Goal: Task Accomplishment & Management: Manage account settings

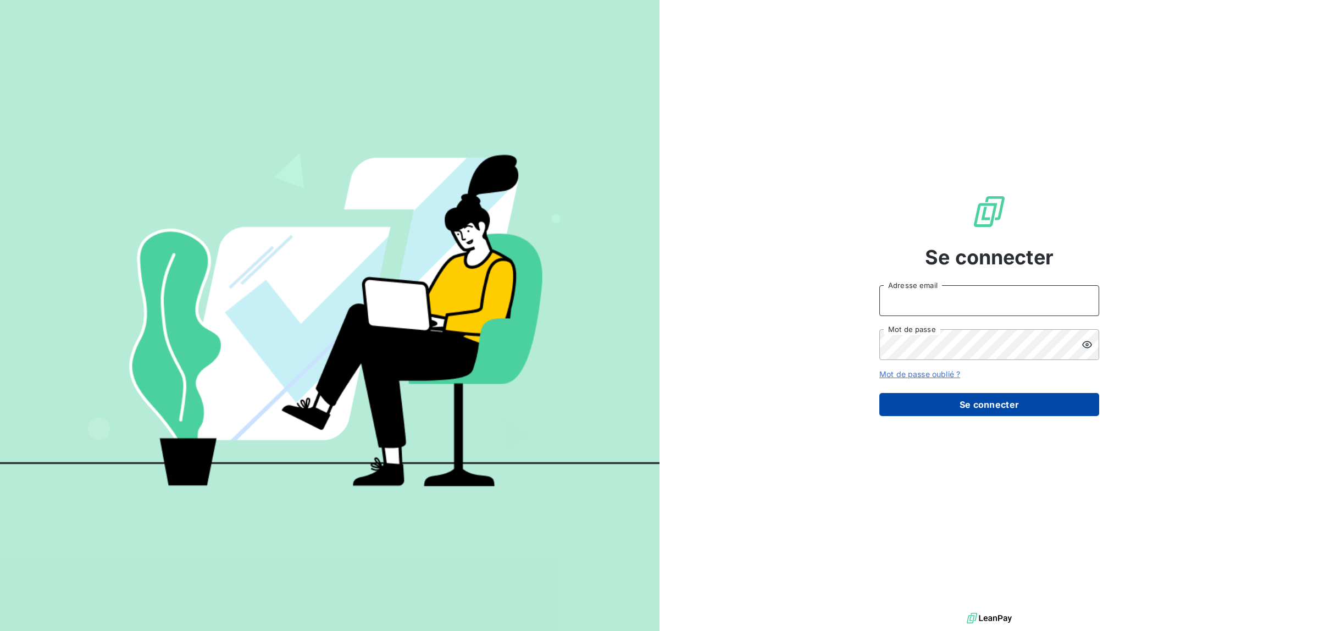
type input "[EMAIL_ADDRESS][DOMAIN_NAME]"
click at [999, 397] on button "Se connecter" at bounding box center [989, 404] width 220 height 23
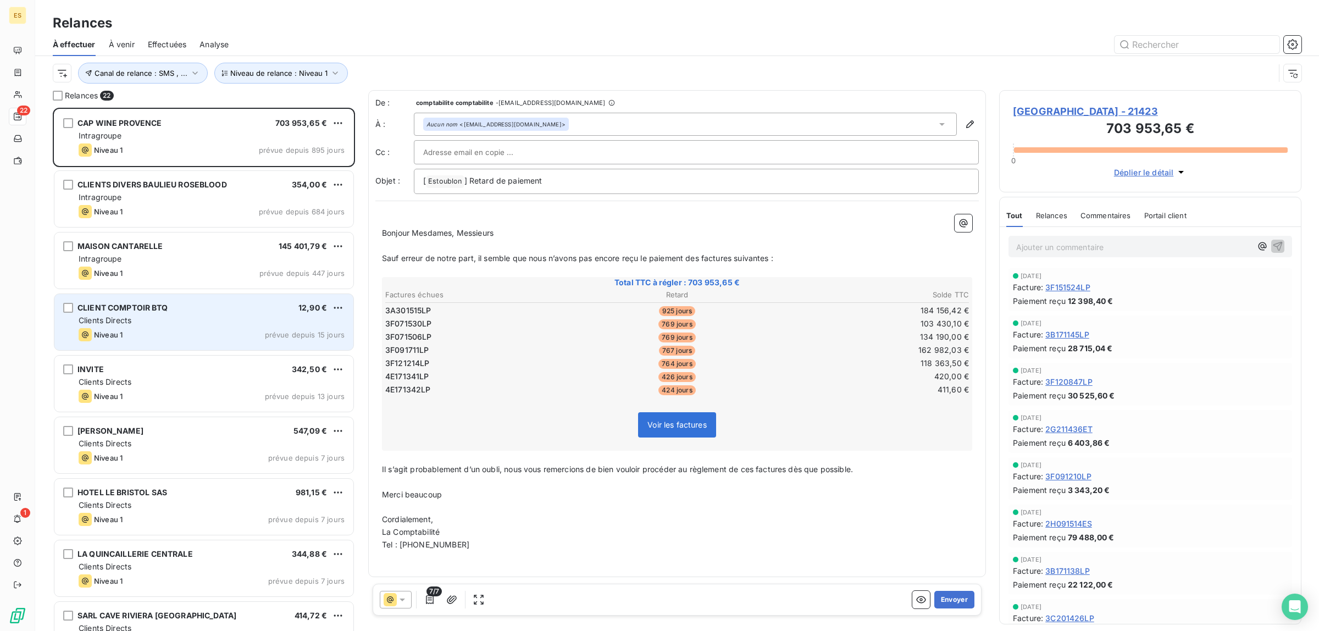
click at [165, 331] on div "Niveau 1 prévue depuis 15 jours" at bounding box center [212, 334] width 266 height 13
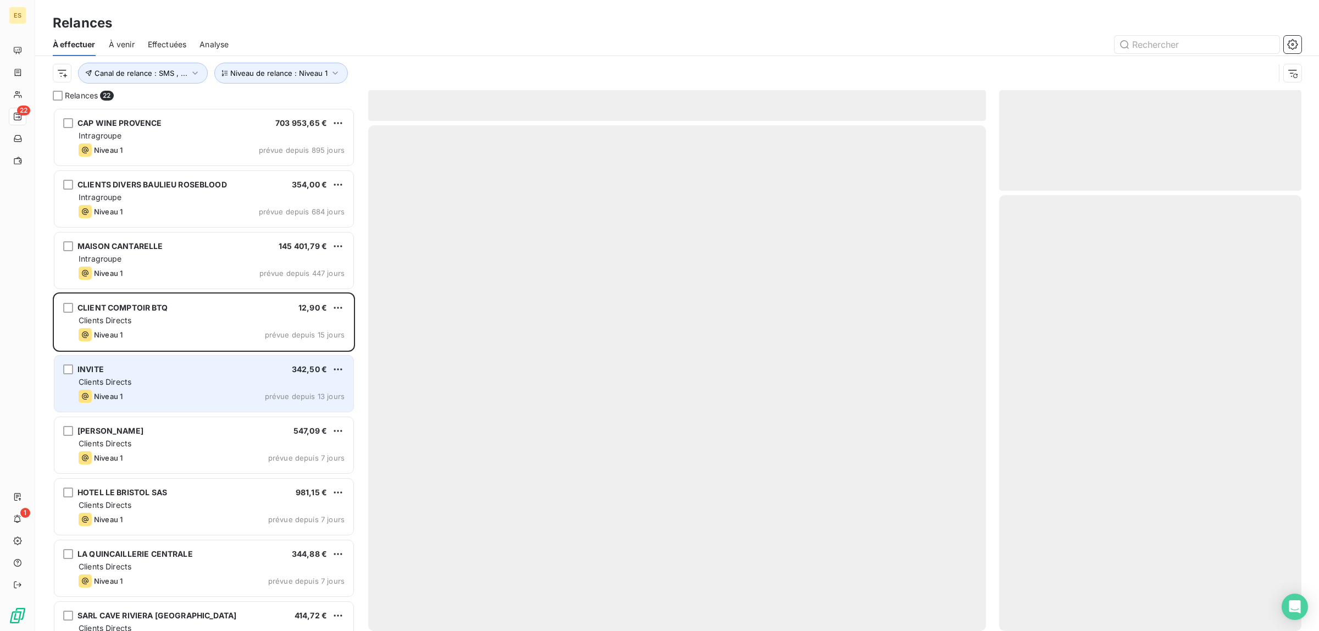
click at [149, 375] on div "INVITE 342,50 € Clients Directs Niveau 1 prévue depuis 13 jours" at bounding box center [203, 384] width 299 height 56
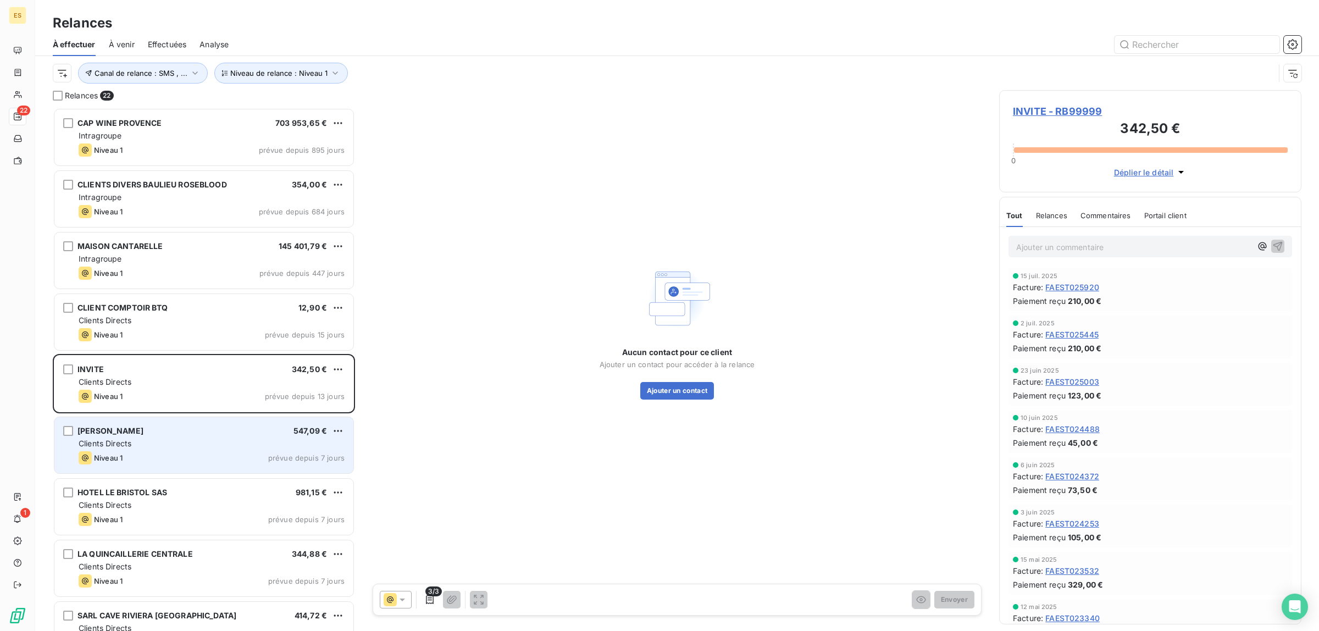
click at [141, 441] on div "Clients Directs" at bounding box center [212, 443] width 266 height 11
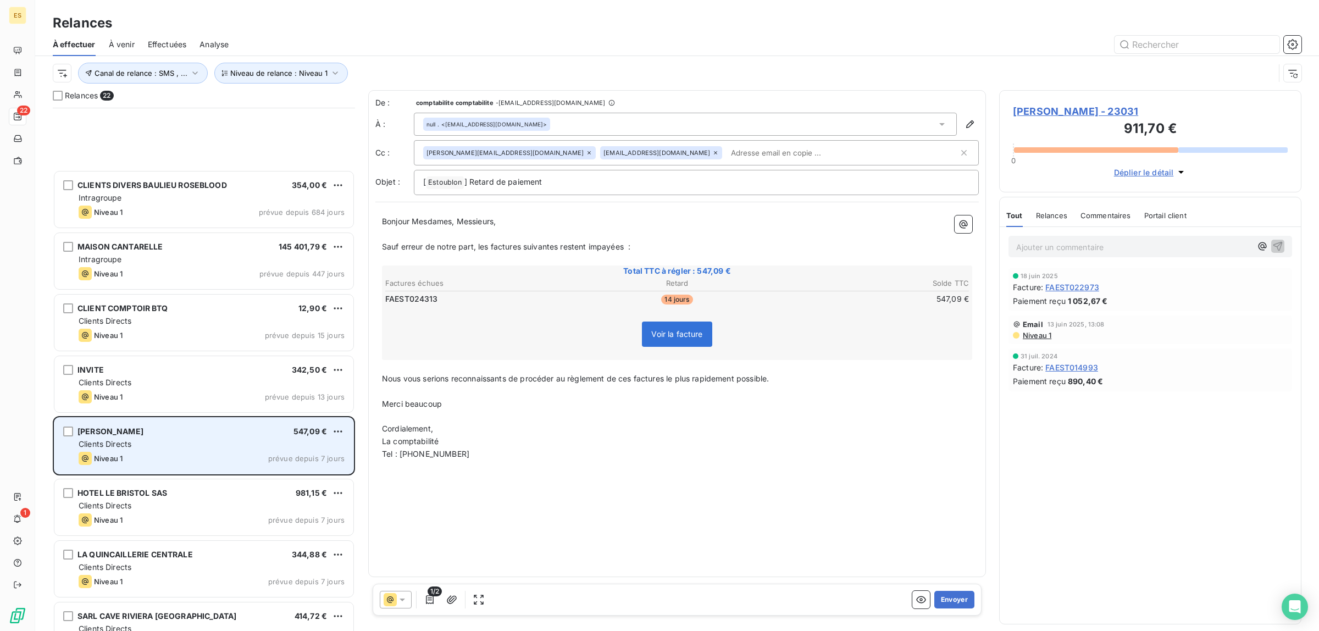
scroll to position [138, 0]
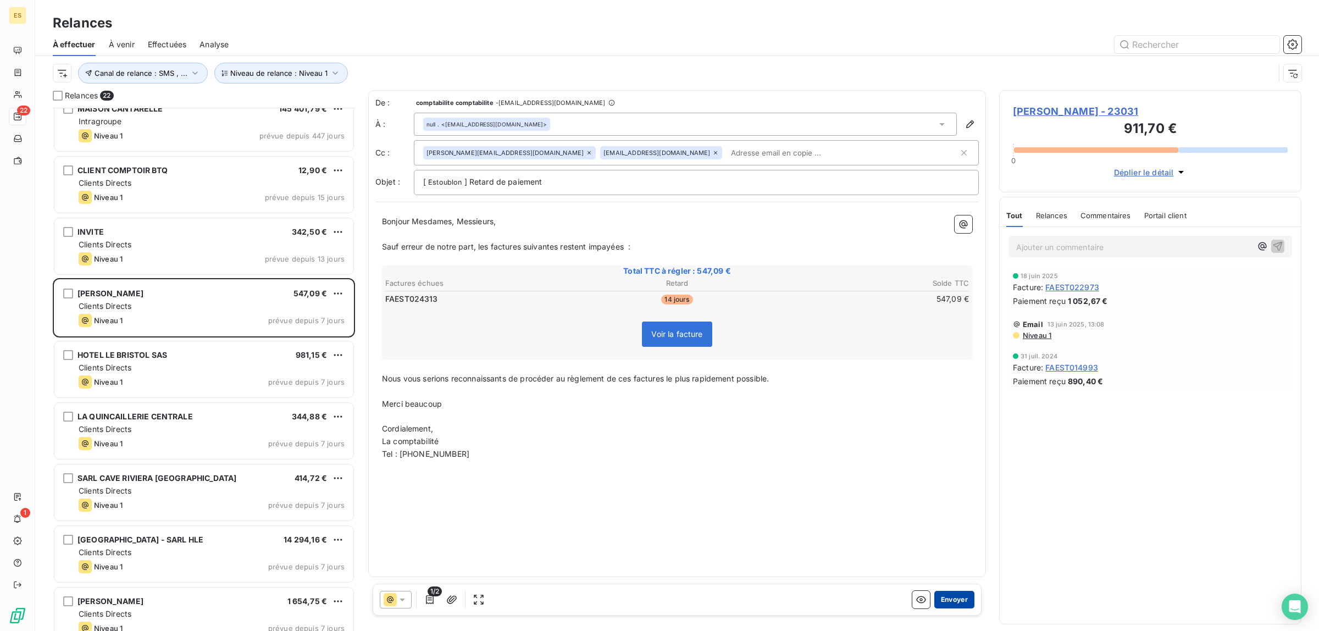
click at [949, 603] on button "Envoyer" at bounding box center [954, 600] width 40 height 18
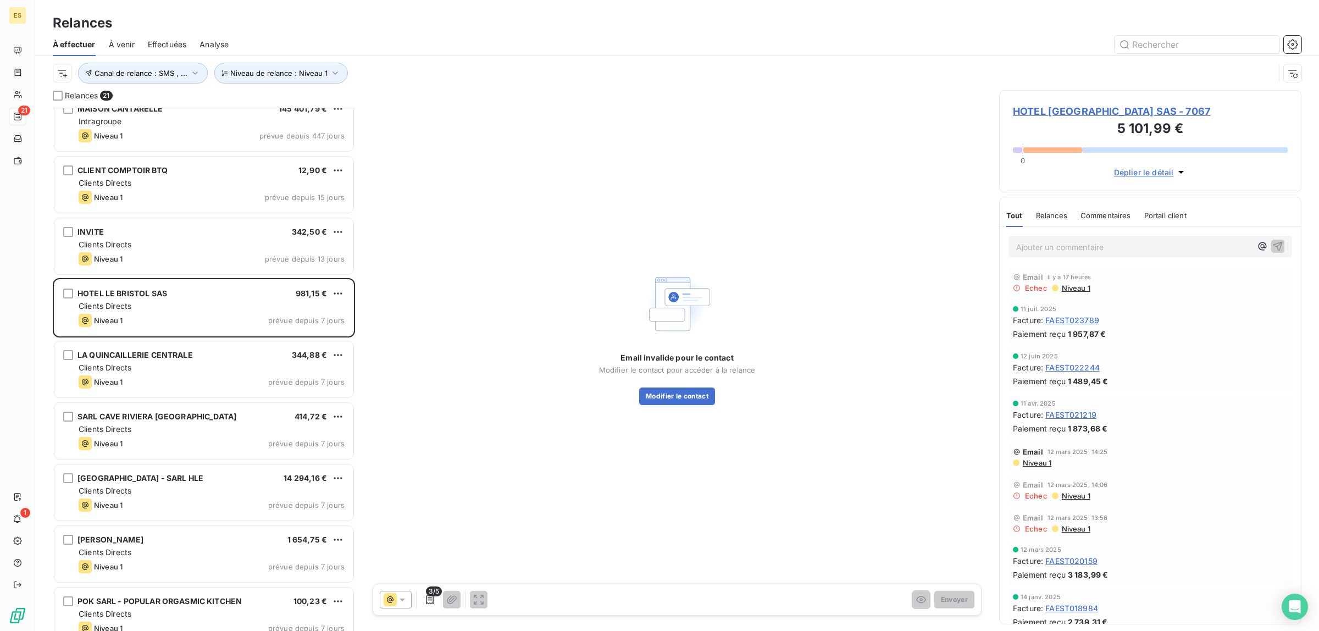
click at [1067, 287] on span "Niveau 1" at bounding box center [1076, 288] width 30 height 9
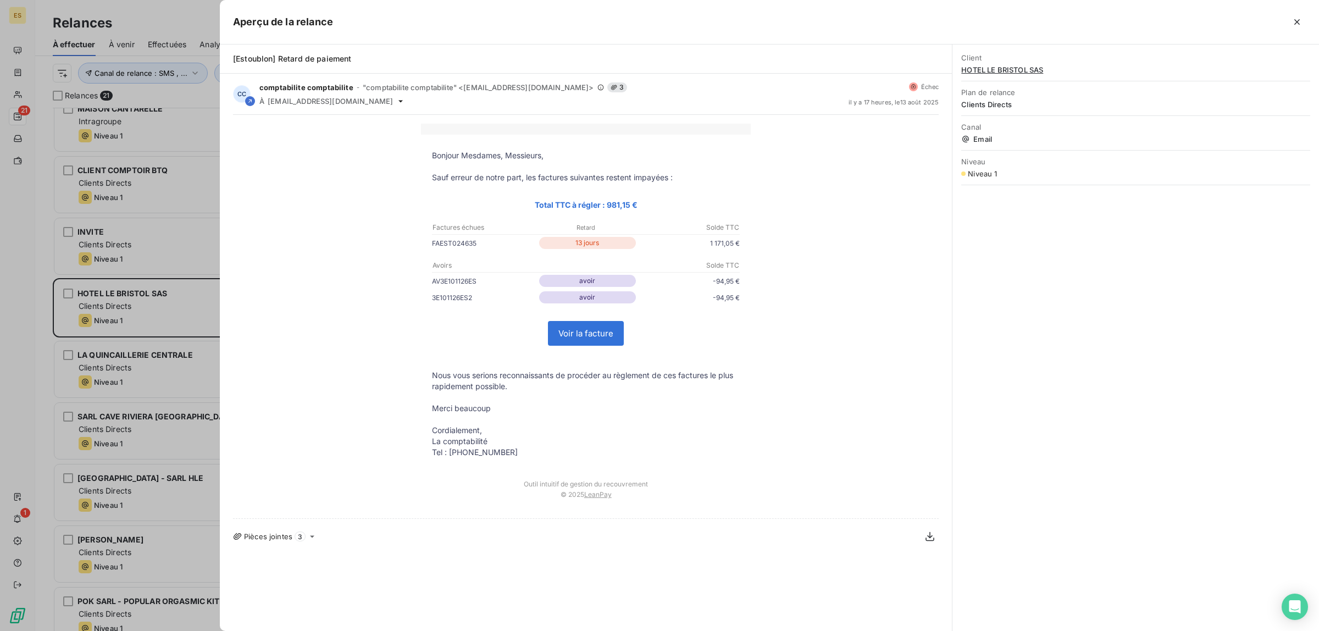
click at [186, 312] on div at bounding box center [659, 315] width 1319 height 631
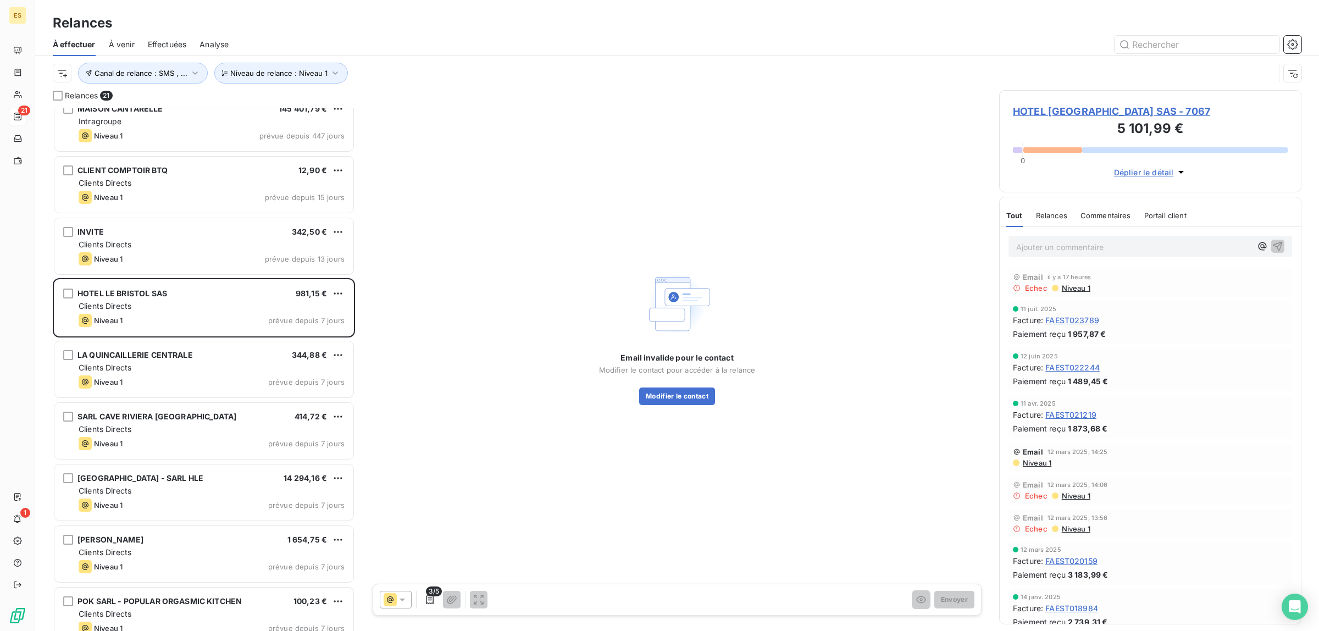
click at [405, 600] on icon at bounding box center [402, 599] width 11 height 11
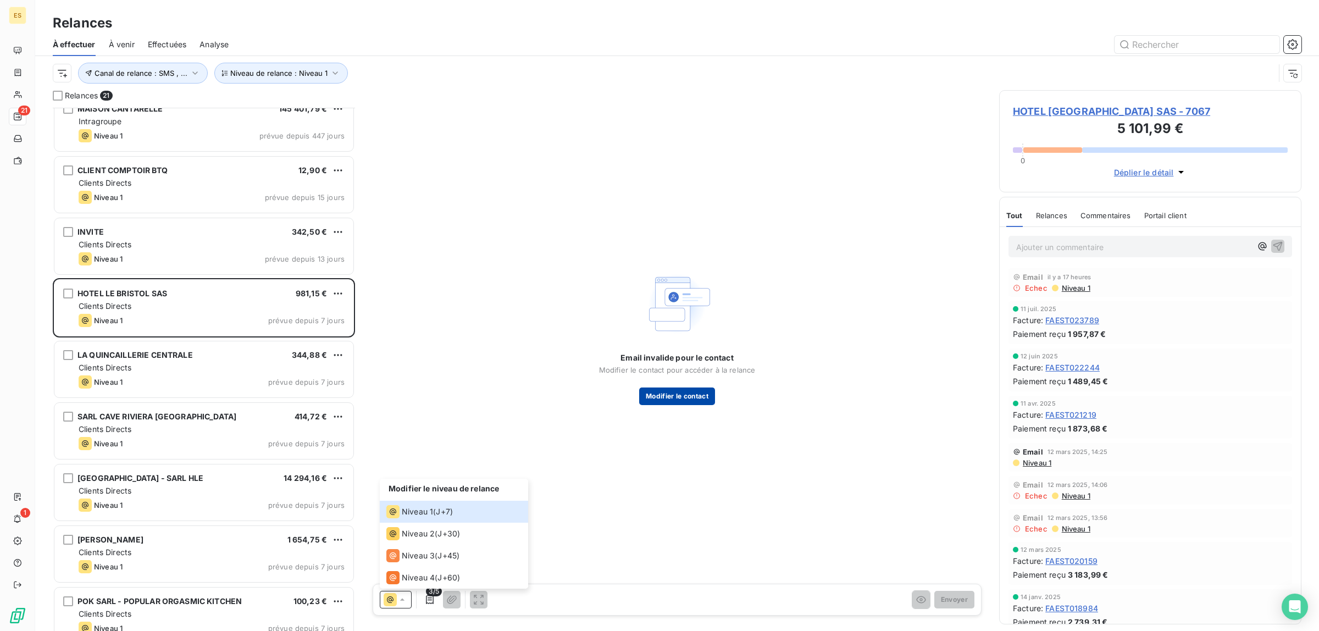
click at [696, 399] on button "Modifier le contact" at bounding box center [677, 396] width 76 height 18
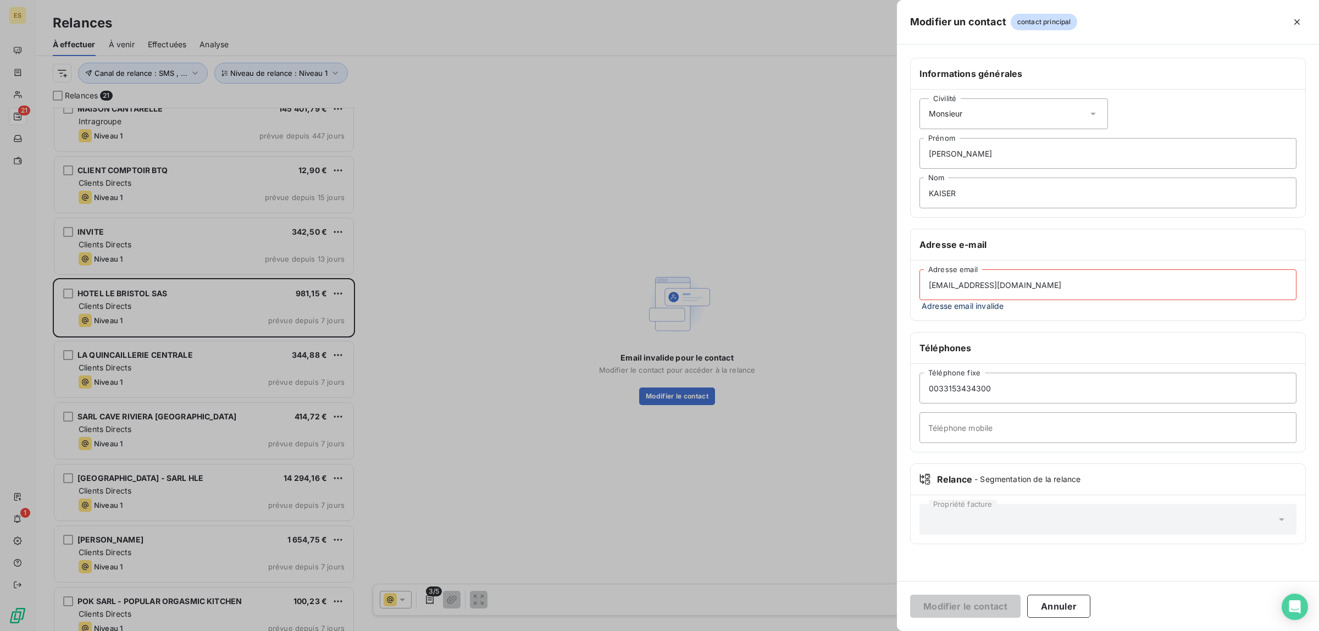
click at [1094, 287] on input "[EMAIL_ADDRESS][DOMAIN_NAME]" at bounding box center [1108, 284] width 377 height 31
click at [734, 522] on div at bounding box center [659, 315] width 1319 height 631
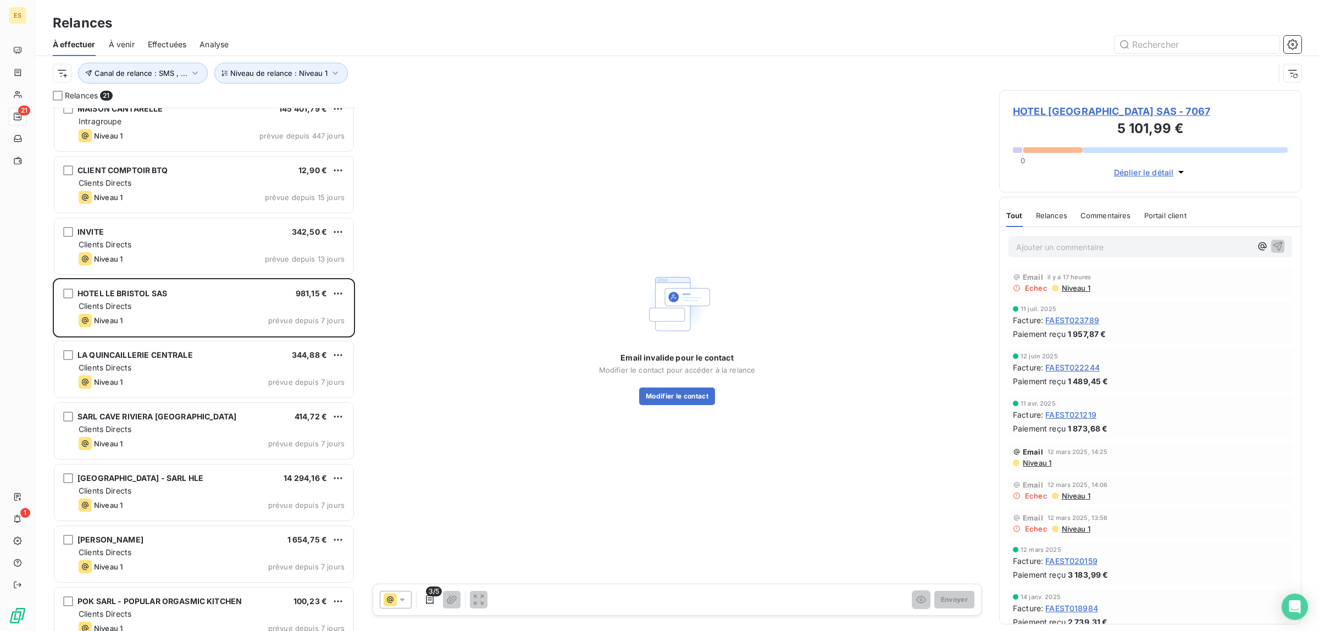
click at [1045, 466] on span "Niveau 1" at bounding box center [1037, 462] width 30 height 9
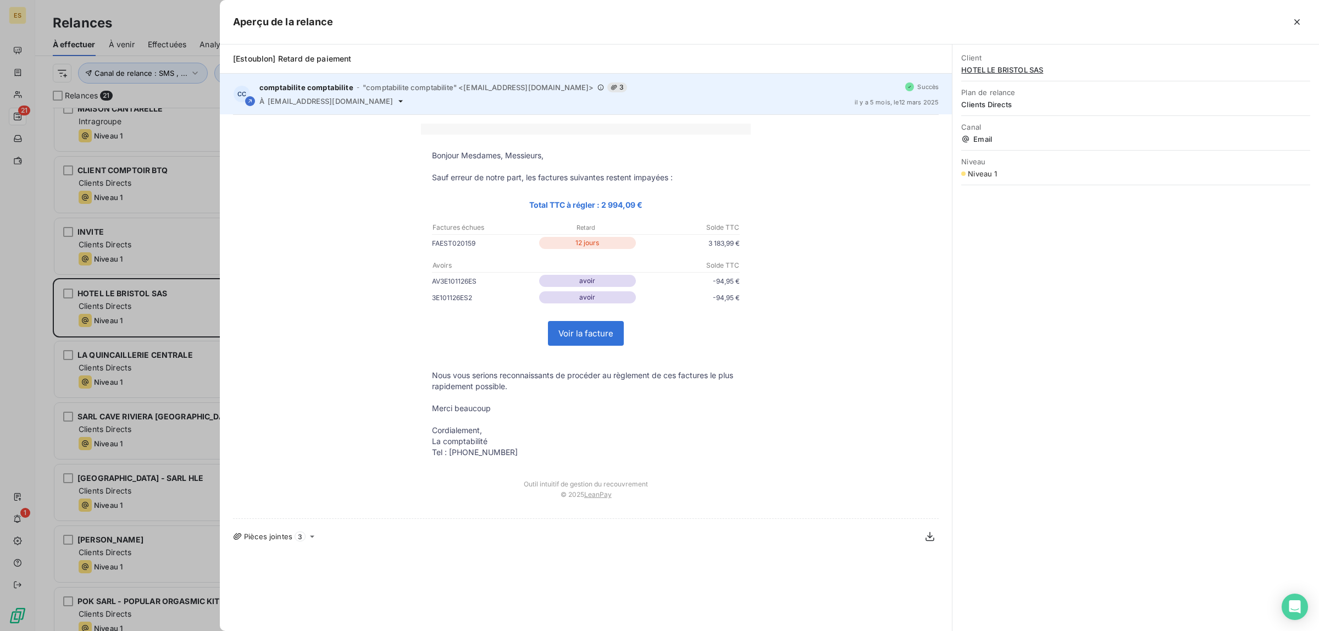
drag, startPoint x: 269, startPoint y: 102, endPoint x: 405, endPoint y: 109, distance: 135.4
click at [403, 109] on div "CC comptabilite comptabilite - "comptabilite comptabilite" <[EMAIL_ADDRESS][DOM…" at bounding box center [586, 94] width 732 height 41
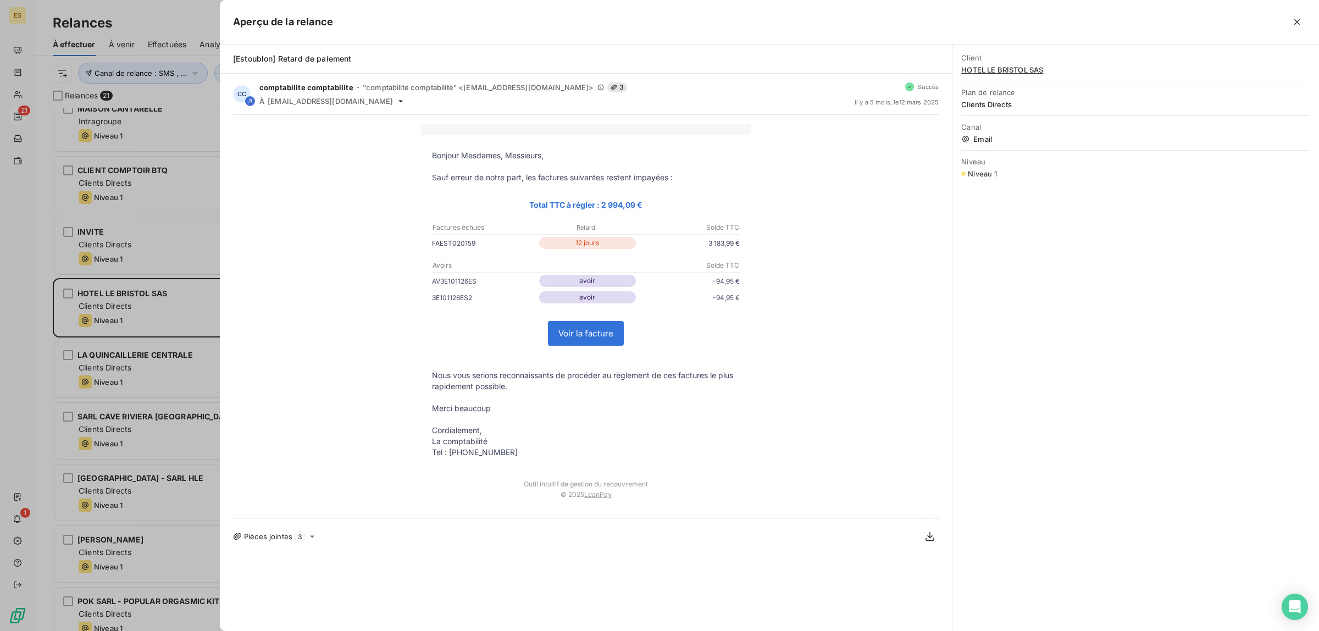
copy span "[EMAIL_ADDRESS][DOMAIN_NAME]"
click at [139, 314] on div at bounding box center [659, 315] width 1319 height 631
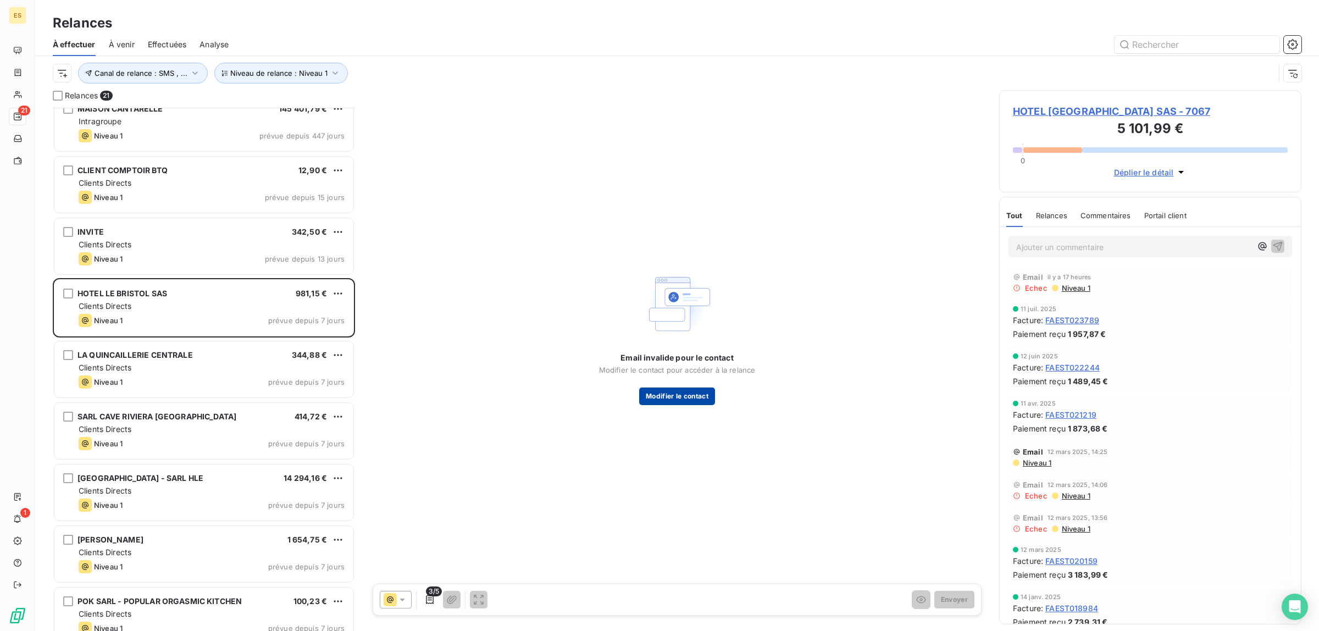
click at [675, 404] on button "Modifier le contact" at bounding box center [677, 396] width 76 height 18
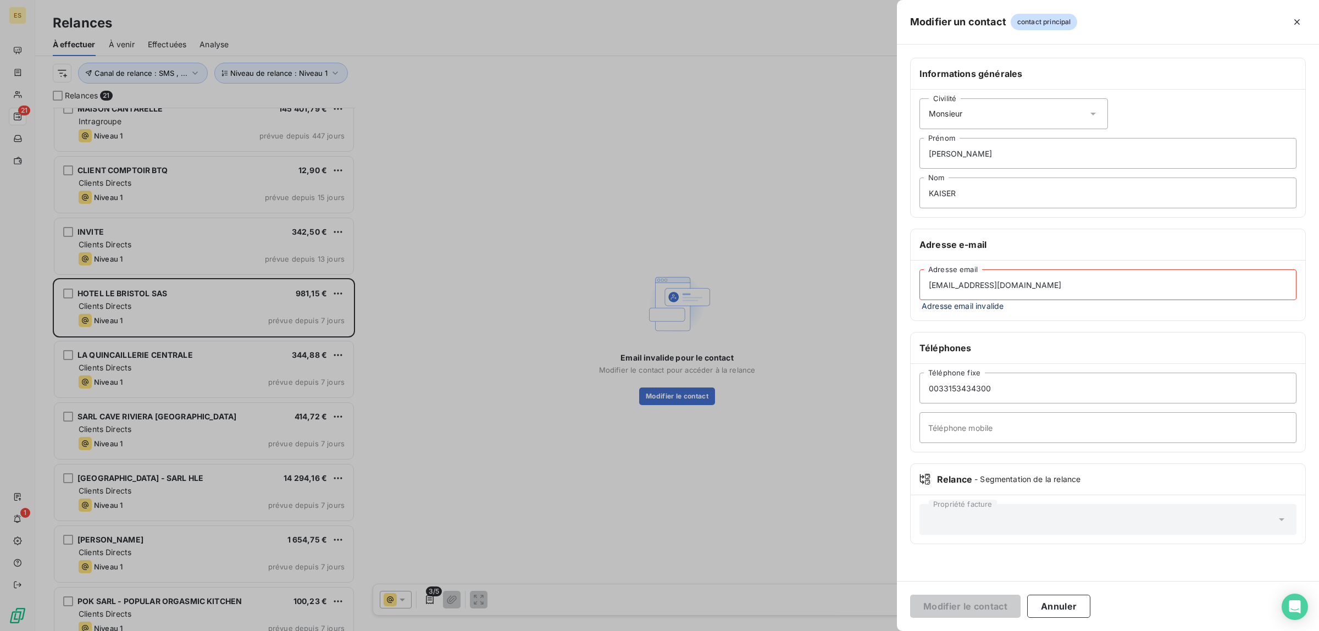
drag, startPoint x: 1020, startPoint y: 295, endPoint x: 768, endPoint y: 298, distance: 251.7
click at [780, 630] on div "Modifier un contact contact principal Informations générales Civilité Monsieur …" at bounding box center [659, 631] width 1319 height 0
paste input "comptabilite.lbp@oetkercollection"
type input "[EMAIL_ADDRESS][DOMAIN_NAME]"
click at [976, 608] on button "Modifier le contact" at bounding box center [965, 606] width 110 height 23
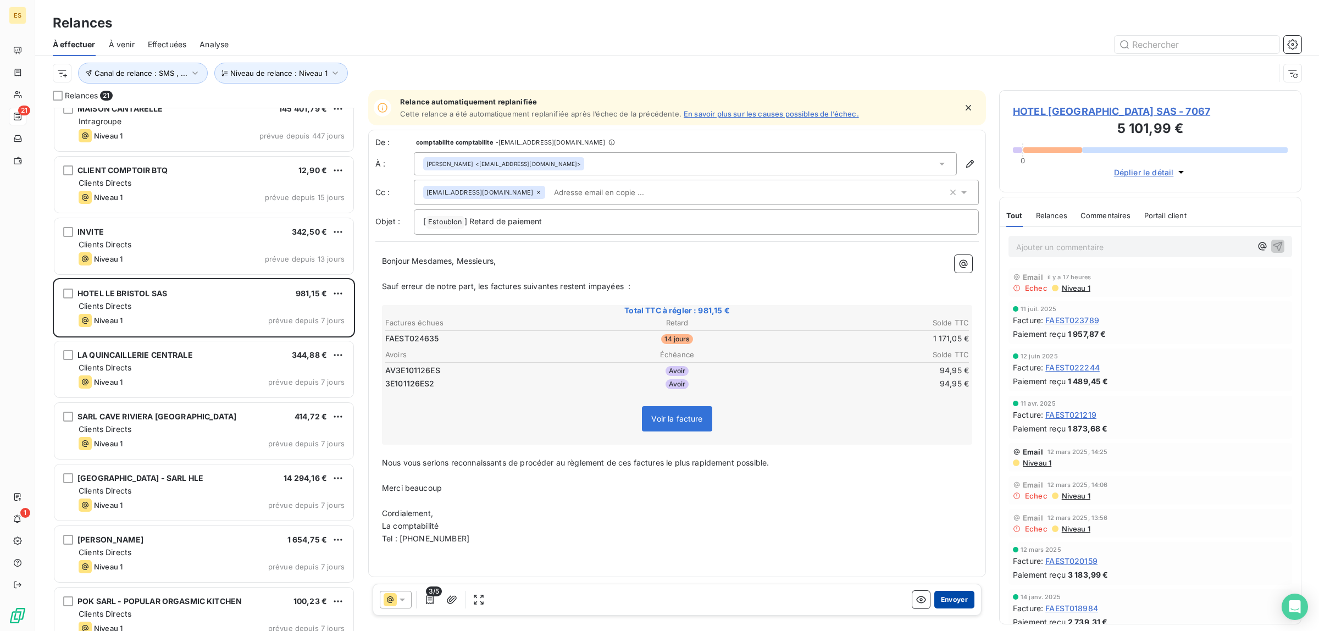
click at [943, 591] on button "Envoyer" at bounding box center [954, 600] width 40 height 18
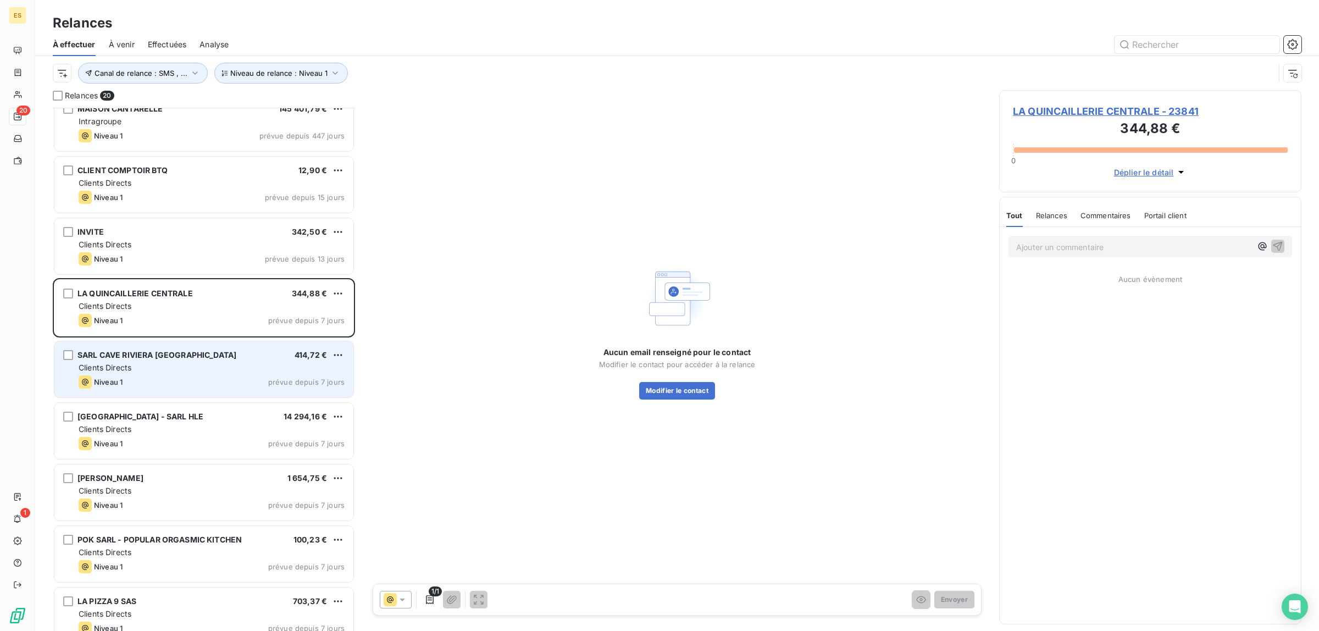
click at [131, 365] on span "Clients Directs" at bounding box center [105, 367] width 53 height 9
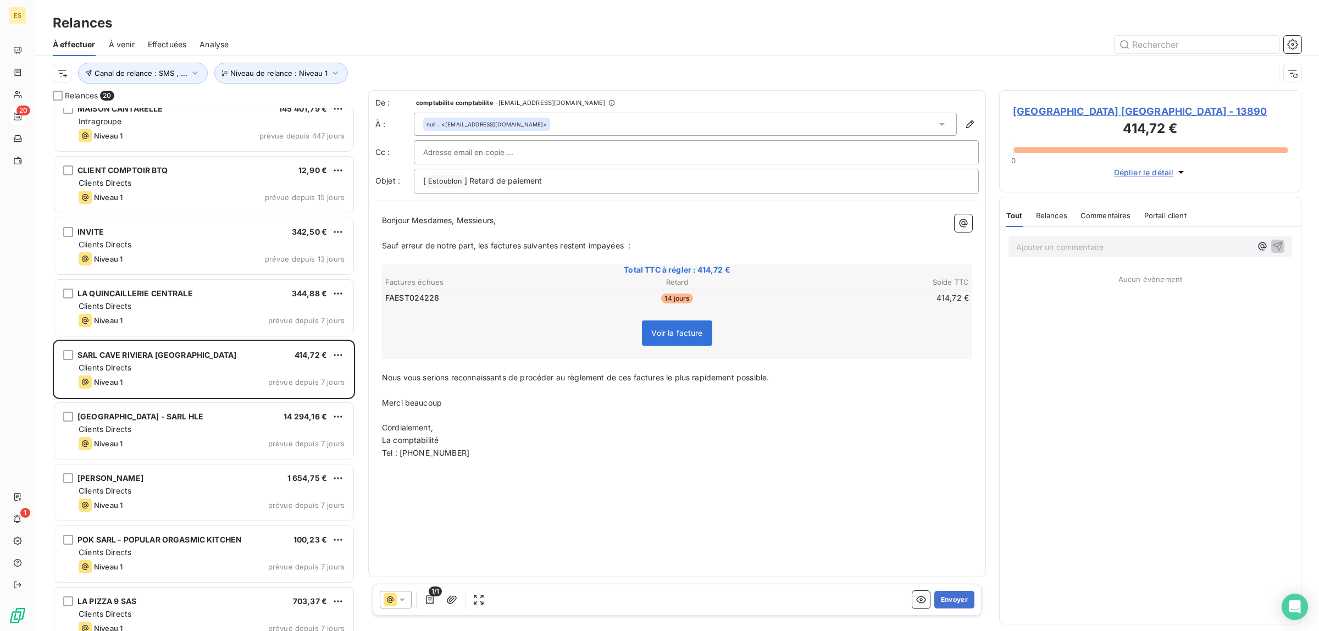
click at [1124, 240] on p "Ajouter un commentaire ﻿" at bounding box center [1133, 247] width 235 height 14
click at [1070, 242] on p "Ajouter un commentaire ﻿" at bounding box center [1133, 247] width 235 height 14
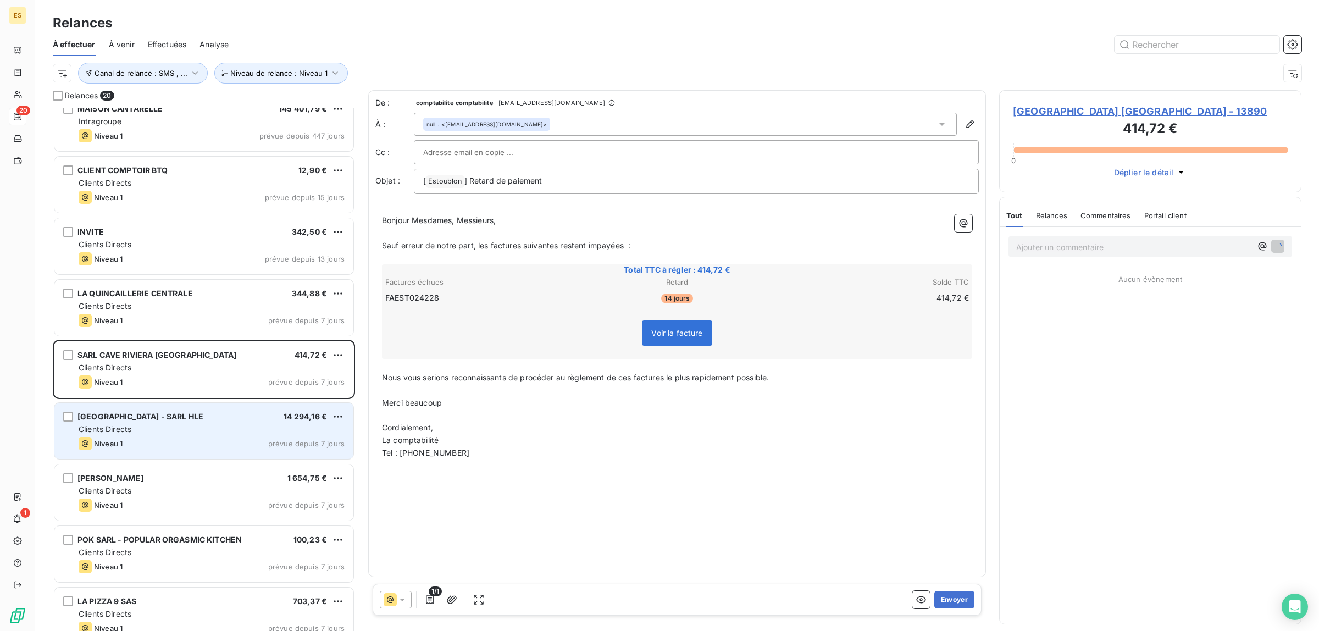
click at [120, 427] on span "Clients Directs" at bounding box center [105, 428] width 53 height 9
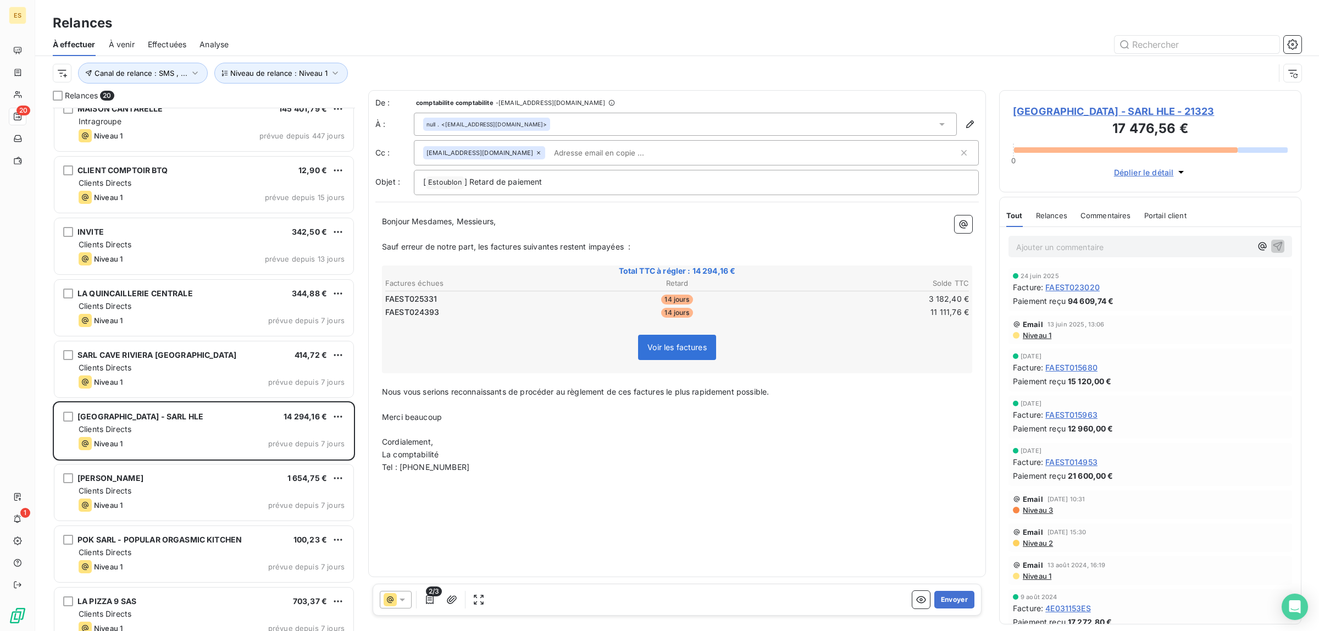
click at [1107, 211] on span "Commentaires" at bounding box center [1106, 215] width 51 height 9
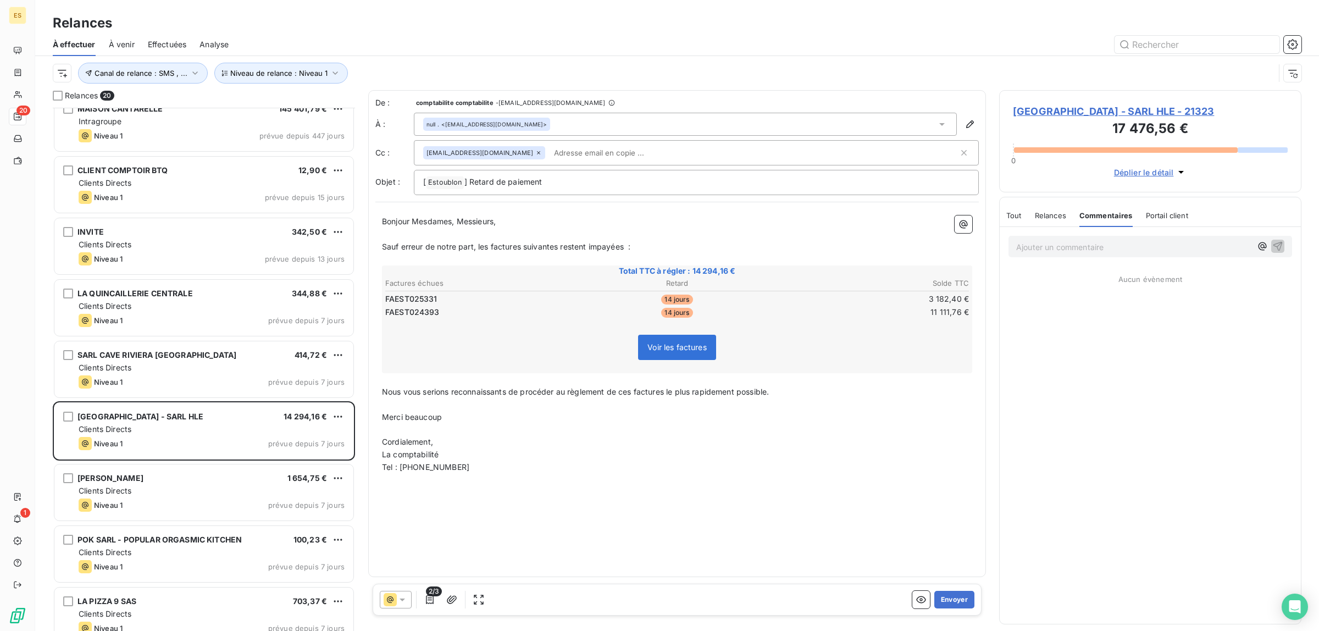
click at [1013, 216] on span "Tout" at bounding box center [1013, 215] width 15 height 9
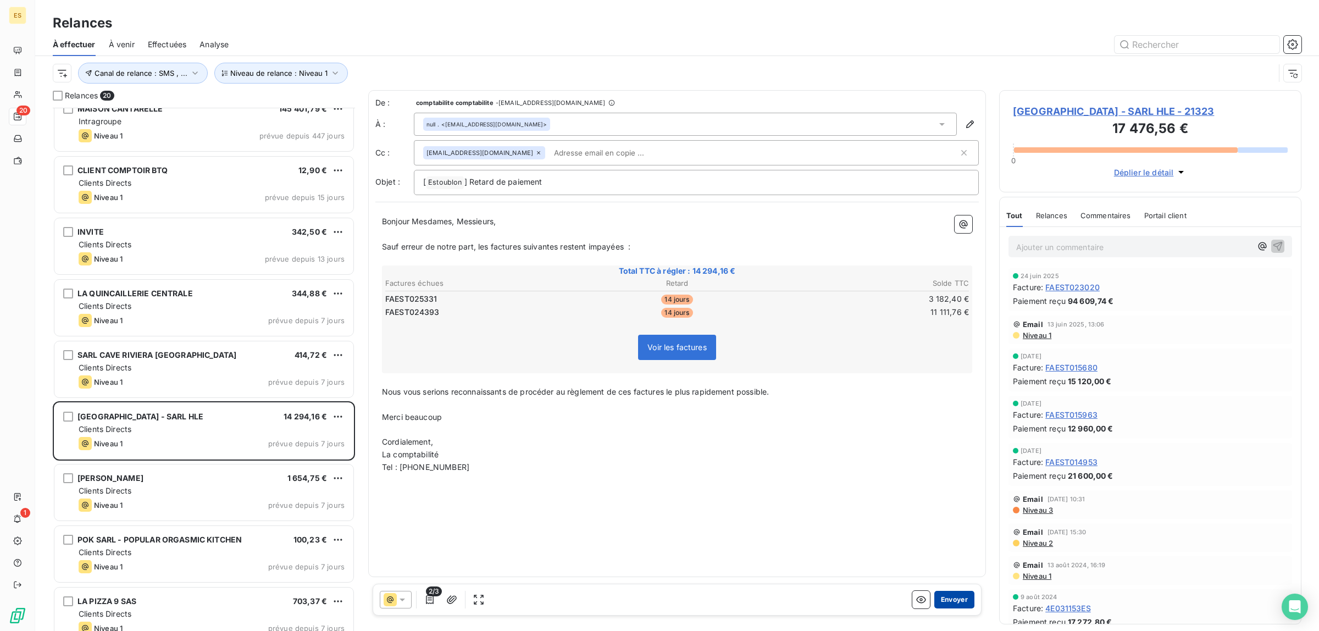
click at [954, 597] on button "Envoyer" at bounding box center [954, 600] width 40 height 18
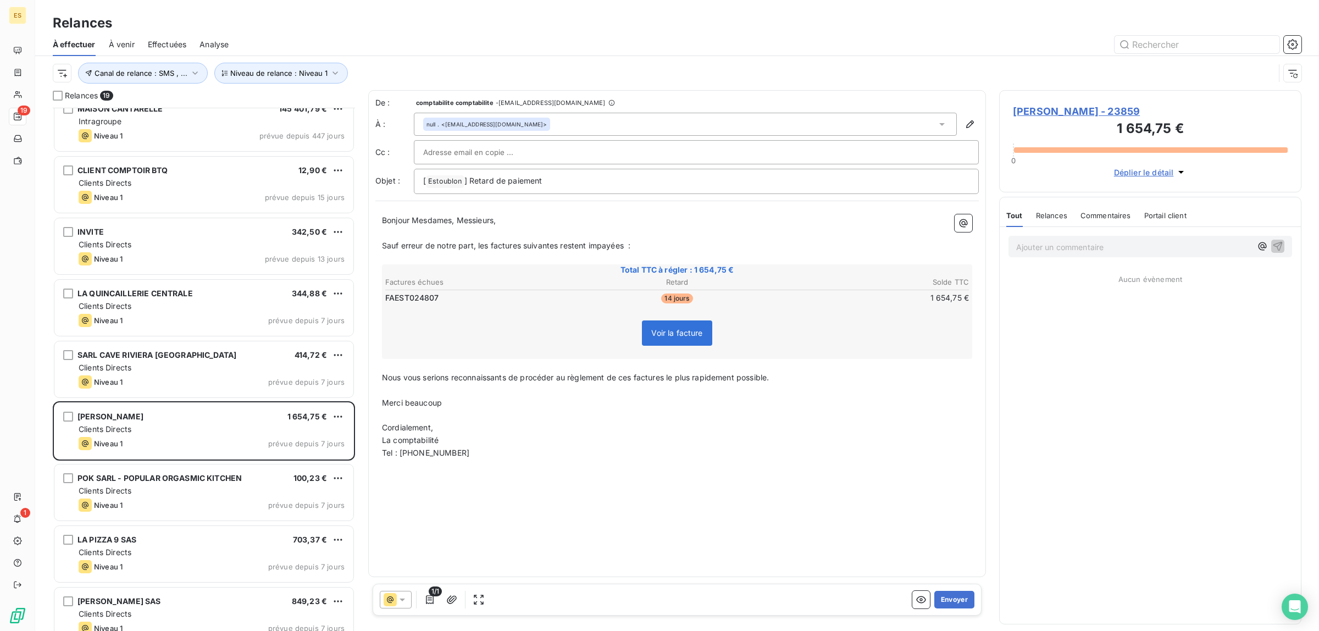
click at [1120, 214] on span "Commentaires" at bounding box center [1106, 215] width 51 height 9
click at [960, 595] on button "Envoyer" at bounding box center [954, 600] width 40 height 18
click at [960, 596] on button "Envoyer" at bounding box center [954, 600] width 40 height 18
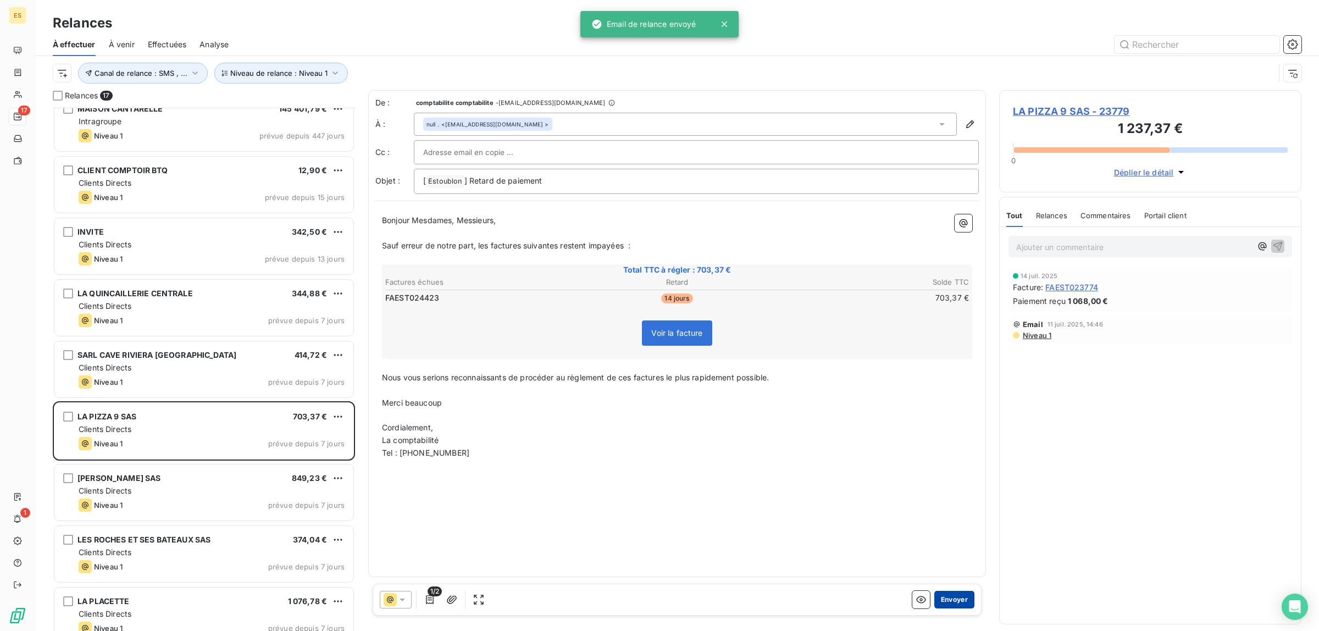
click at [959, 596] on button "Envoyer" at bounding box center [954, 600] width 40 height 18
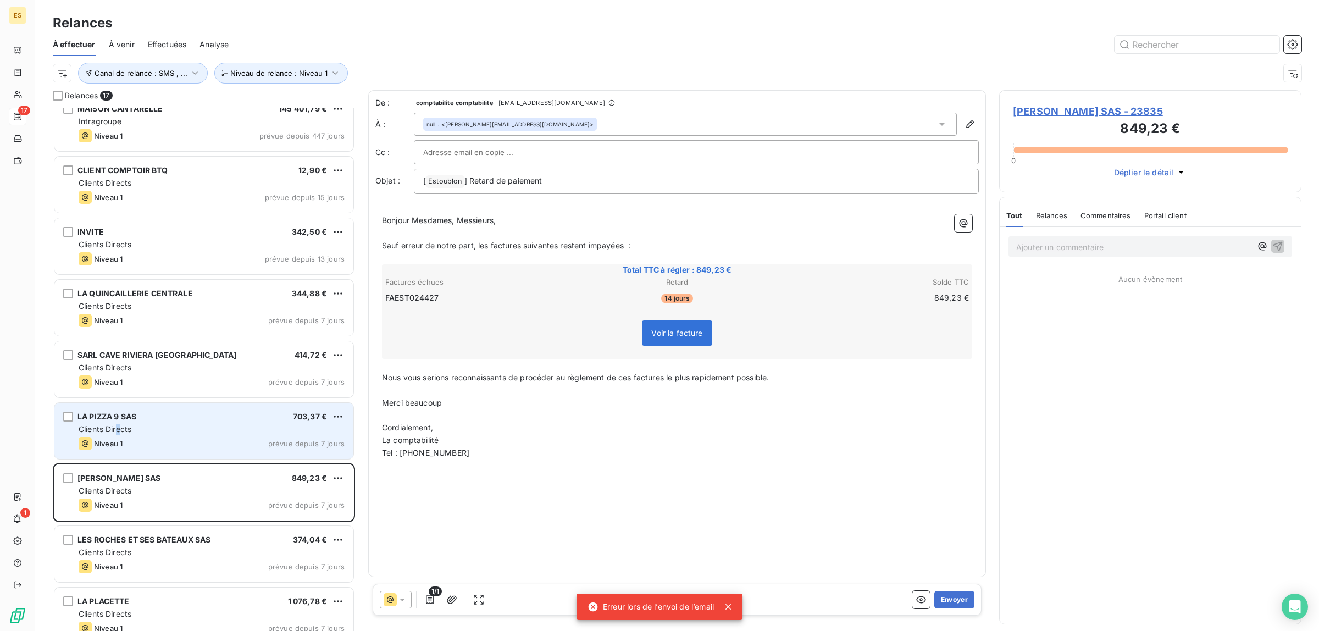
click at [120, 430] on span "Clients Directs" at bounding box center [105, 428] width 53 height 9
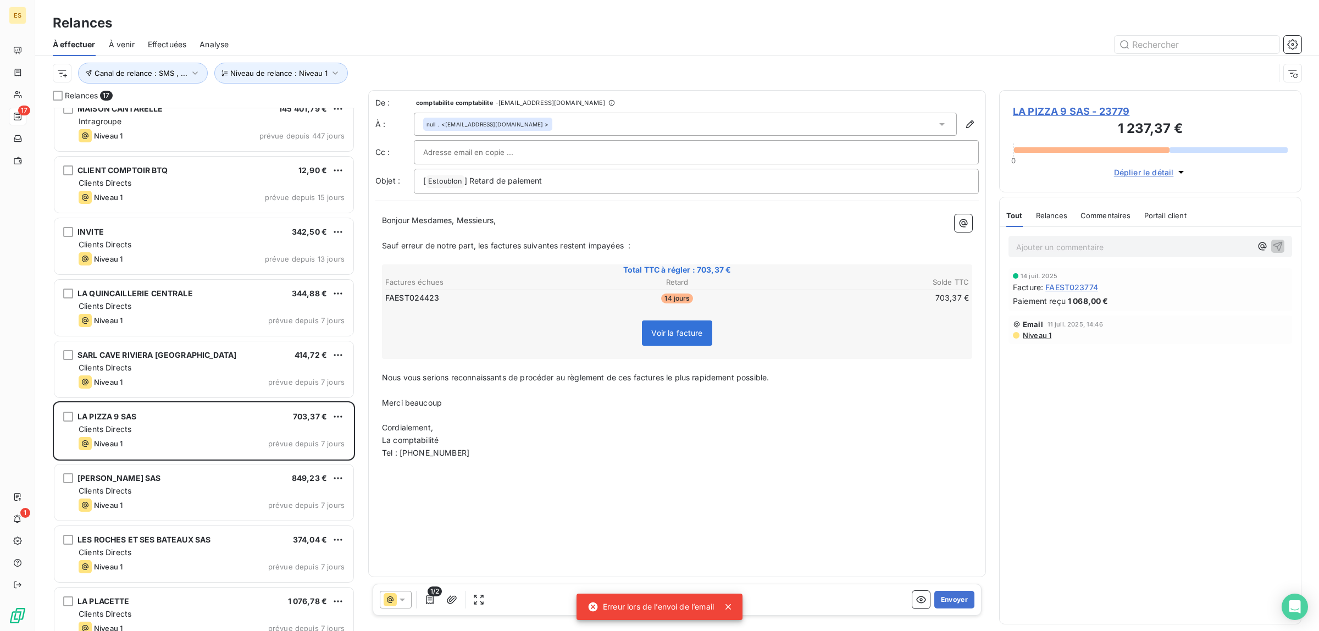
click at [402, 602] on icon at bounding box center [402, 599] width 11 height 11
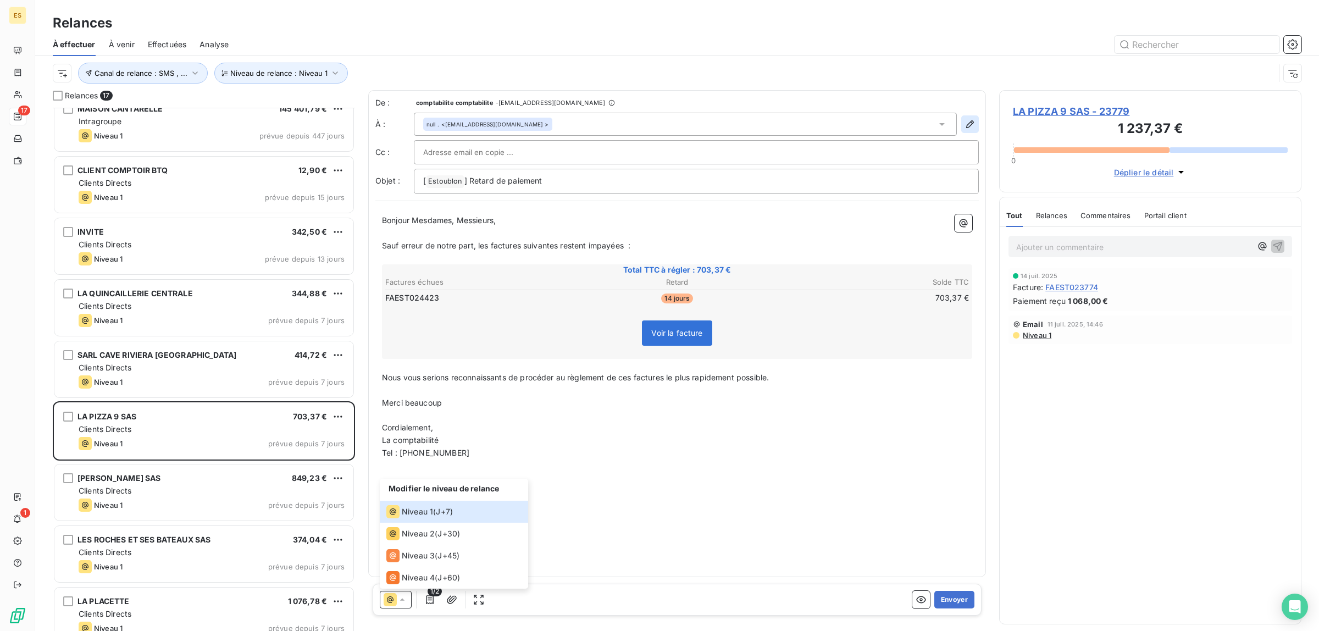
click at [970, 121] on icon "button" at bounding box center [970, 124] width 11 height 11
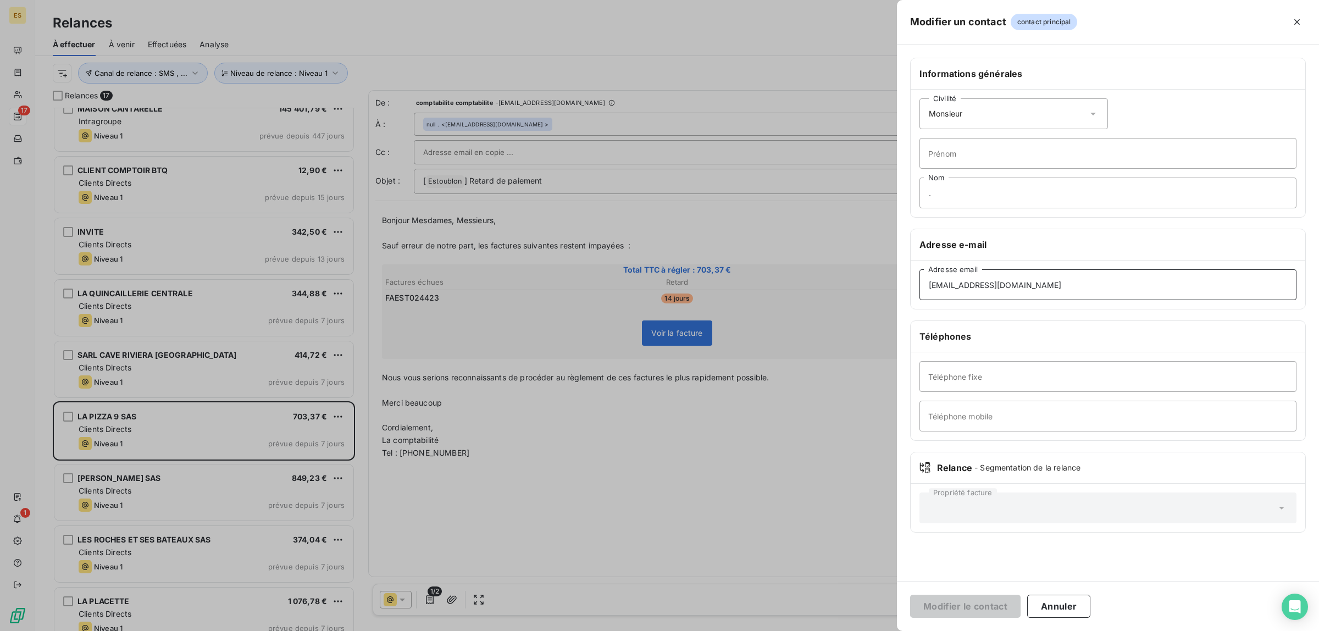
click at [1093, 287] on input "[EMAIL_ADDRESS][DOMAIN_NAME]" at bounding box center [1108, 284] width 377 height 31
type input "[EMAIL_ADDRESS][DOMAIN_NAME]"
click at [910, 595] on button "Modifier le contact" at bounding box center [965, 606] width 110 height 23
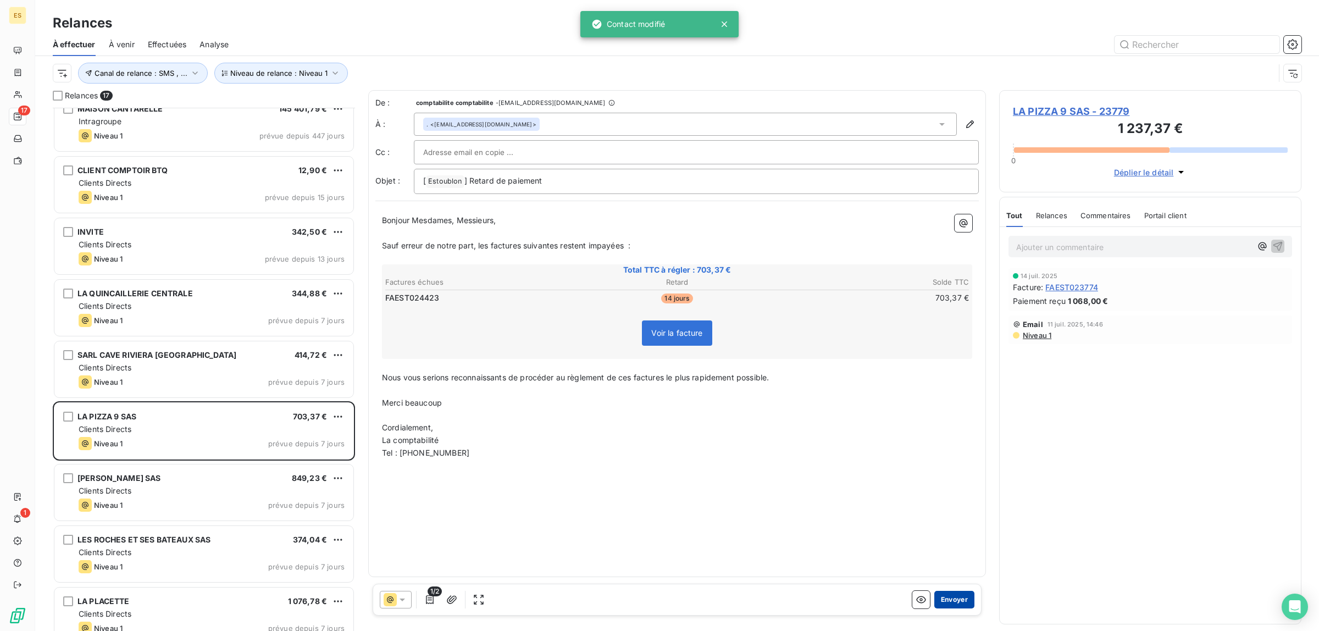
click at [943, 601] on button "Envoyer" at bounding box center [954, 600] width 40 height 18
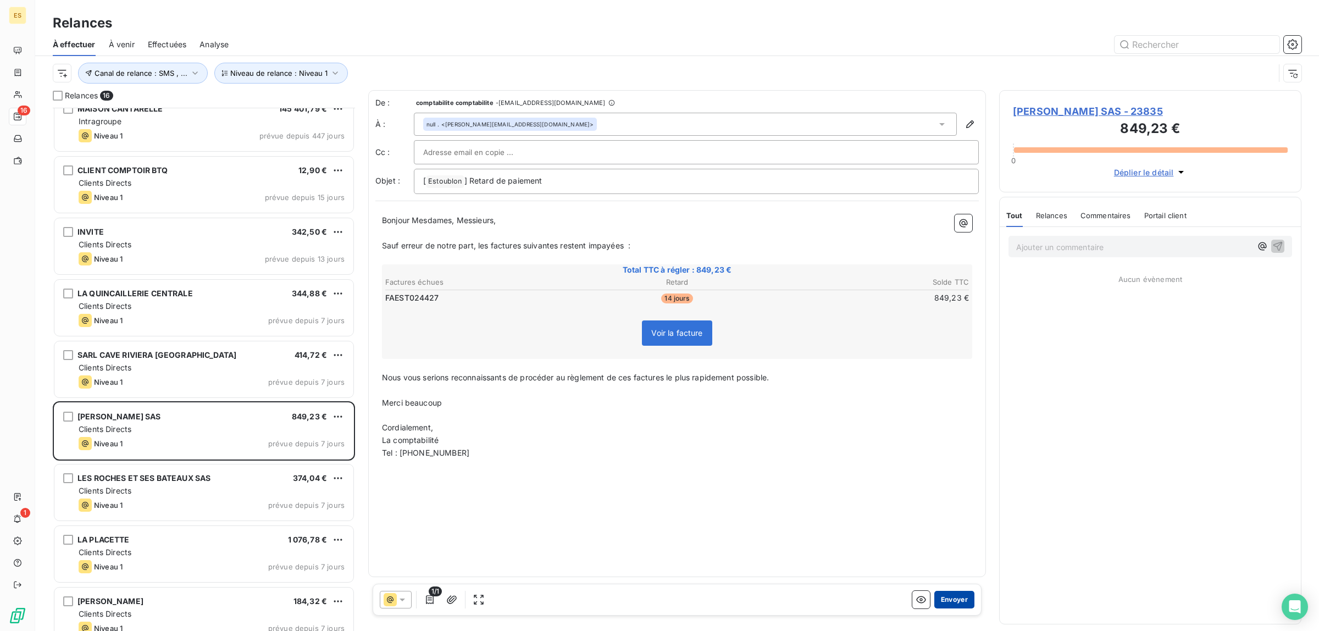
click at [944, 603] on button "Envoyer" at bounding box center [954, 600] width 40 height 18
click at [960, 597] on button "Envoyer" at bounding box center [954, 600] width 40 height 18
click at [946, 595] on button "Envoyer" at bounding box center [954, 600] width 40 height 18
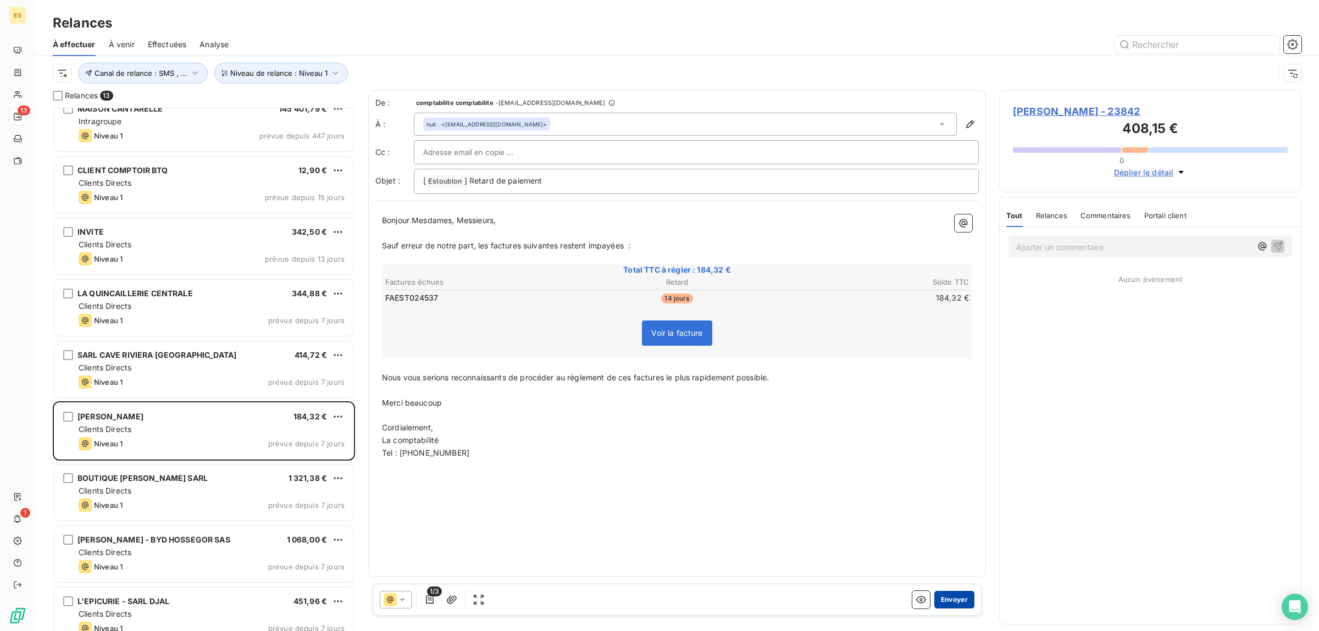
click at [945, 595] on button "Envoyer" at bounding box center [954, 600] width 40 height 18
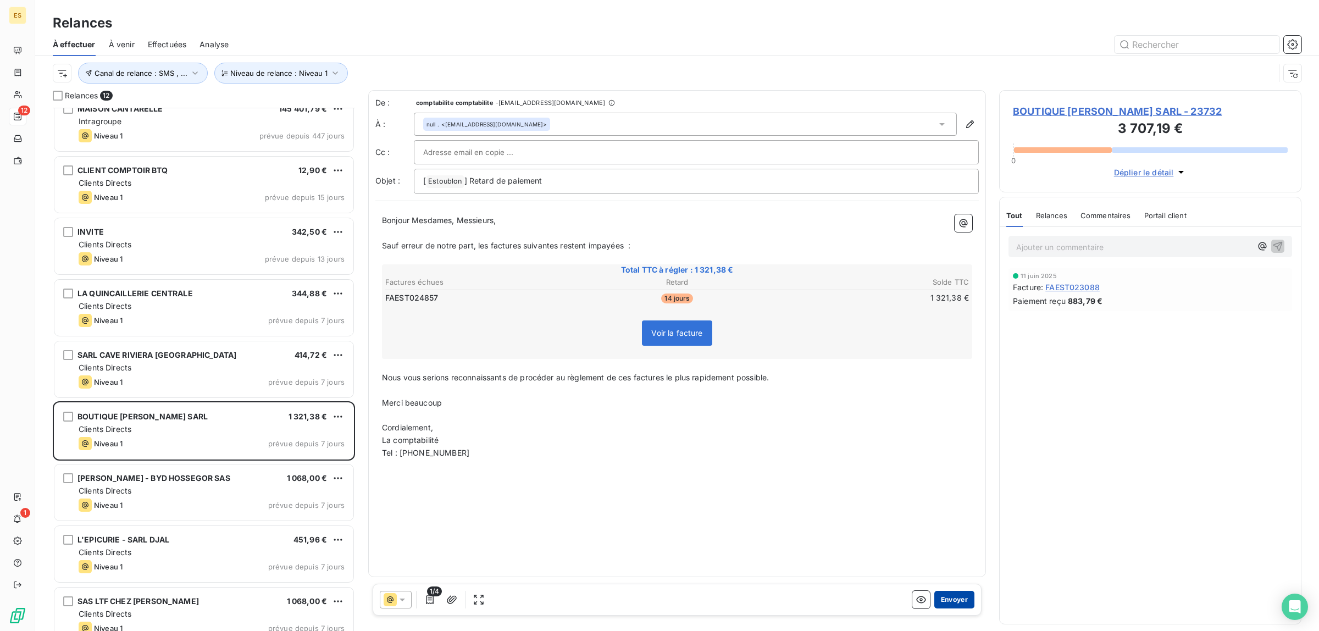
click at [951, 606] on button "Envoyer" at bounding box center [954, 600] width 40 height 18
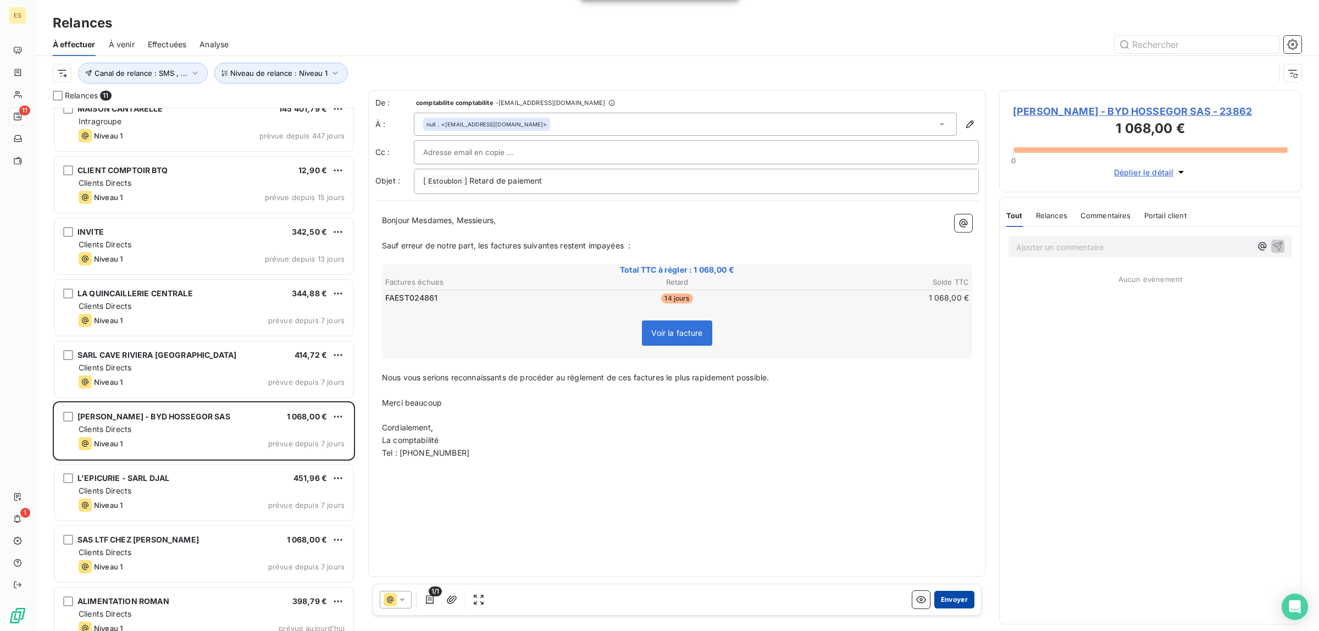
click at [951, 606] on button "Envoyer" at bounding box center [954, 600] width 40 height 18
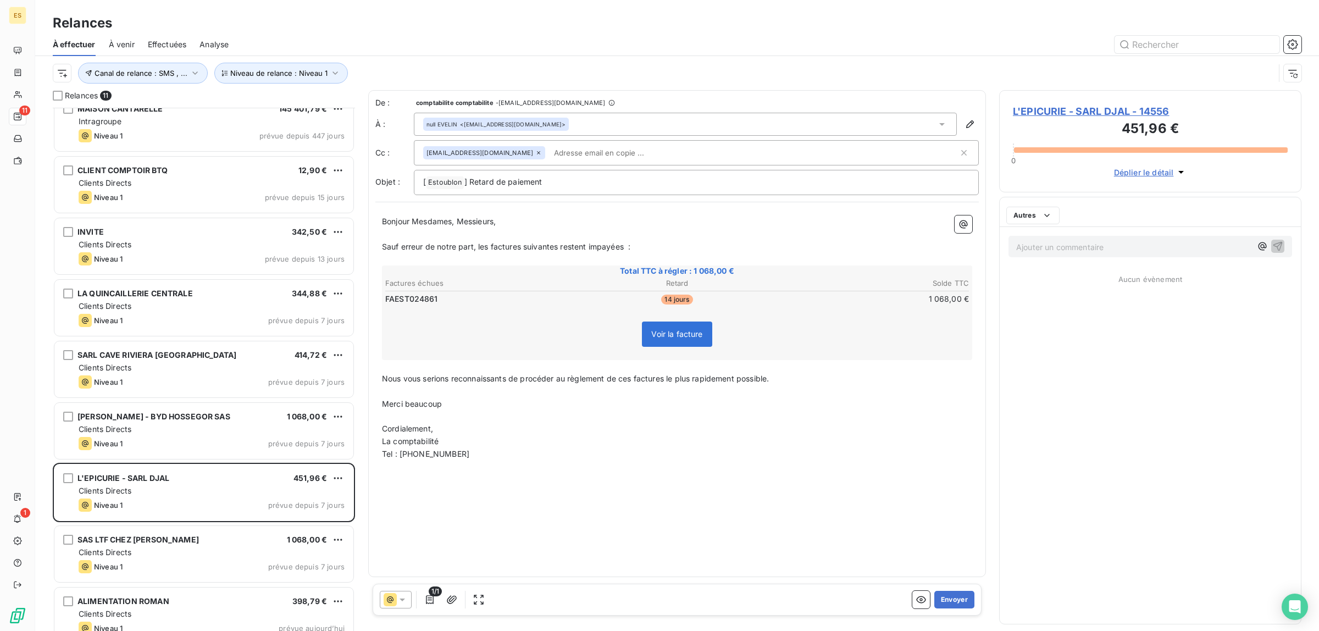
scroll to position [92, 0]
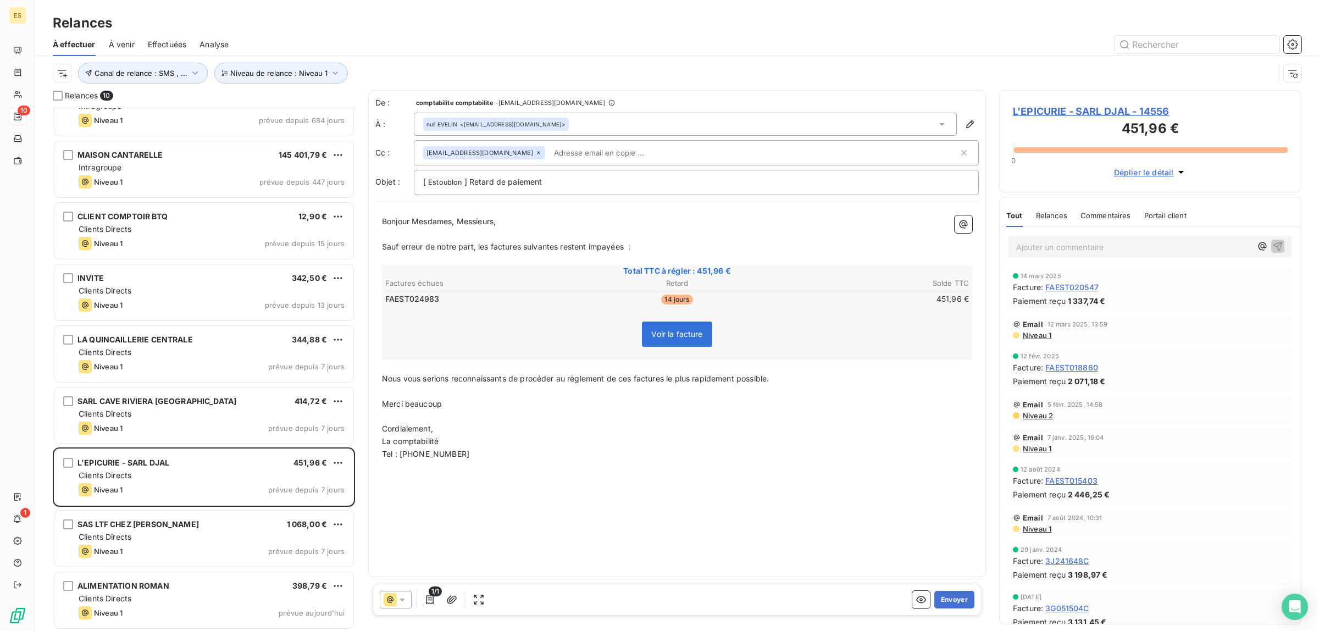
click at [1087, 231] on div "Ajouter un commentaire ﻿" at bounding box center [1150, 246] width 301 height 39
click at [1089, 216] on span "Commentaires" at bounding box center [1106, 215] width 51 height 9
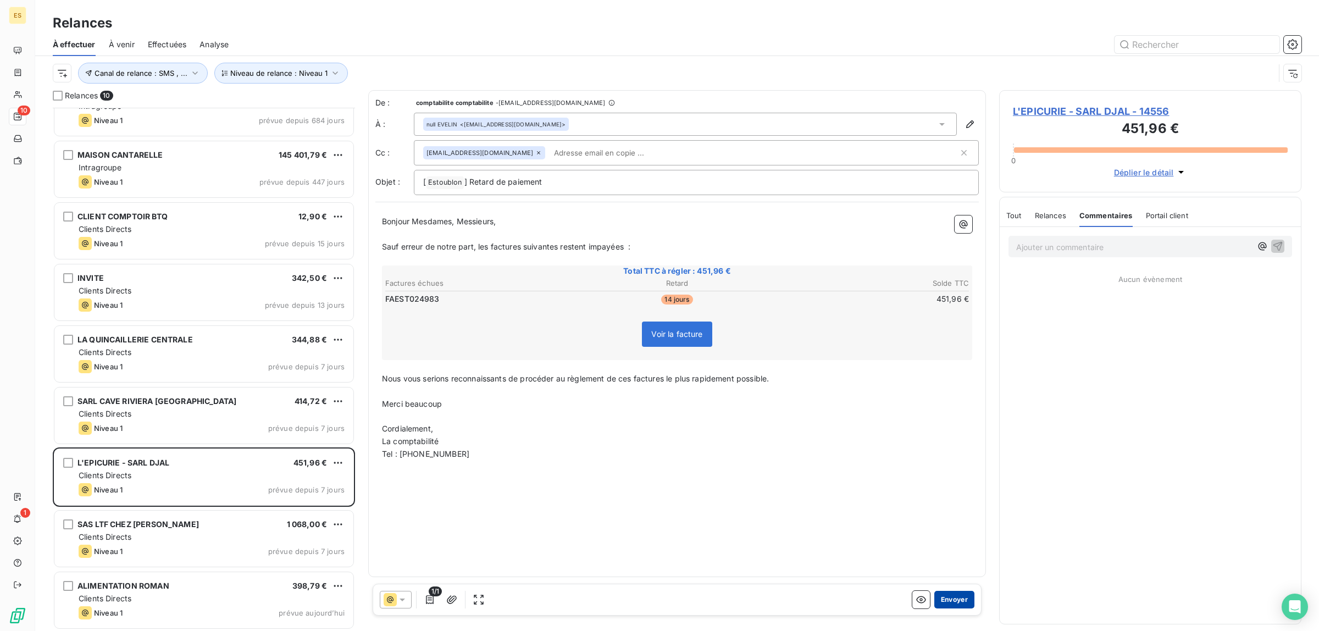
click at [952, 600] on button "Envoyer" at bounding box center [954, 600] width 40 height 18
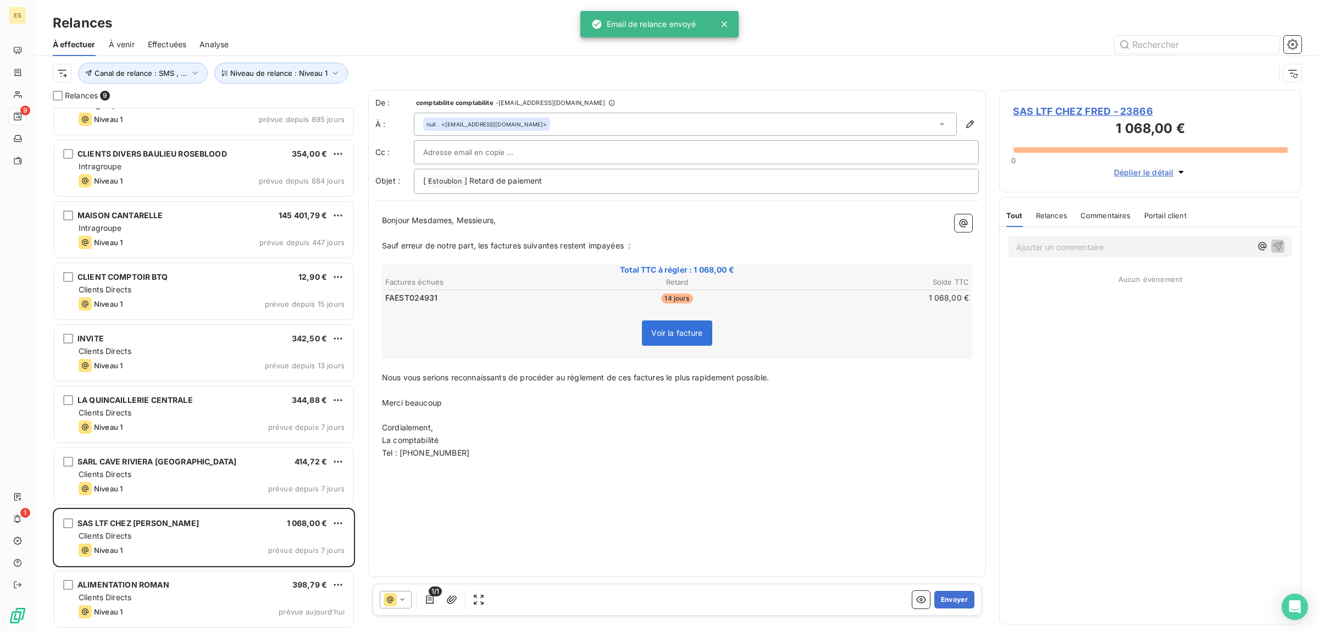
scroll to position [31, 0]
click at [1113, 218] on span "Commentaires" at bounding box center [1106, 215] width 51 height 9
click at [951, 597] on button "Envoyer" at bounding box center [954, 600] width 40 height 18
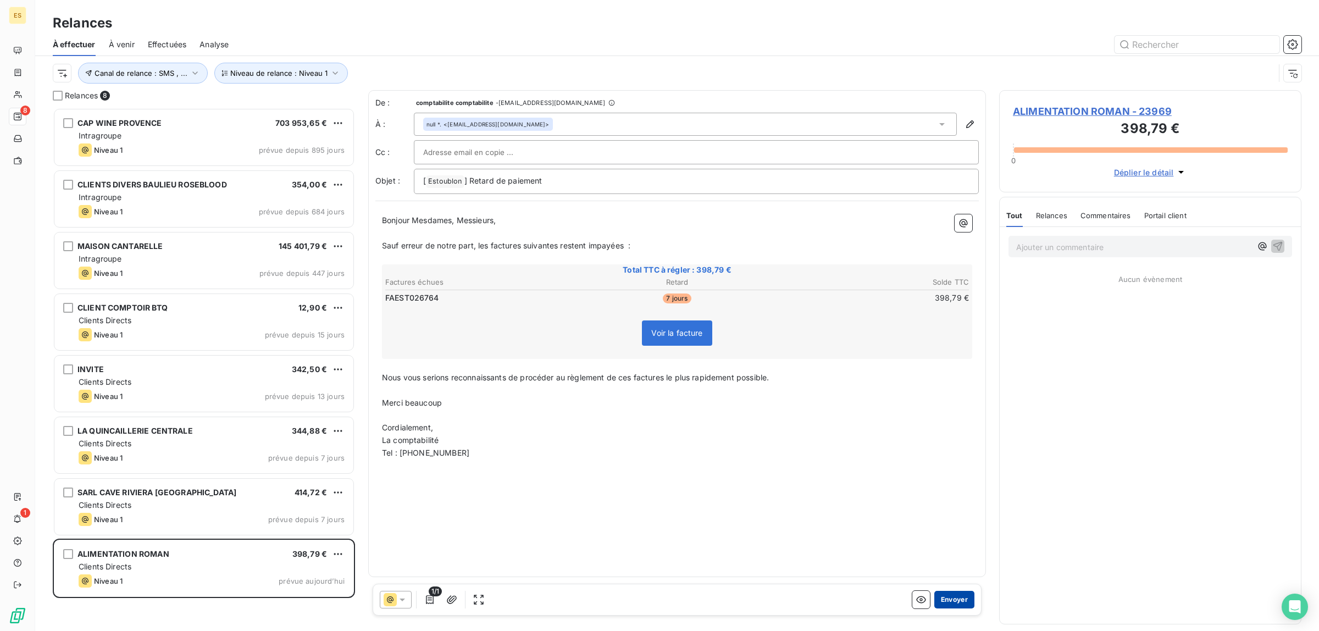
click at [954, 597] on button "Envoyer" at bounding box center [954, 600] width 40 height 18
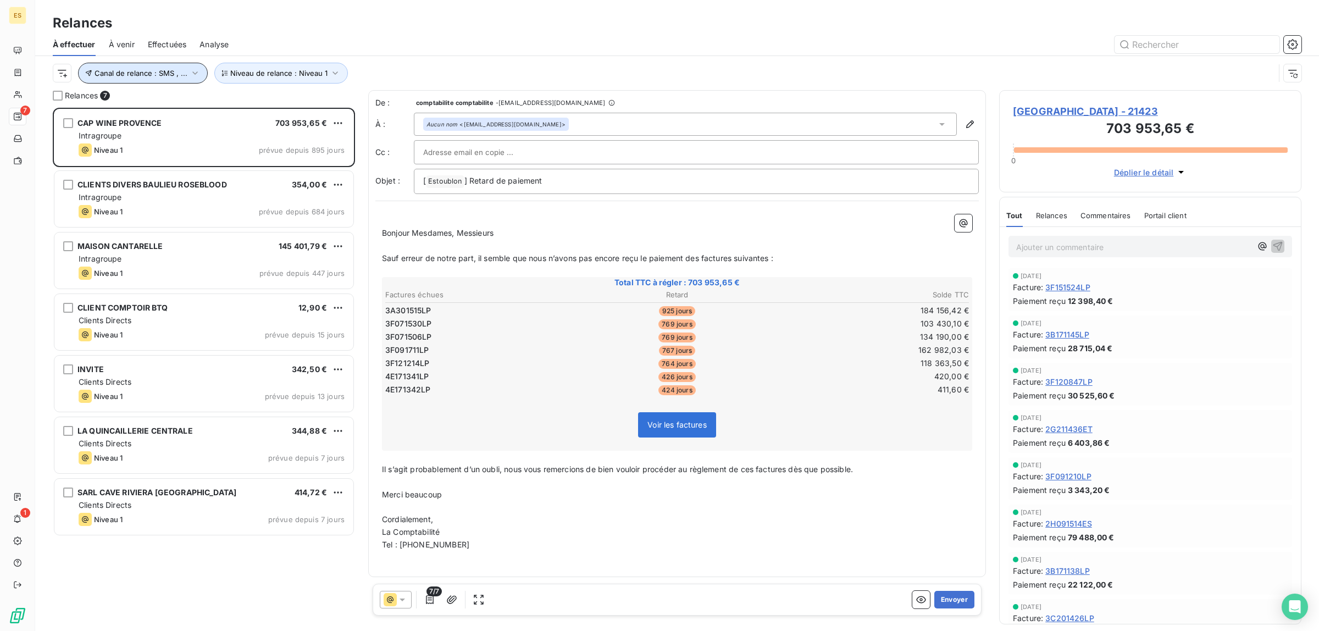
click at [136, 70] on span "Canal de relance : SMS , ..." at bounding box center [141, 73] width 93 height 9
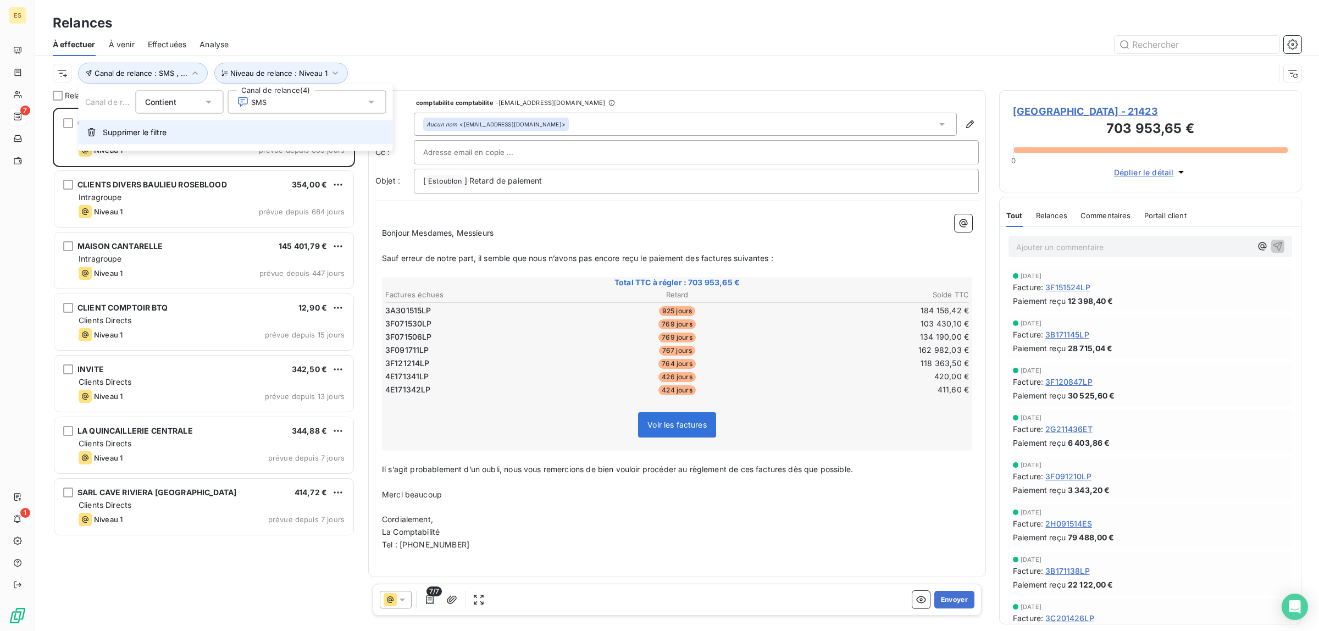
click at [144, 128] on span "Supprimer le filtre" at bounding box center [135, 132] width 64 height 11
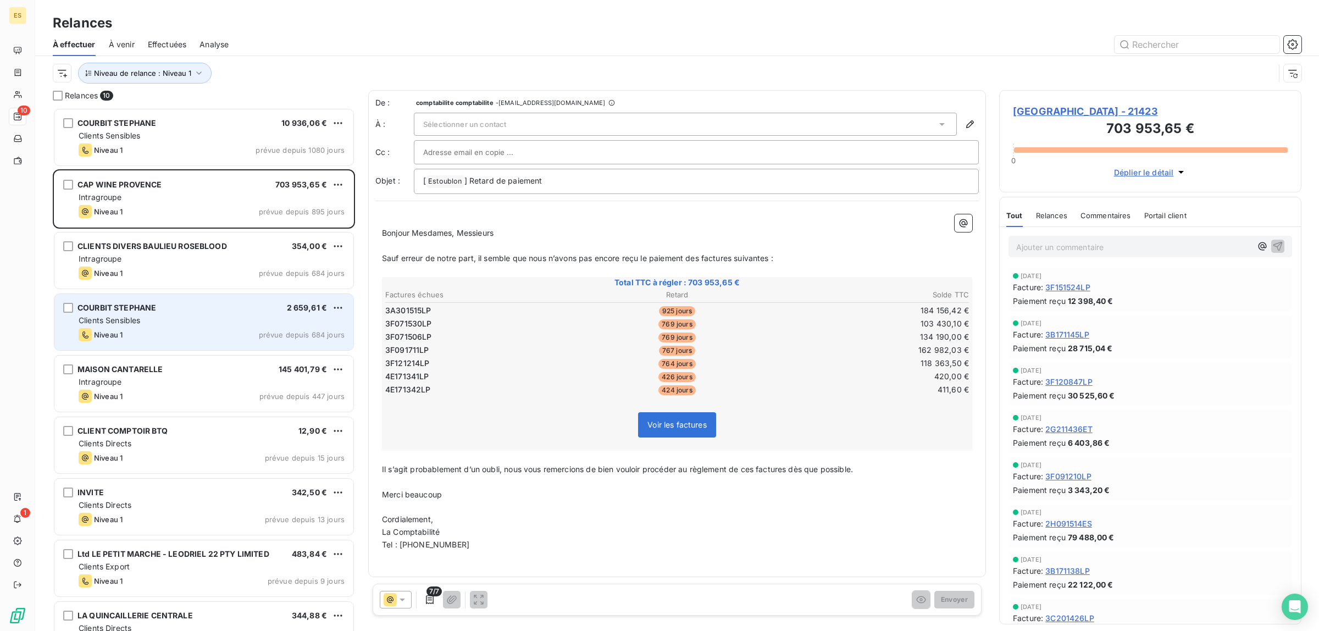
scroll to position [92, 0]
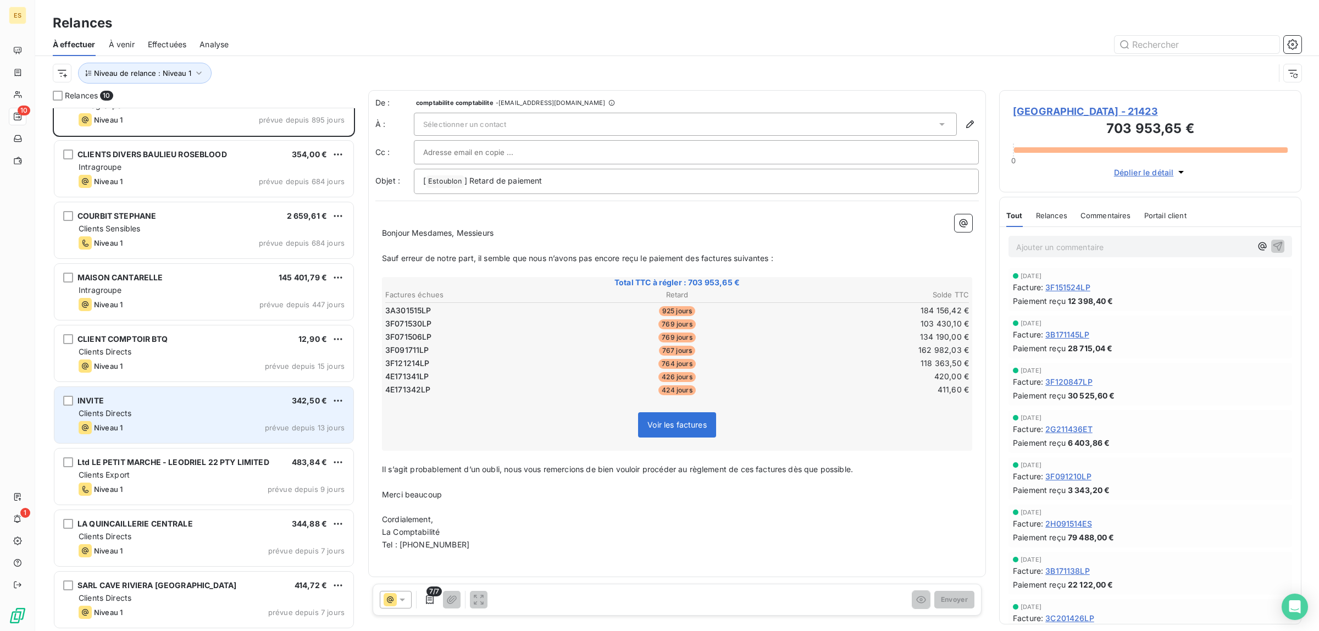
click at [168, 438] on div "INVITE 342,50 € Clients Directs Niveau 1 prévue depuis 13 jours" at bounding box center [203, 415] width 299 height 56
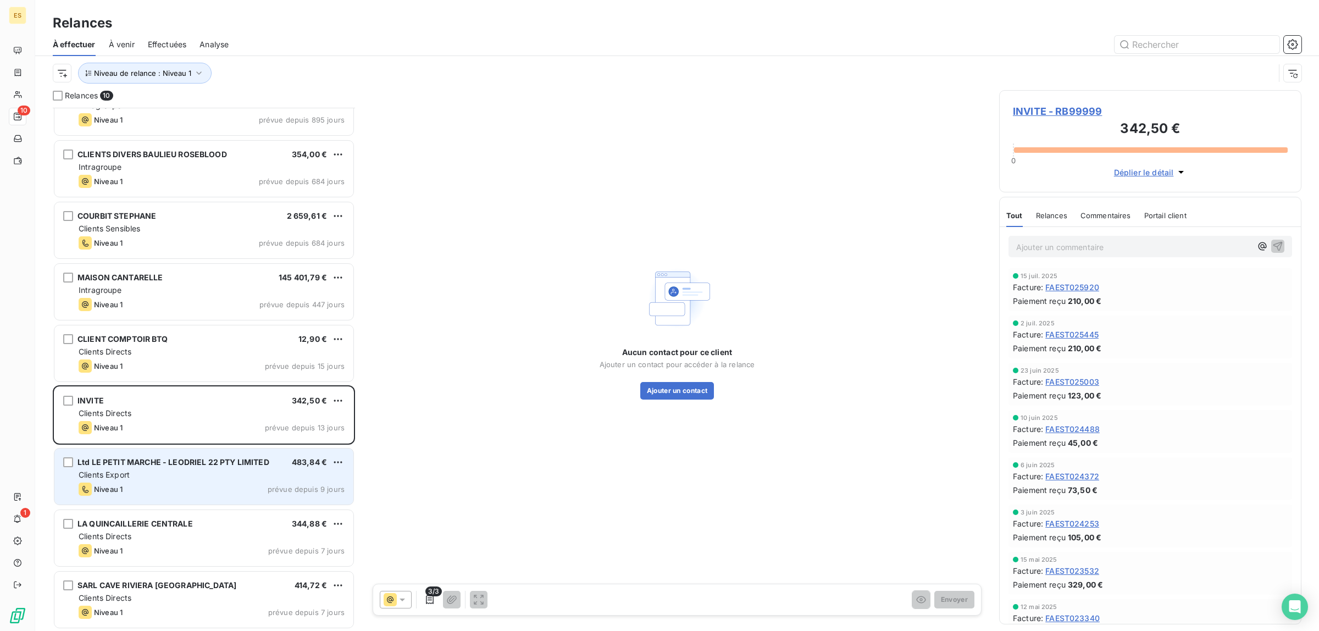
click at [166, 473] on div "Clients Export" at bounding box center [212, 474] width 266 height 11
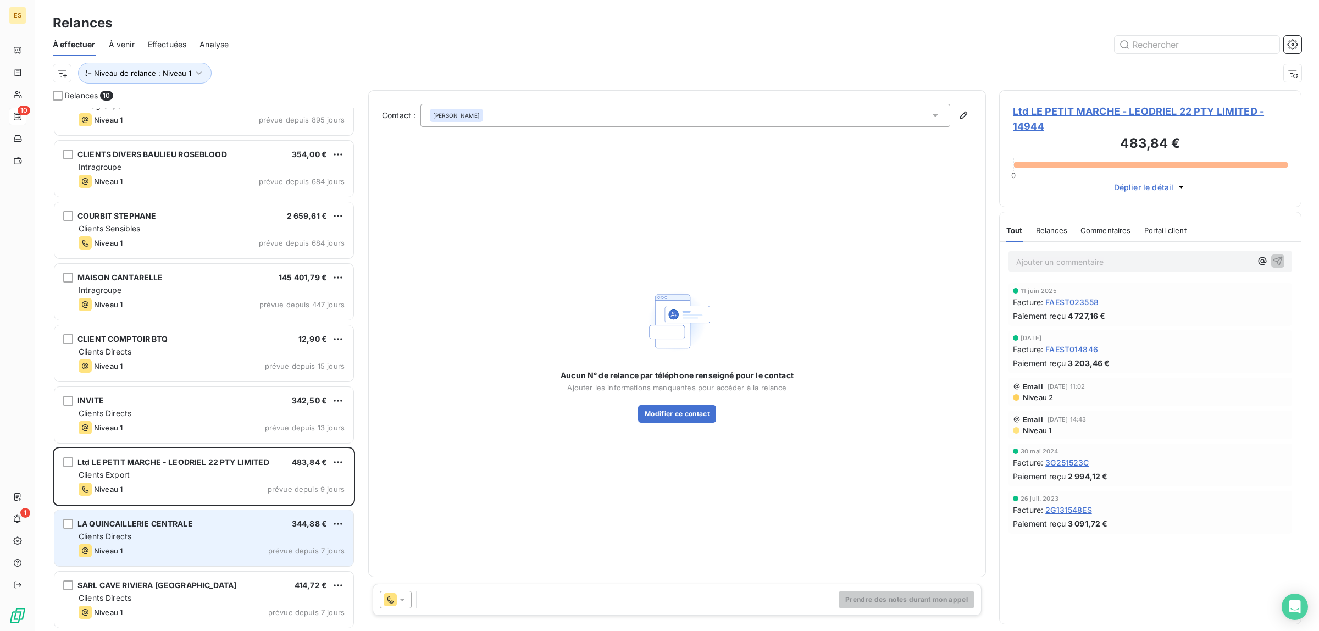
click at [106, 532] on span "Clients Directs" at bounding box center [105, 535] width 53 height 9
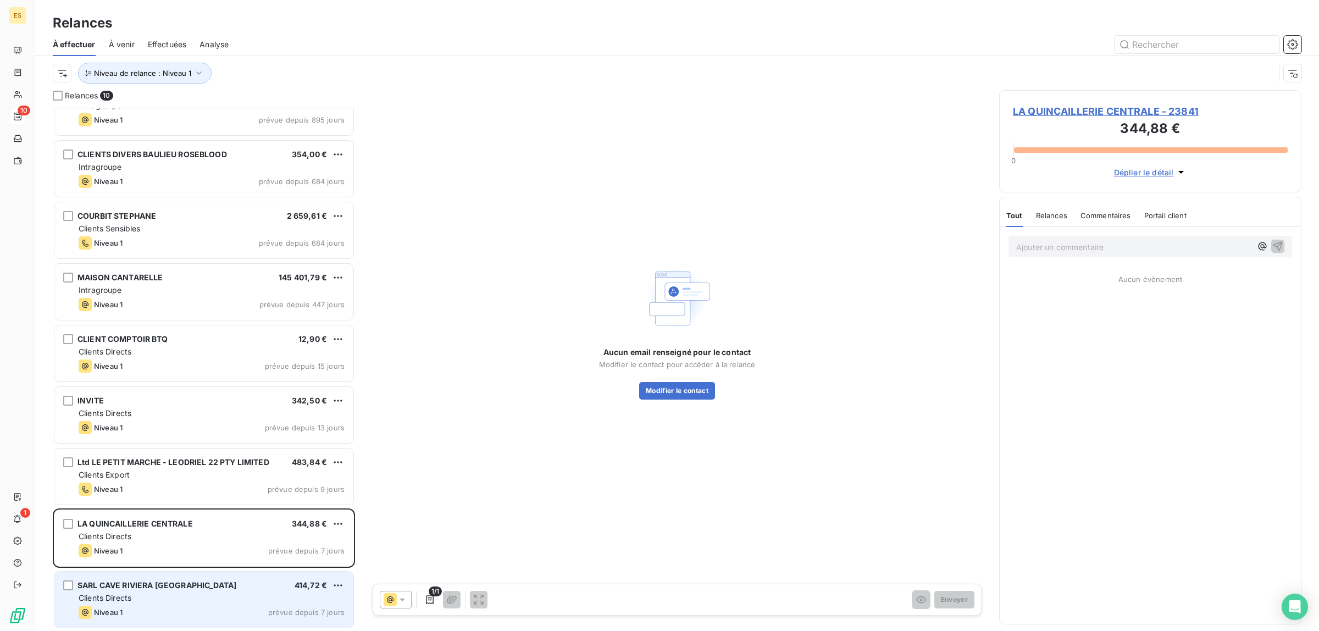
click at [122, 593] on span "Clients Directs" at bounding box center [105, 597] width 53 height 9
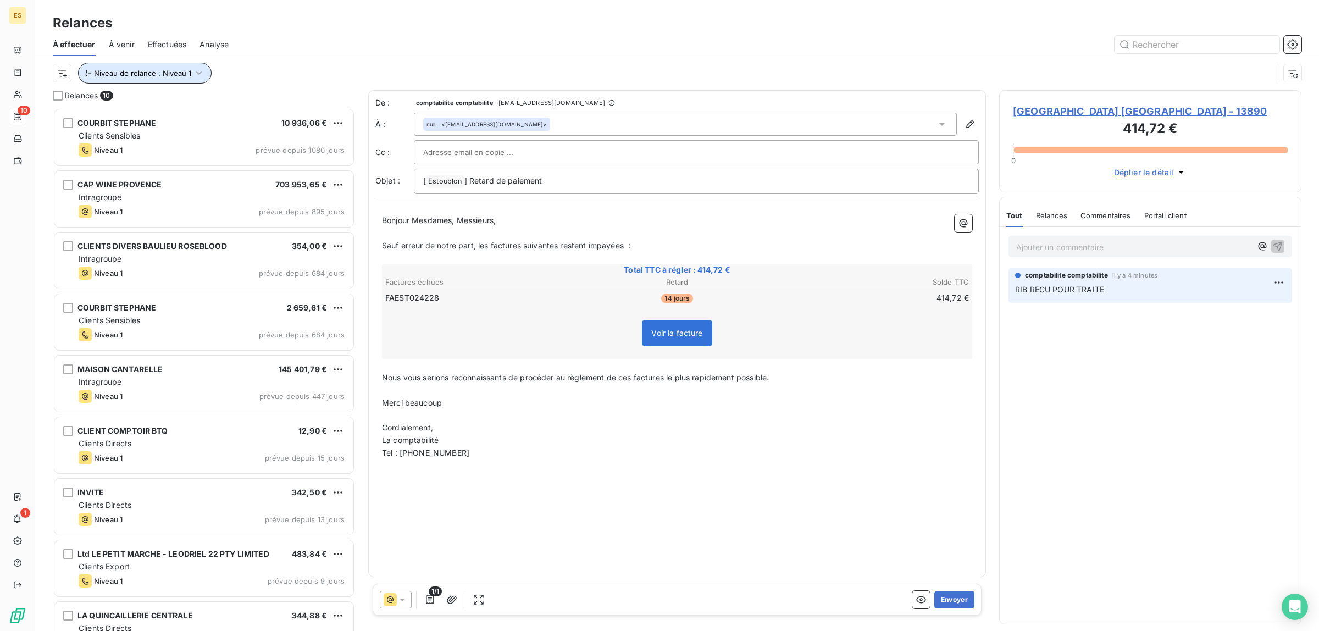
click at [147, 81] on button "Niveau de relance : Niveau 1" at bounding box center [145, 73] width 134 height 21
click at [249, 103] on span "Niveau 1" at bounding box center [252, 102] width 31 height 11
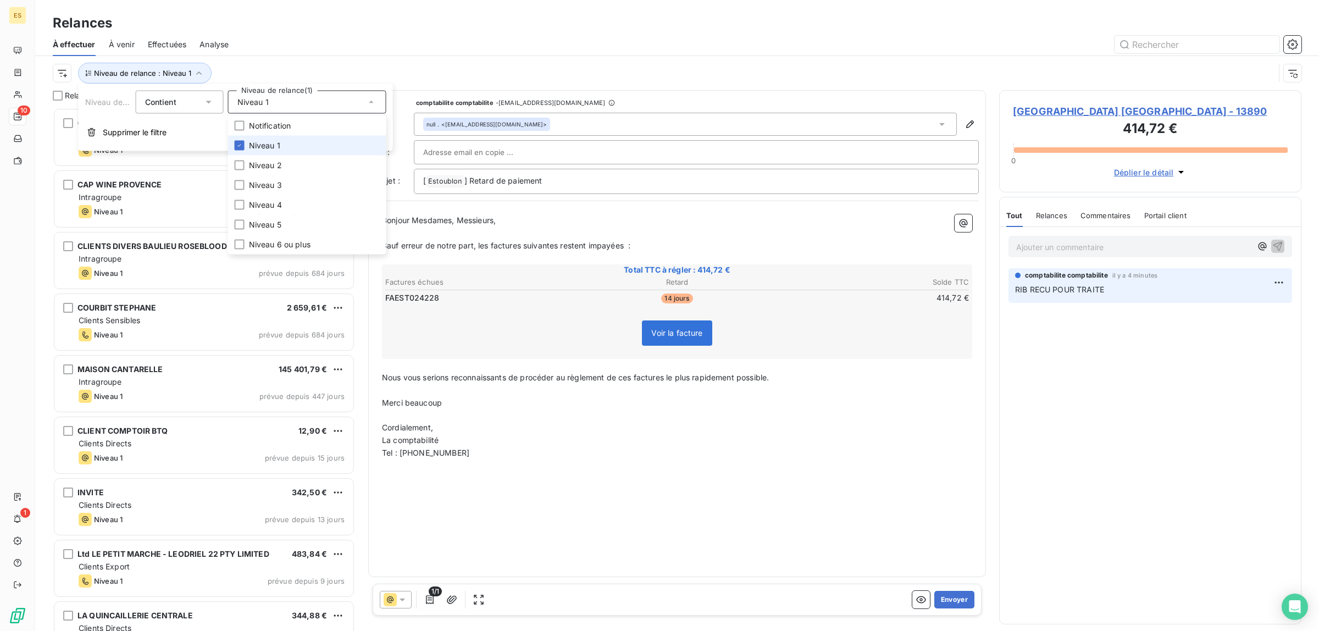
click at [278, 142] on span "Niveau 1" at bounding box center [264, 145] width 31 height 11
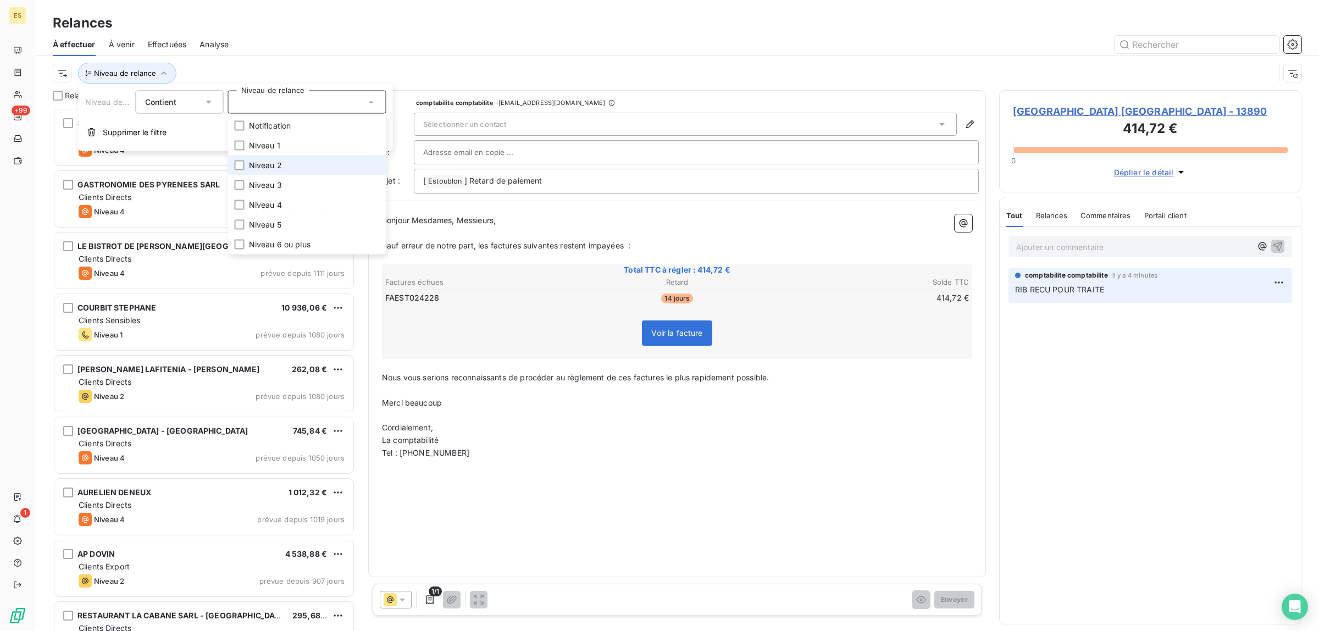
scroll to position [513, 292]
click at [265, 165] on span "Niveau 2" at bounding box center [265, 165] width 33 height 11
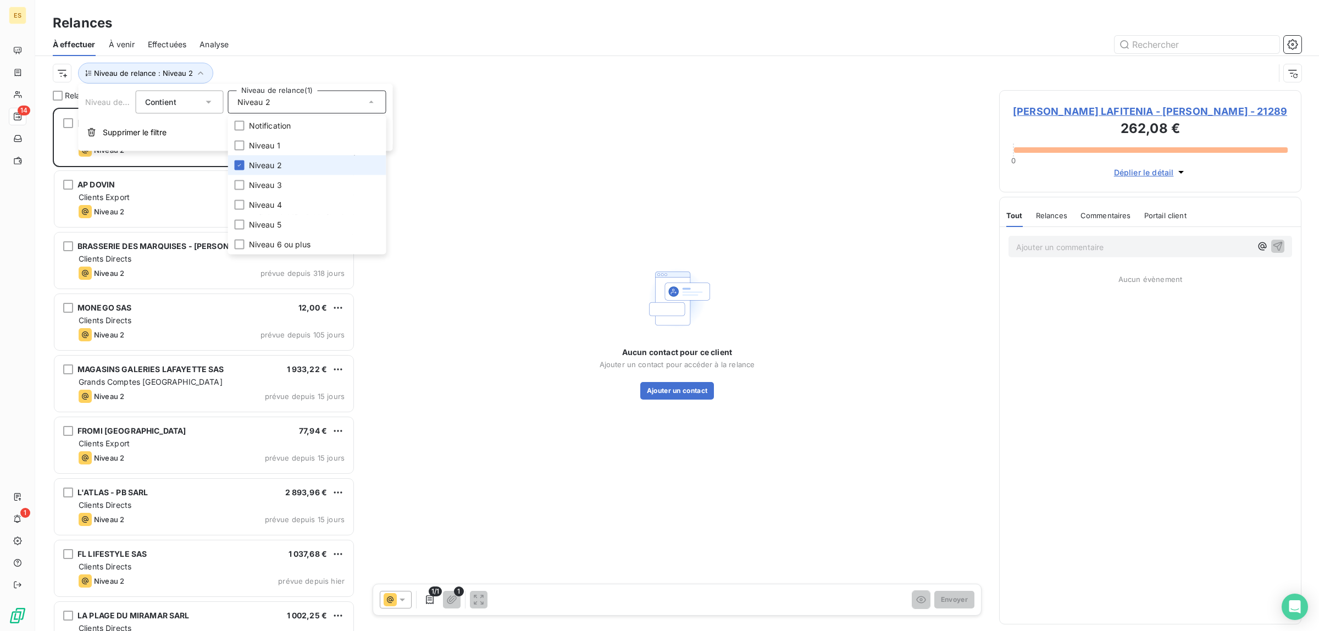
scroll to position [513, 292]
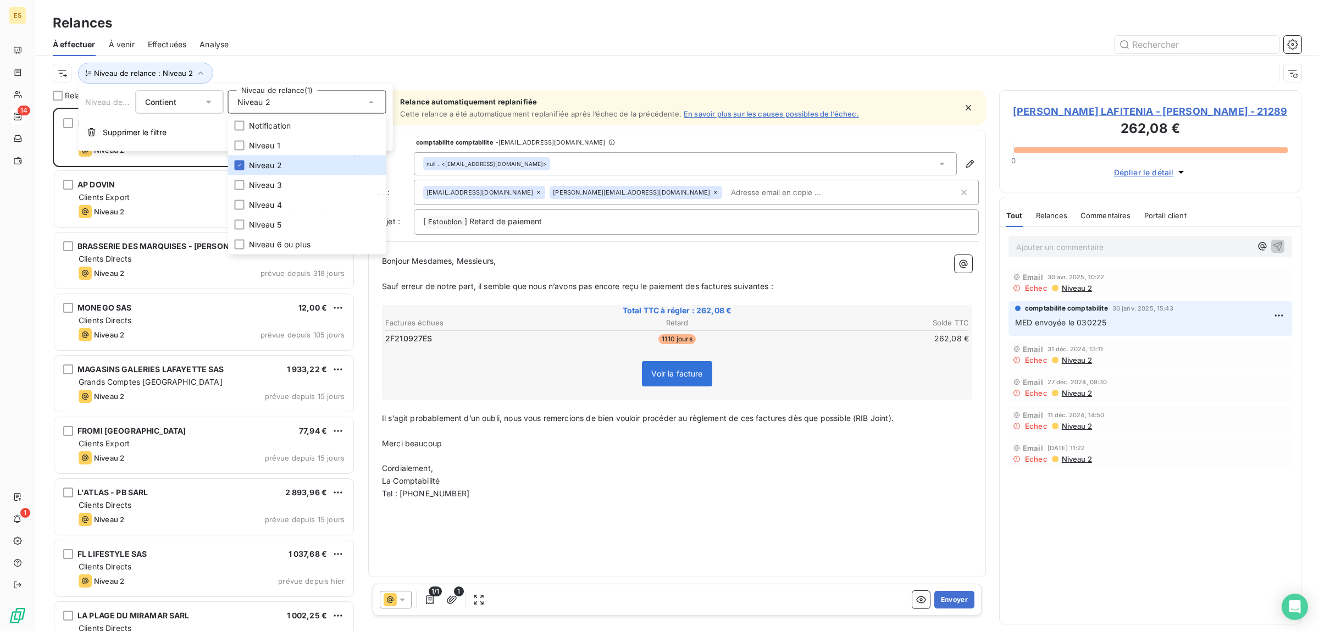
click at [413, 34] on div "À effectuer À venir Effectuées Analyse" at bounding box center [677, 44] width 1284 height 23
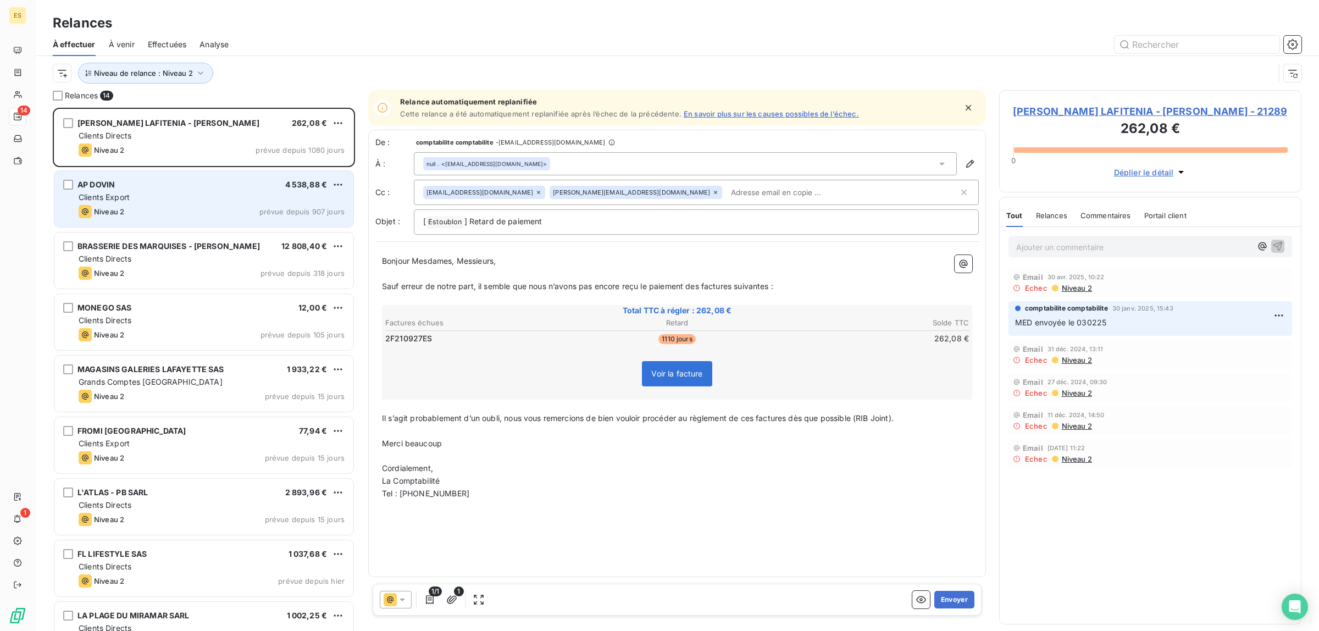
click at [207, 180] on div "AP DOVIN 4 538,88 €" at bounding box center [212, 185] width 266 height 10
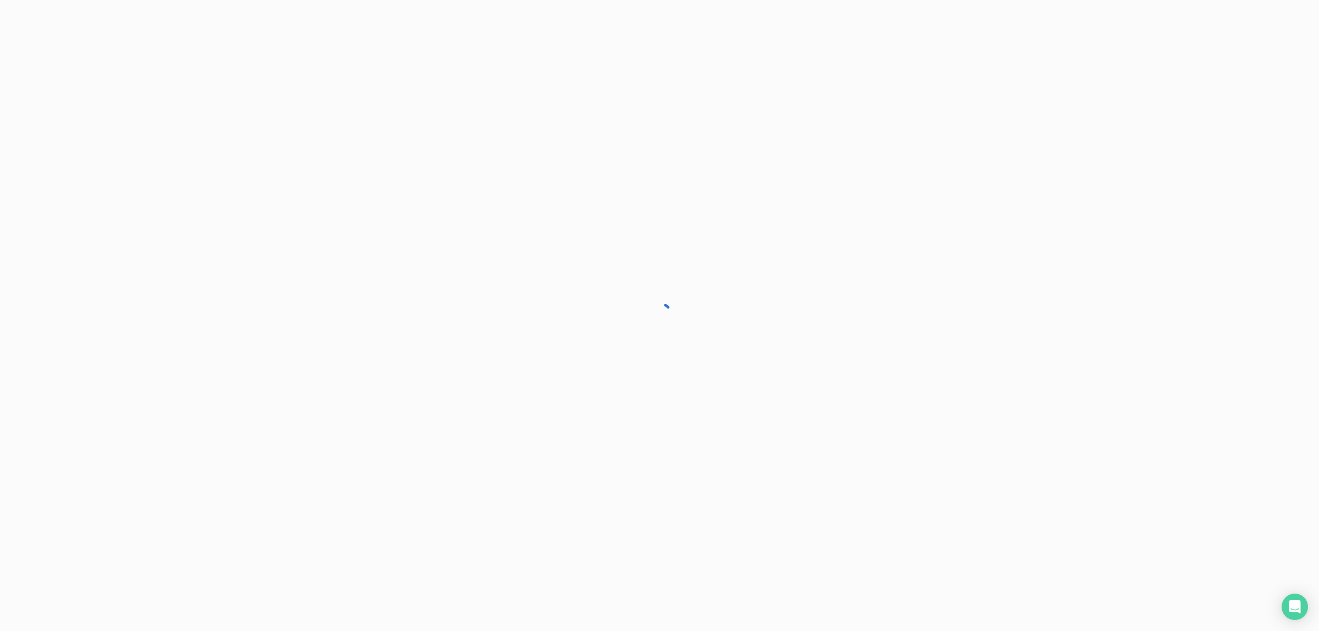
click at [187, 268] on div at bounding box center [659, 315] width 1319 height 631
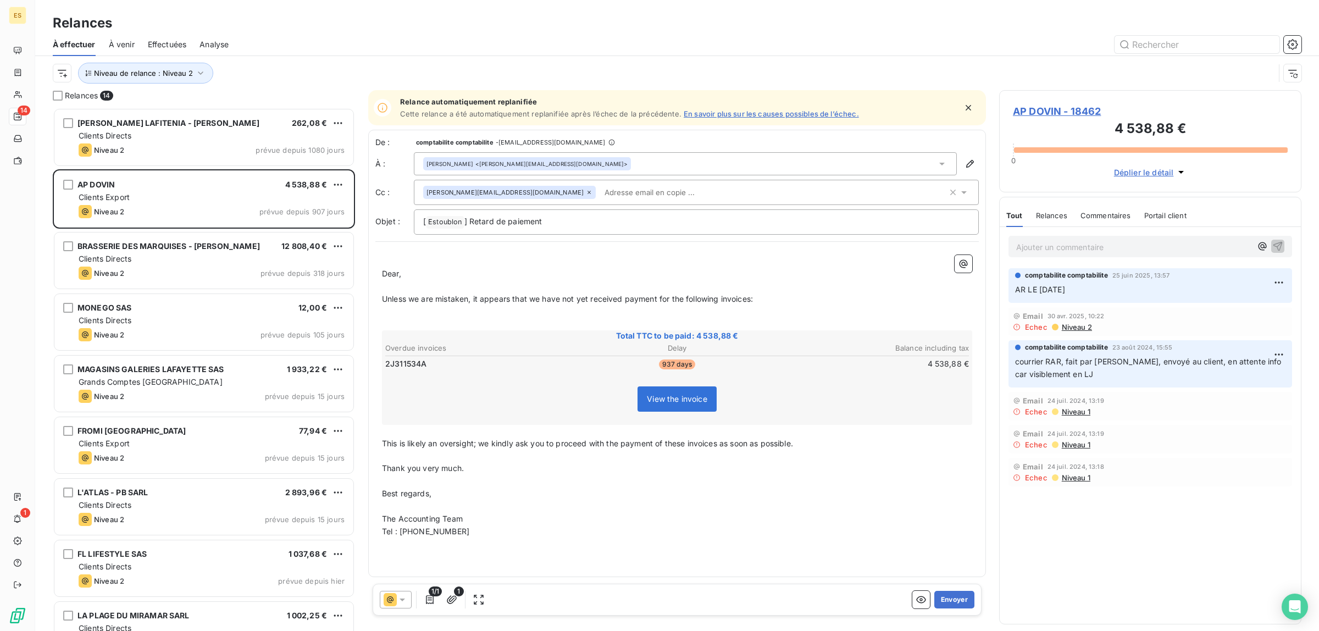
scroll to position [513, 292]
click at [187, 268] on div "Niveau 2 prévue depuis 318 jours" at bounding box center [212, 273] width 266 height 13
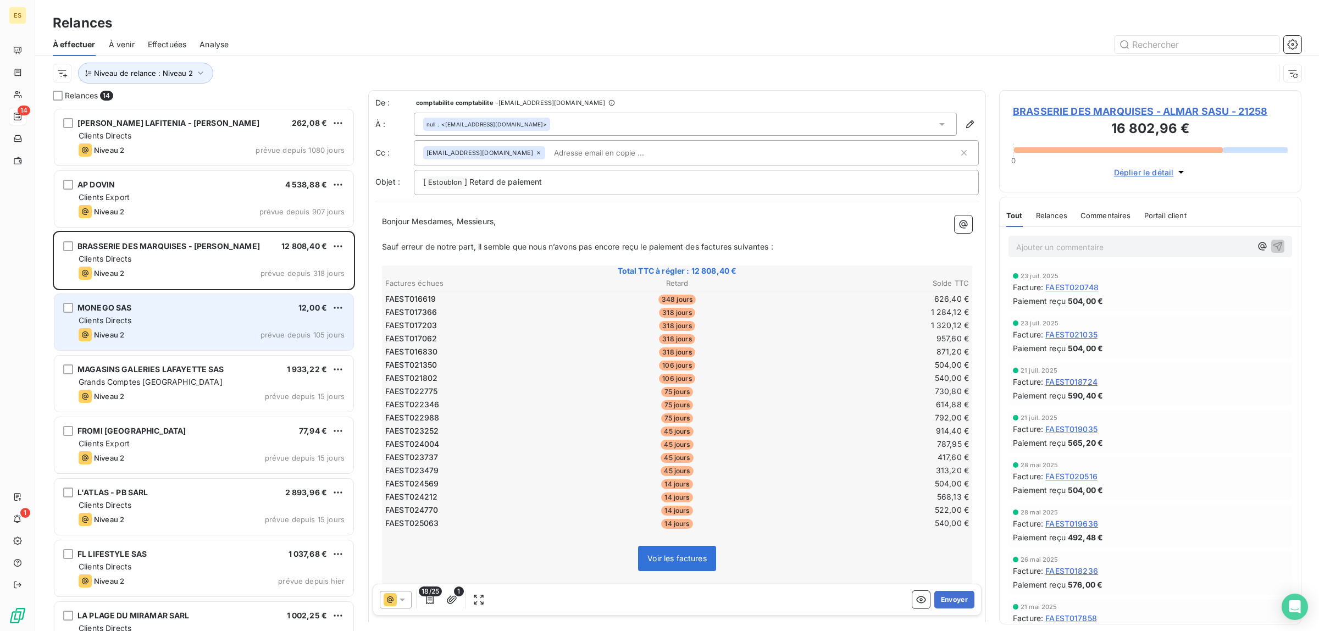
click at [191, 336] on div "Niveau 2 prévue depuis 105 jours" at bounding box center [212, 334] width 266 height 13
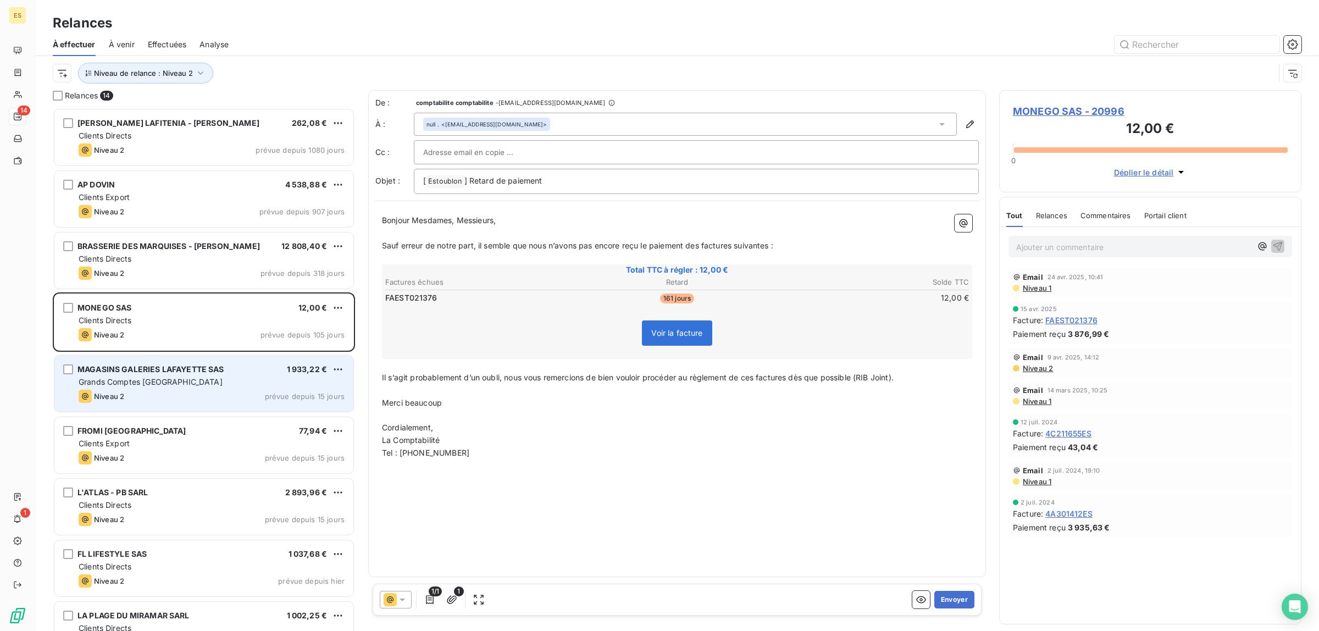
click at [181, 388] on div "MAGASINS GALERIES LAFAYETTE SAS 1 933,22 € Grands Comptes France Niveau 2 prévu…" at bounding box center [203, 384] width 299 height 56
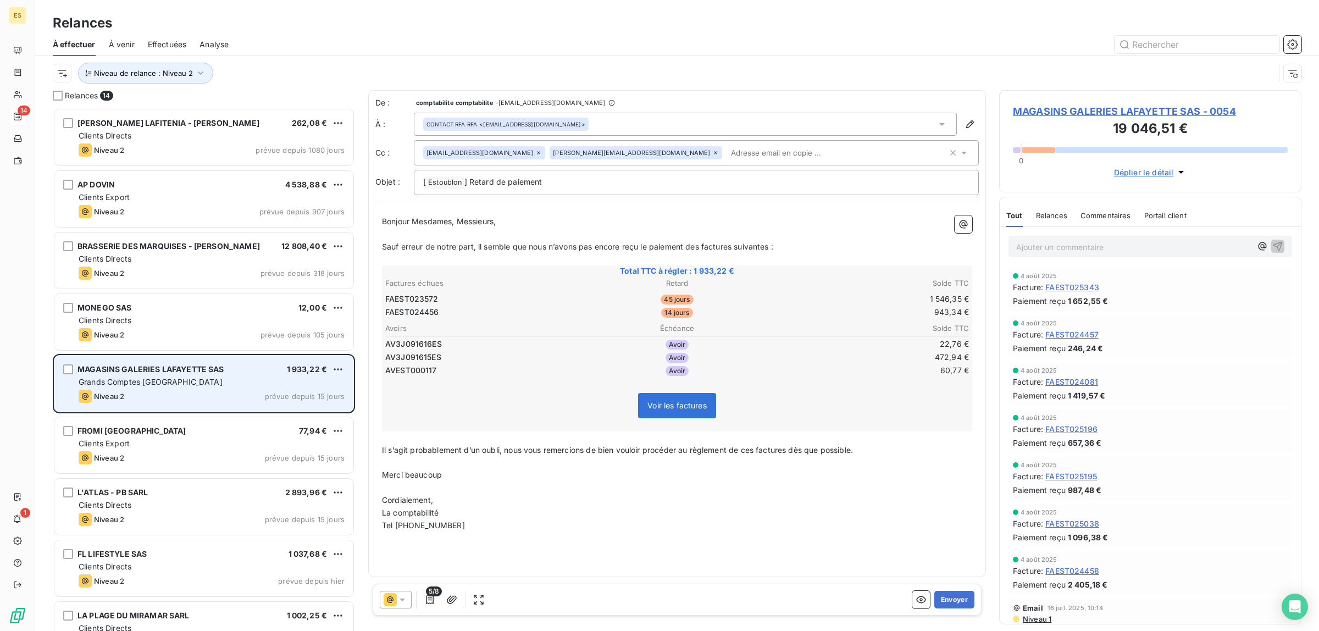
scroll to position [69, 0]
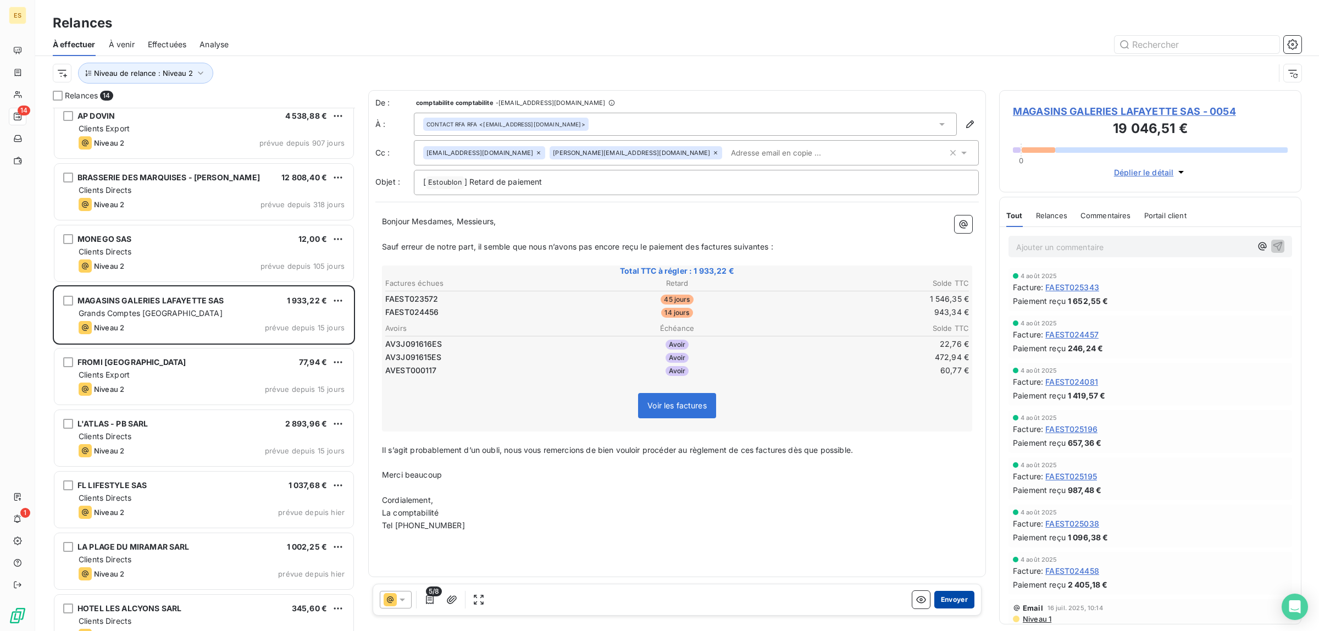
click at [951, 603] on button "Envoyer" at bounding box center [954, 600] width 40 height 18
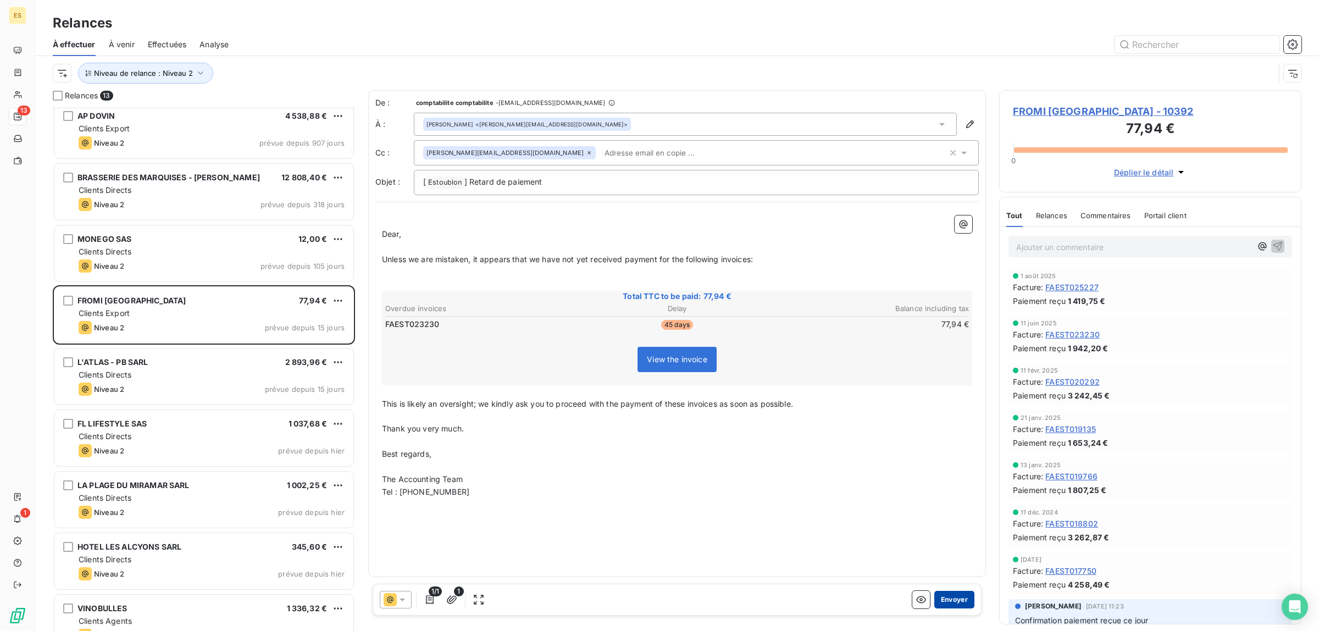
click at [960, 600] on button "Envoyer" at bounding box center [954, 600] width 40 height 18
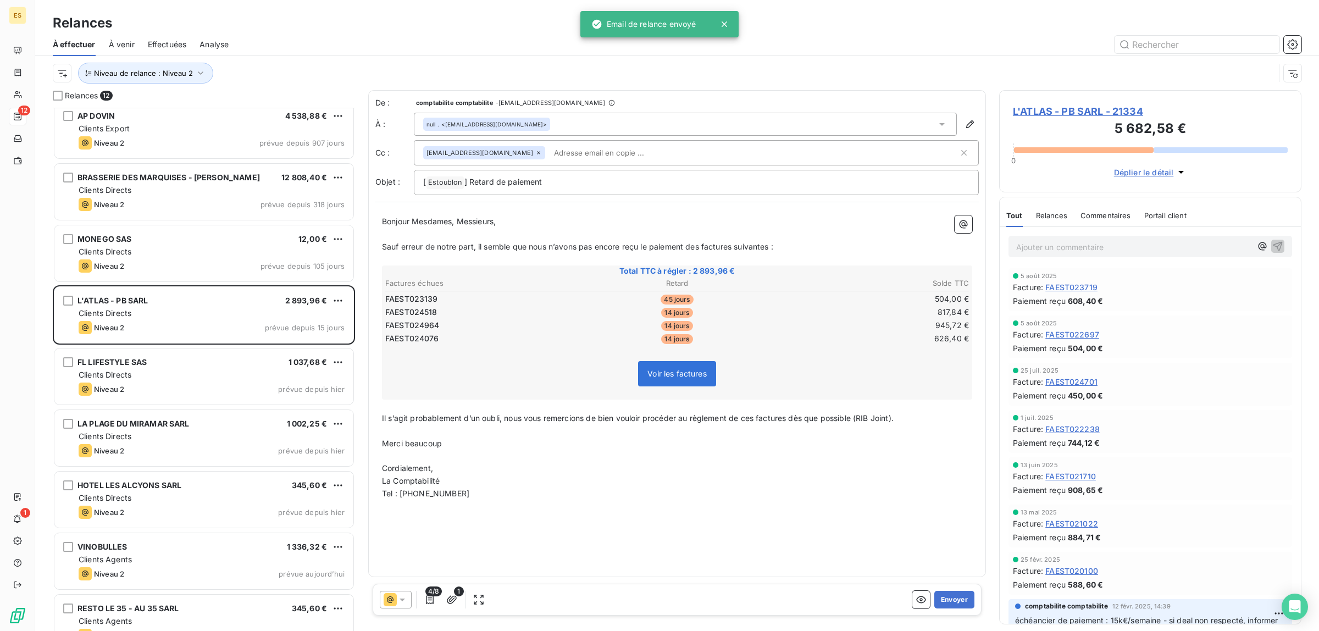
click at [1096, 223] on div "Commentaires" at bounding box center [1106, 215] width 51 height 23
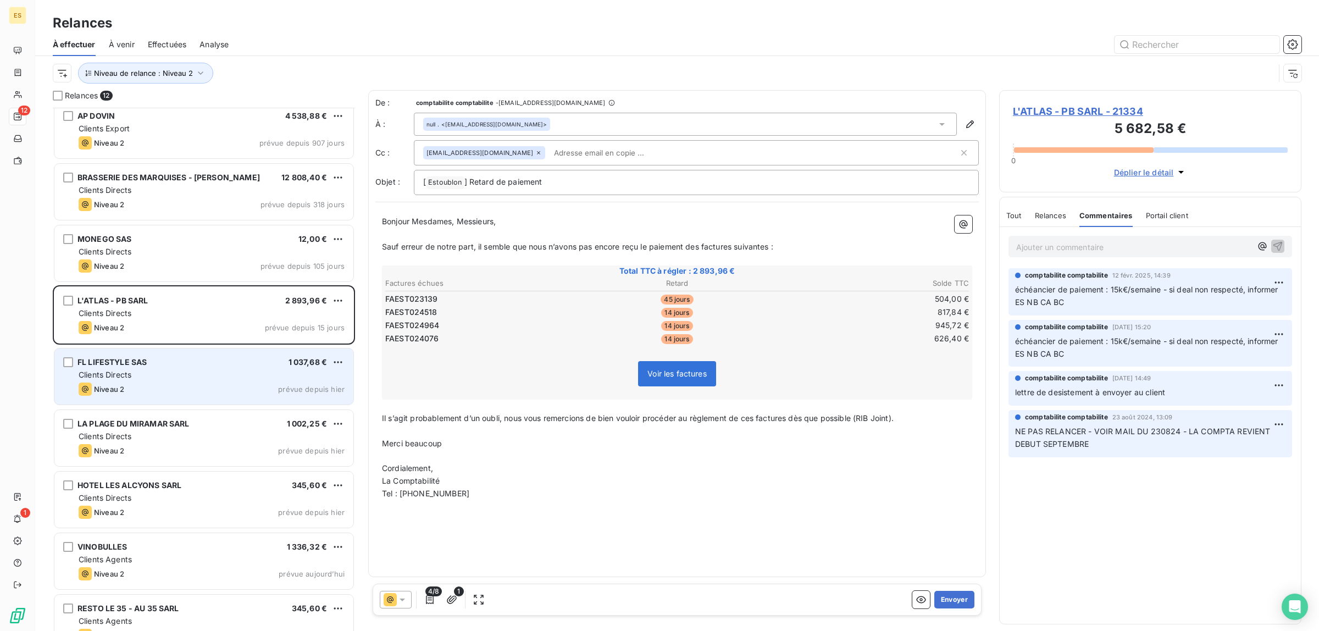
click at [283, 365] on div "FL LIFESTYLE SAS 1 037,68 €" at bounding box center [212, 362] width 266 height 10
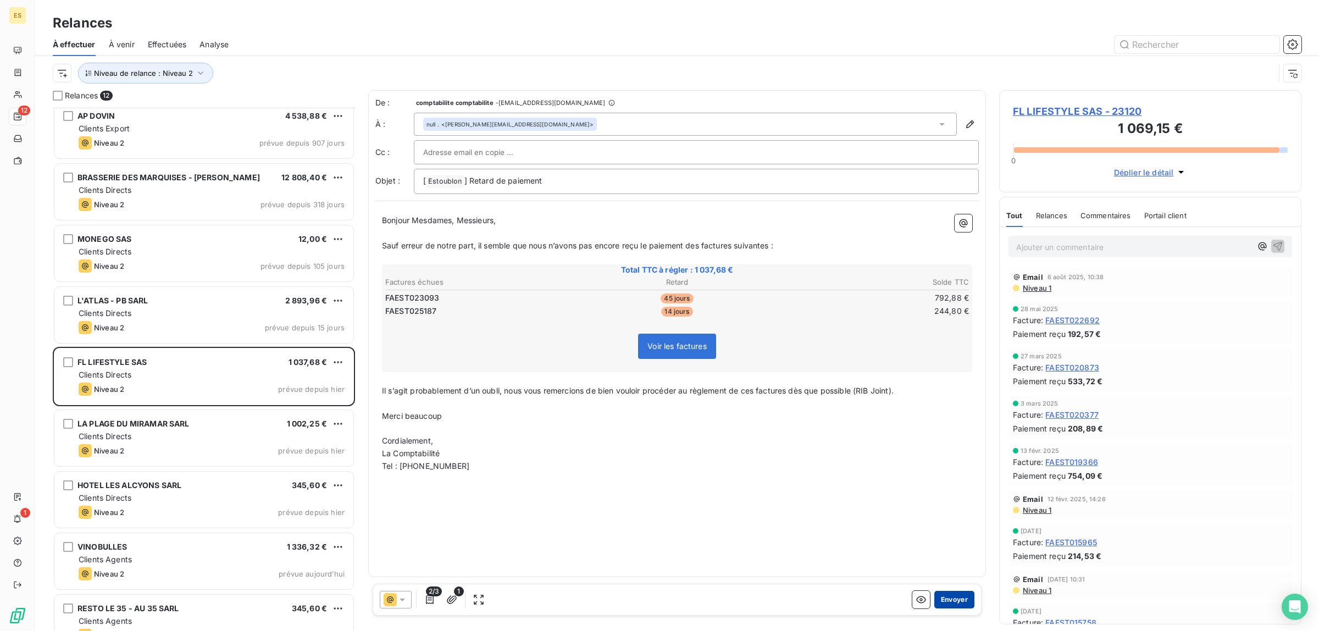
click at [952, 600] on button "Envoyer" at bounding box center [954, 600] width 40 height 18
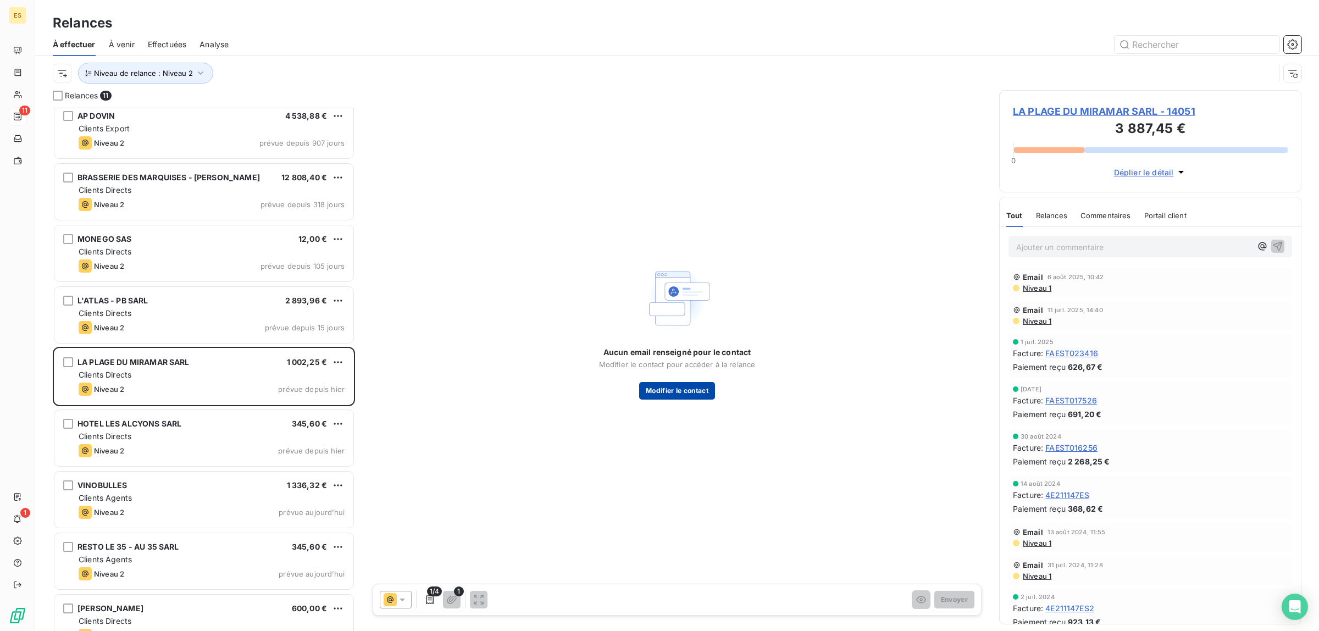
click at [690, 395] on button "Modifier le contact" at bounding box center [677, 391] width 76 height 18
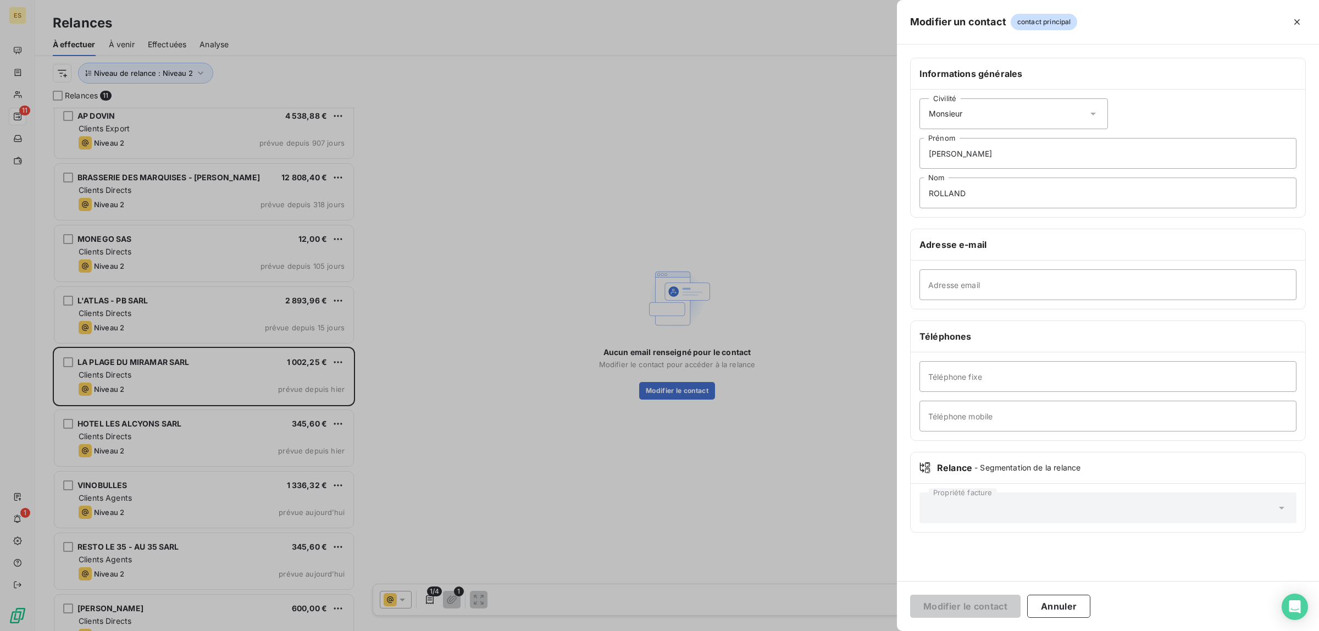
click at [554, 509] on div at bounding box center [659, 315] width 1319 height 631
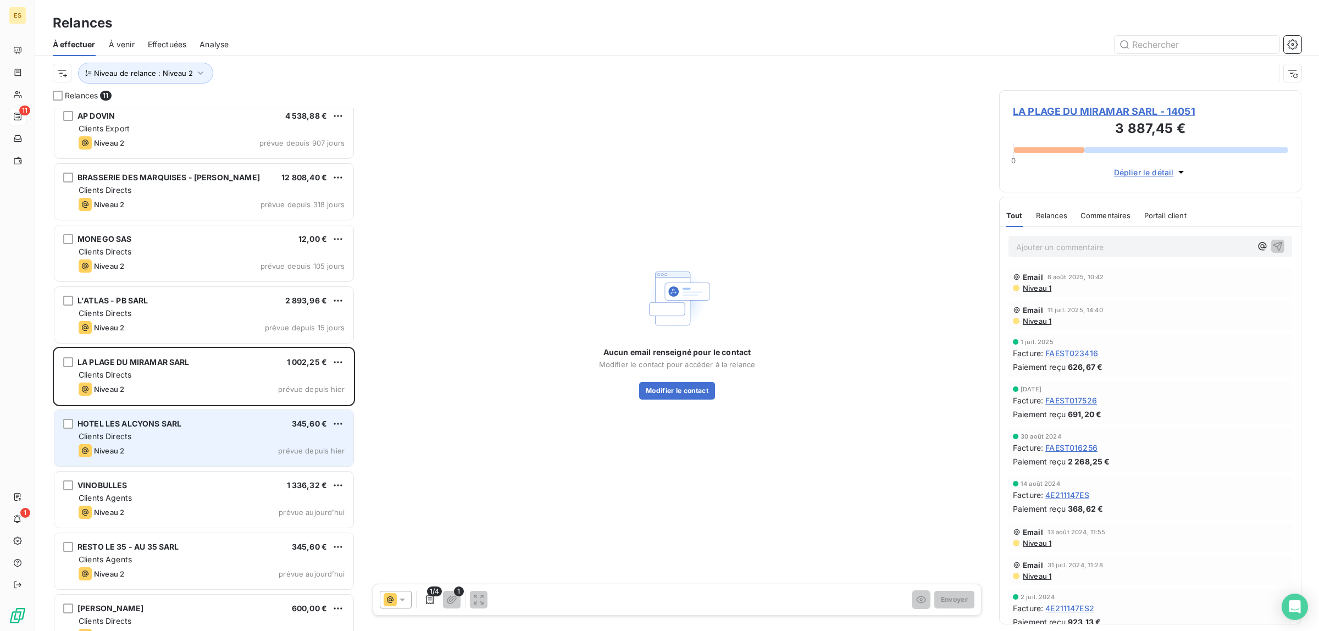
click at [264, 452] on div "Niveau 2 prévue depuis hier" at bounding box center [212, 450] width 266 height 13
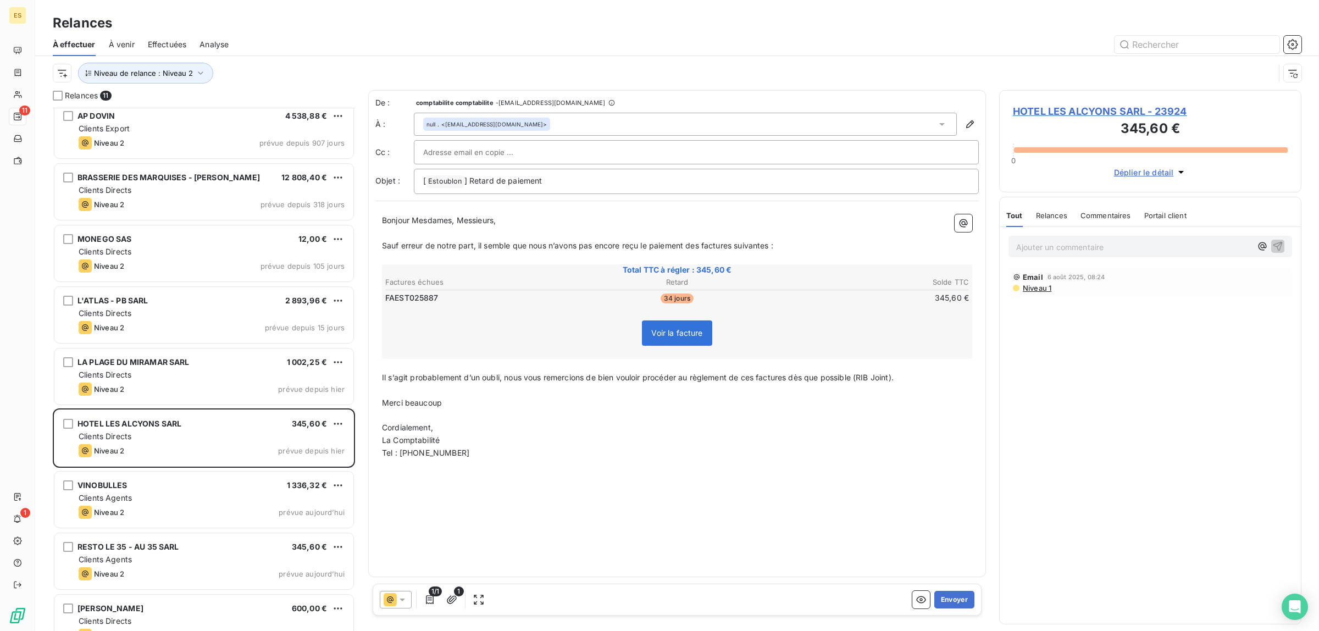
click at [1111, 215] on span "Commentaires" at bounding box center [1106, 215] width 51 height 9
click at [1010, 214] on span "Tout" at bounding box center [1013, 215] width 15 height 9
click at [947, 603] on button "Envoyer" at bounding box center [954, 600] width 40 height 18
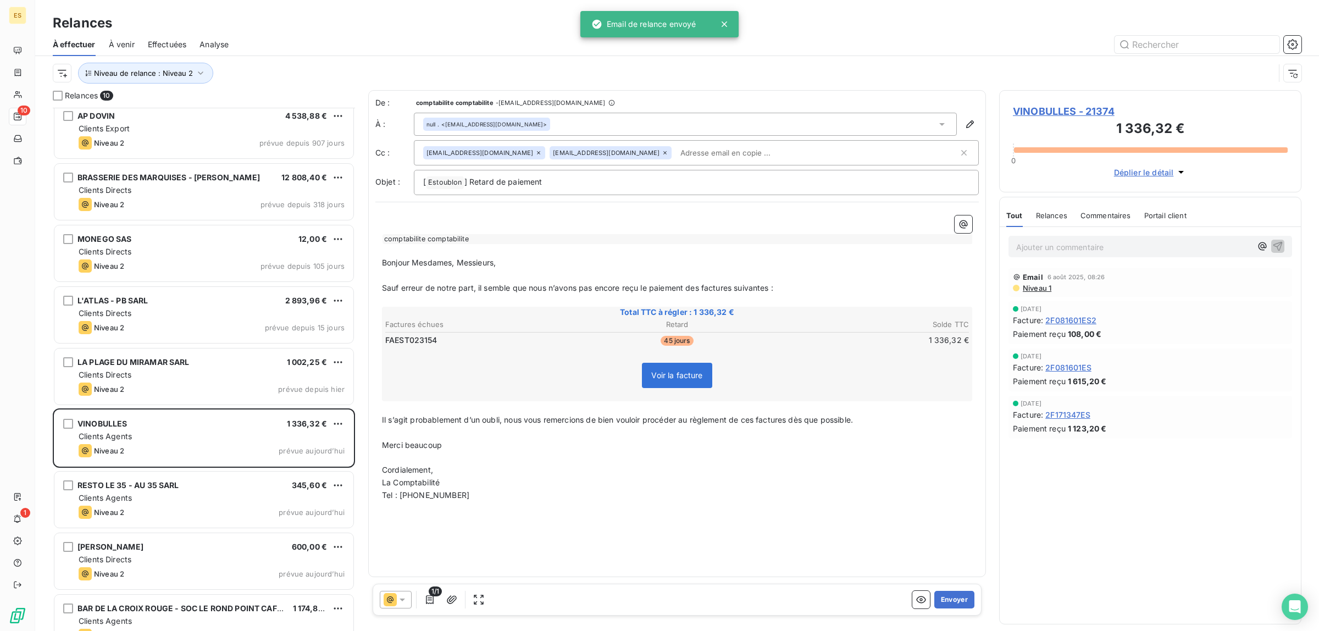
click at [1103, 215] on span "Commentaires" at bounding box center [1106, 215] width 51 height 9
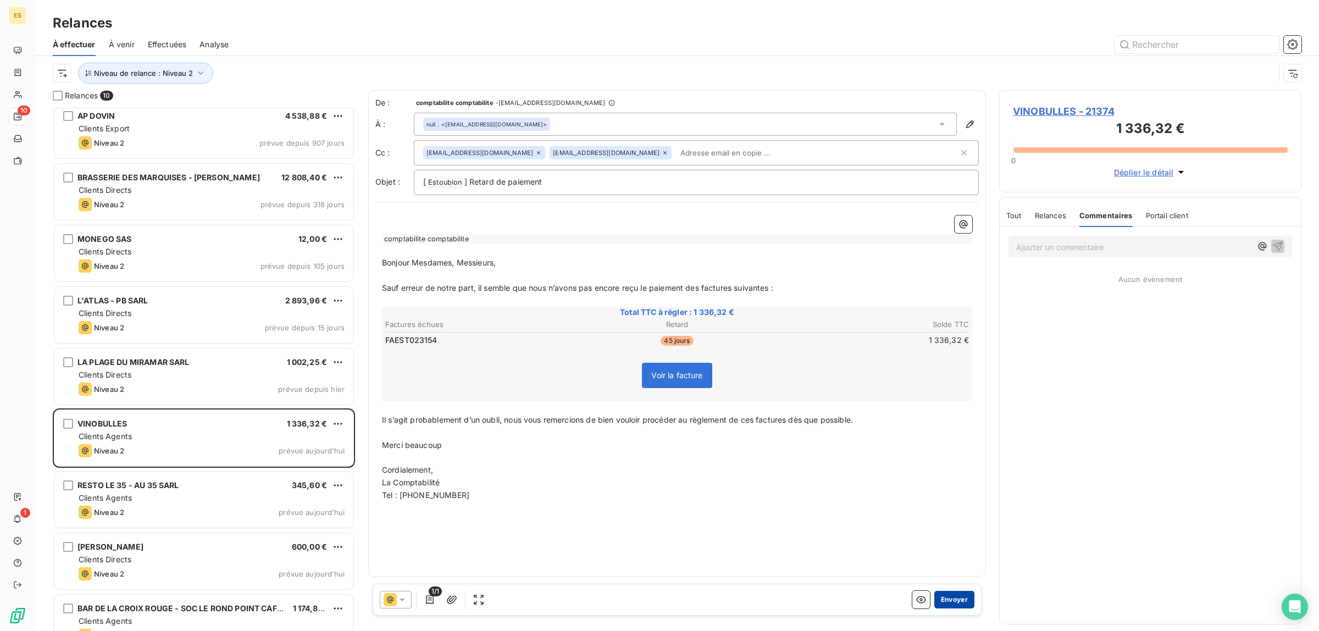
click at [949, 595] on button "Envoyer" at bounding box center [954, 600] width 40 height 18
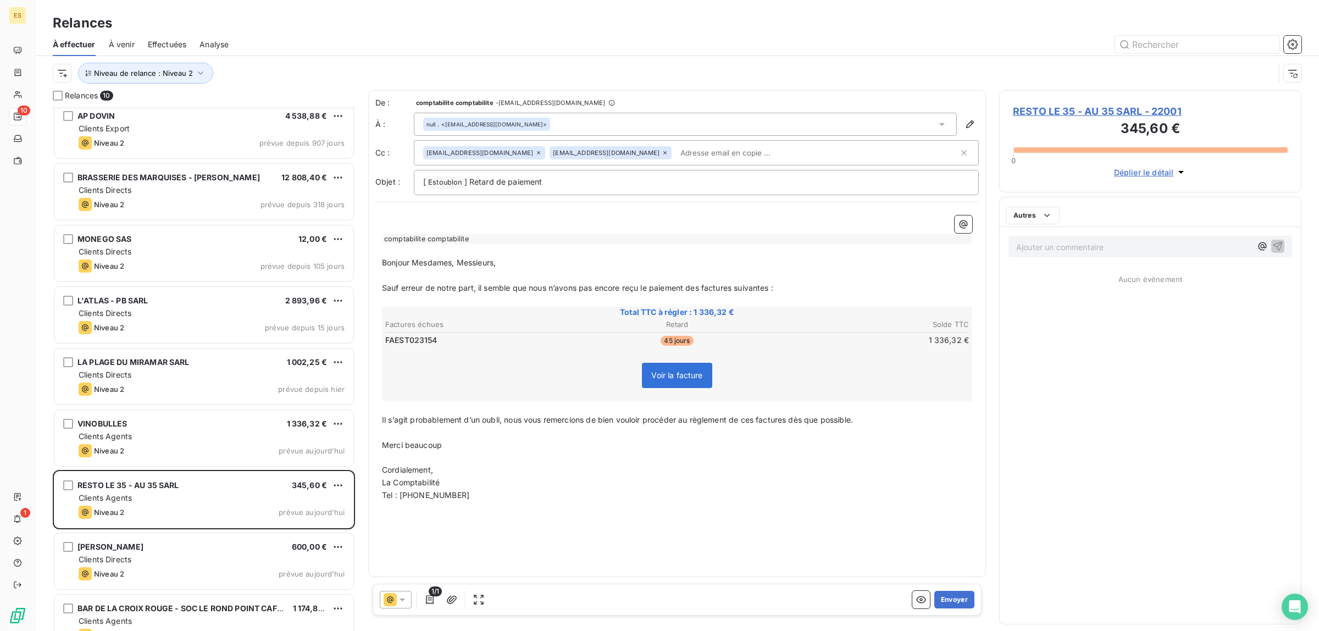
scroll to position [31, 0]
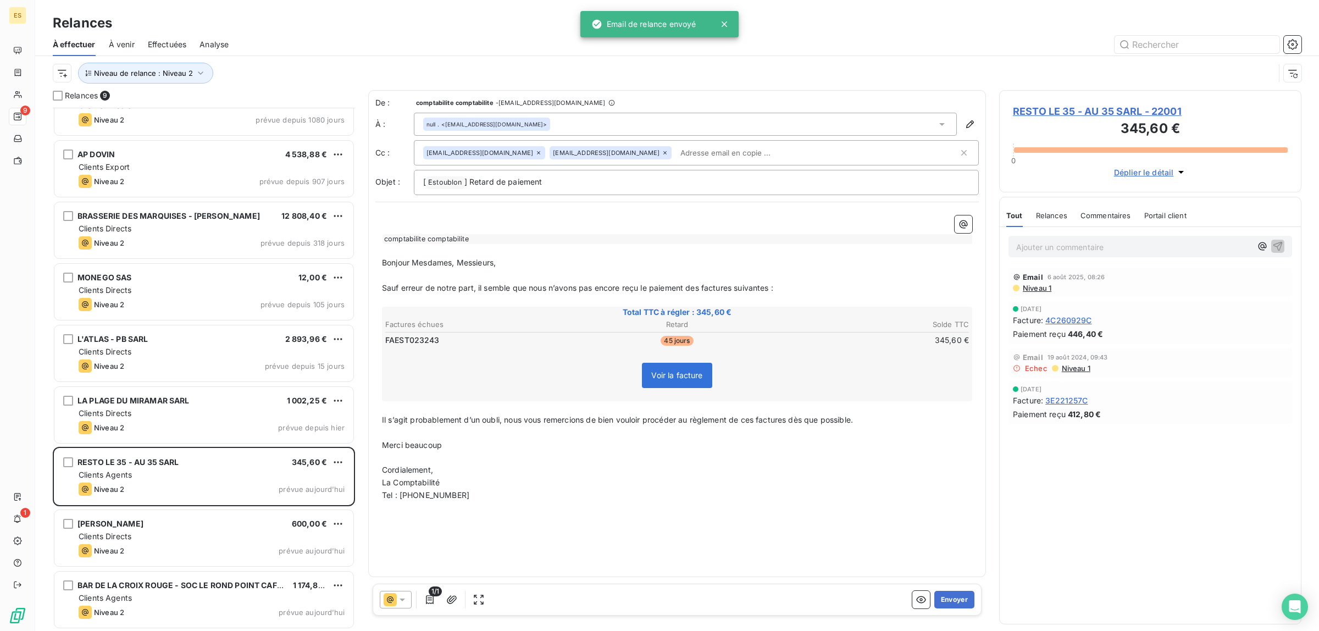
click at [1113, 221] on div "Commentaires" at bounding box center [1106, 215] width 51 height 23
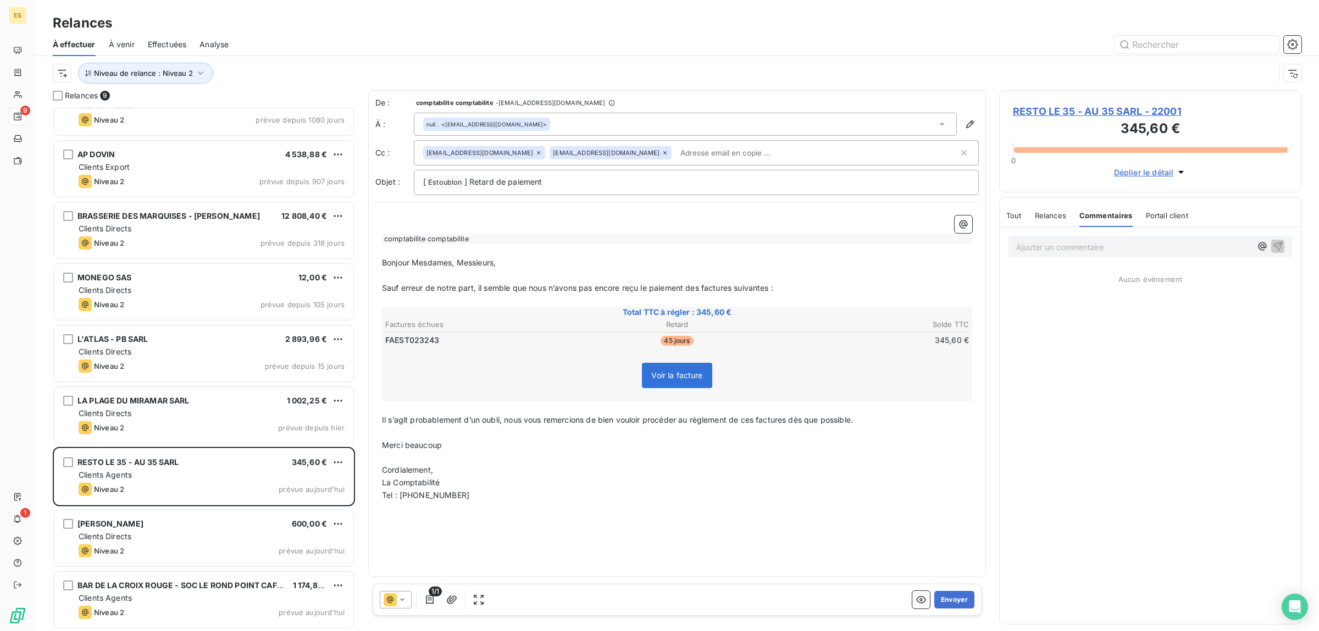
click at [1017, 212] on span "Tout" at bounding box center [1013, 215] width 15 height 9
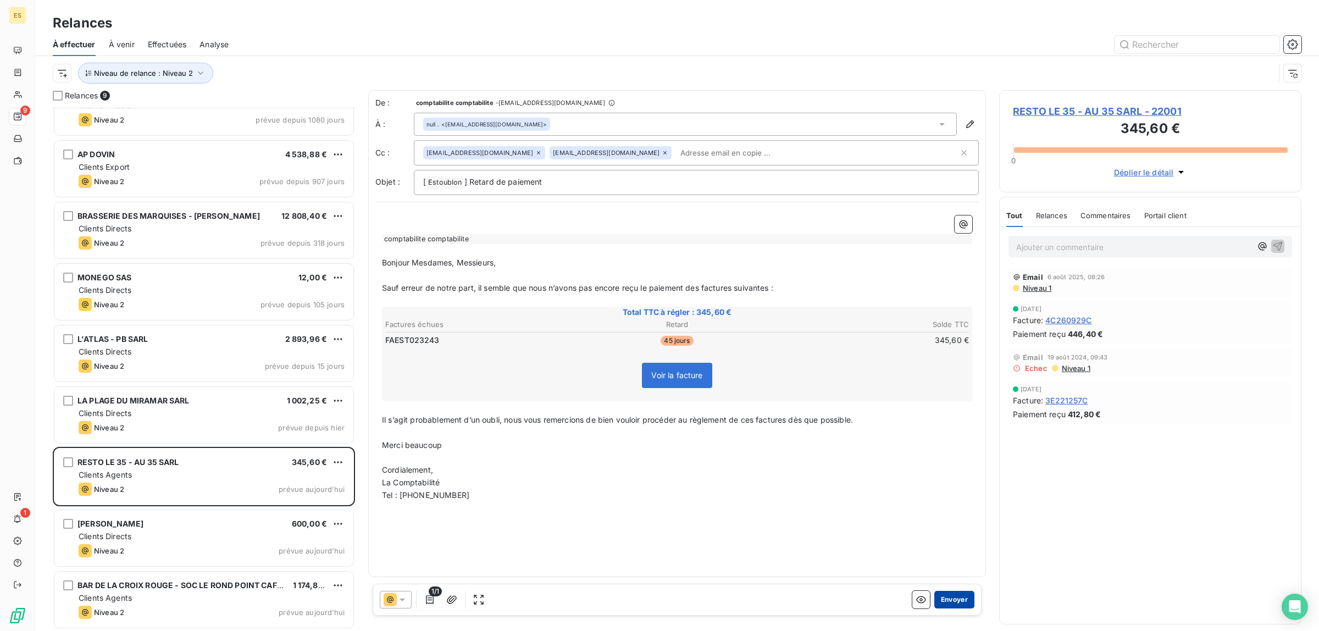
click at [944, 605] on button "Envoyer" at bounding box center [954, 600] width 40 height 18
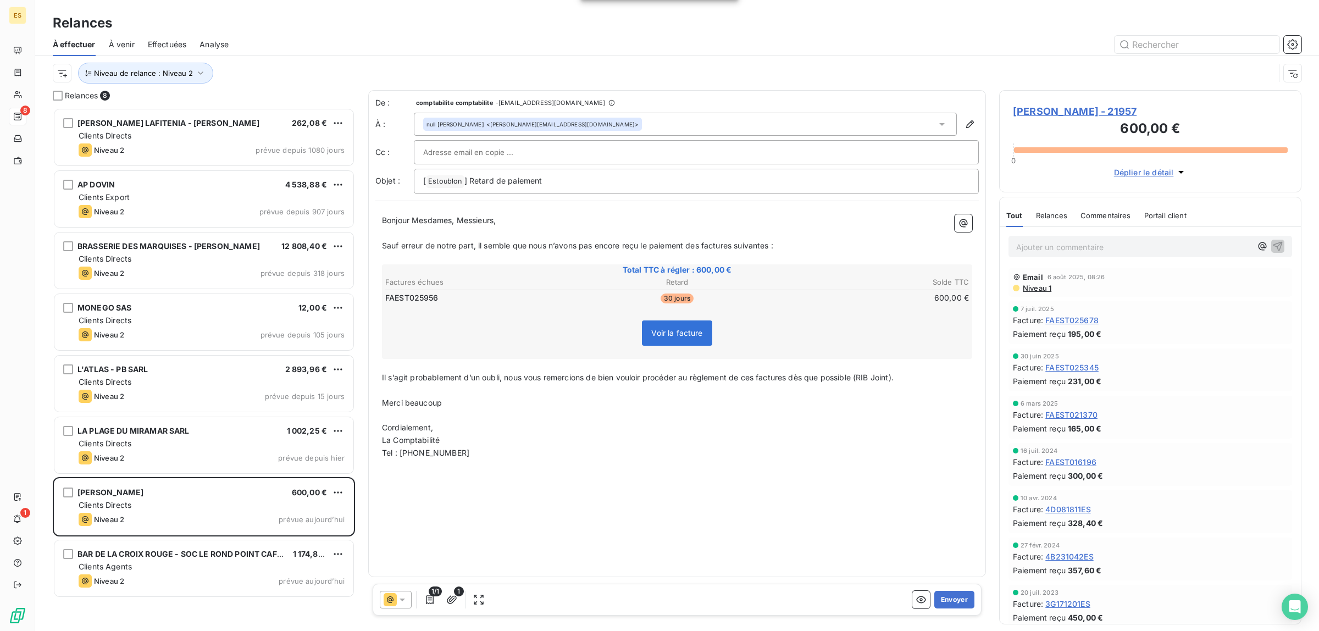
click at [1107, 213] on span "Commentaires" at bounding box center [1106, 215] width 51 height 9
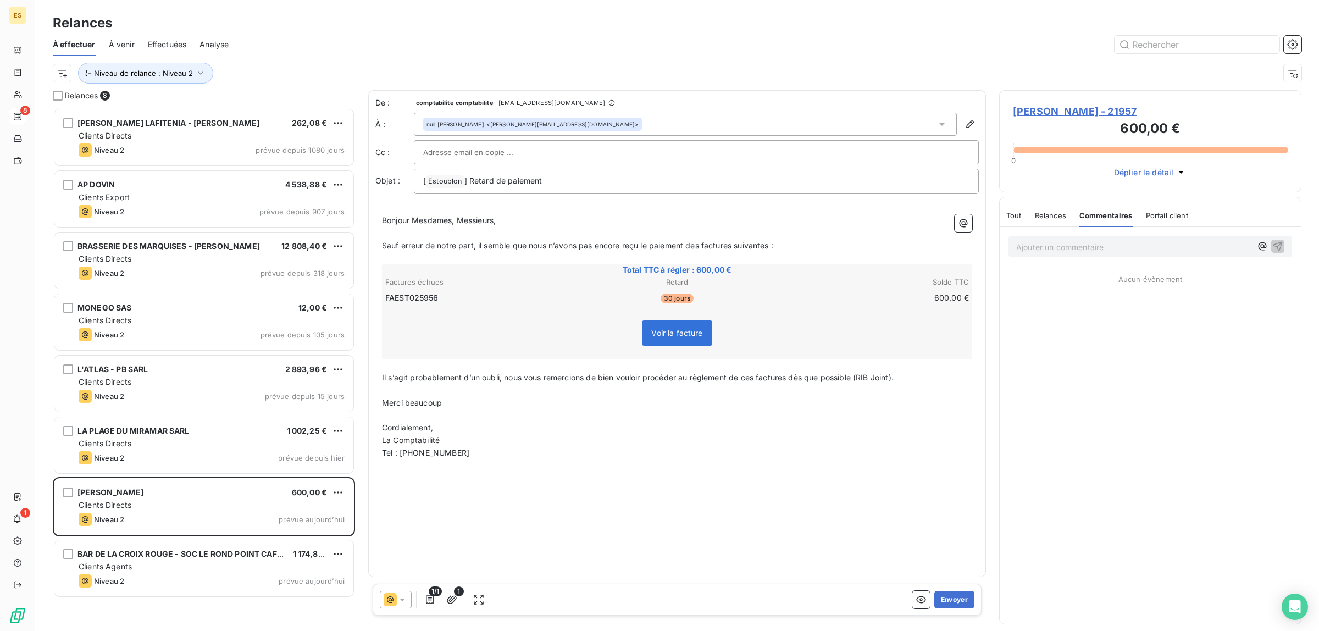
click at [1016, 217] on span "Tout" at bounding box center [1013, 215] width 15 height 9
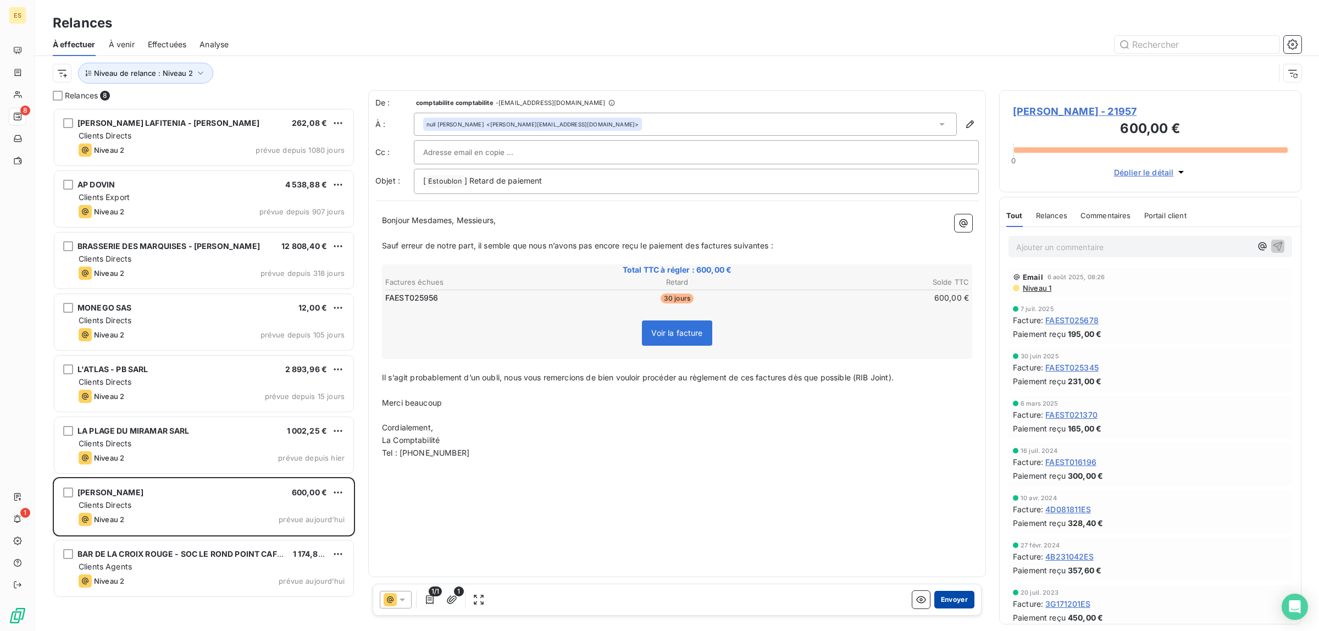
click at [948, 603] on button "Envoyer" at bounding box center [954, 600] width 40 height 18
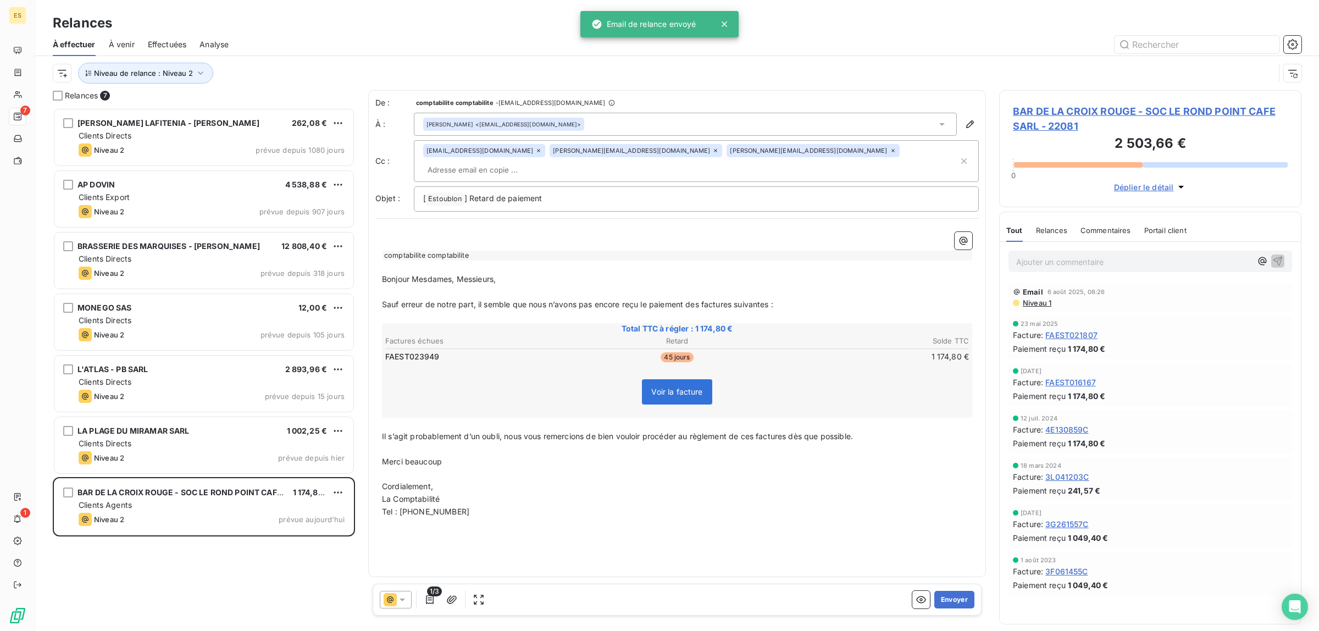
click at [1106, 230] on span "Commentaires" at bounding box center [1106, 230] width 51 height 9
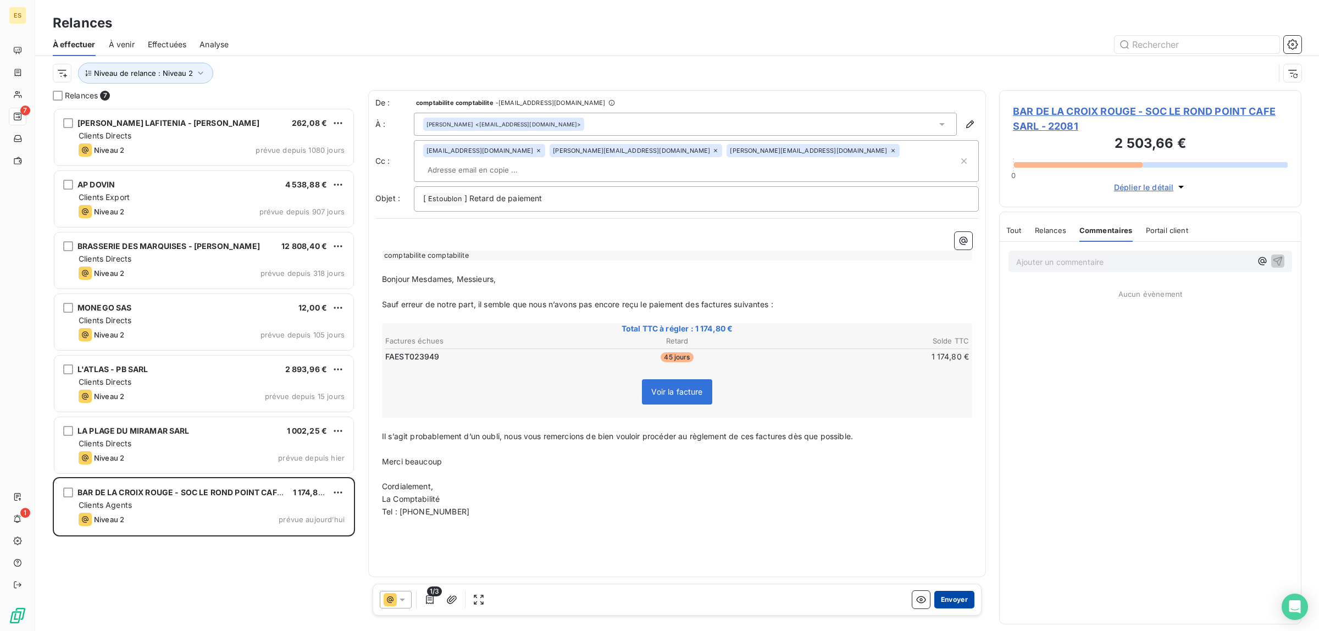
click at [941, 600] on button "Envoyer" at bounding box center [954, 600] width 40 height 18
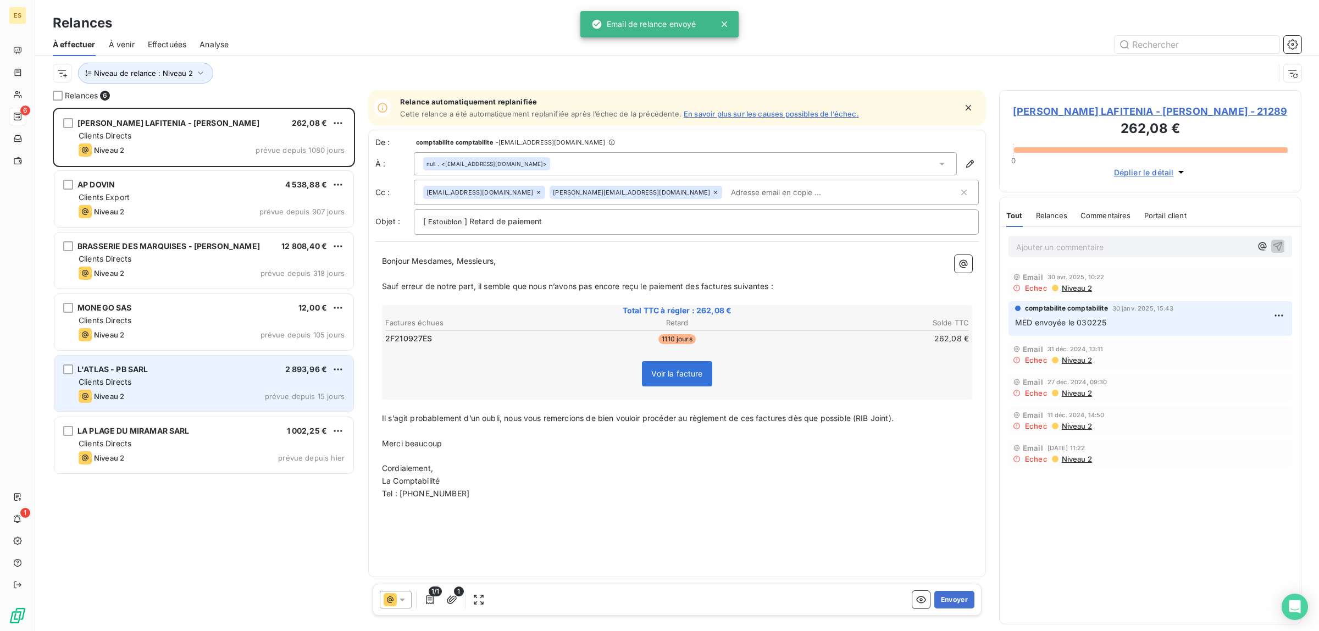
click at [180, 395] on div "Niveau 2 prévue depuis 15 jours" at bounding box center [212, 396] width 266 height 13
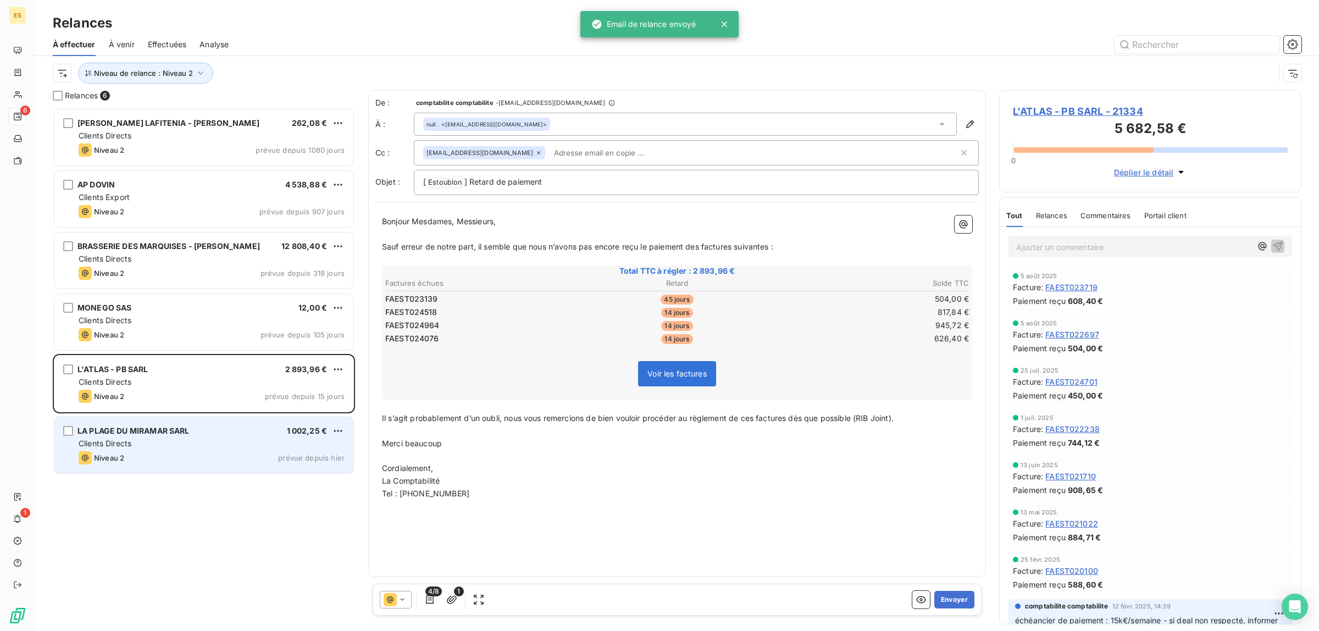
click at [181, 440] on div "Clients Directs" at bounding box center [212, 443] width 266 height 11
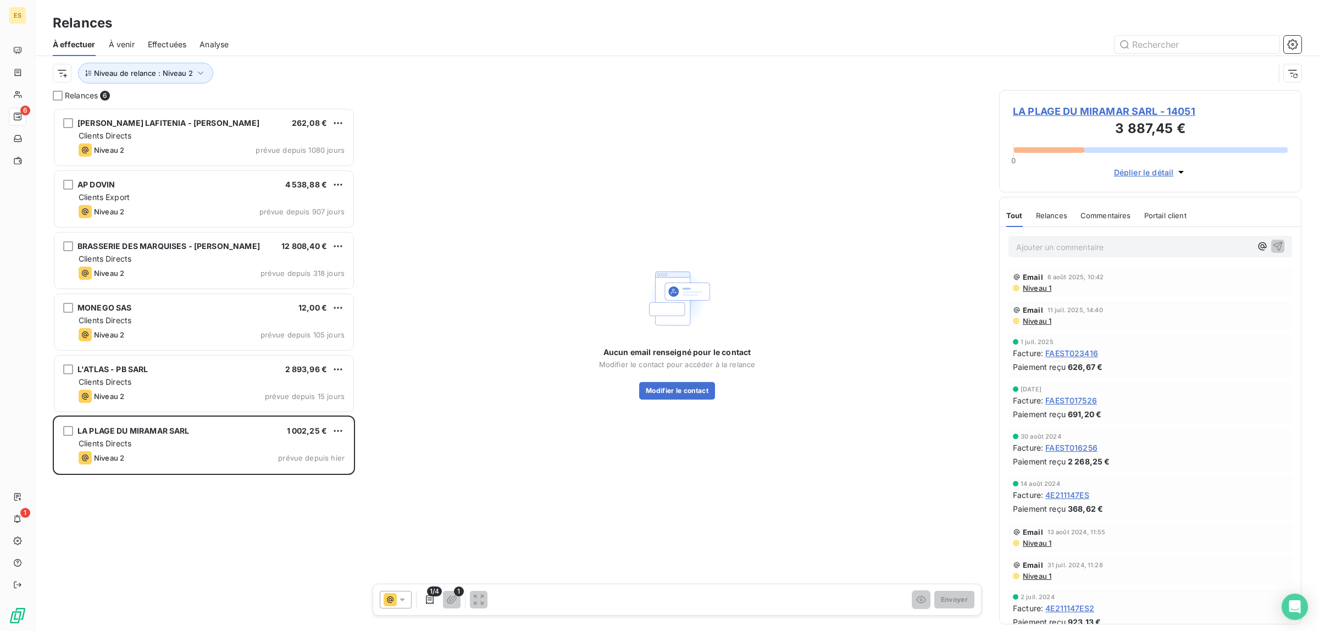
click at [1098, 219] on span "Commentaires" at bounding box center [1106, 215] width 51 height 9
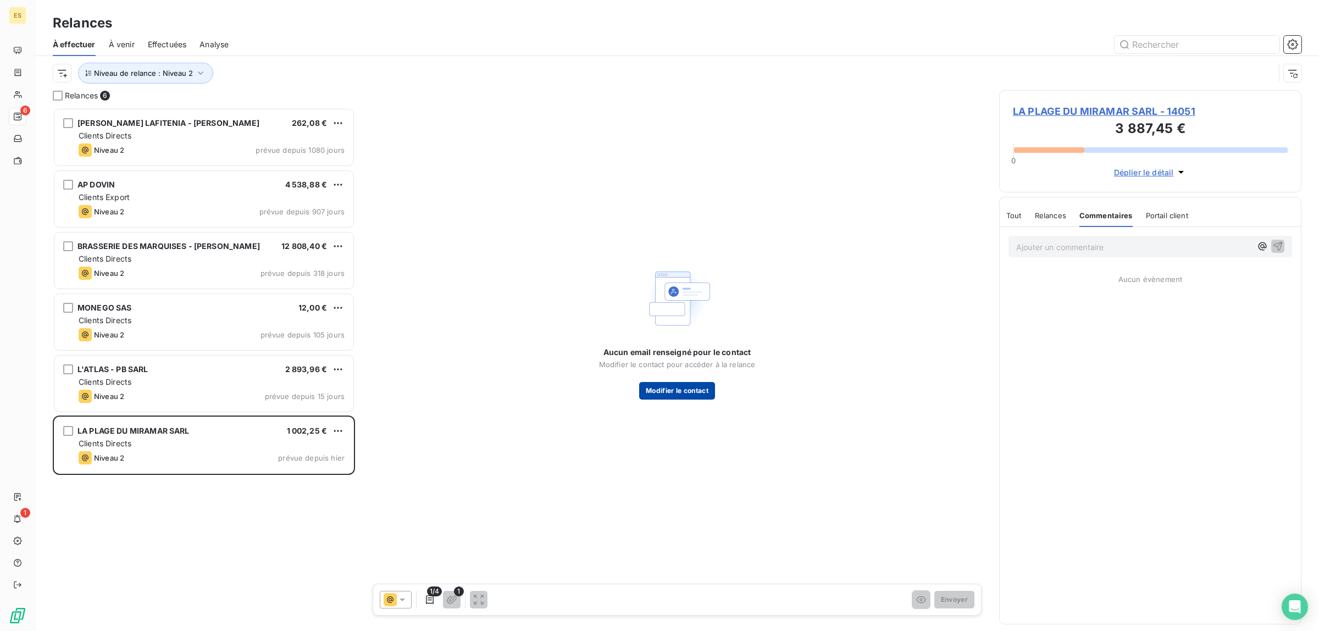
click at [671, 391] on button "Modifier le contact" at bounding box center [677, 391] width 76 height 18
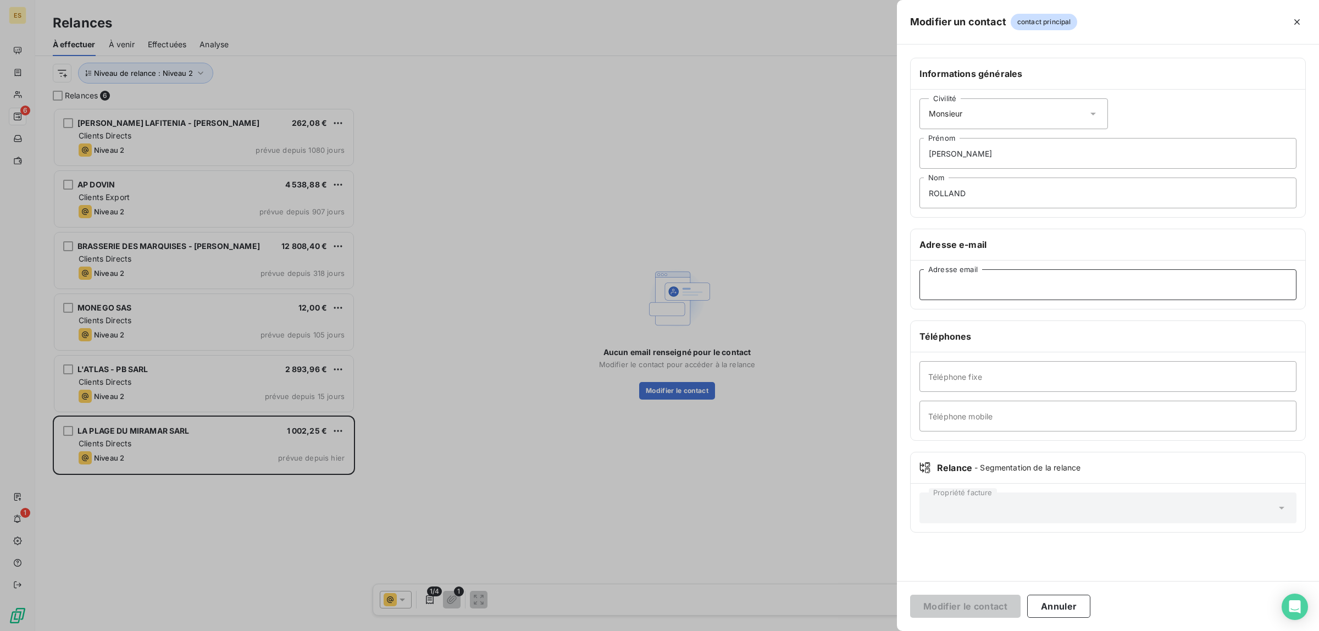
click at [1103, 295] on input "Adresse email" at bounding box center [1108, 284] width 377 height 31
click at [534, 479] on div at bounding box center [659, 315] width 1319 height 631
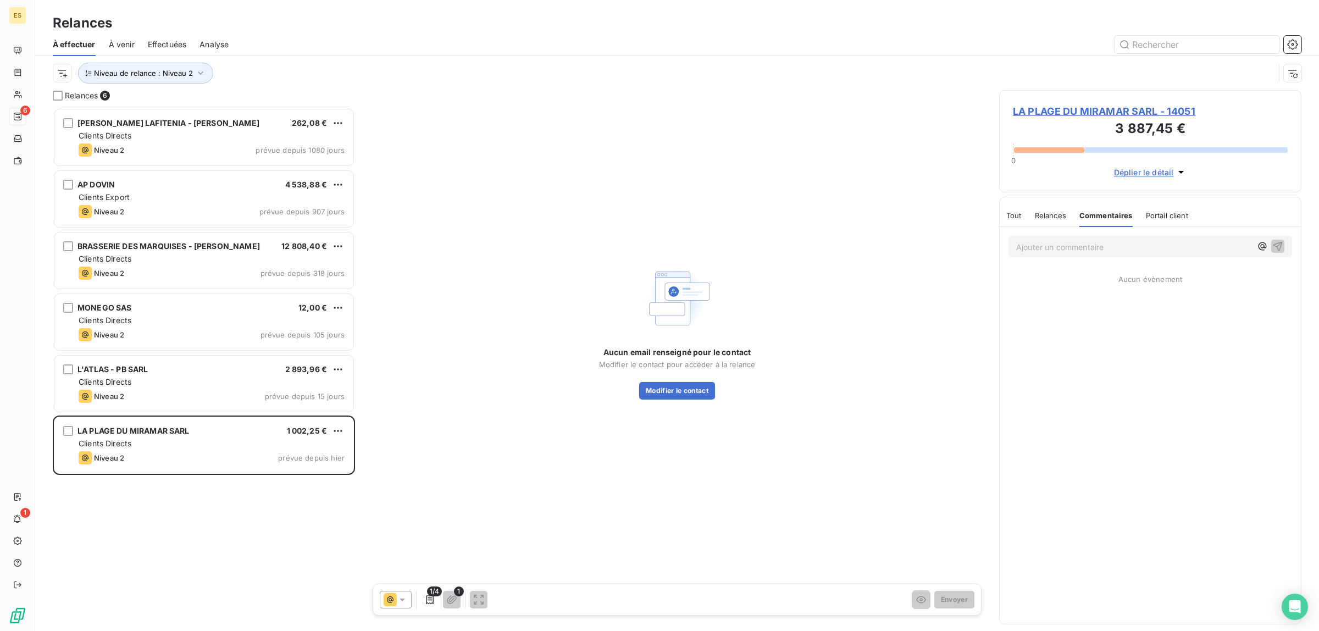
click at [1048, 218] on span "Relances" at bounding box center [1050, 215] width 31 height 9
click at [1034, 291] on span "Niveau 1" at bounding box center [1037, 288] width 30 height 9
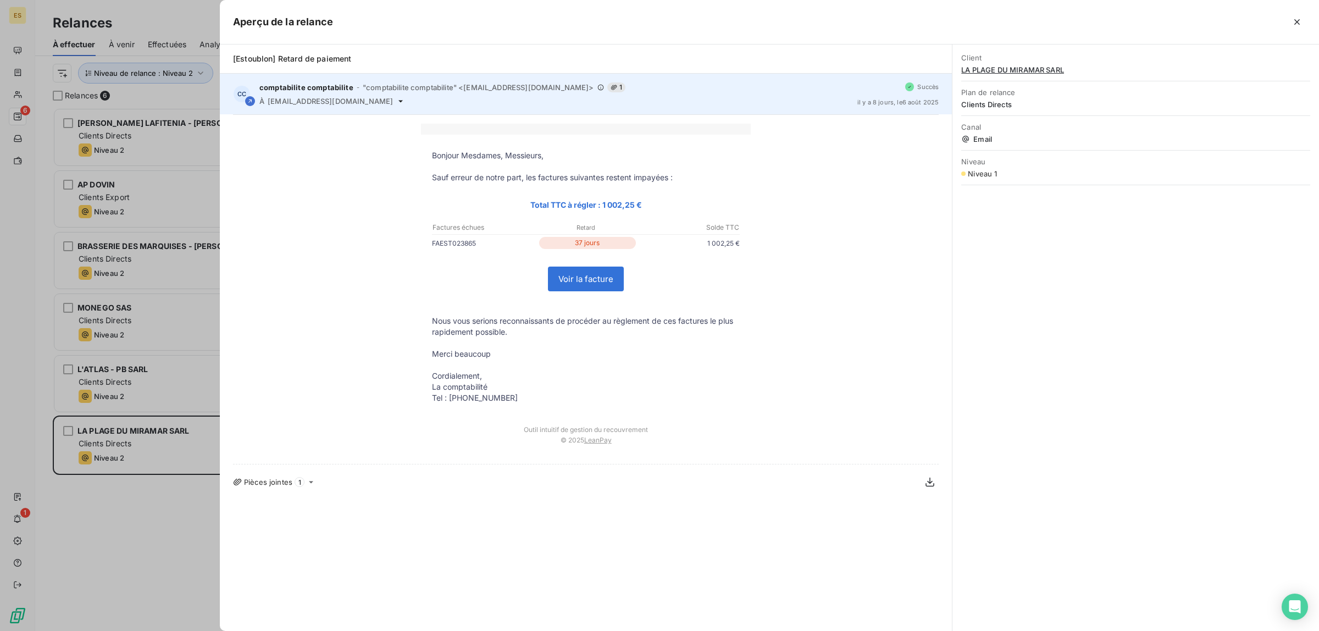
click at [358, 97] on span "[EMAIL_ADDRESS][DOMAIN_NAME]" at bounding box center [330, 101] width 125 height 9
drag, startPoint x: 265, startPoint y: 103, endPoint x: 367, endPoint y: 107, distance: 101.8
click at [367, 107] on div "CC comptabilite comptabilite - "comptabilite comptabilite" <[EMAIL_ADDRESS][DOM…" at bounding box center [586, 94] width 732 height 41
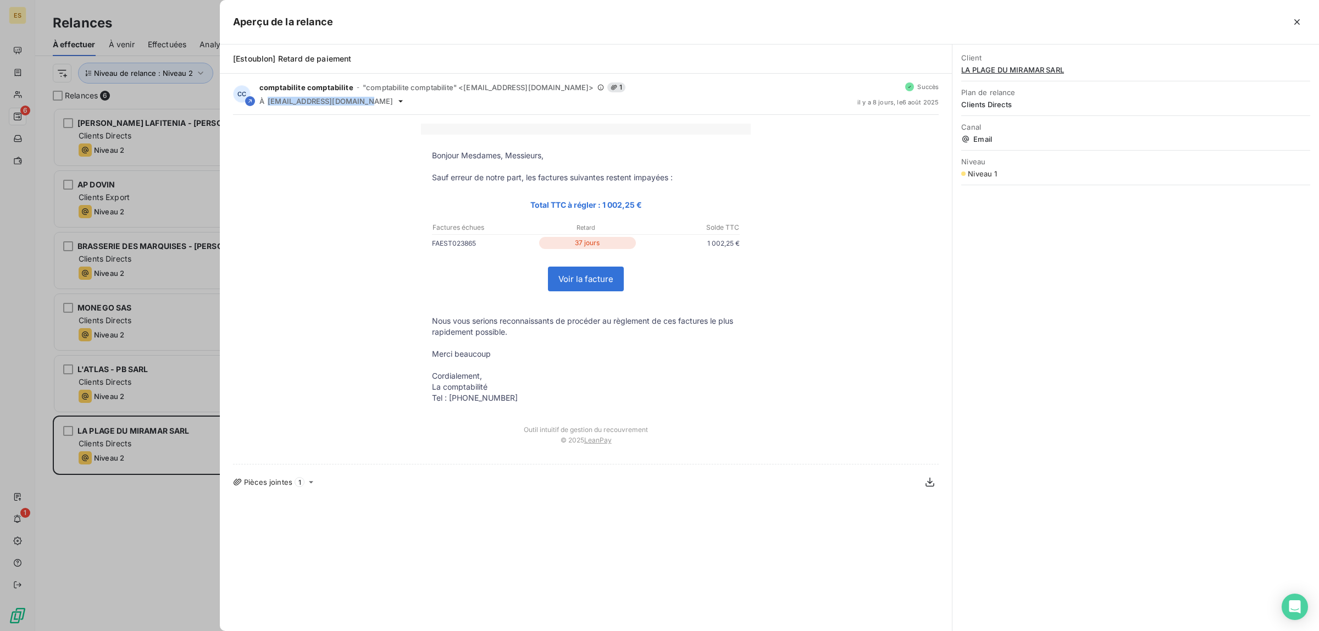
copy span "[EMAIL_ADDRESS][DOMAIN_NAME]"
drag, startPoint x: 125, startPoint y: 462, endPoint x: 144, endPoint y: 459, distance: 18.8
click at [126, 461] on div at bounding box center [659, 315] width 1319 height 631
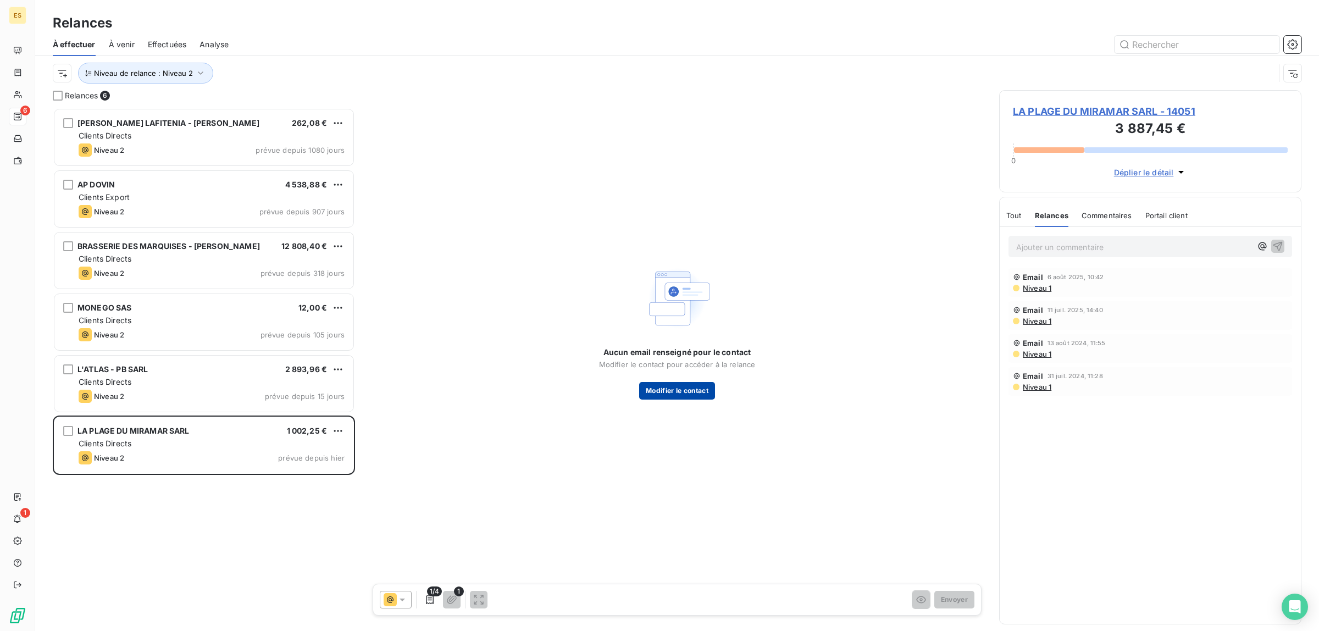
click at [712, 395] on button "Modifier le contact" at bounding box center [677, 391] width 76 height 18
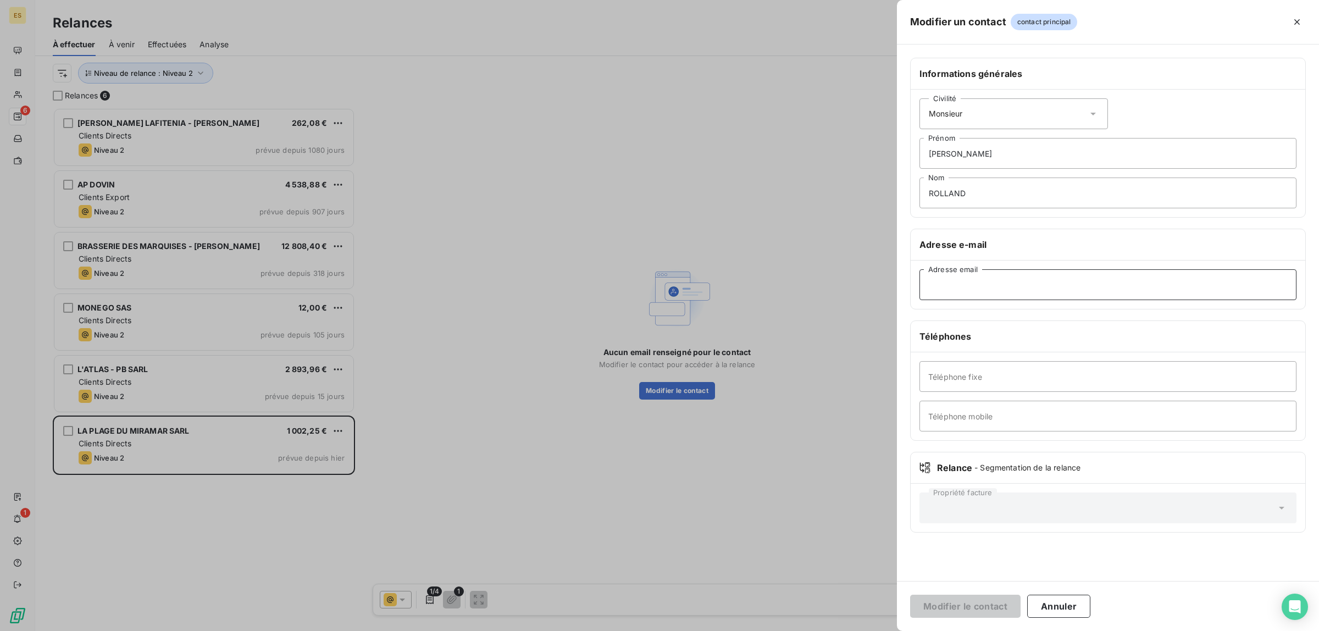
click at [1111, 276] on input "Adresse email" at bounding box center [1108, 284] width 377 height 31
paste input "[EMAIL_ADDRESS][DOMAIN_NAME]"
type input "[EMAIL_ADDRESS][DOMAIN_NAME]"
click at [940, 617] on button "Modifier le contact" at bounding box center [965, 606] width 110 height 23
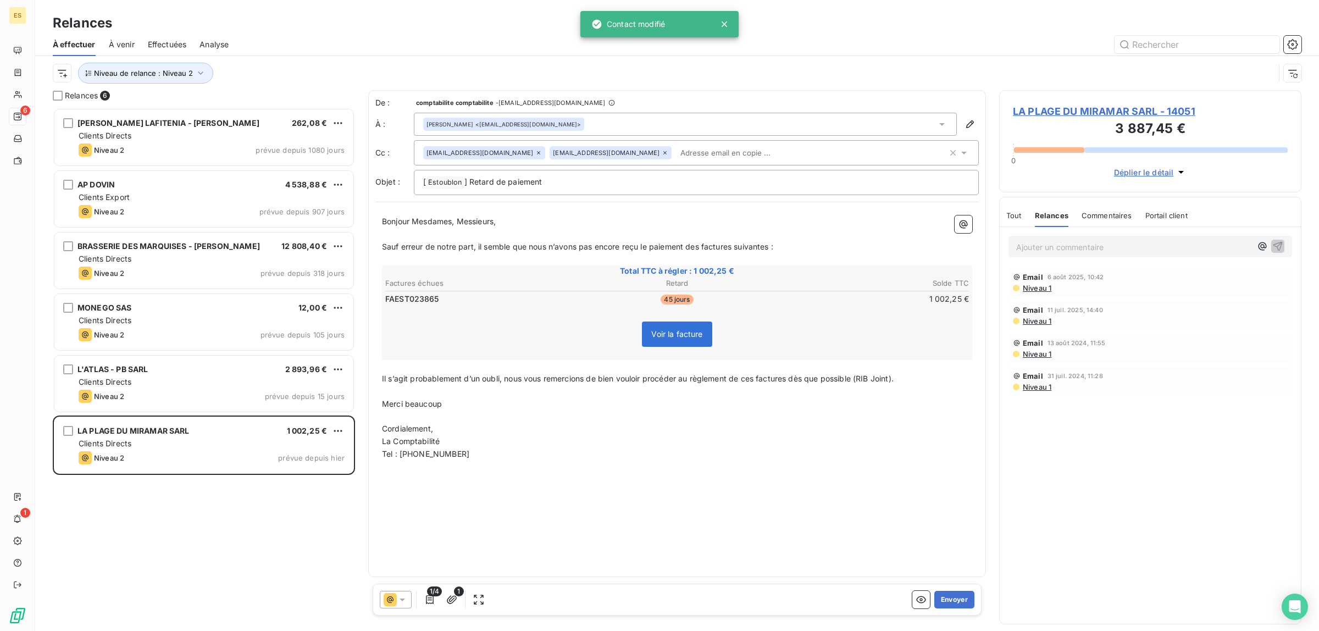
click at [944, 611] on div "1/4 1 Envoyer" at bounding box center [677, 600] width 609 height 32
click at [946, 603] on button "Envoyer" at bounding box center [954, 600] width 40 height 18
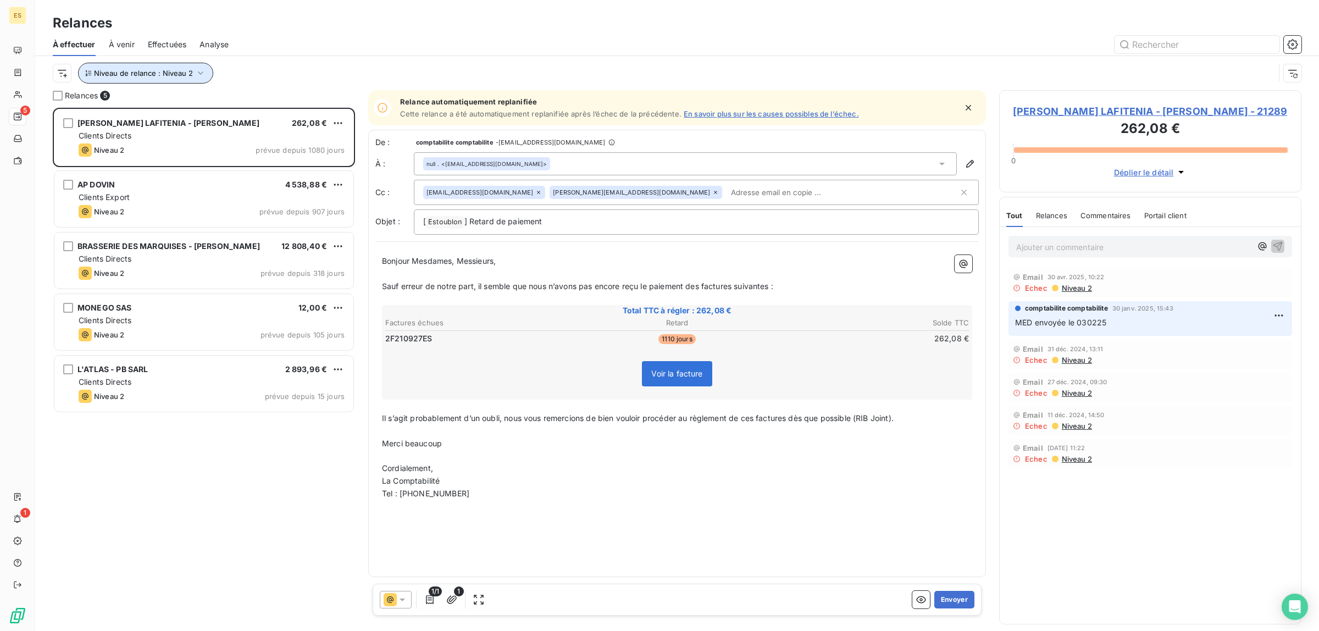
click at [187, 71] on span "Niveau de relance : Niveau 2" at bounding box center [143, 73] width 99 height 9
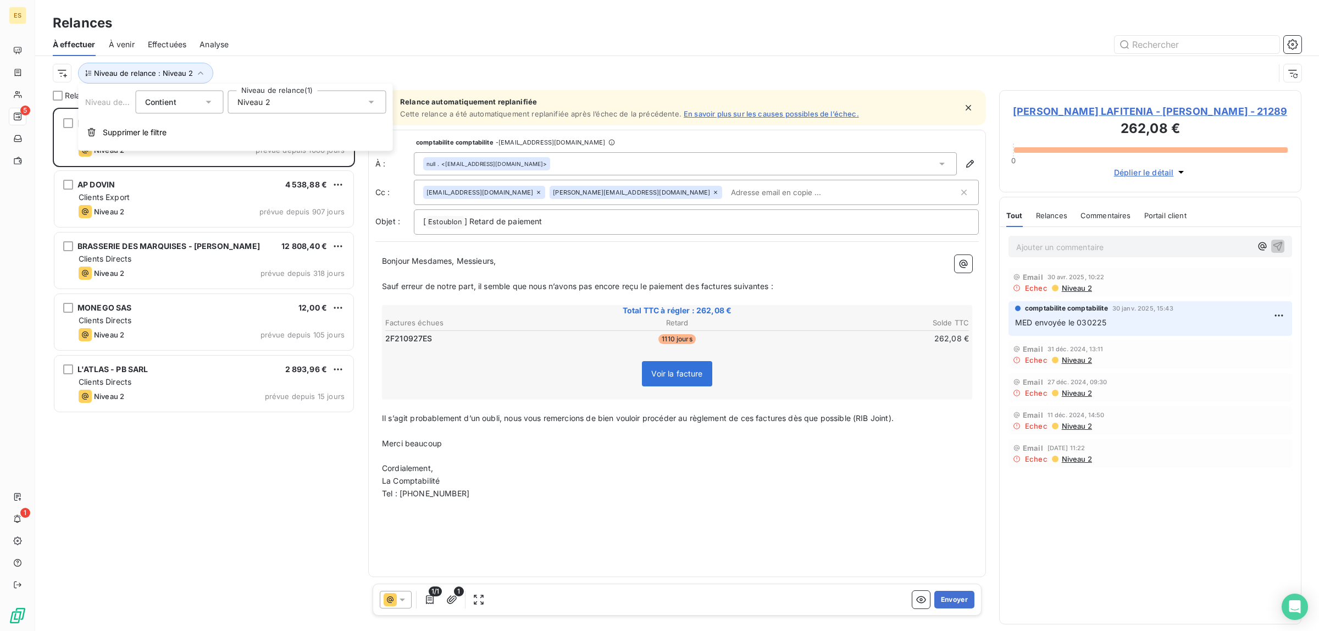
click at [281, 101] on div "Niveau 2" at bounding box center [307, 102] width 158 height 23
click at [256, 164] on span "Niveau 2" at bounding box center [265, 165] width 33 height 11
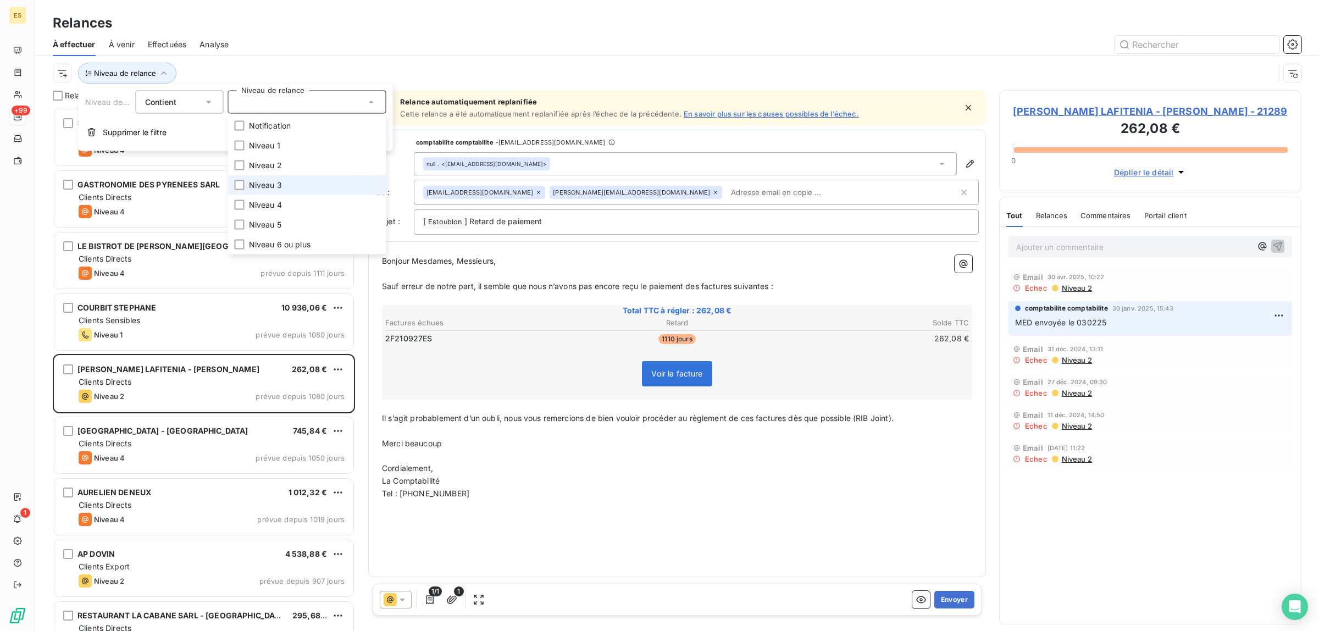
click at [256, 178] on li "Niveau 3" at bounding box center [307, 185] width 158 height 20
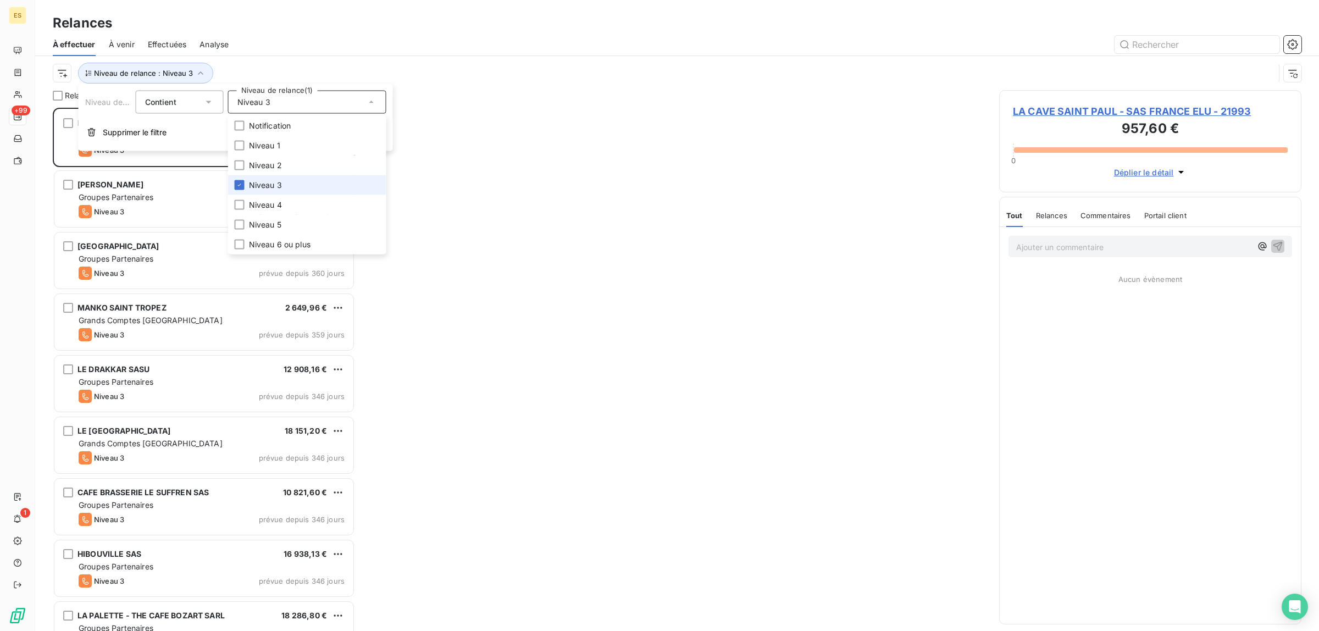
scroll to position [513, 292]
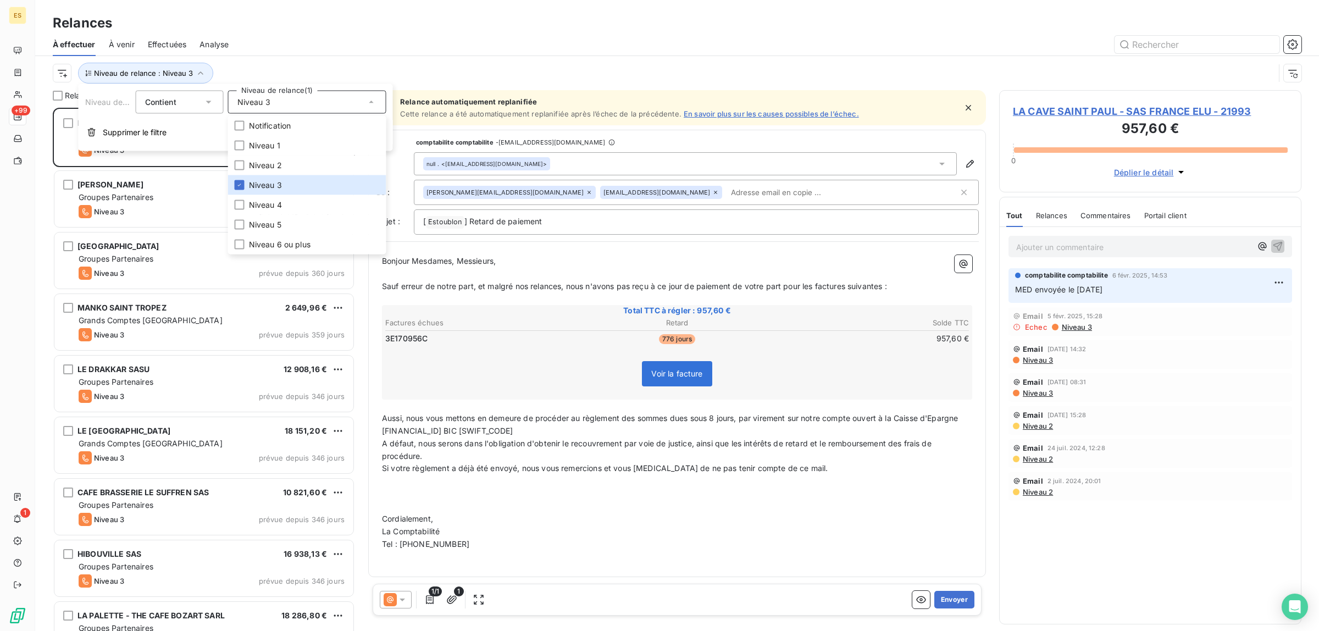
click at [315, 4] on div "Relances À effectuer À venir Effectuées Analyse Niveau de relance : Niveau 3" at bounding box center [677, 45] width 1284 height 90
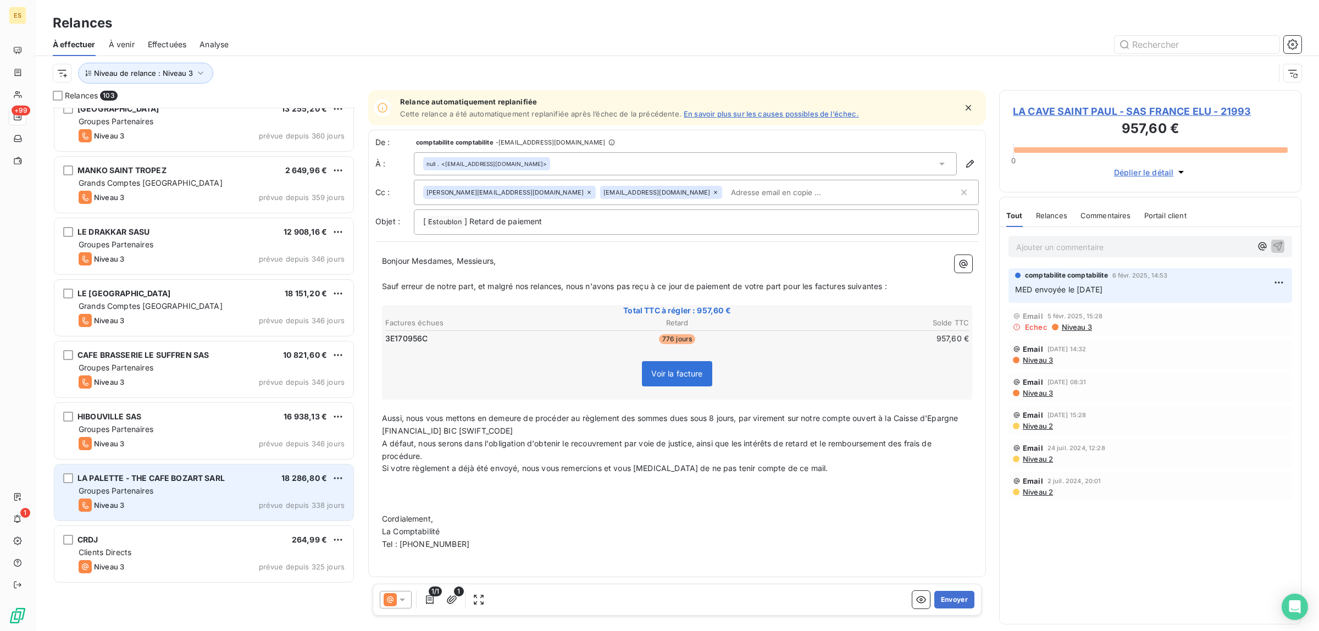
scroll to position [0, 0]
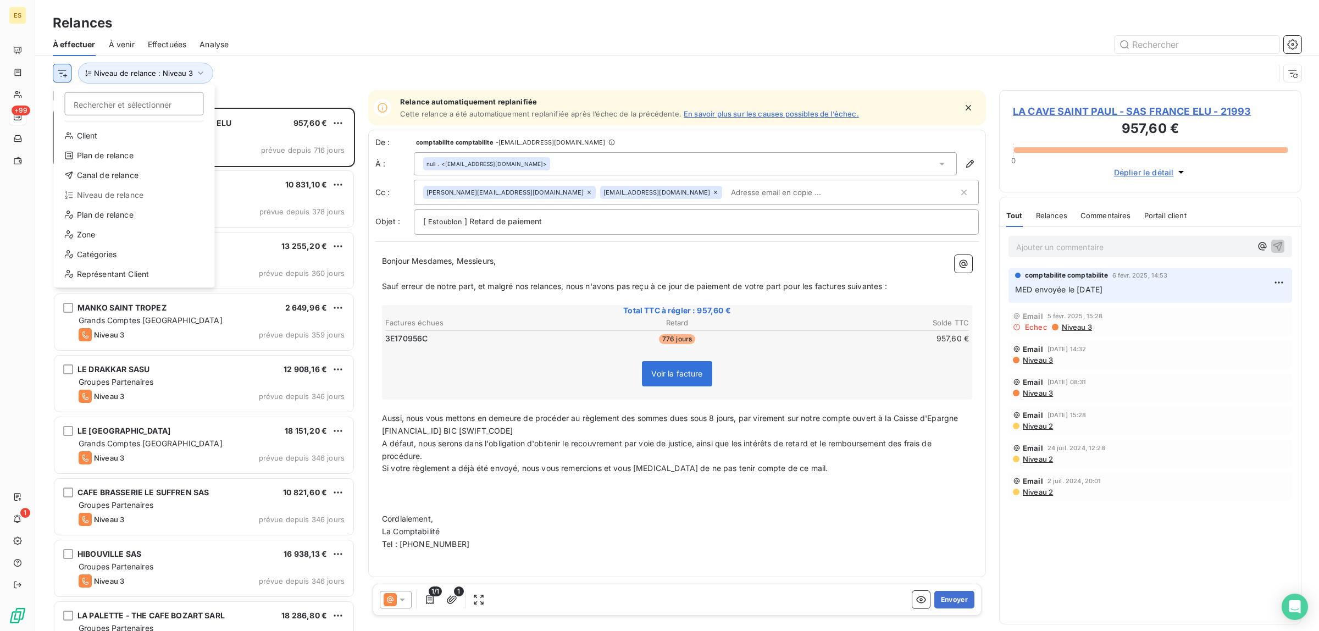
click at [64, 70] on html "ES +99 1 Relances À effectuer À venir Effectuées Analyse Rechercher et sélectio…" at bounding box center [659, 315] width 1319 height 631
click at [105, 169] on div "Canal de relance" at bounding box center [134, 176] width 152 height 18
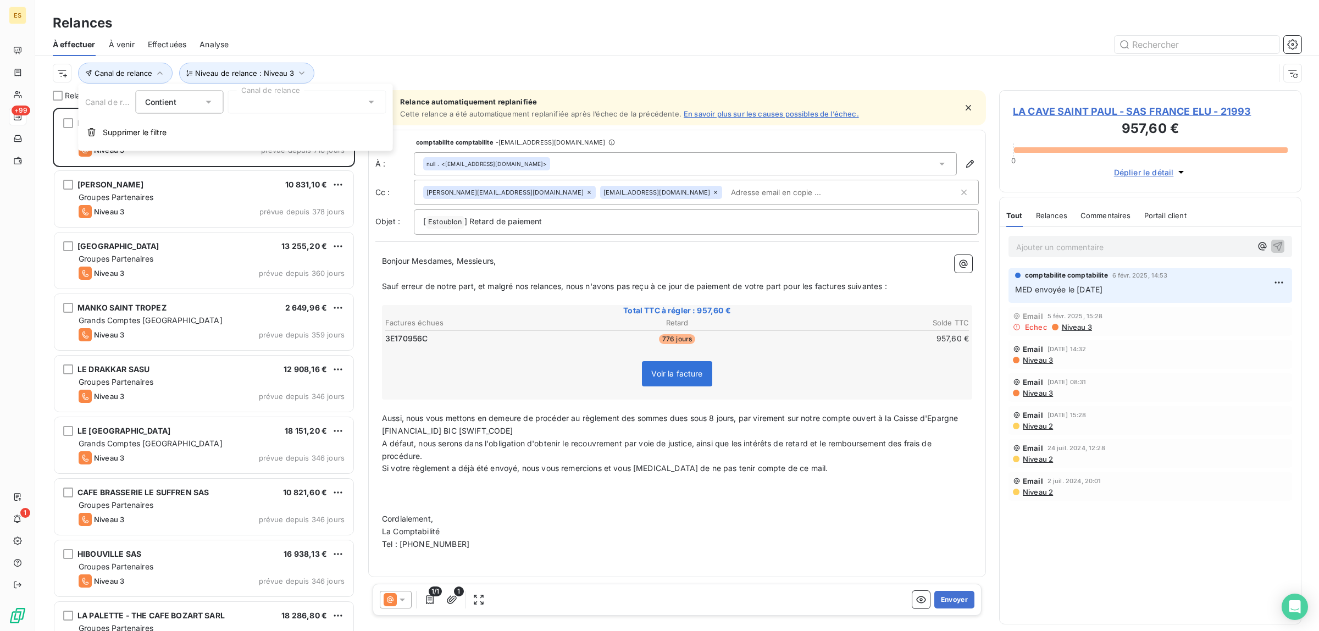
click at [271, 110] on div at bounding box center [307, 102] width 158 height 23
drag, startPoint x: 235, startPoint y: 128, endPoint x: 241, endPoint y: 148, distance: 21.2
click at [235, 128] on div at bounding box center [240, 126] width 10 height 10
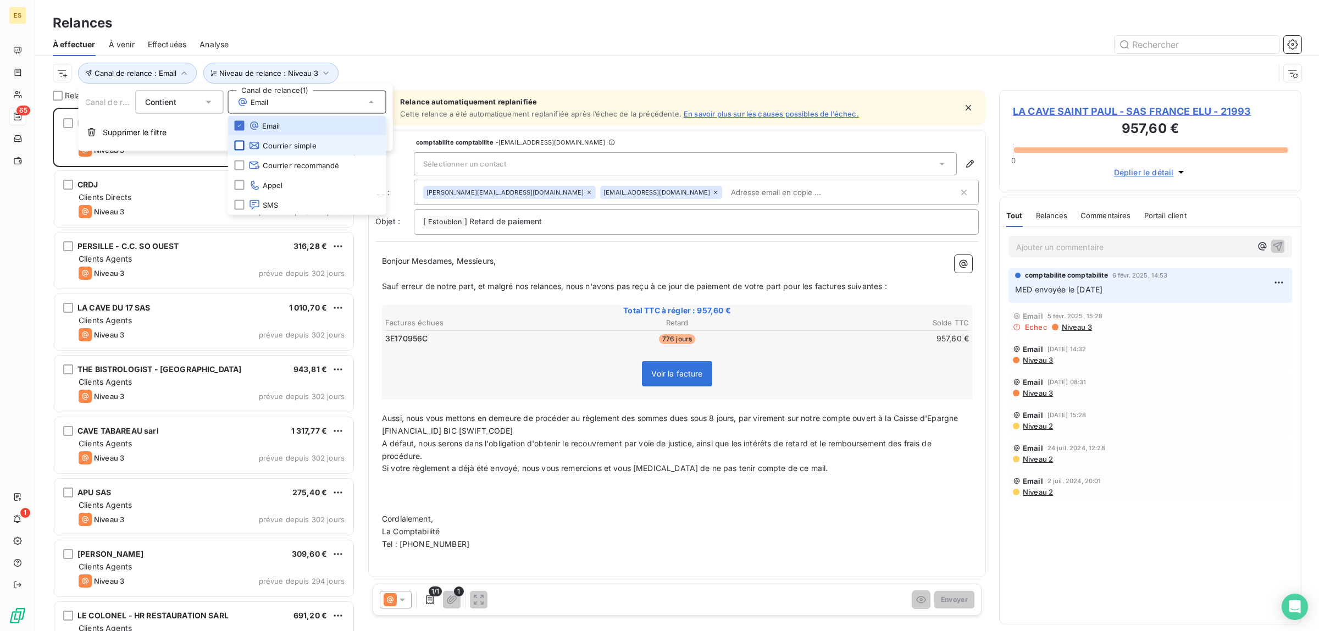
scroll to position [513, 292]
click at [241, 148] on div at bounding box center [240, 146] width 10 height 10
click at [241, 160] on div at bounding box center [240, 165] width 10 height 10
click at [240, 205] on div at bounding box center [240, 205] width 10 height 10
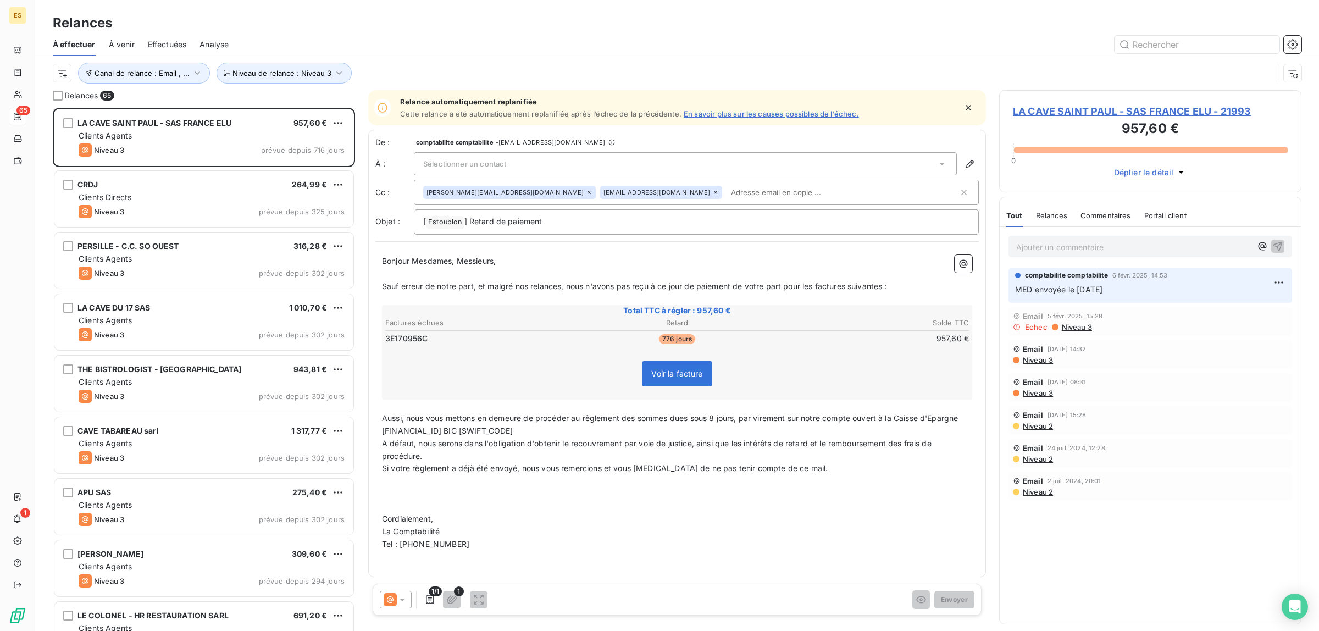
click at [529, 59] on div "Canal de relance : Email , ... Niveau de relance : Niveau 3" at bounding box center [677, 73] width 1249 height 34
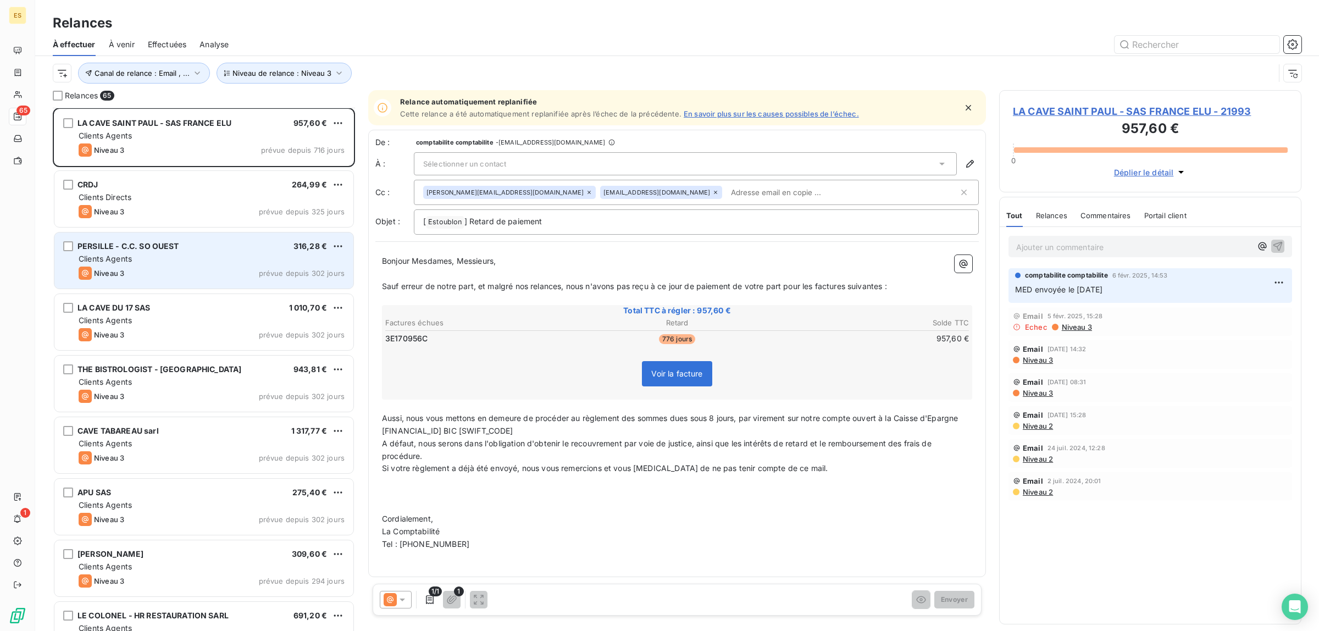
scroll to position [0, 0]
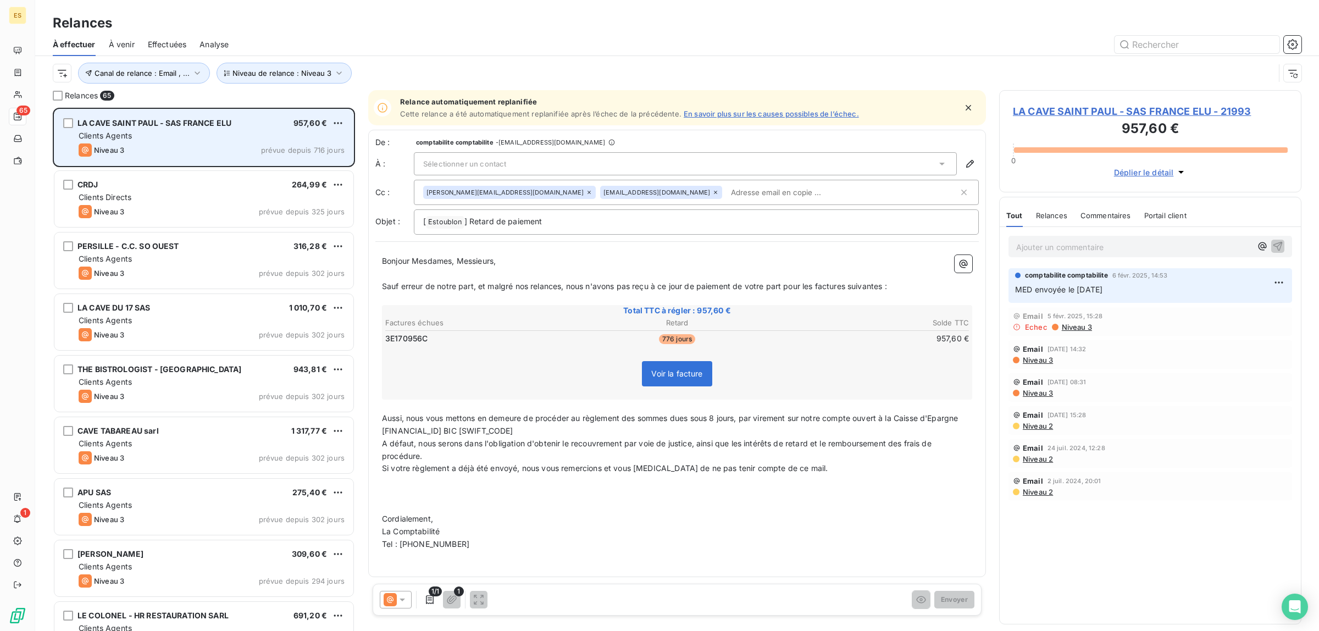
click at [192, 137] on div "Clients Agents" at bounding box center [212, 135] width 266 height 11
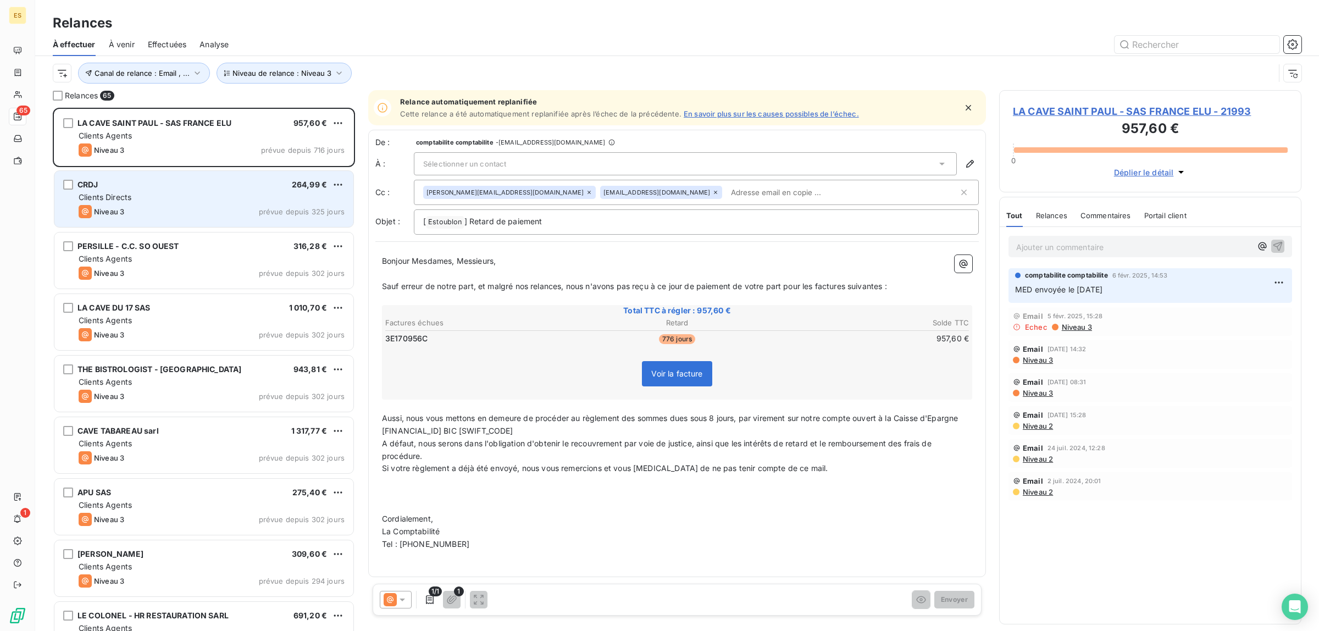
click at [159, 207] on div "Niveau 3 prévue depuis 325 jours" at bounding box center [212, 211] width 266 height 13
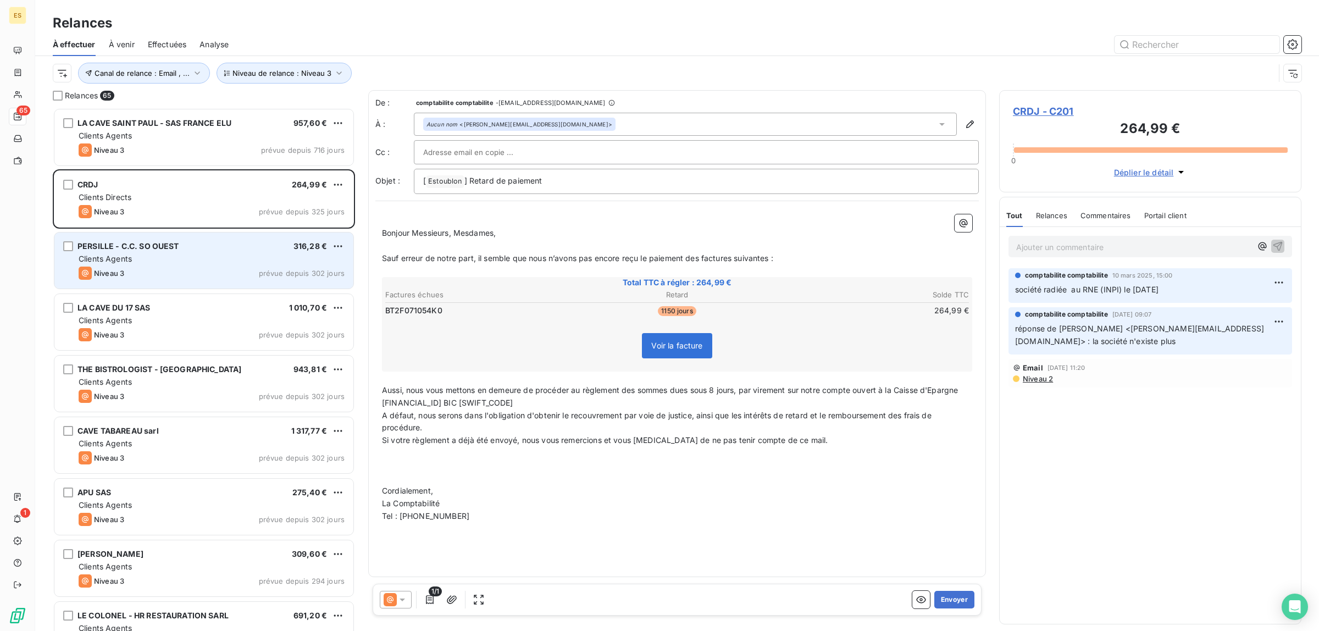
click at [164, 254] on div "Clients Agents" at bounding box center [212, 258] width 266 height 11
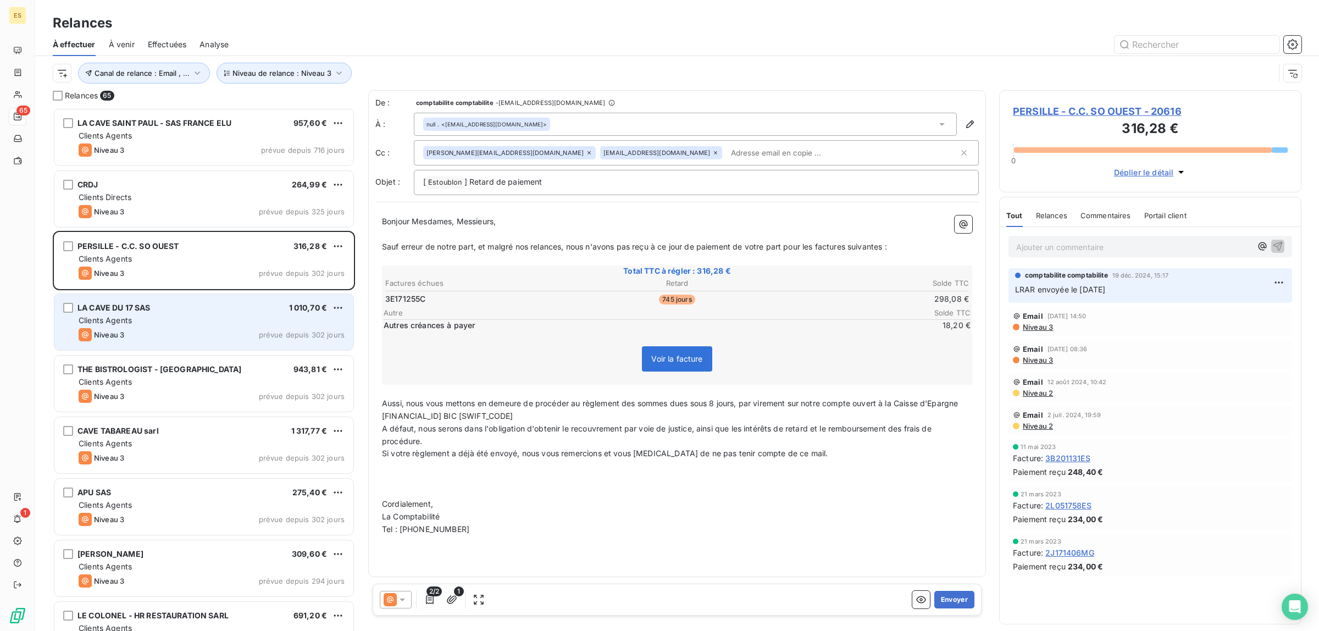
click at [262, 328] on div "Niveau 3 prévue depuis 302 jours" at bounding box center [212, 334] width 266 height 13
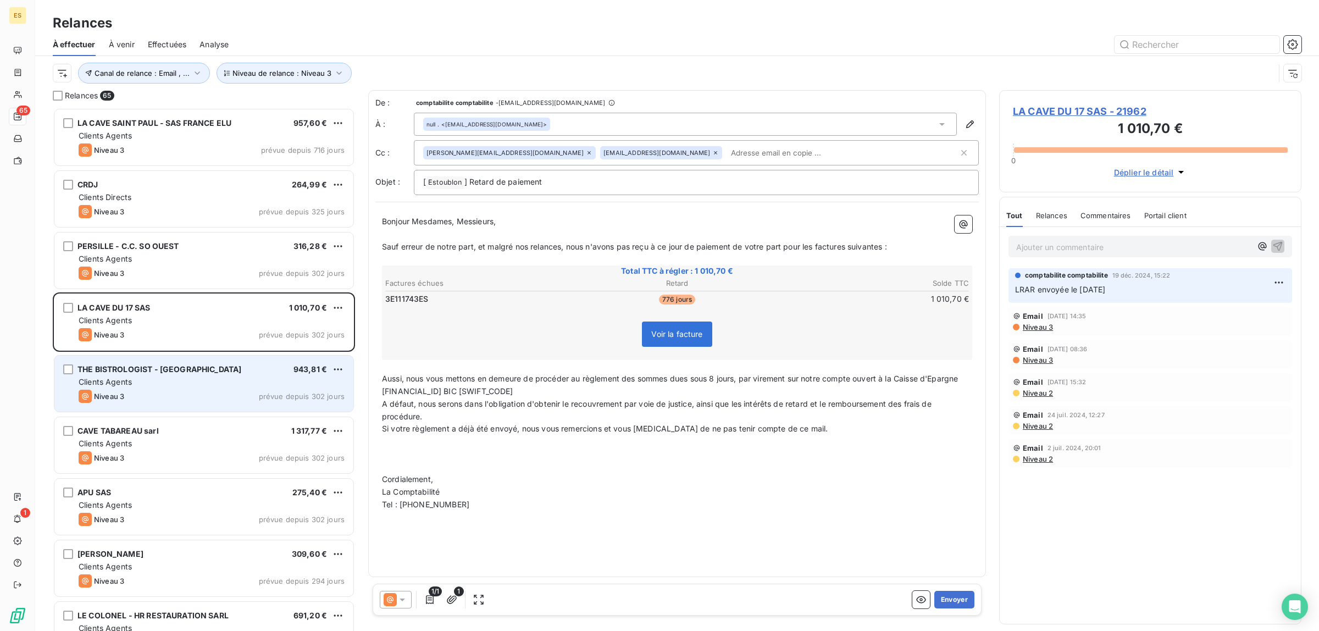
click at [184, 367] on div "THE BISTROLOGIST - RJ 943,81 €" at bounding box center [212, 369] width 266 height 10
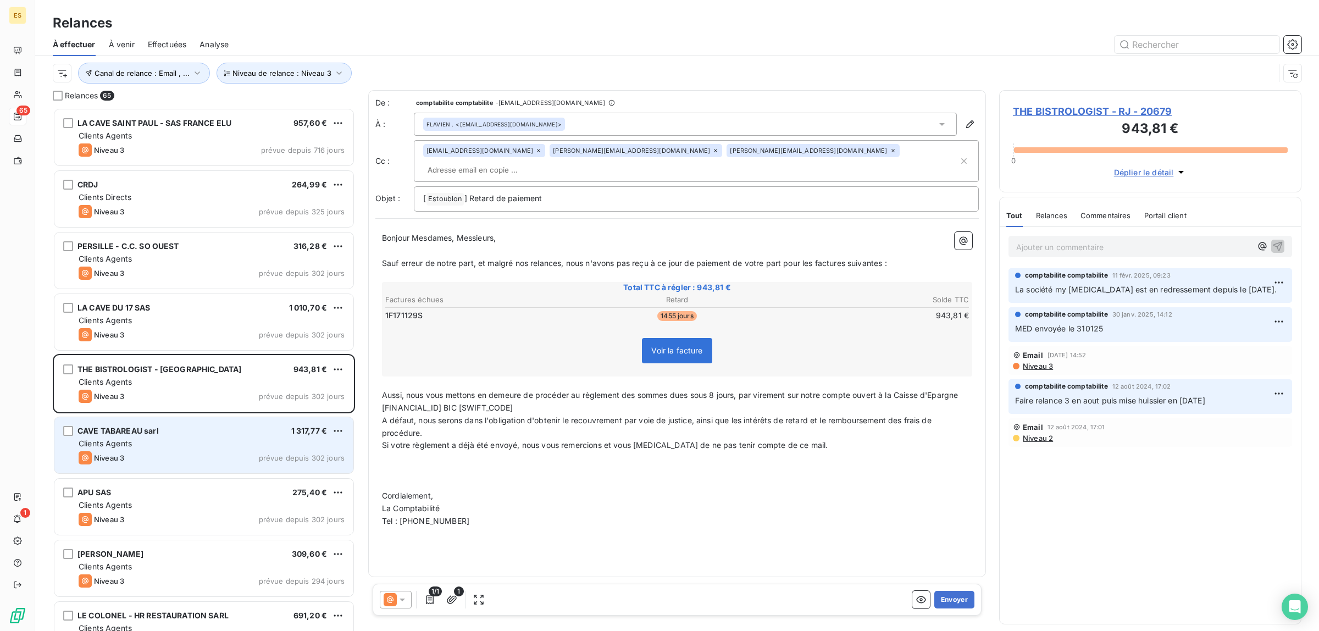
click at [179, 444] on div "Clients Agents" at bounding box center [212, 443] width 266 height 11
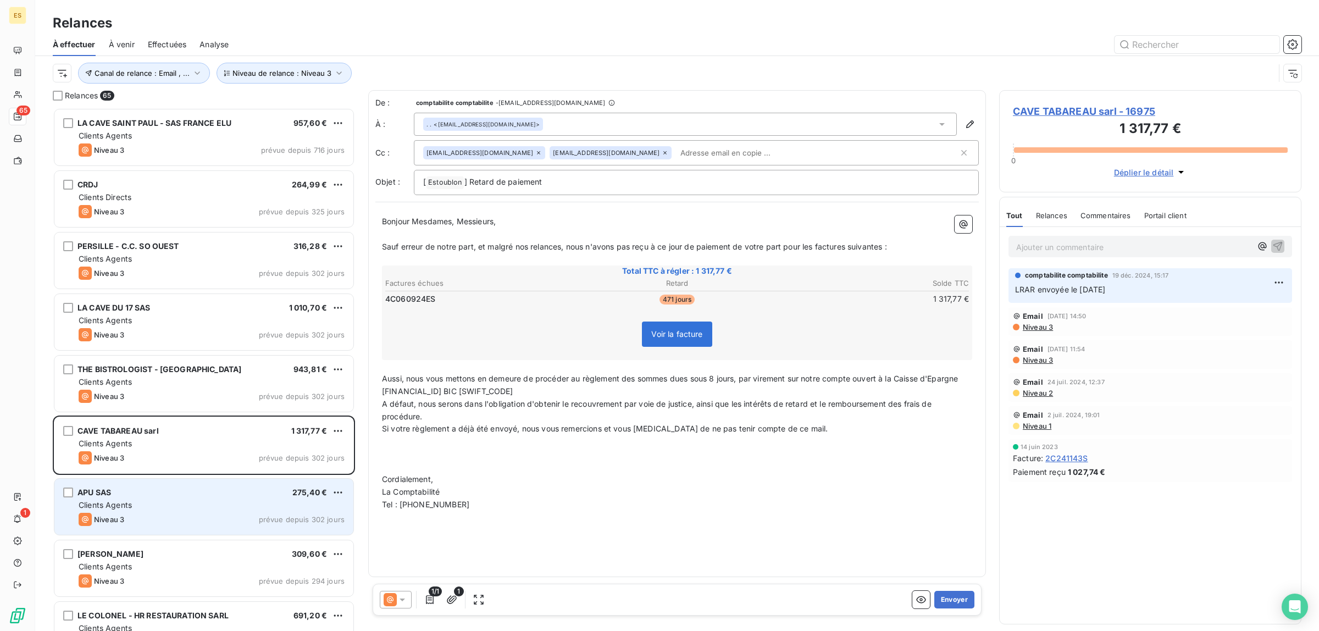
scroll to position [207, 0]
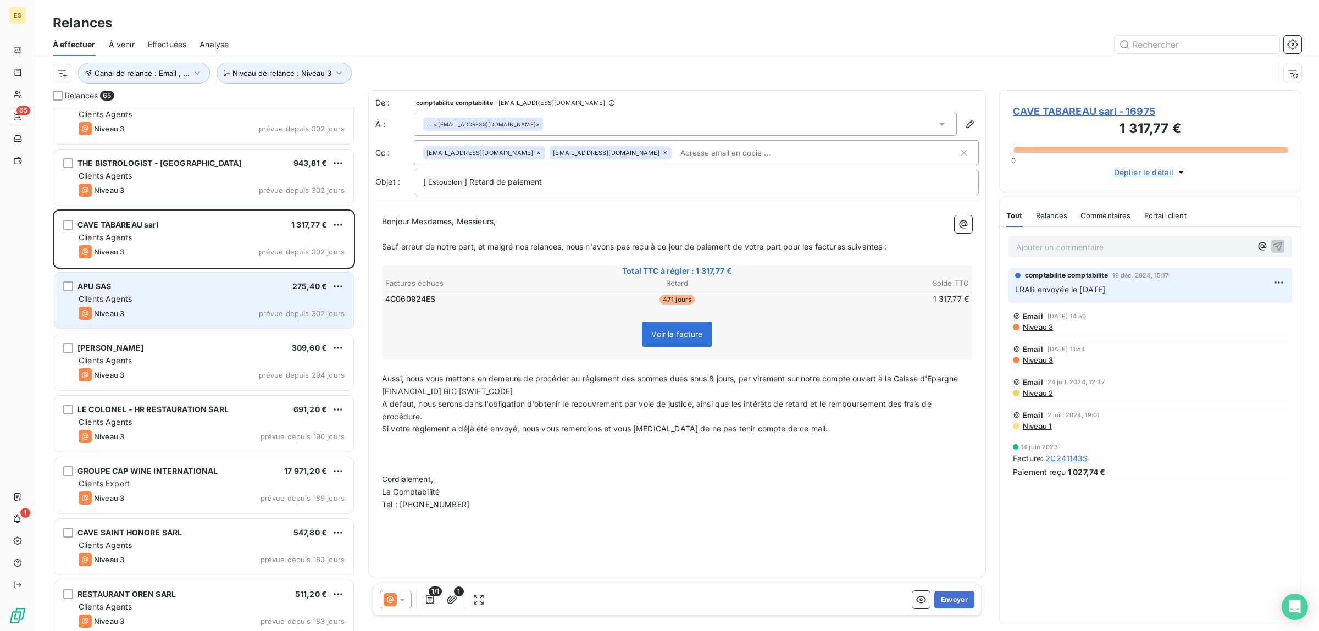
click at [147, 307] on div "Niveau 3 prévue depuis 302 jours" at bounding box center [212, 313] width 266 height 13
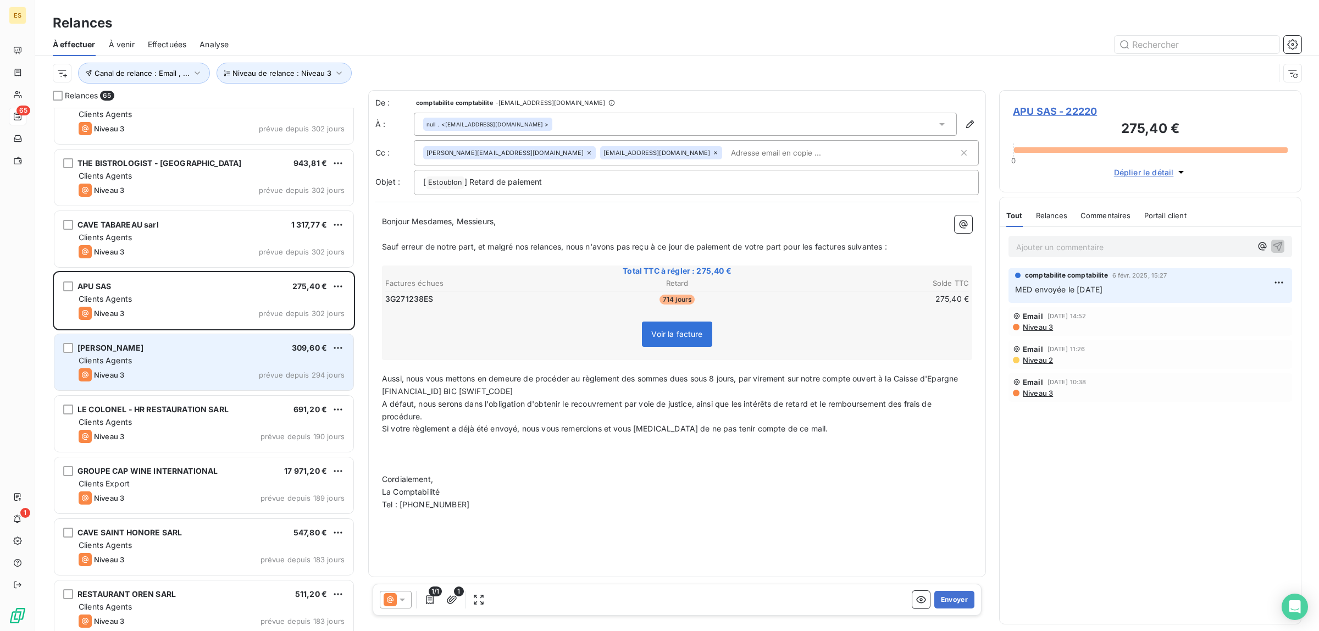
click at [143, 352] on span "[PERSON_NAME]" at bounding box center [110, 347] width 66 height 9
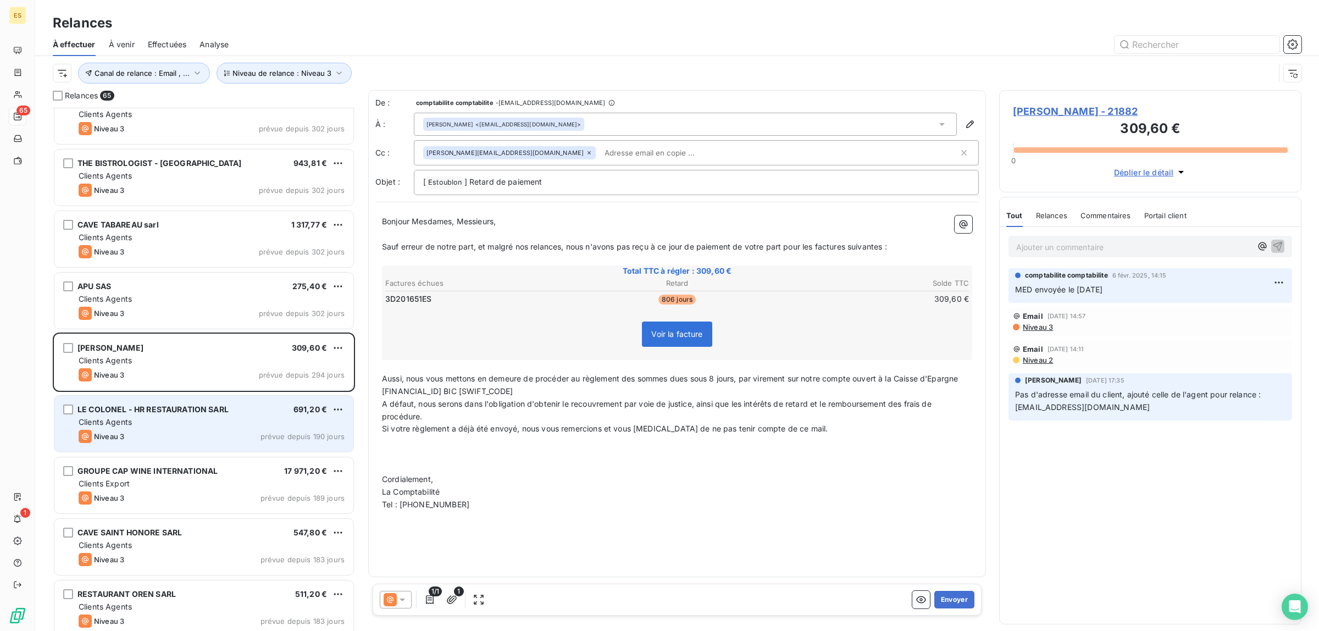
click at [149, 418] on div "Clients Agents" at bounding box center [212, 422] width 266 height 11
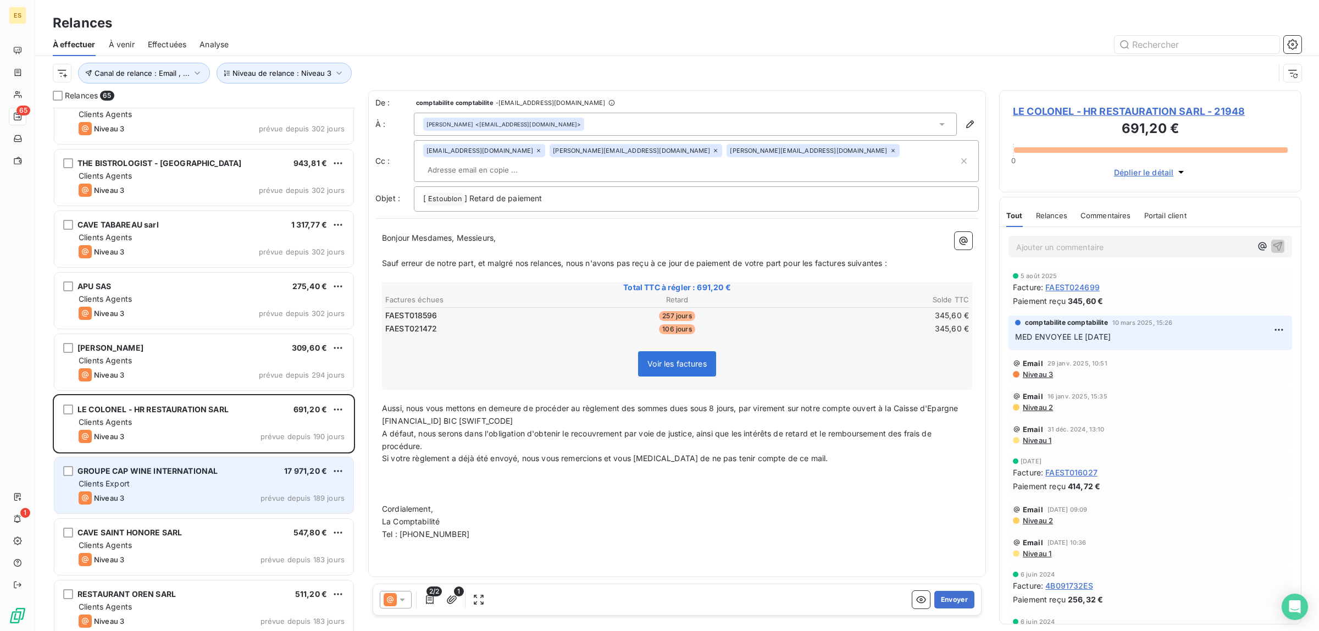
click at [154, 479] on div "Clients Export" at bounding box center [212, 483] width 266 height 11
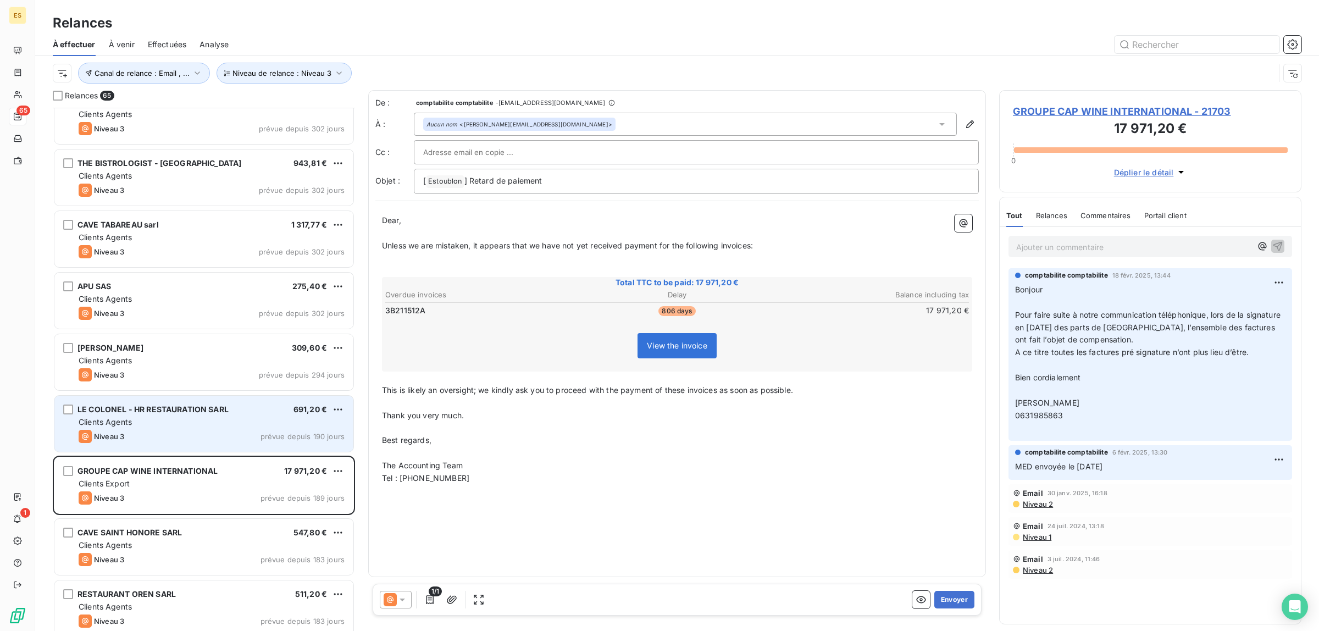
click at [163, 448] on div "LE COLONEL - HR RESTAURATION SARL 691,20 € Clients Agents Niveau 3 prévue depui…" at bounding box center [203, 424] width 299 height 56
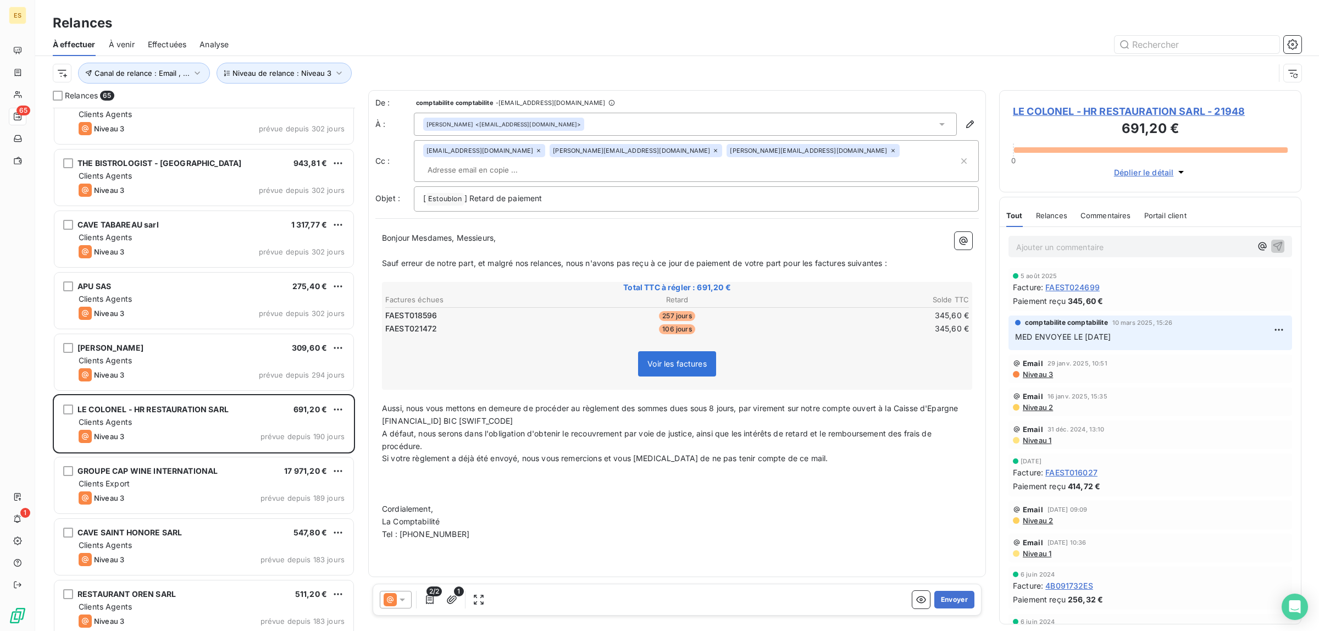
scroll to position [413, 0]
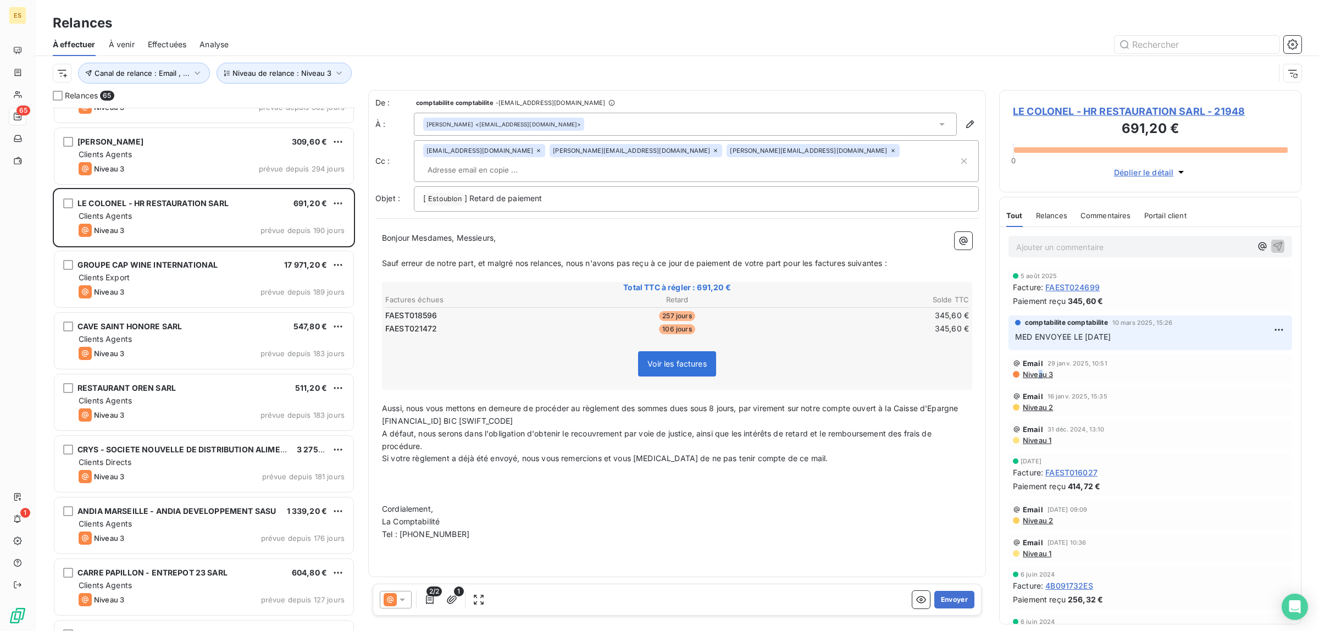
click at [1040, 372] on span "Niveau 3" at bounding box center [1037, 374] width 31 height 9
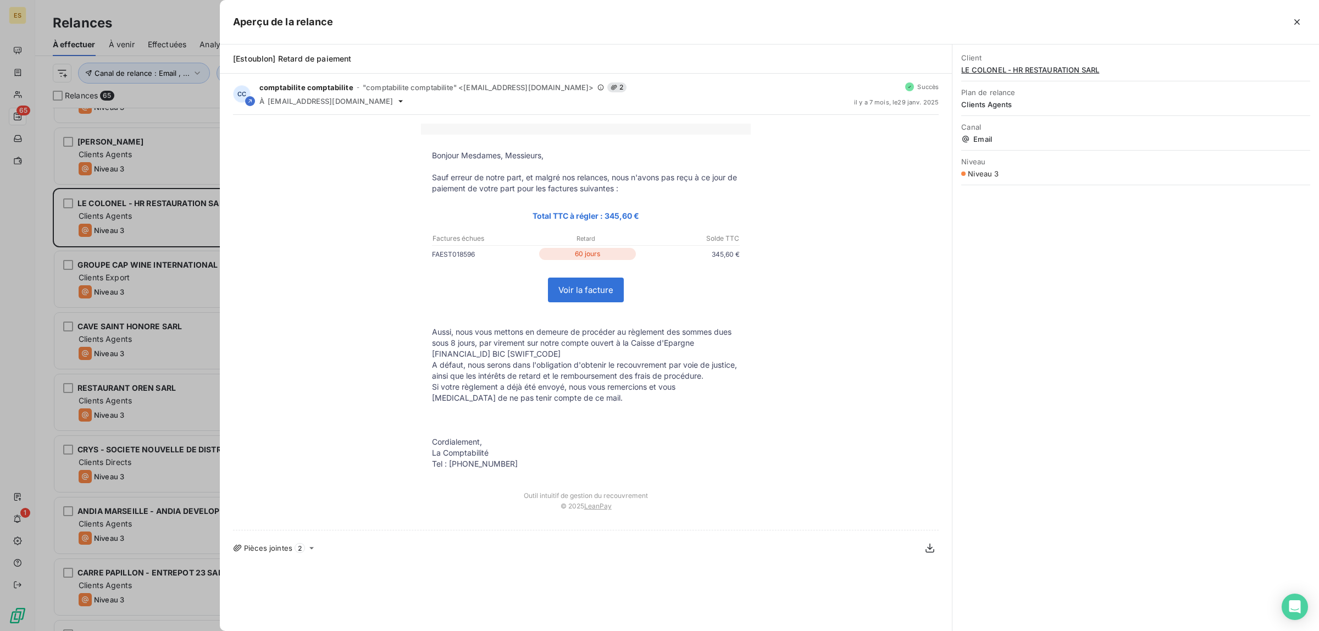
click at [166, 337] on div at bounding box center [659, 315] width 1319 height 631
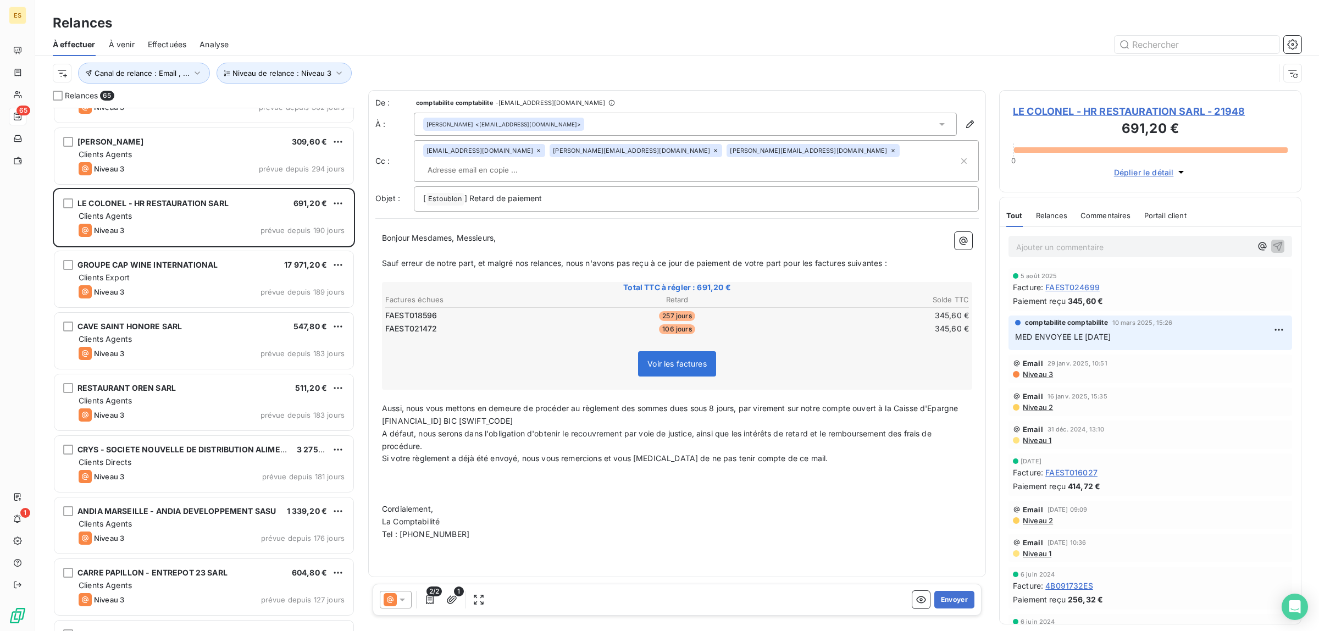
click at [1037, 374] on span "Niveau 3" at bounding box center [1037, 374] width 31 height 9
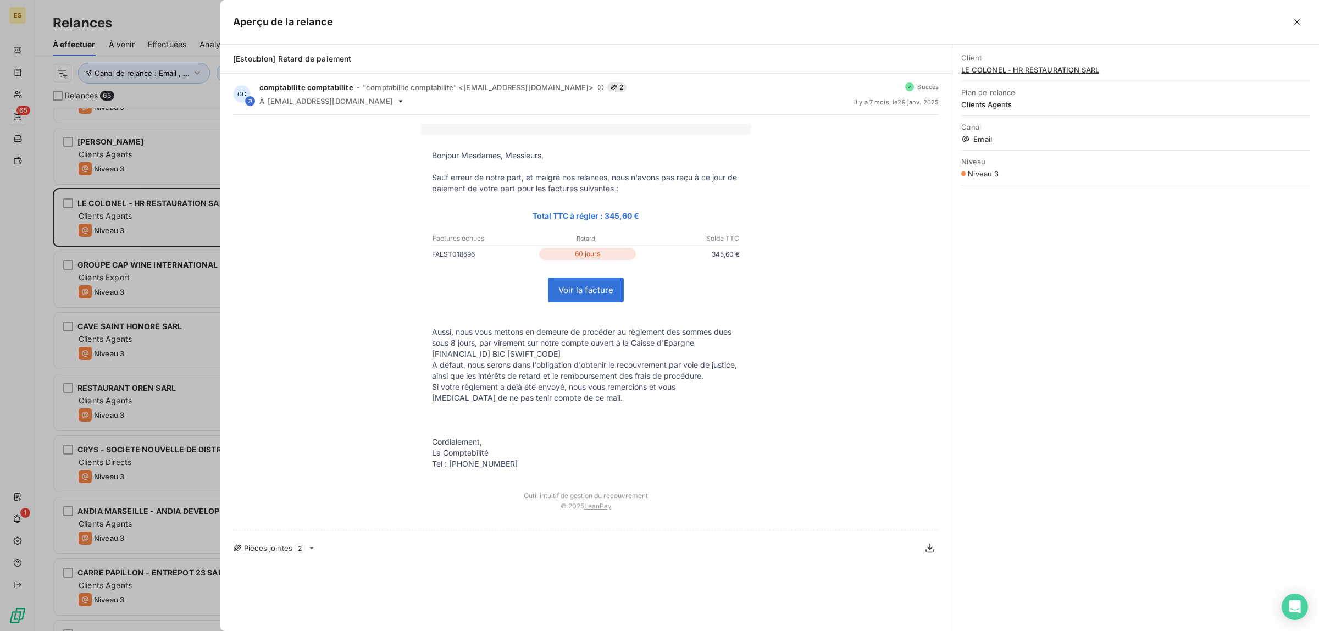
click at [103, 457] on div at bounding box center [659, 315] width 1319 height 631
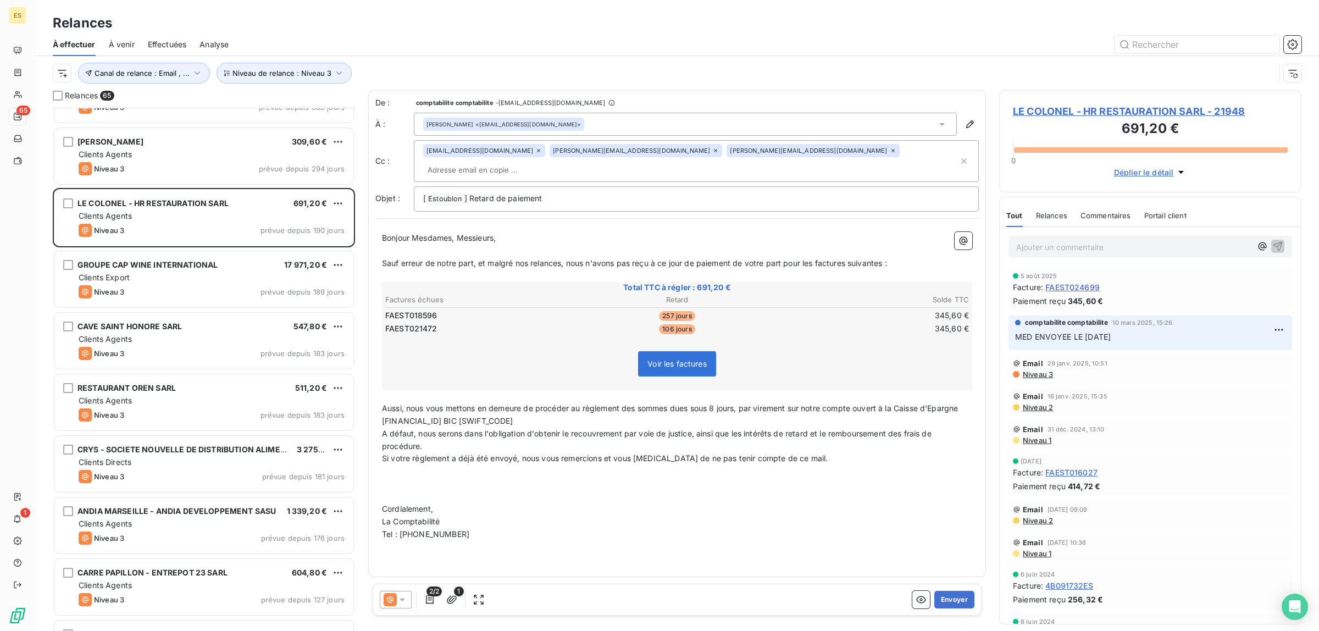
click at [1106, 215] on span "Commentaires" at bounding box center [1106, 215] width 51 height 9
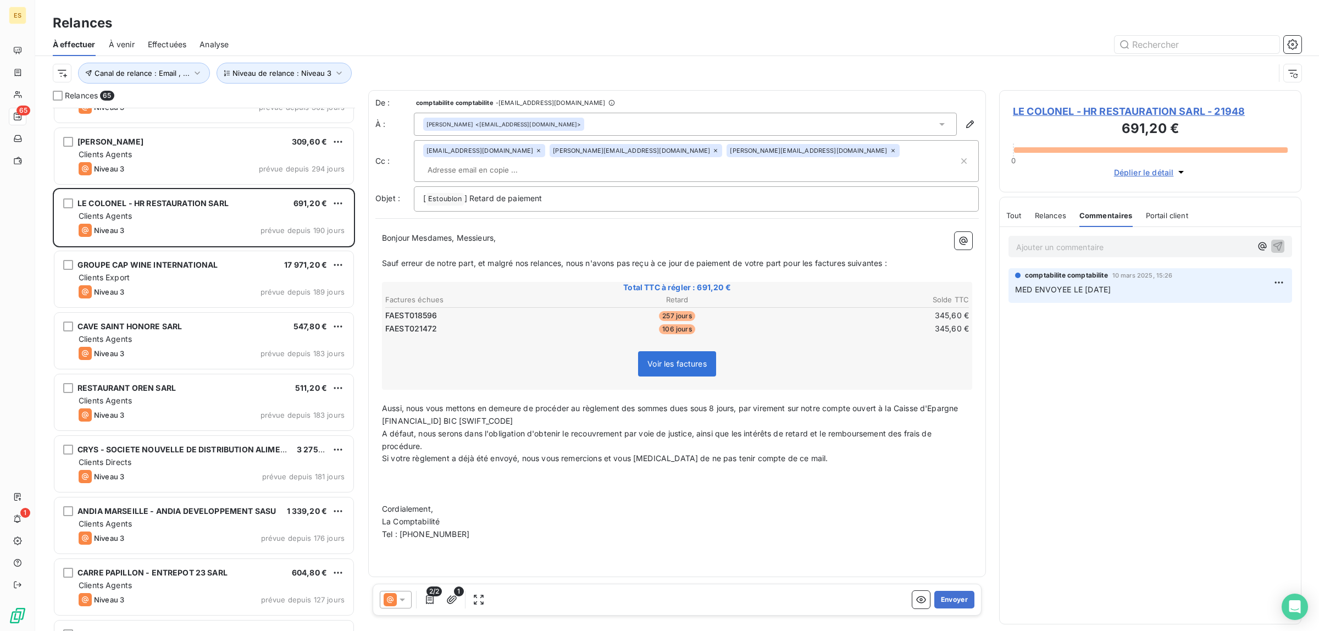
click at [1032, 216] on div "Tout Relances Commentaires Portail client" at bounding box center [1097, 215] width 182 height 23
click at [1007, 216] on span "Tout" at bounding box center [1013, 215] width 15 height 9
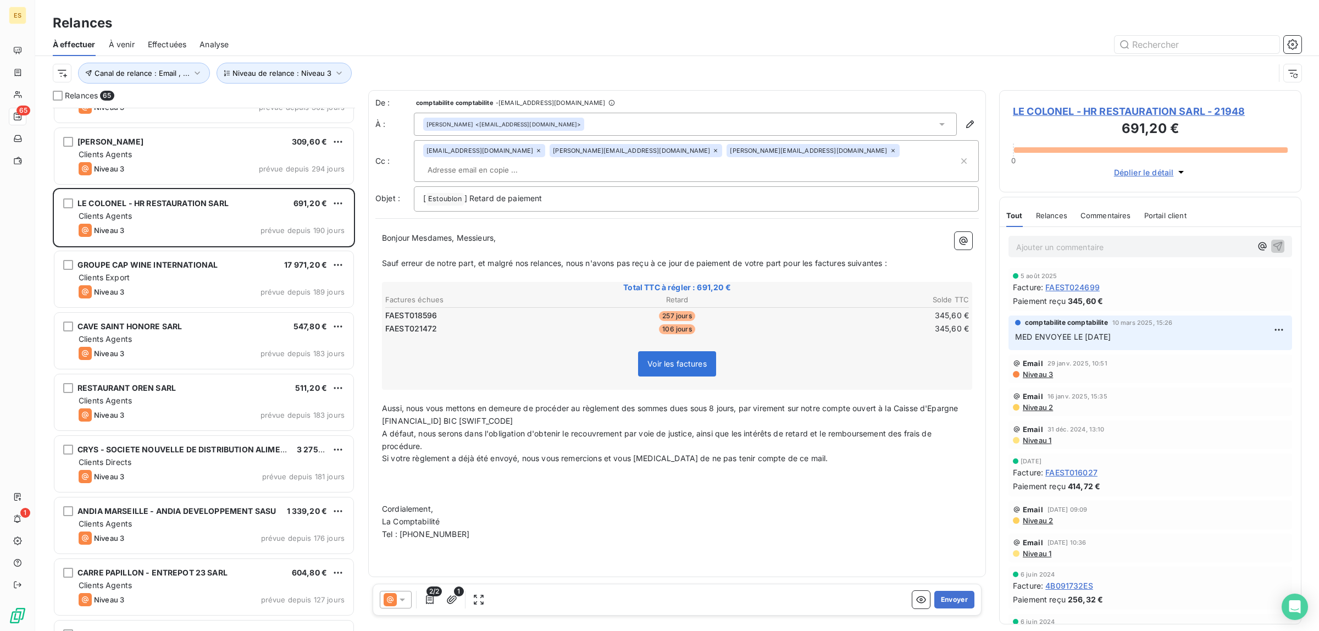
click at [403, 599] on icon at bounding box center [402, 600] width 5 height 3
click at [427, 535] on span "Niveau 1" at bounding box center [417, 533] width 31 height 11
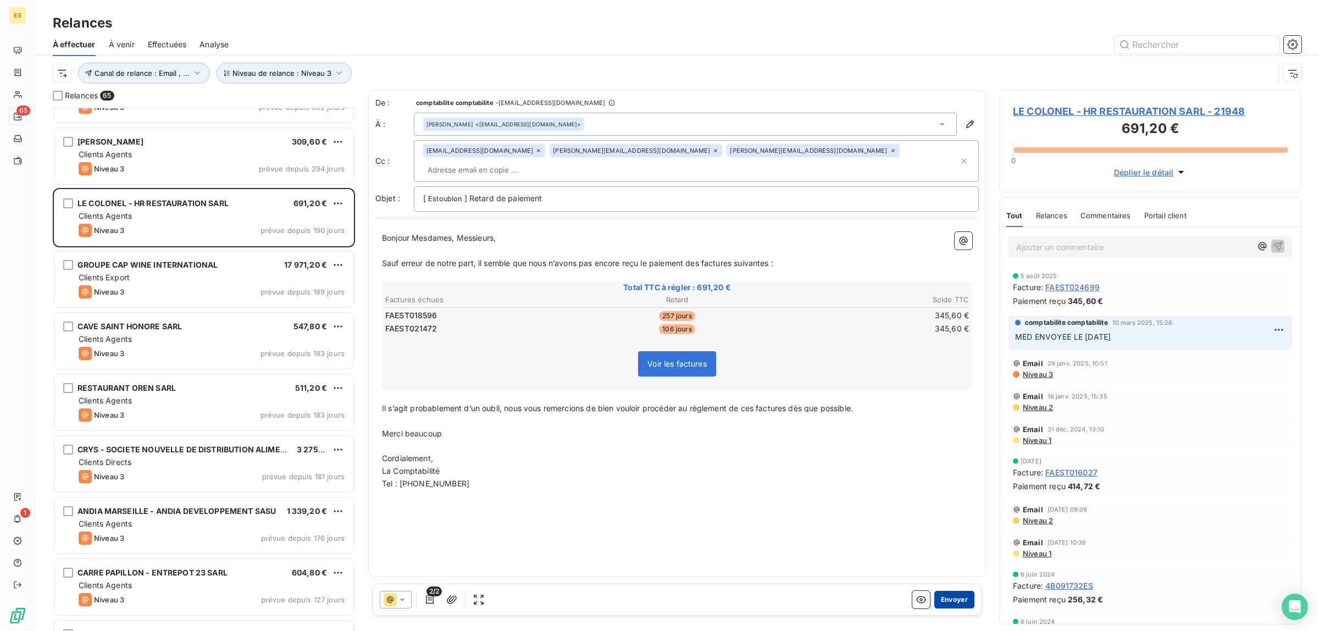
click at [962, 595] on button "Envoyer" at bounding box center [954, 600] width 40 height 18
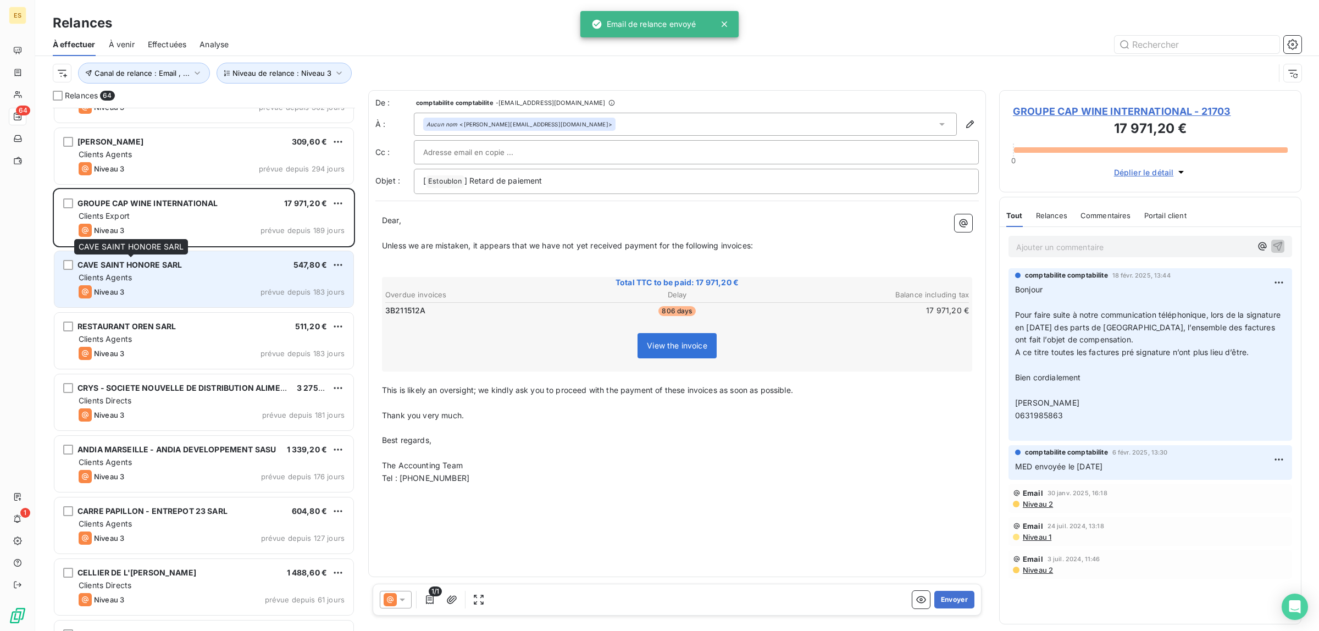
click at [121, 268] on span "CAVE SAINT HONORE SARL" at bounding box center [129, 264] width 104 height 9
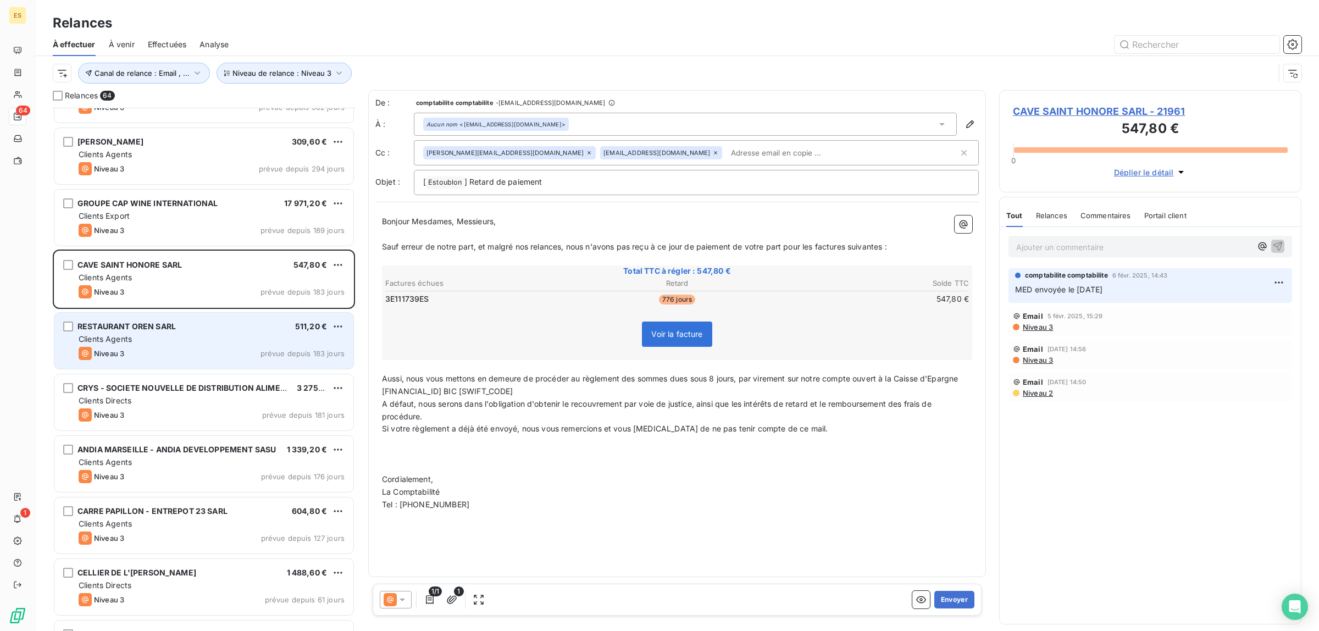
click at [186, 319] on div "RESTAURANT OREN SARL 511,20 € Clients Agents Niveau 3 prévue depuis 183 jours" at bounding box center [203, 341] width 299 height 56
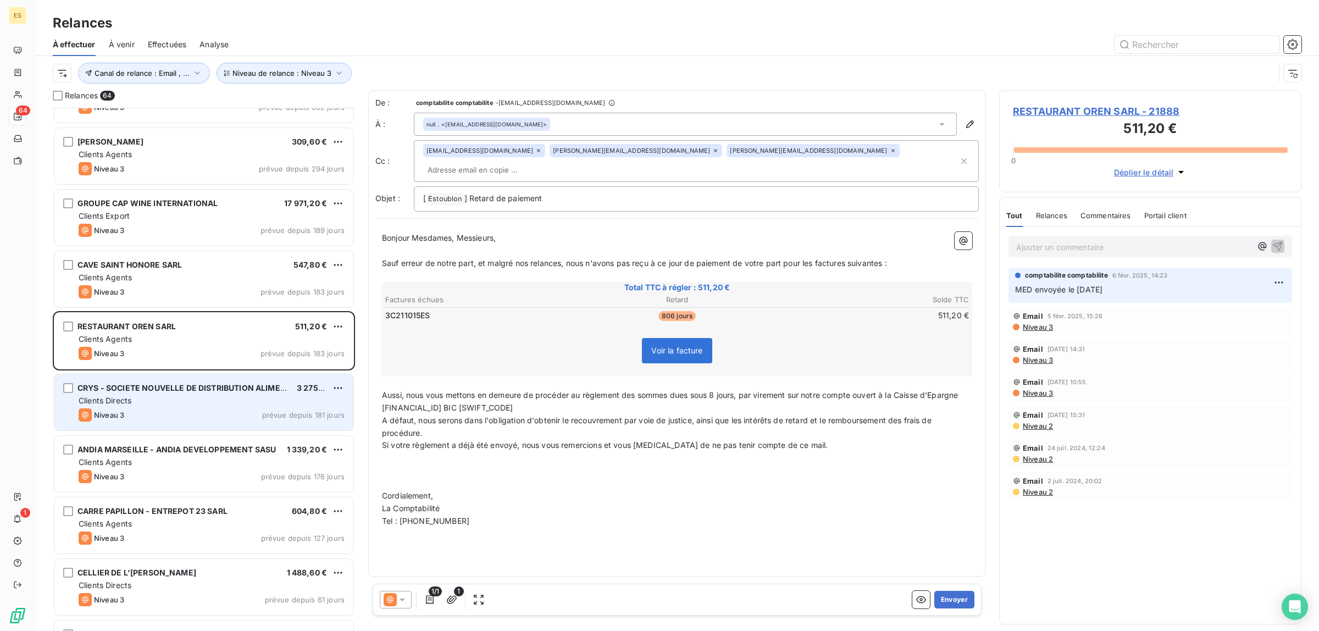
click at [168, 402] on div "Clients Directs" at bounding box center [212, 400] width 266 height 11
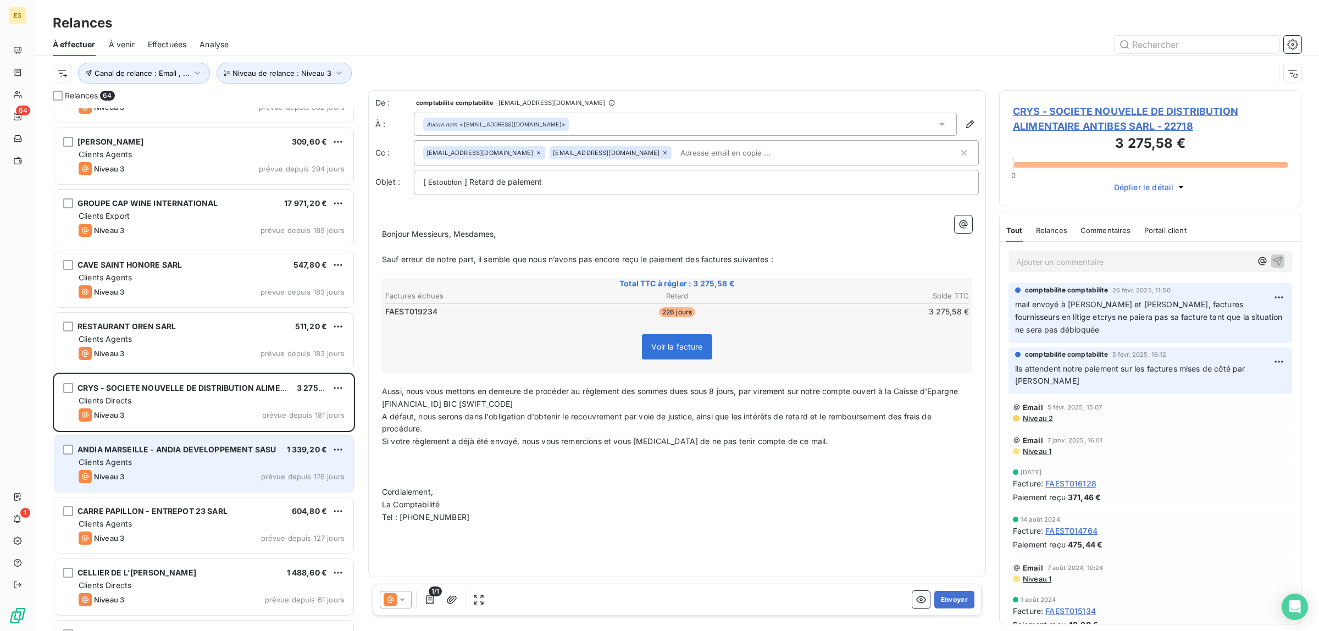
click at [171, 463] on div "Clients Agents" at bounding box center [212, 462] width 266 height 11
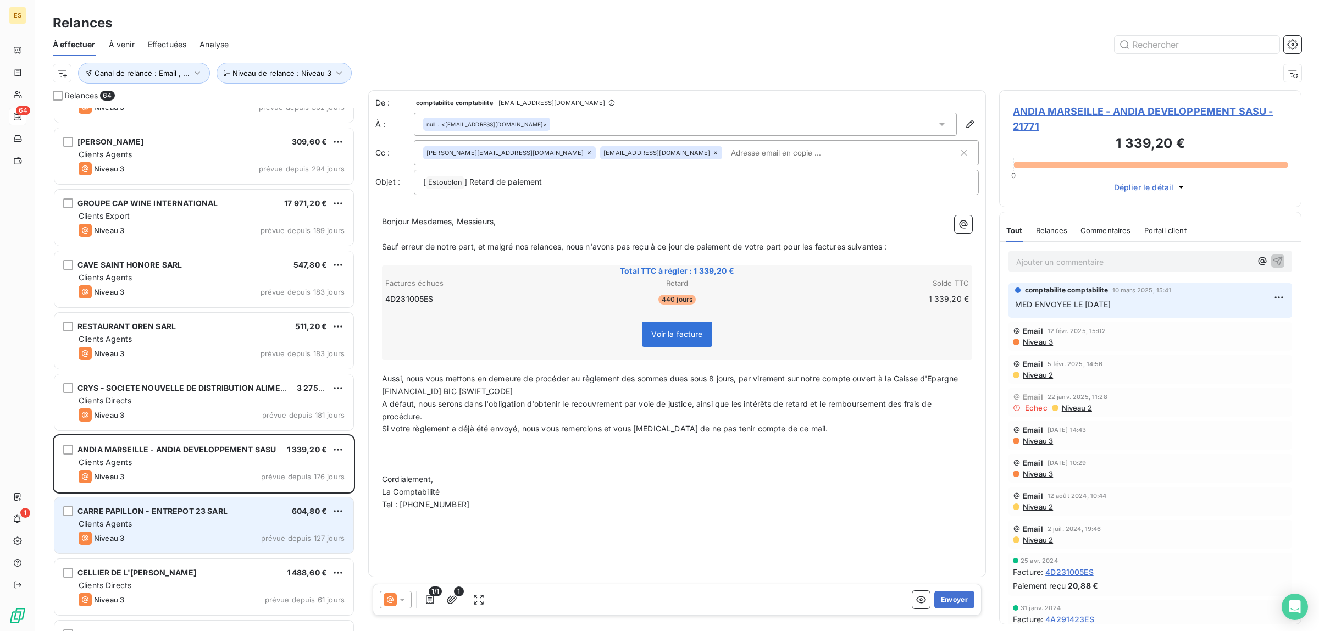
scroll to position [550, 0]
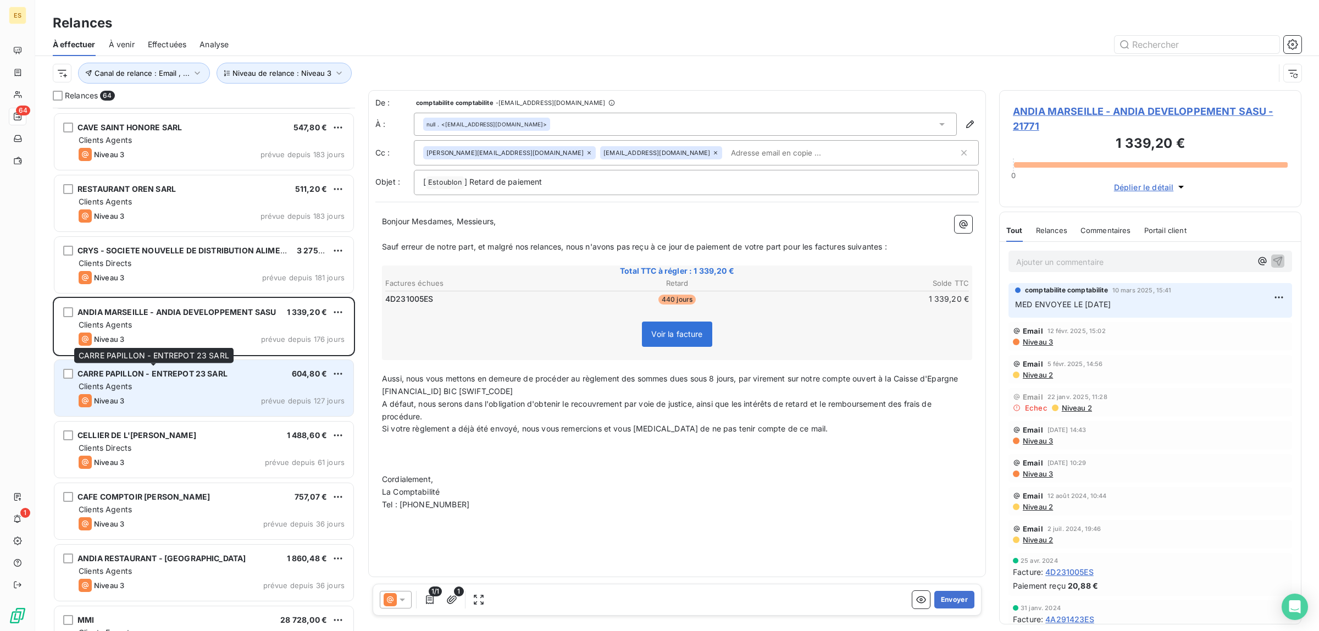
click at [157, 377] on span "CARRE PAPILLON - ENTREPOT 23 SARL" at bounding box center [152, 373] width 150 height 9
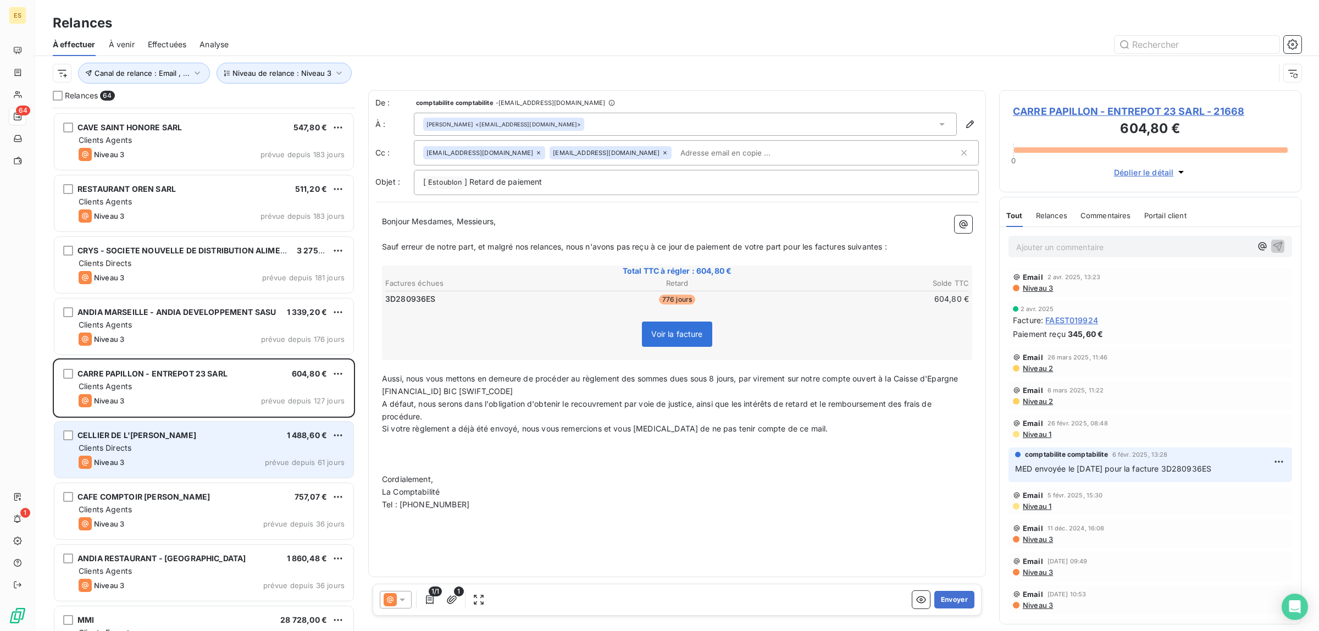
scroll to position [619, 0]
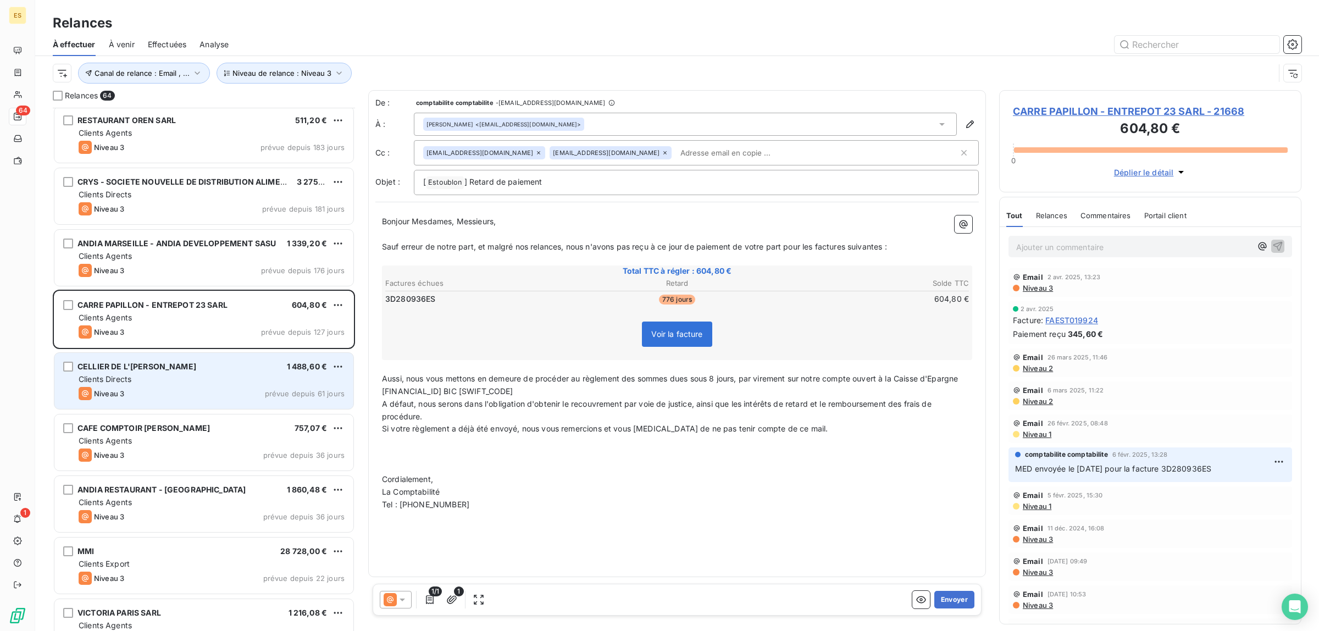
click at [231, 393] on div "Niveau 3 prévue depuis 61 jours" at bounding box center [212, 393] width 266 height 13
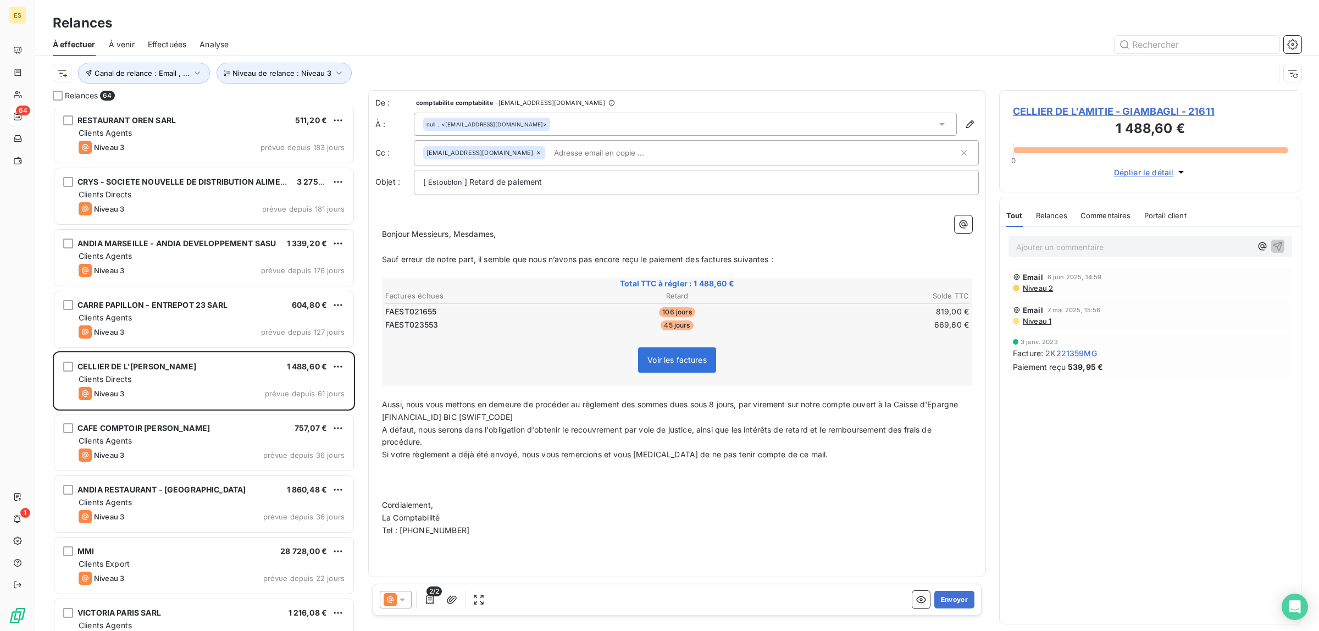
click at [1103, 212] on span "Commentaires" at bounding box center [1106, 215] width 51 height 9
click at [1013, 213] on span "Tout" at bounding box center [1013, 215] width 15 height 9
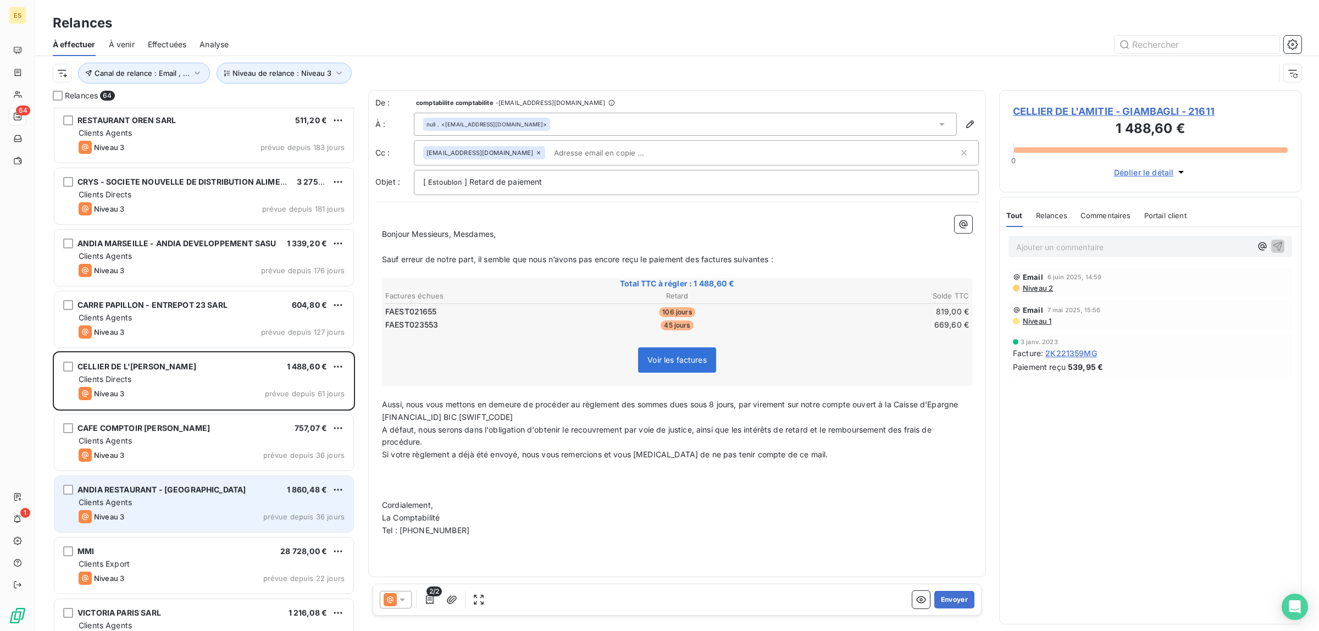
drag, startPoint x: 957, startPoint y: 597, endPoint x: 320, endPoint y: 485, distance: 646.8
click at [361, 501] on div "Relances 64 CAVE SAINT HONORE SARL 547,80 € Clients Agents Niveau 3 prévue depu…" at bounding box center [677, 360] width 1284 height 541
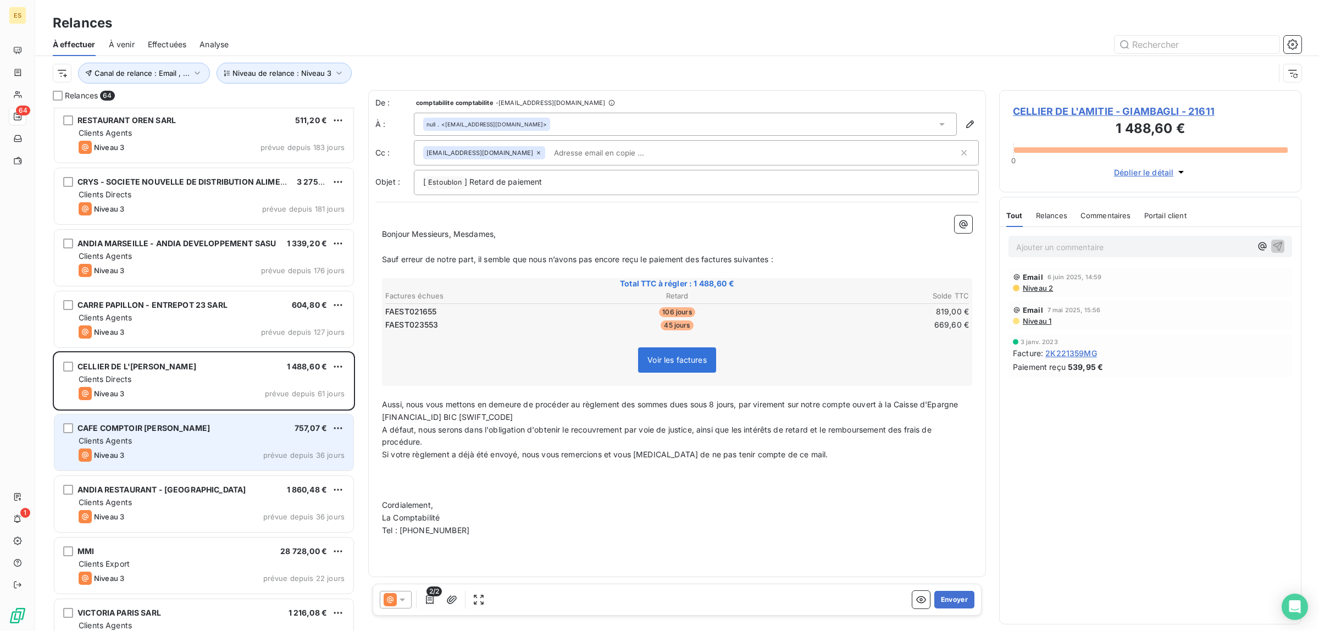
click at [201, 448] on div "Niveau 3 prévue depuis 36 jours" at bounding box center [212, 454] width 266 height 13
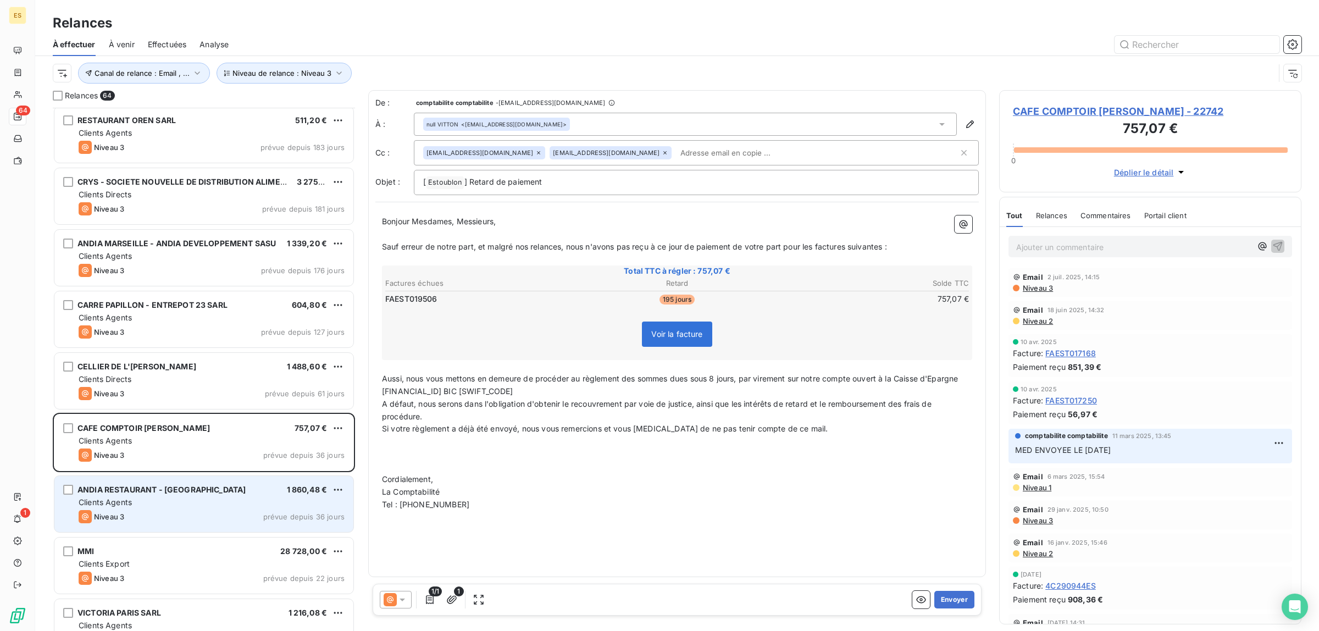
click at [143, 512] on div "Niveau 3 prévue depuis 36 jours" at bounding box center [212, 516] width 266 height 13
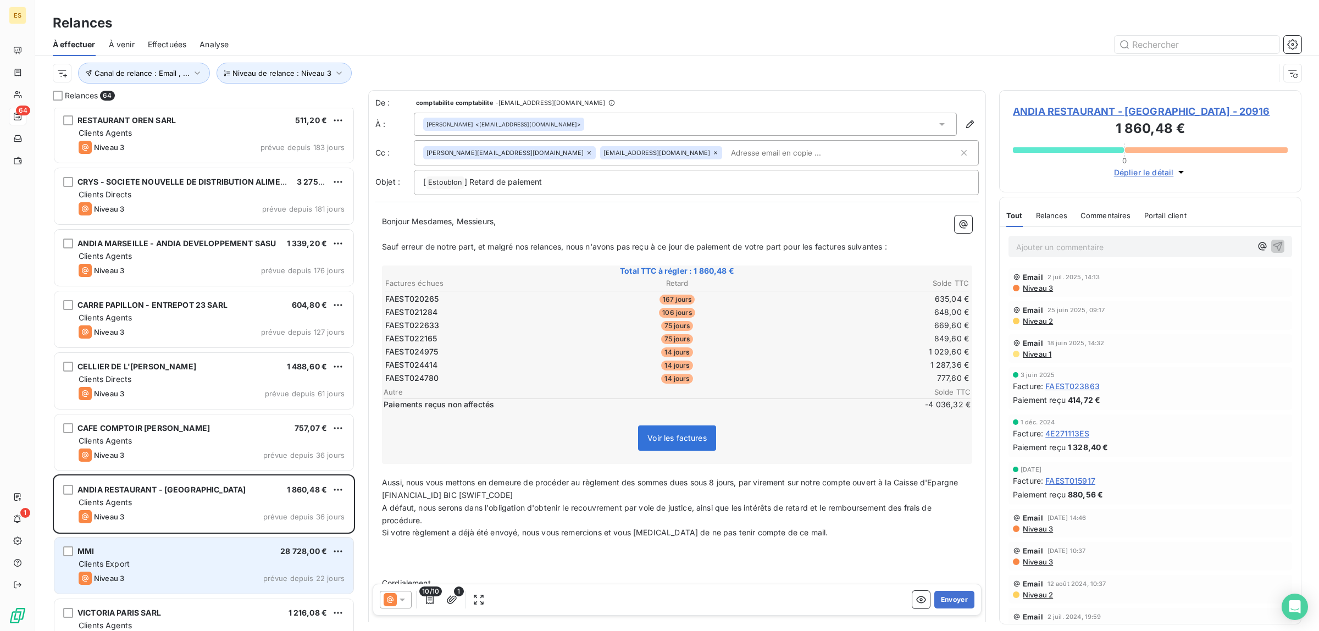
click at [137, 580] on div "Niveau 3 prévue depuis 22 jours" at bounding box center [212, 578] width 266 height 13
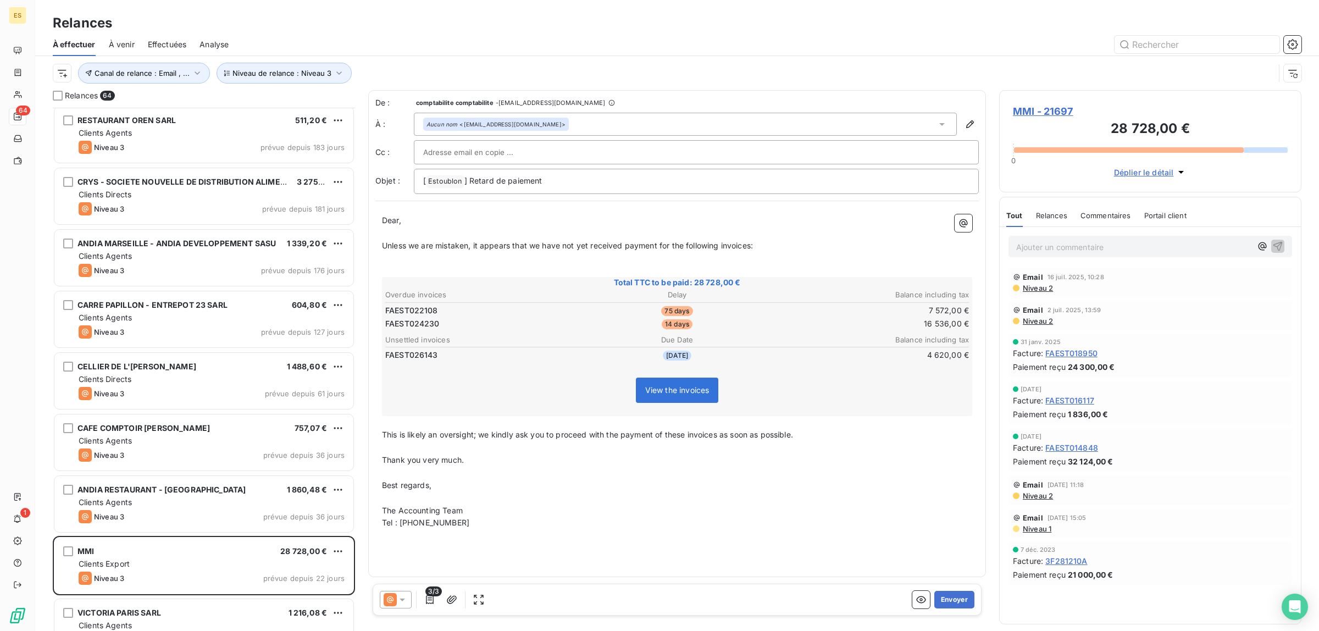
click at [1120, 215] on span "Commentaires" at bounding box center [1106, 215] width 51 height 9
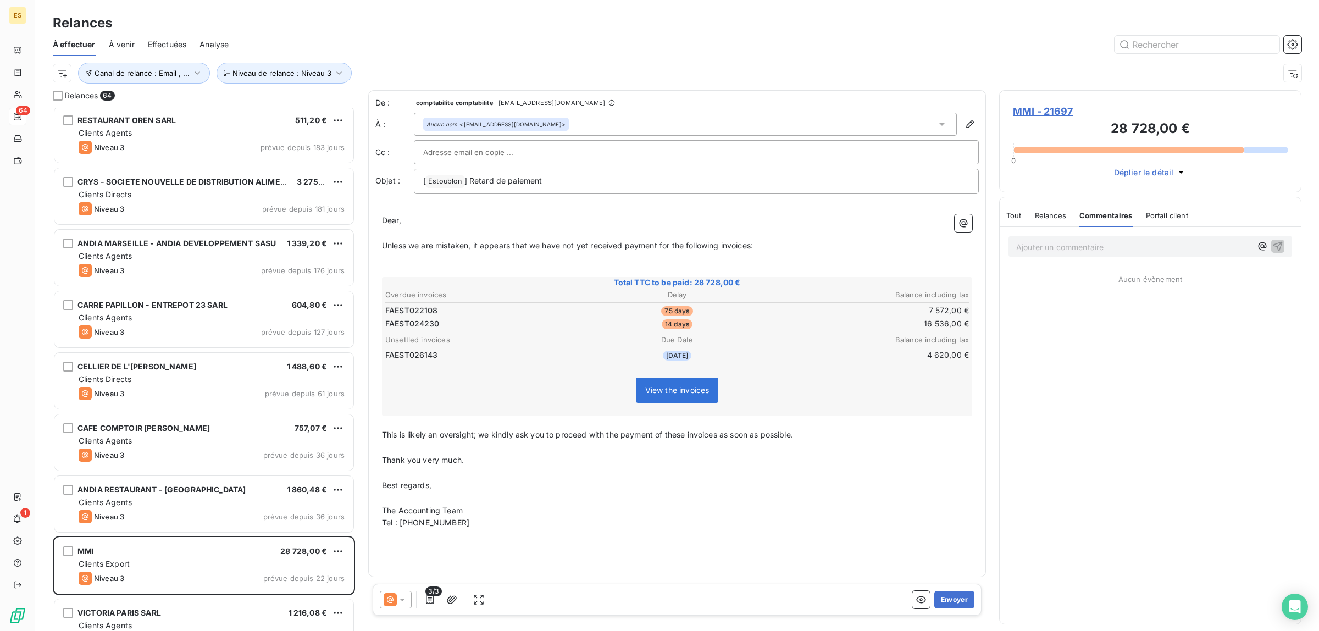
click at [1017, 215] on span "Tout" at bounding box center [1013, 215] width 15 height 9
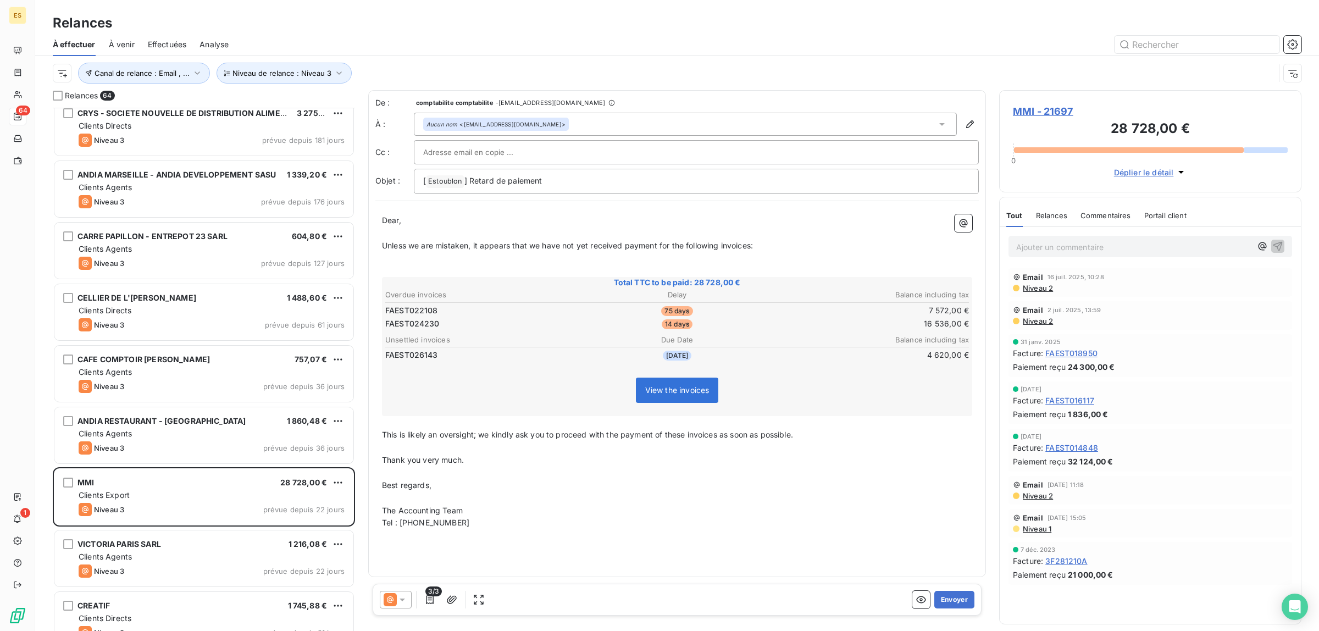
scroll to position [756, 0]
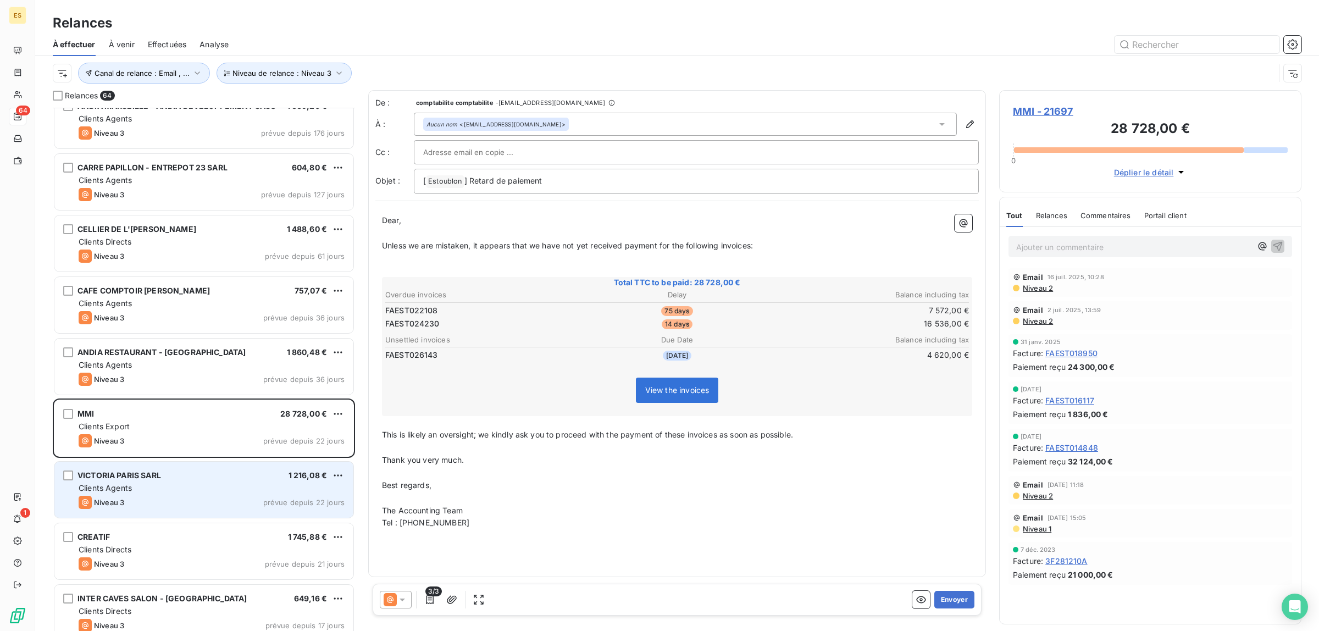
click at [125, 490] on span "Clients Agents" at bounding box center [105, 487] width 53 height 9
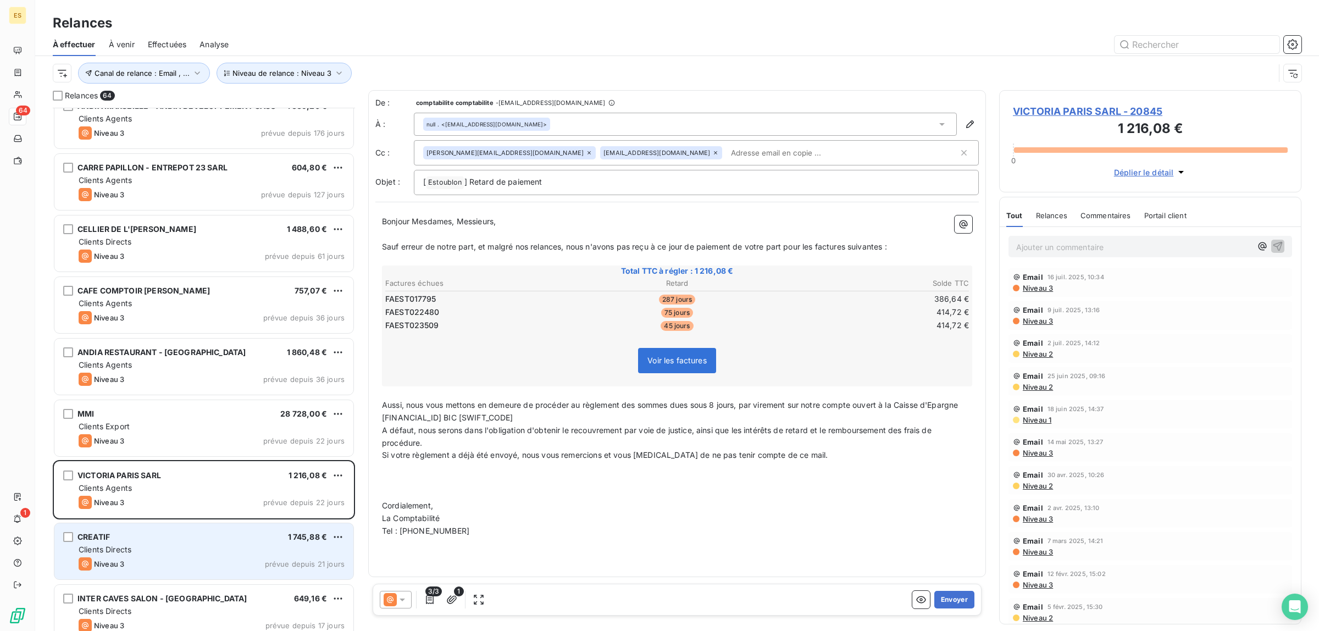
click at [131, 545] on span "Clients Directs" at bounding box center [105, 549] width 53 height 9
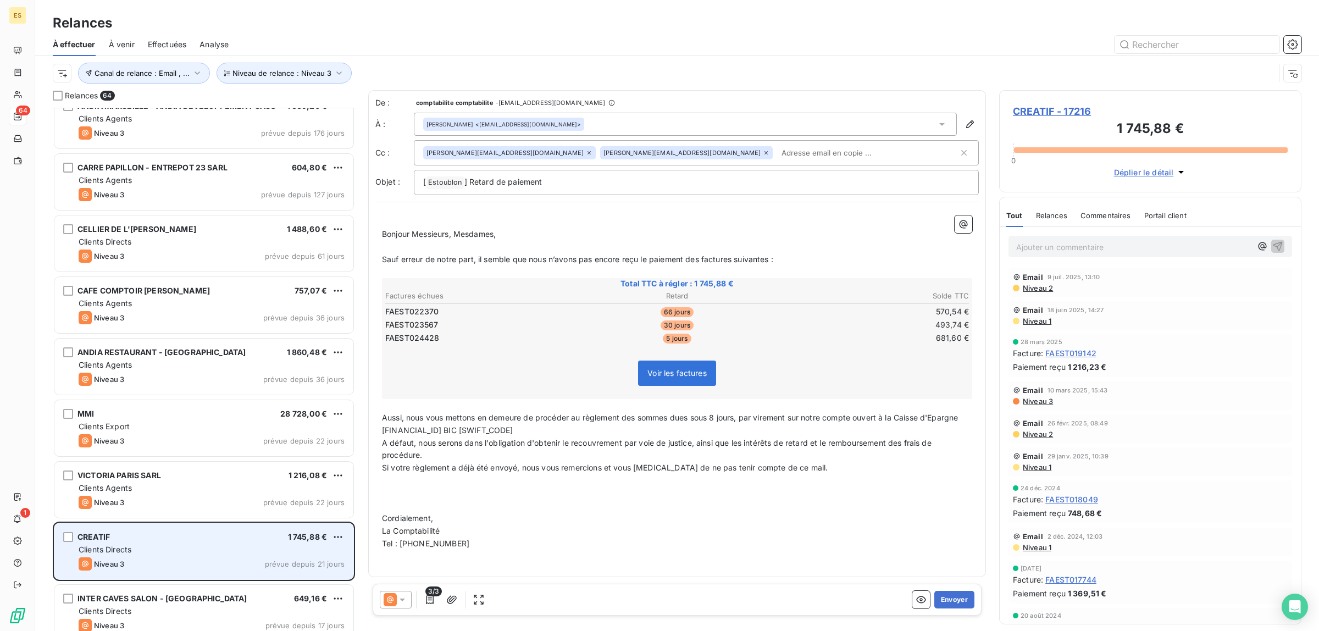
scroll to position [825, 0]
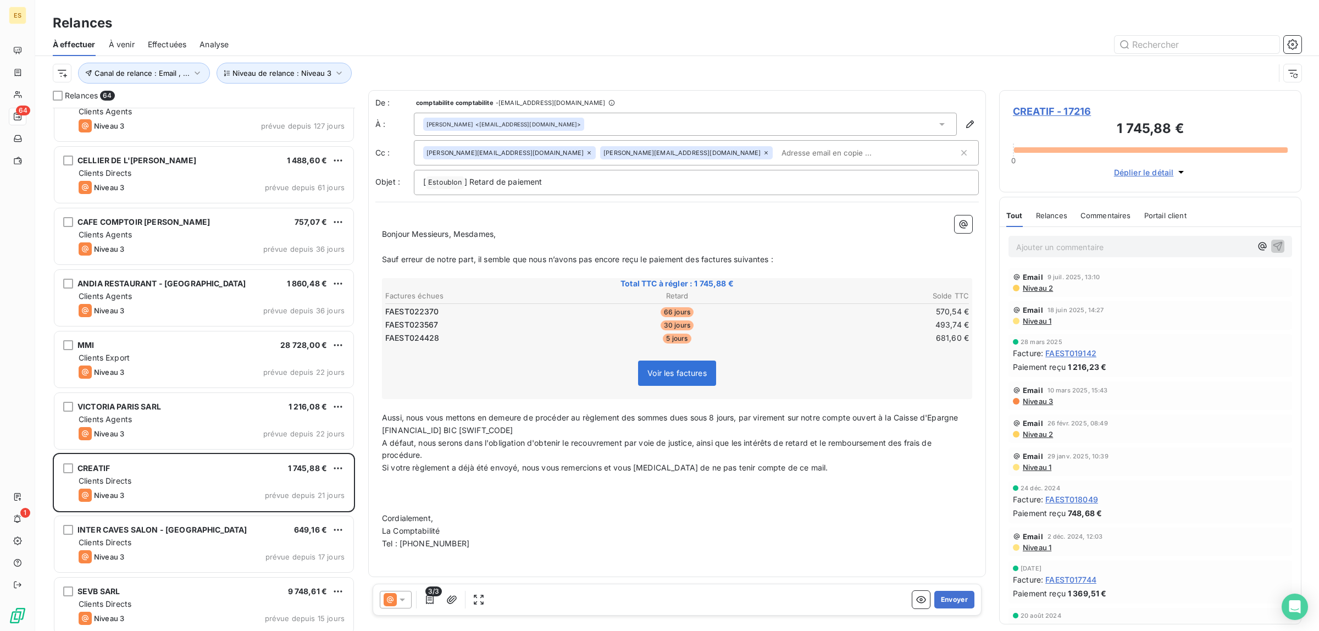
click at [398, 603] on icon at bounding box center [402, 599] width 11 height 11
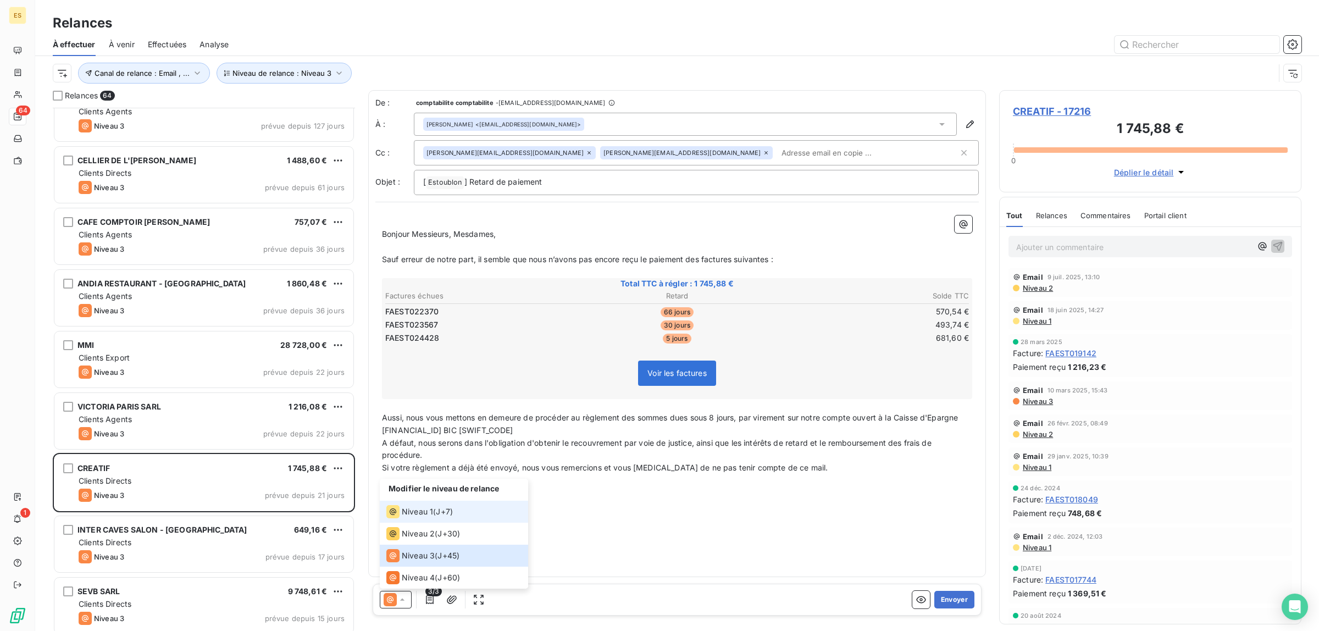
click at [414, 514] on span "Niveau 1" at bounding box center [417, 511] width 31 height 11
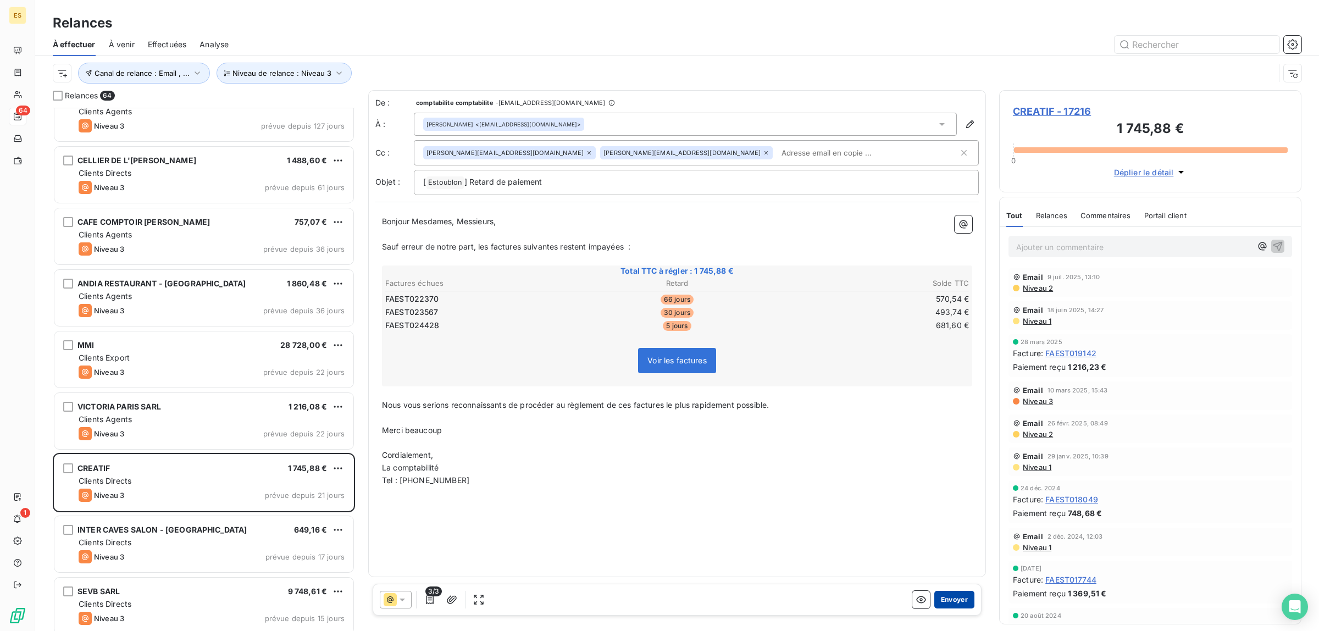
click at [951, 596] on button "Envoyer" at bounding box center [954, 600] width 40 height 18
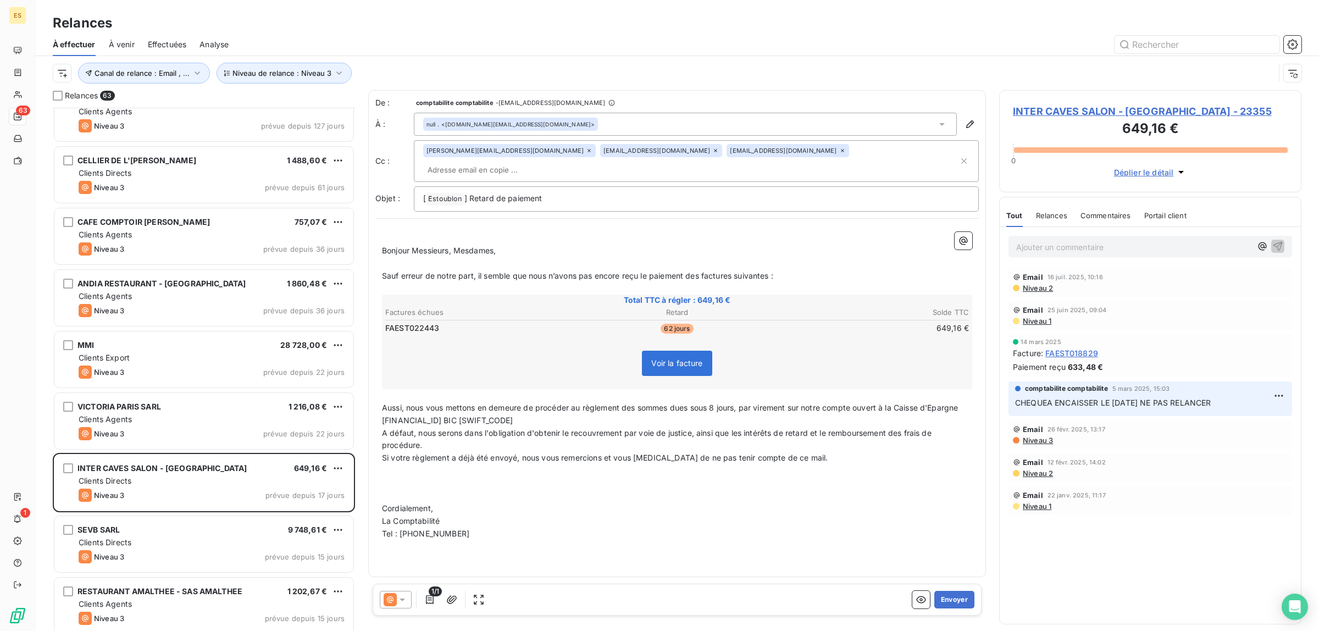
click at [1111, 220] on span "Commentaires" at bounding box center [1106, 215] width 51 height 9
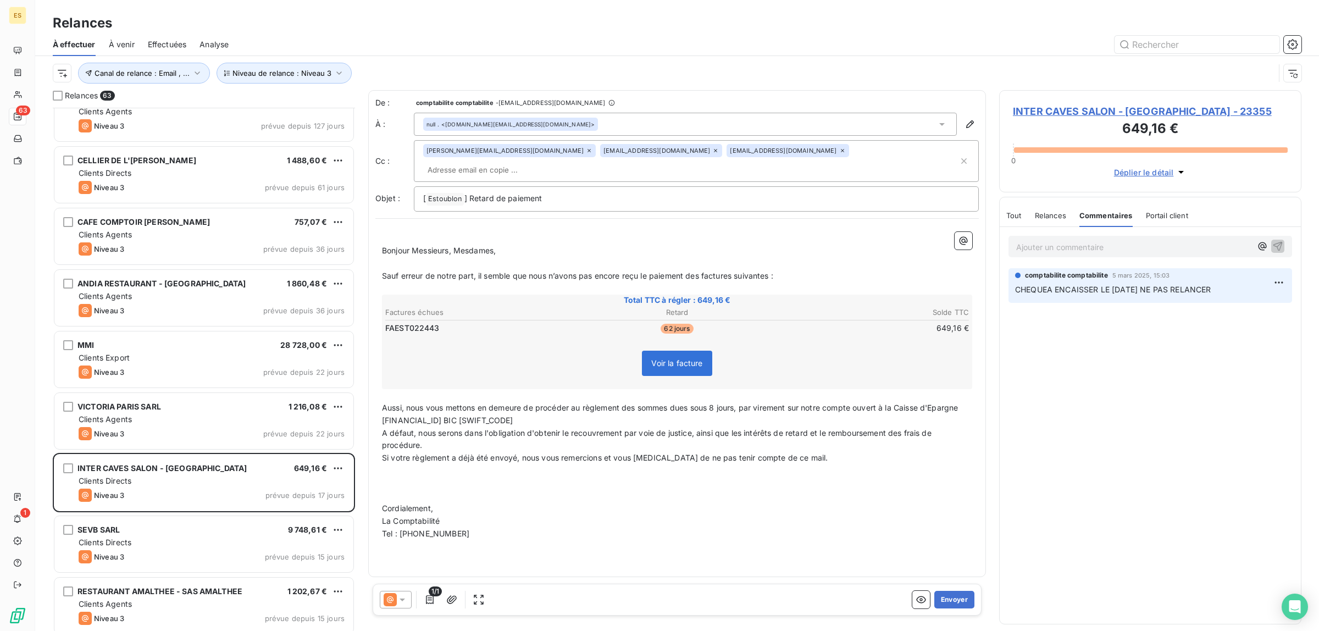
click at [1011, 220] on span "Tout" at bounding box center [1013, 215] width 15 height 9
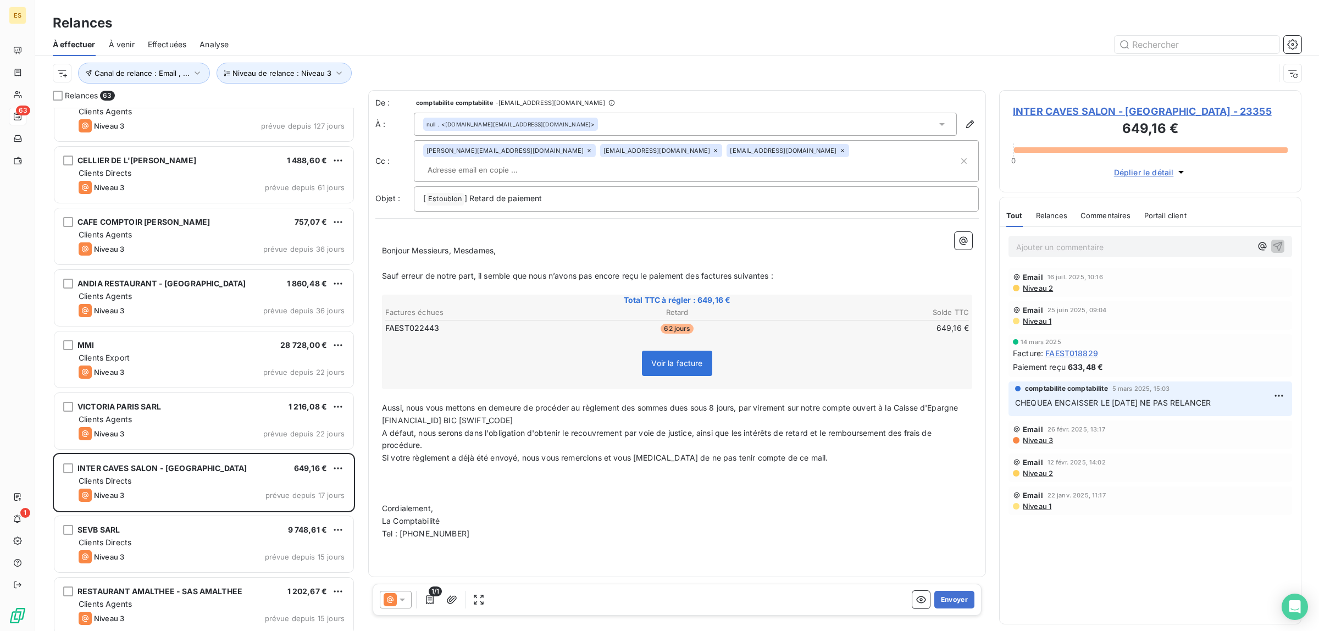
click at [1034, 292] on span "Niveau 2" at bounding box center [1037, 288] width 31 height 9
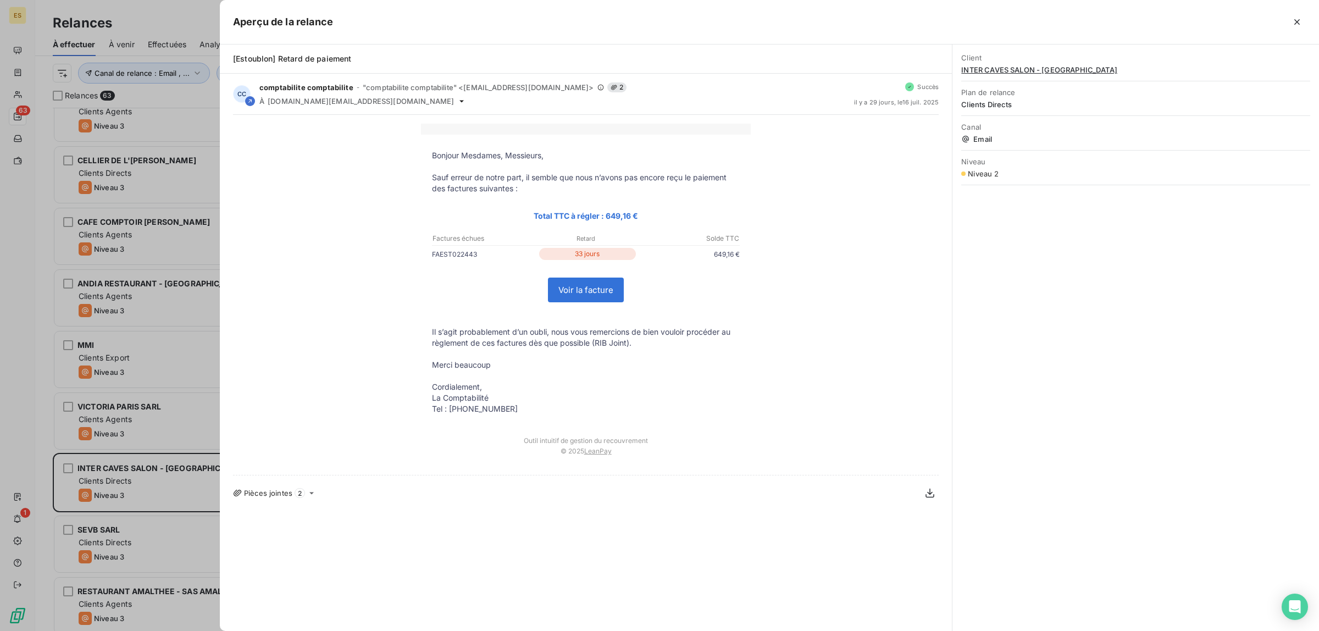
click at [153, 479] on div at bounding box center [659, 315] width 1319 height 631
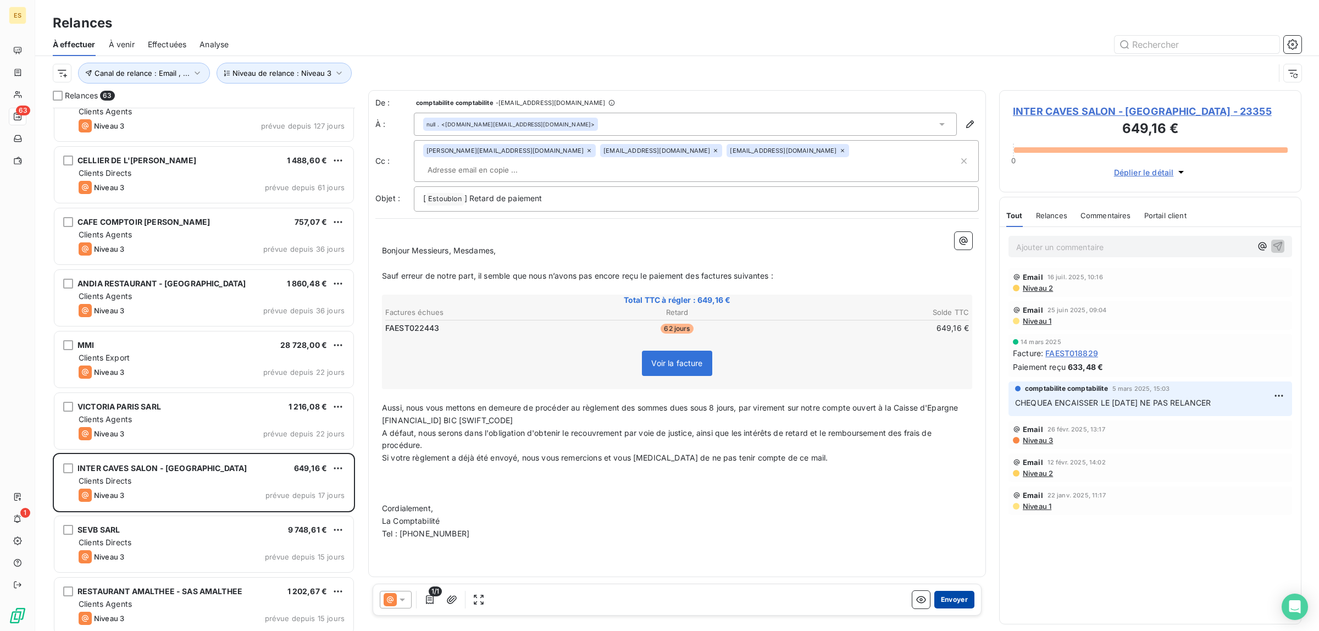
click at [952, 601] on button "Envoyer" at bounding box center [954, 600] width 40 height 18
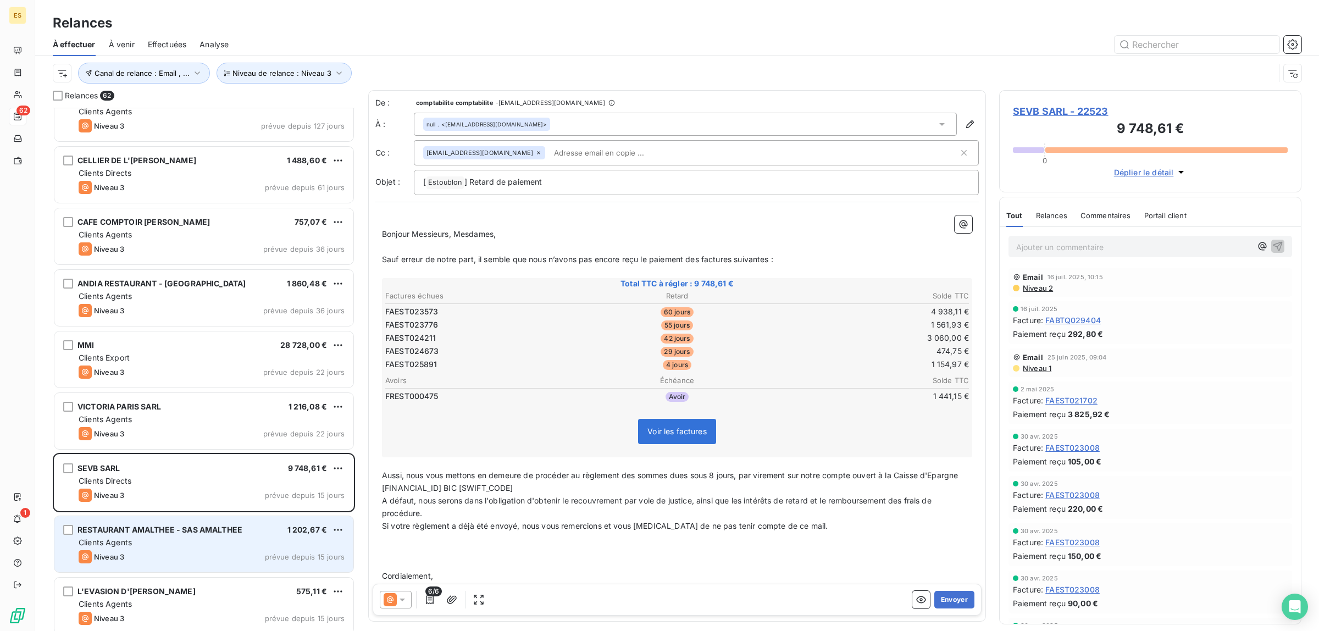
click at [175, 557] on div "Niveau 3 prévue depuis 15 jours" at bounding box center [212, 556] width 266 height 13
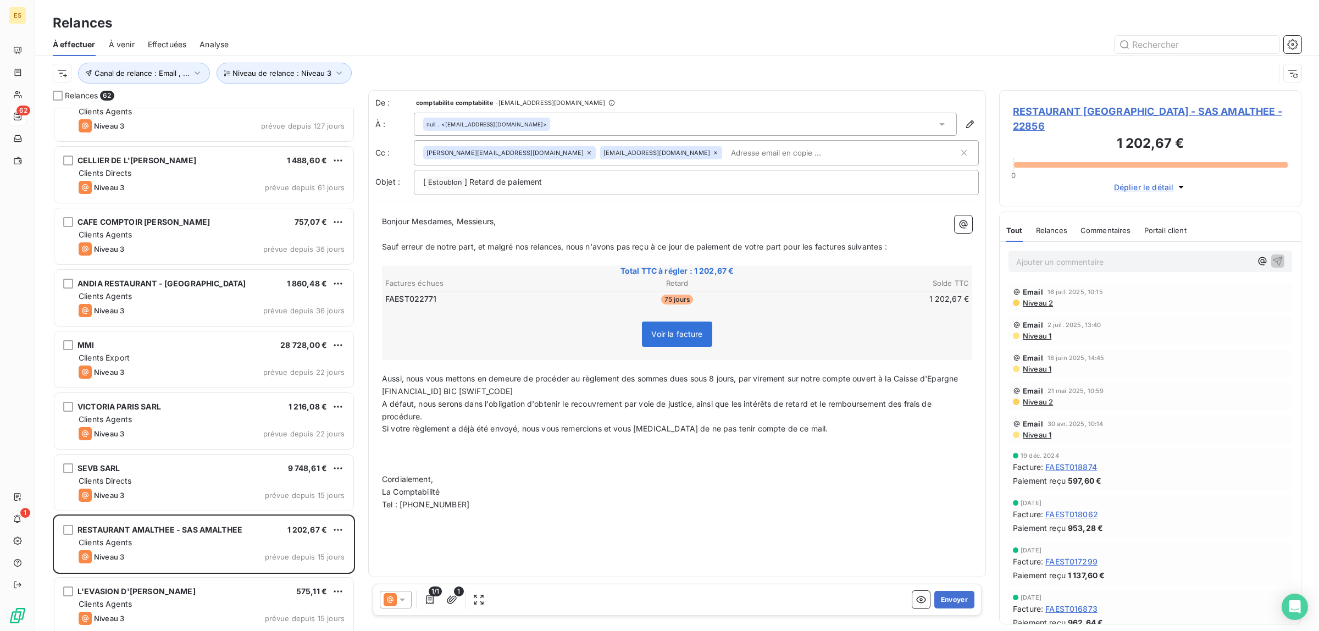
click at [1121, 226] on span "Commentaires" at bounding box center [1106, 230] width 51 height 9
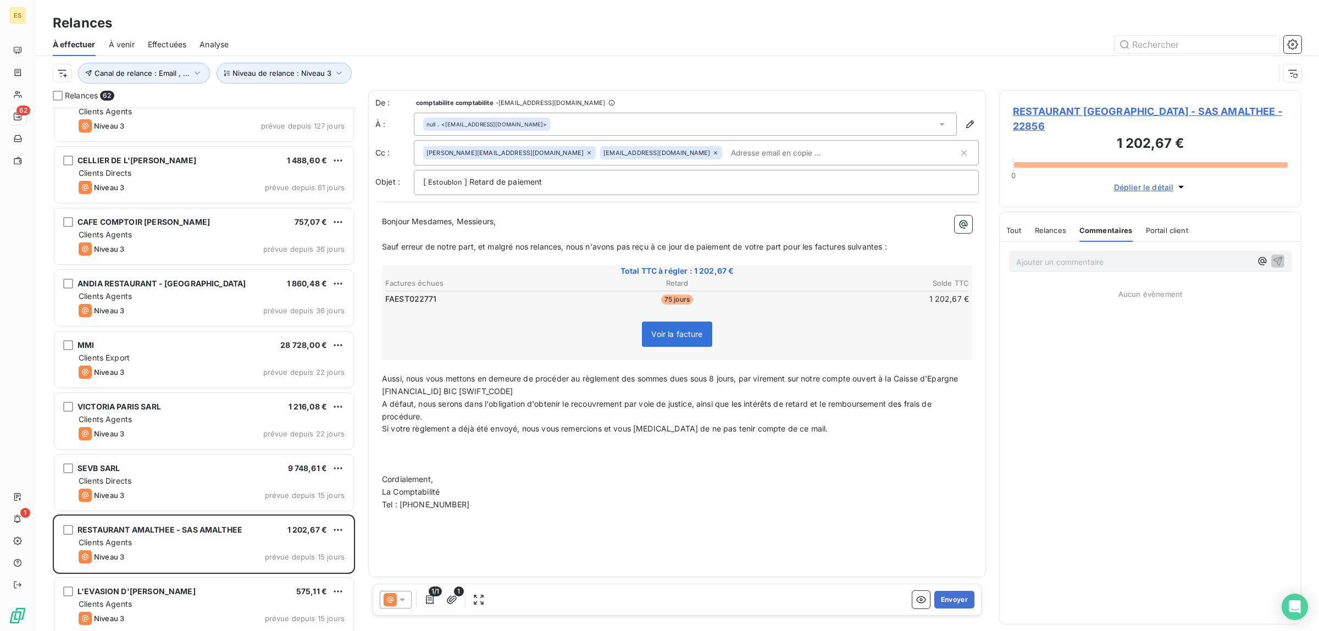
click at [1009, 226] on span "Tout" at bounding box center [1013, 230] width 15 height 9
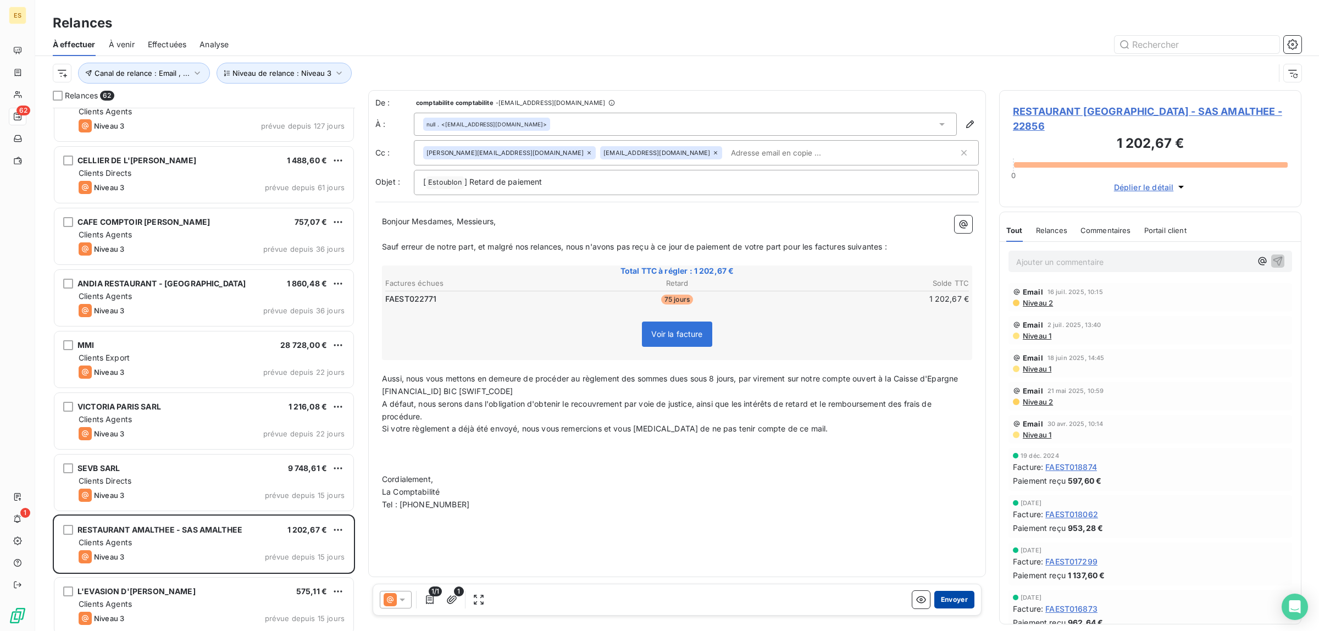
click at [946, 600] on button "Envoyer" at bounding box center [954, 600] width 40 height 18
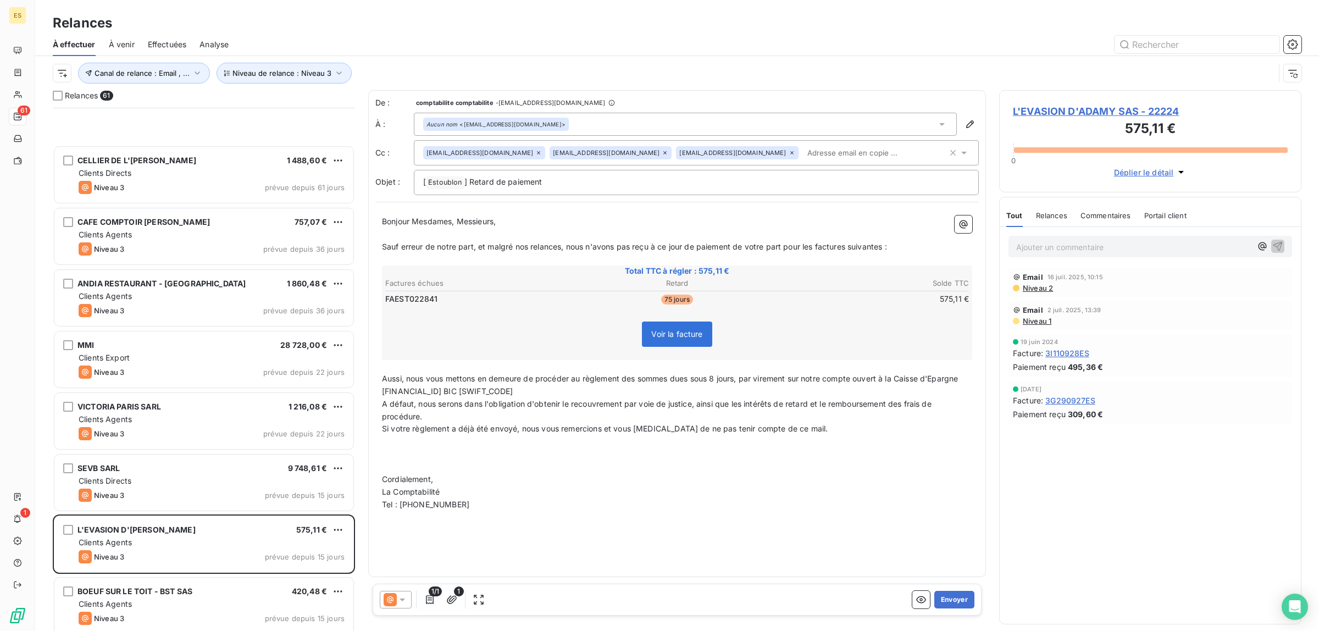
scroll to position [1031, 0]
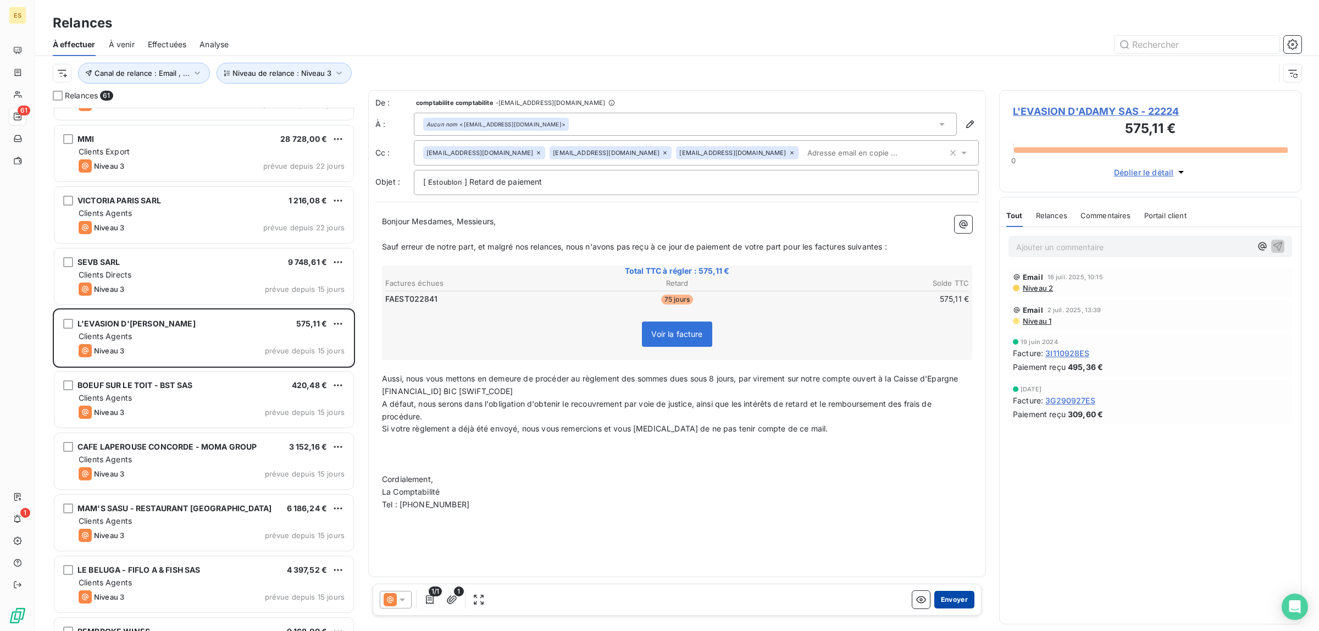
click at [958, 600] on button "Envoyer" at bounding box center [954, 600] width 40 height 18
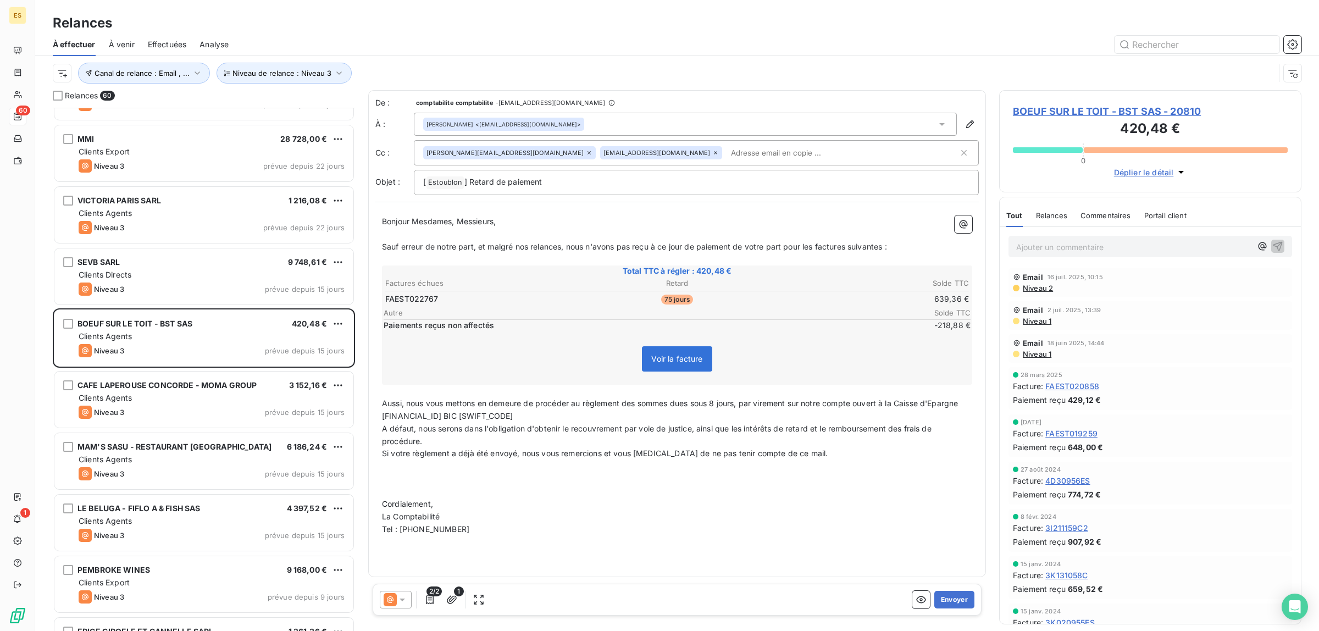
click at [1125, 212] on span "Commentaires" at bounding box center [1106, 215] width 51 height 9
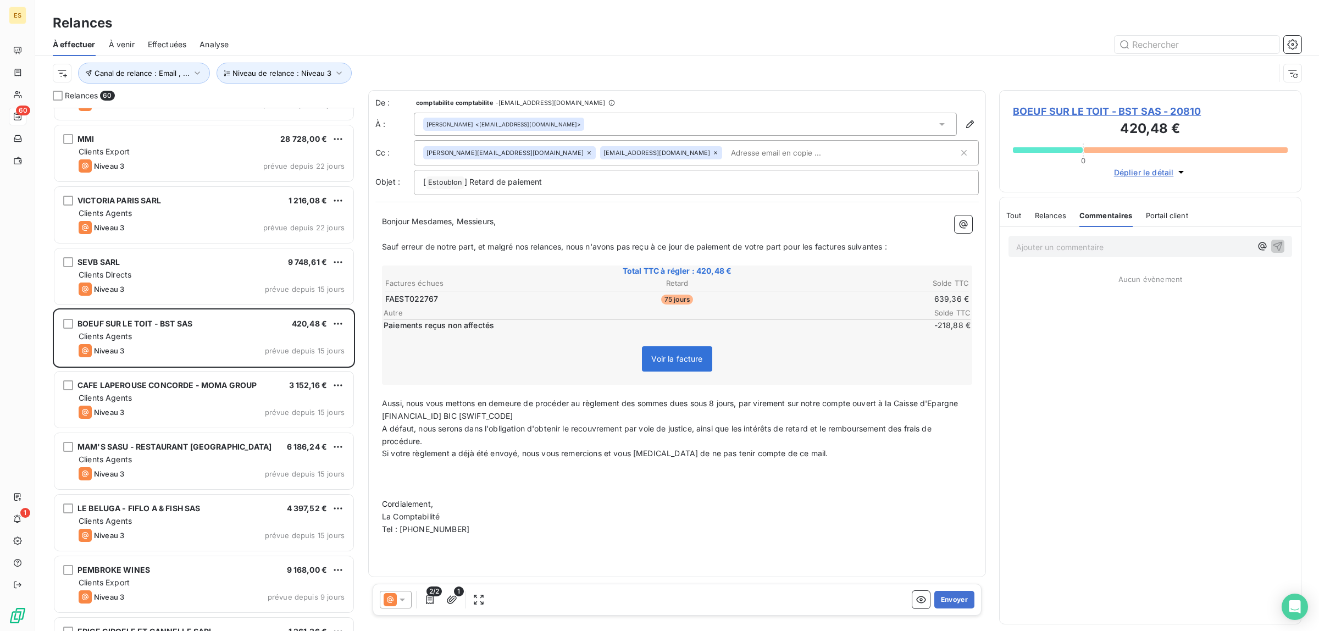
click at [1013, 219] on span "Tout" at bounding box center [1013, 215] width 15 height 9
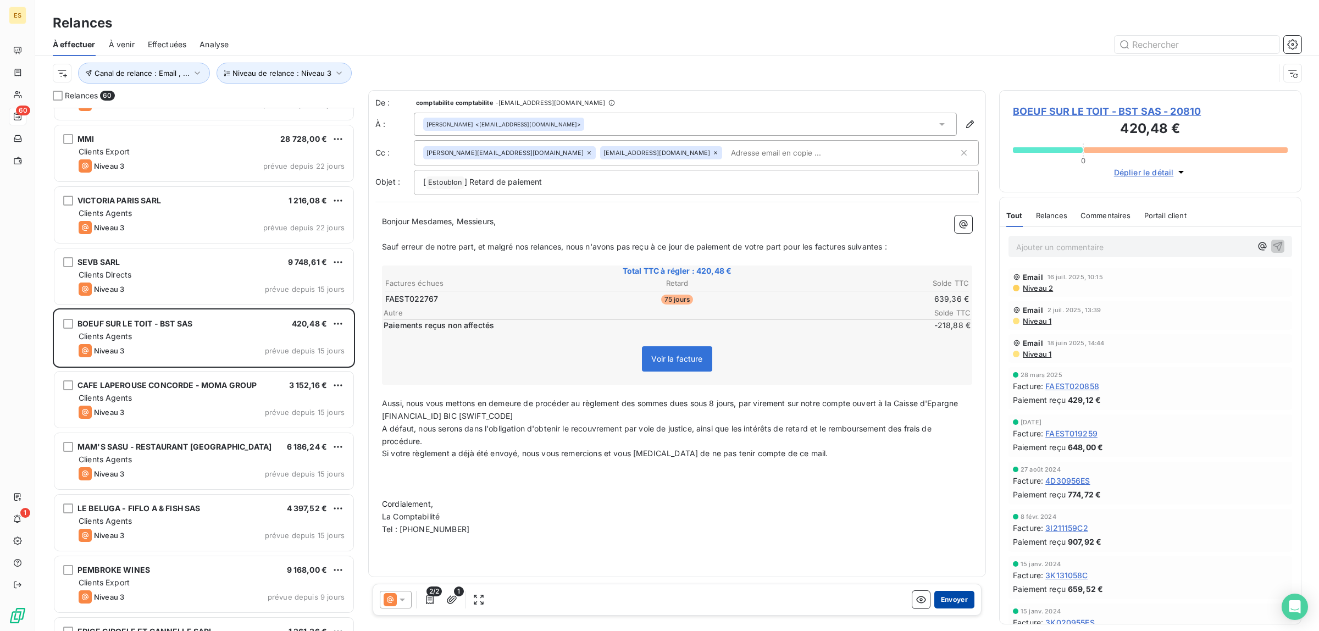
click at [957, 595] on button "Envoyer" at bounding box center [954, 600] width 40 height 18
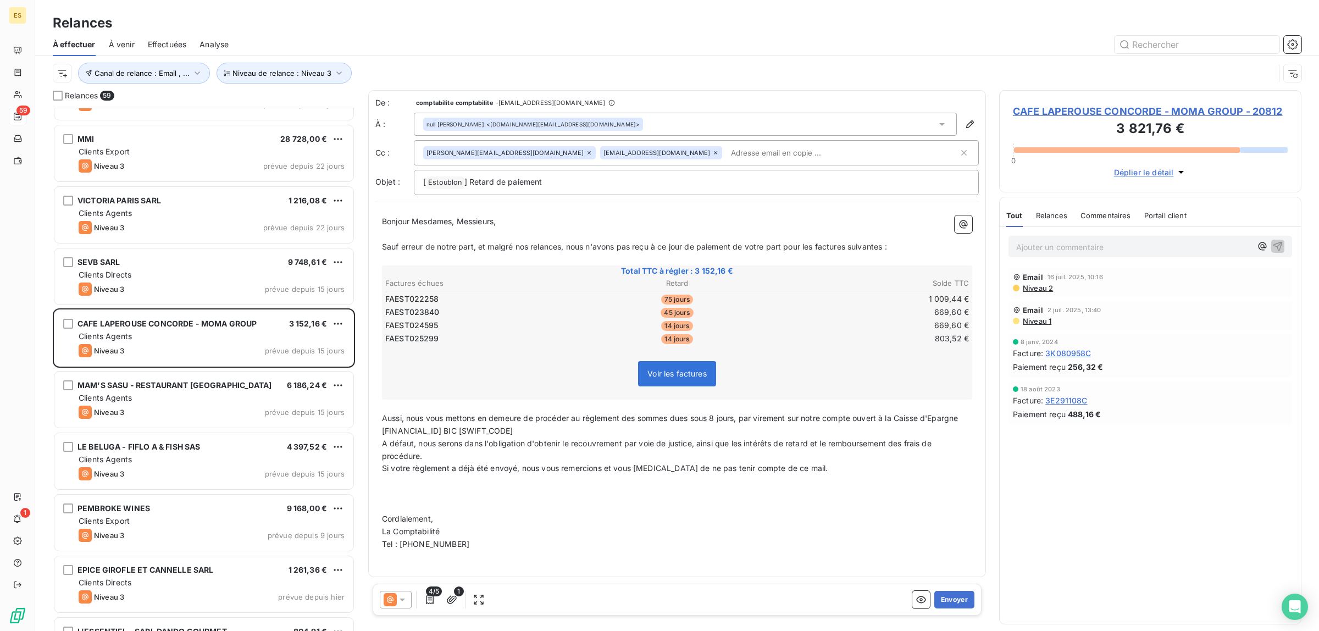
click at [1105, 212] on span "Commentaires" at bounding box center [1106, 215] width 51 height 9
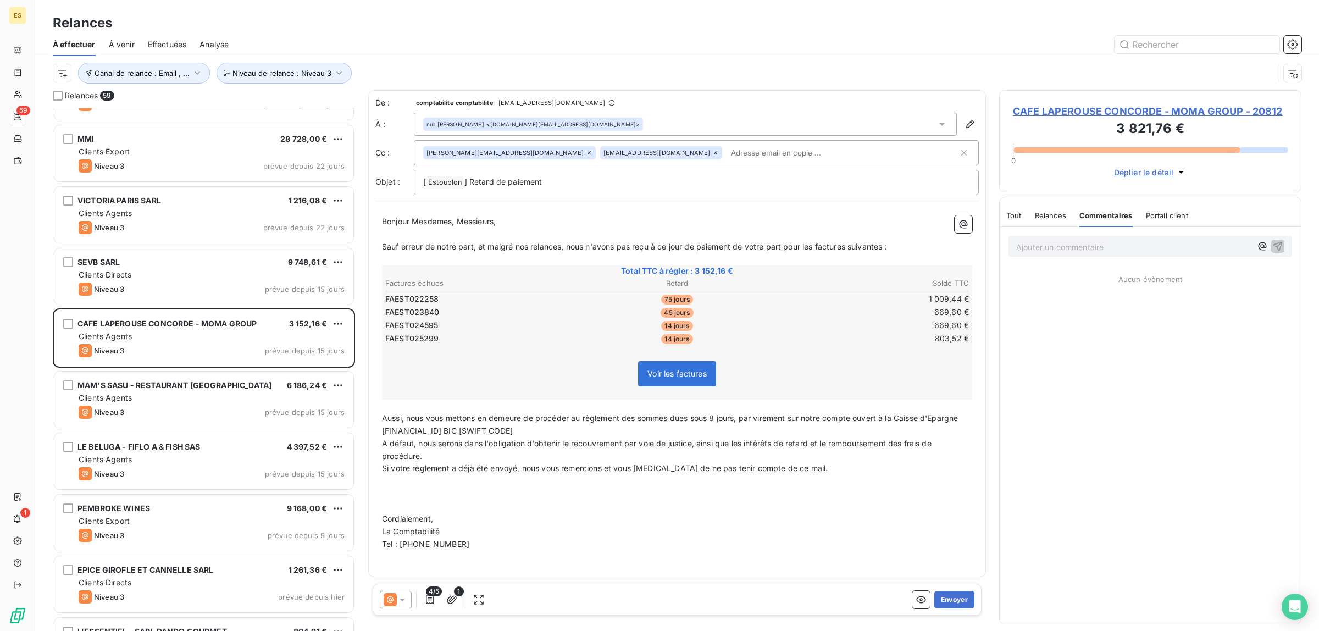
click at [1013, 218] on span "Tout" at bounding box center [1013, 215] width 15 height 9
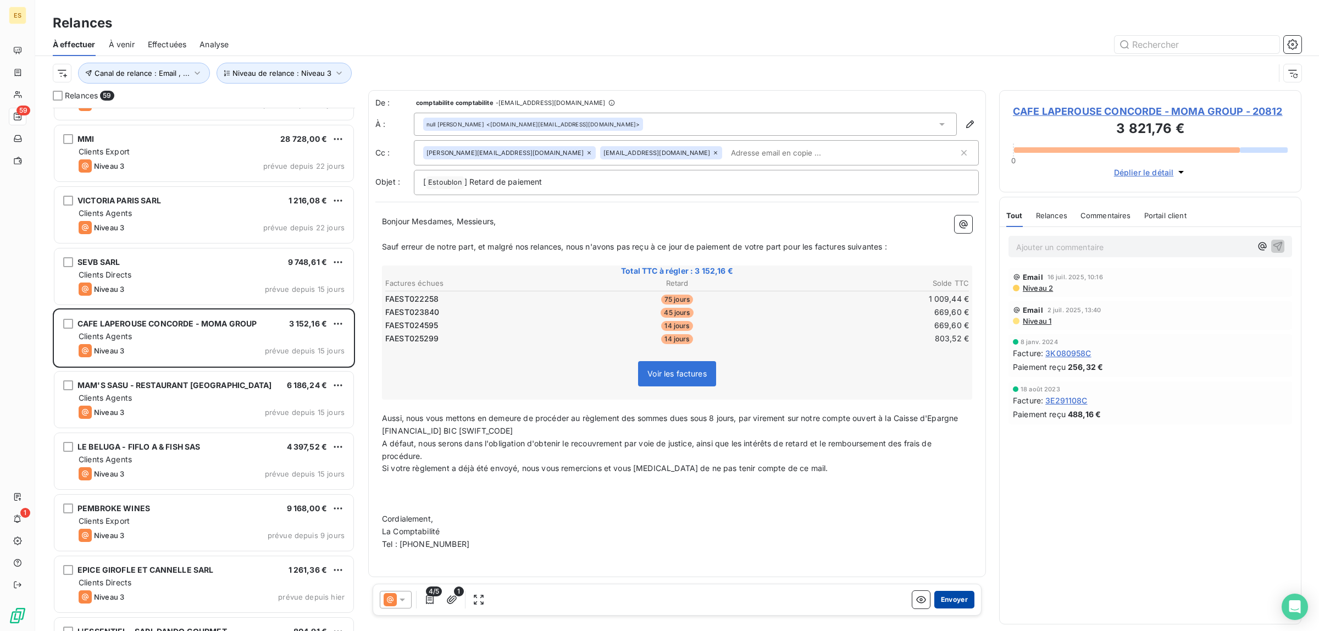
click at [949, 595] on button "Envoyer" at bounding box center [954, 600] width 40 height 18
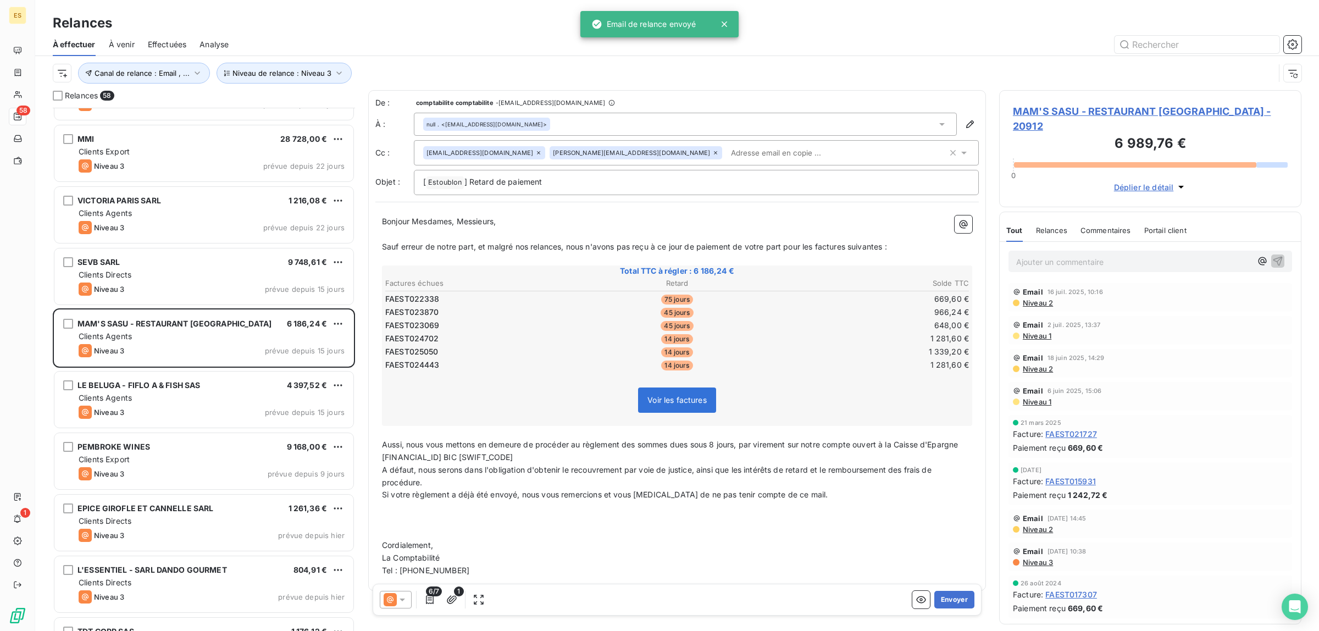
click at [1116, 226] on span "Commentaires" at bounding box center [1106, 230] width 51 height 9
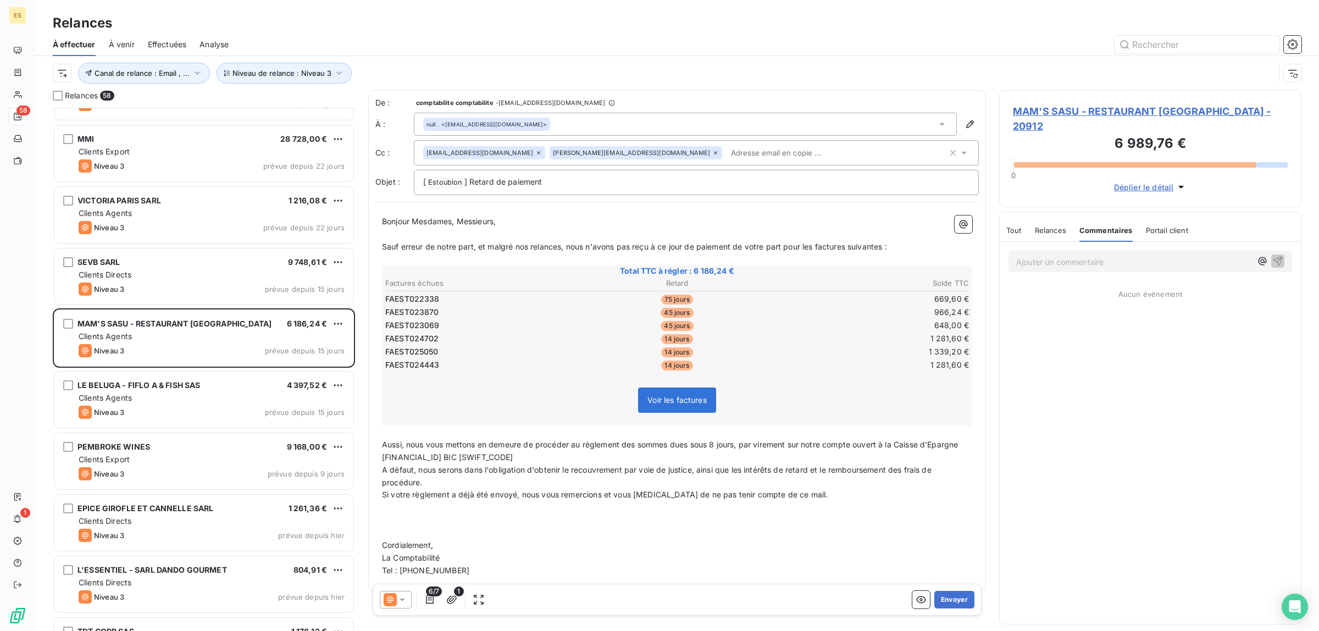
click at [1016, 226] on span "Tout" at bounding box center [1013, 230] width 15 height 9
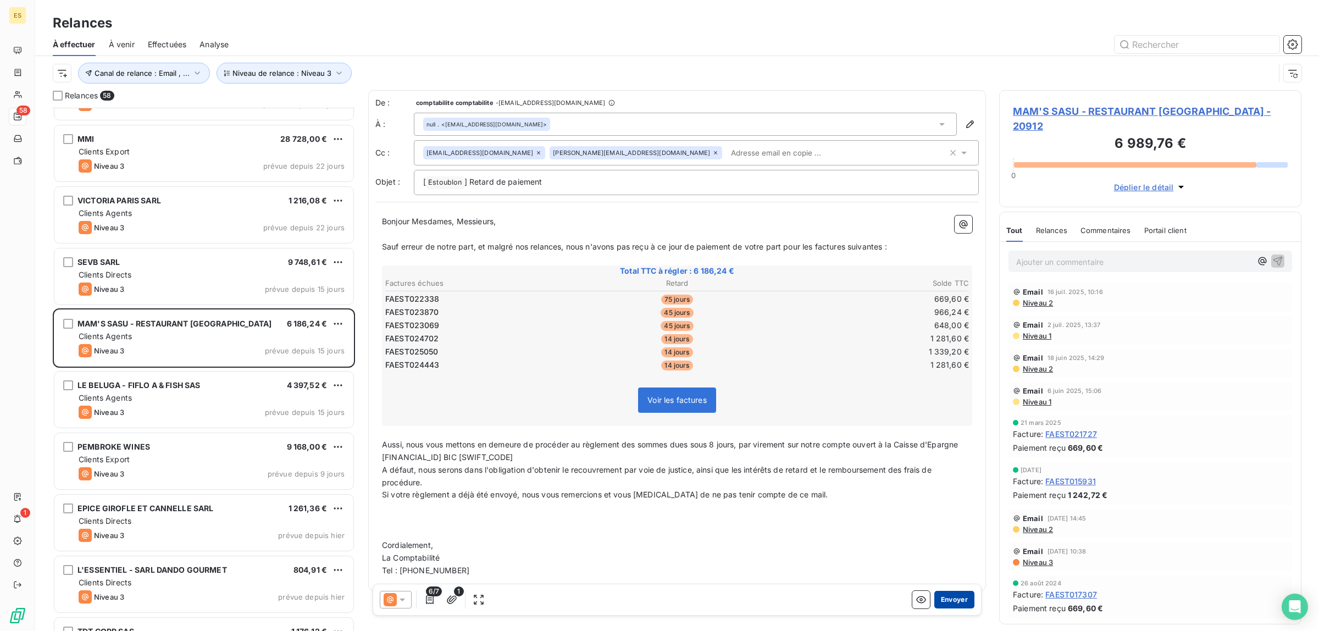
click at [938, 597] on button "Envoyer" at bounding box center [954, 600] width 40 height 18
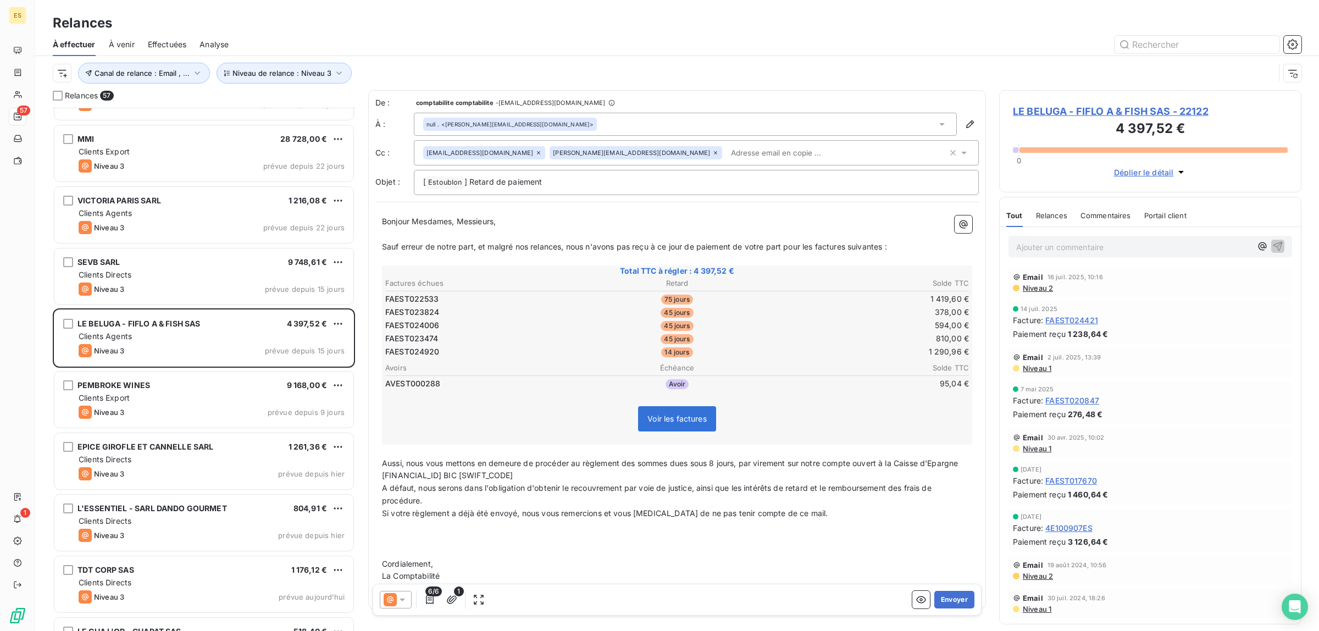
click at [1109, 218] on span "Commentaires" at bounding box center [1106, 215] width 51 height 9
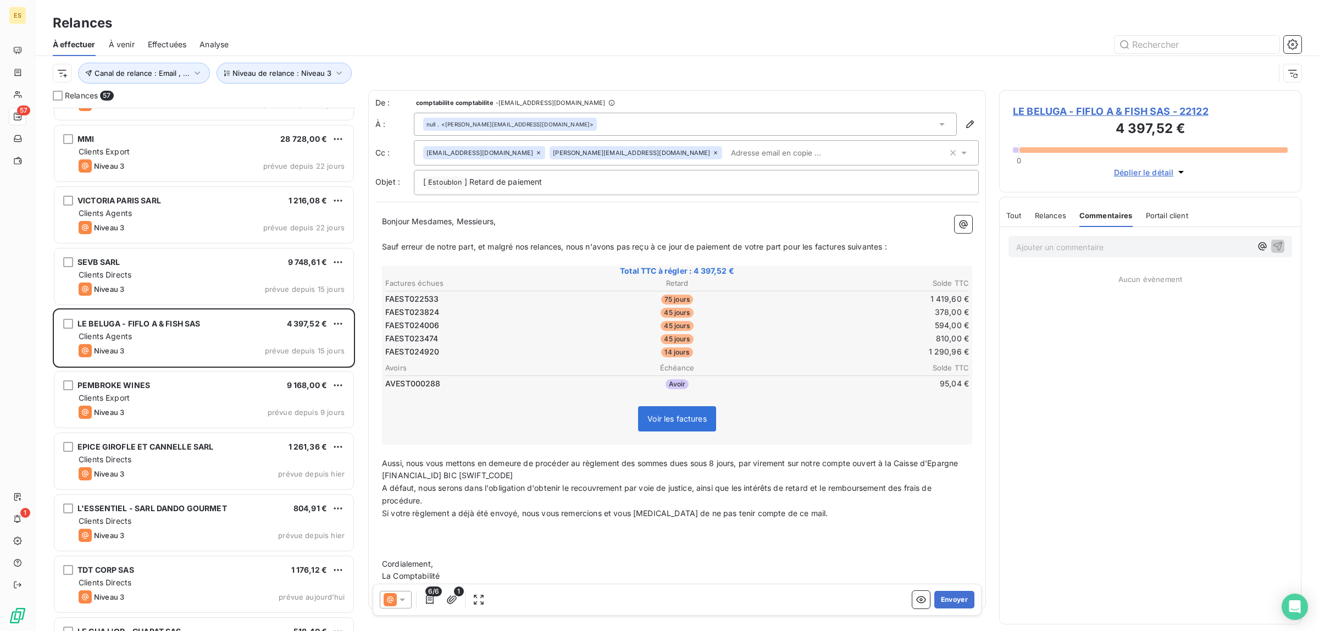
click at [1005, 221] on div "Tout Relances Commentaires Portail client Tout Relances Commentaires Portail cl…" at bounding box center [1150, 215] width 301 height 23
click at [937, 600] on button "Envoyer" at bounding box center [954, 600] width 40 height 18
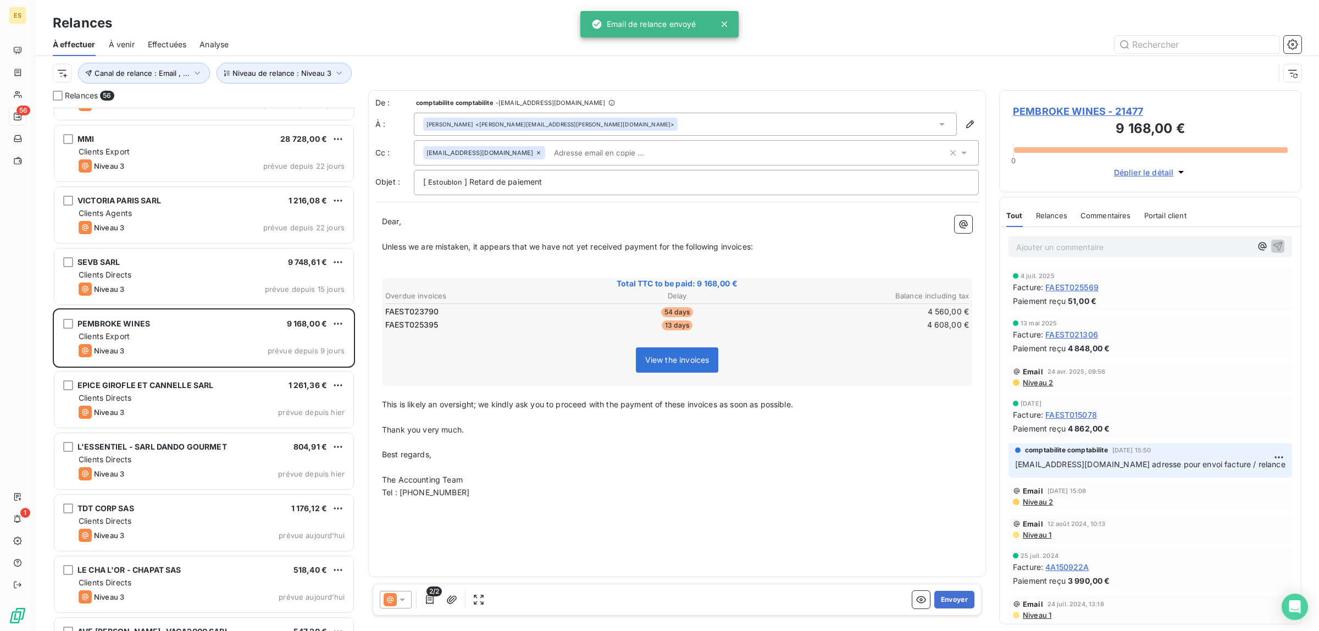
click at [1103, 215] on span "Commentaires" at bounding box center [1106, 215] width 51 height 9
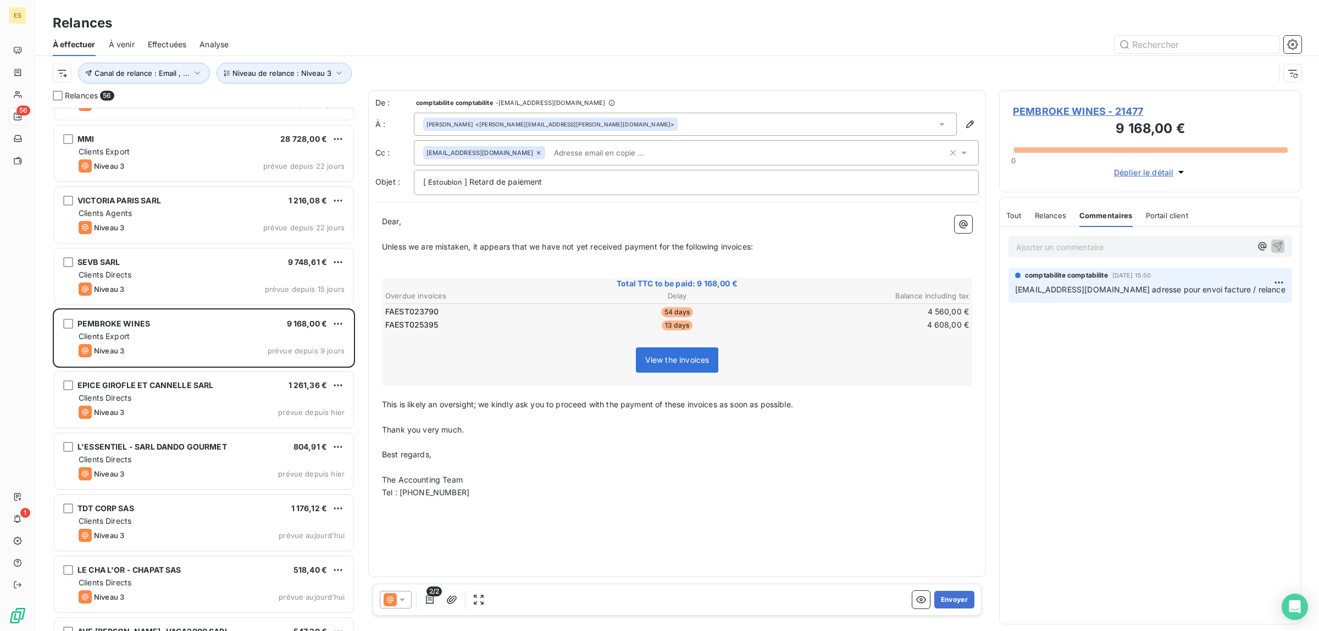
click at [1022, 215] on div "Tout Relances Commentaires Portail client" at bounding box center [1097, 215] width 182 height 23
click at [396, 606] on span at bounding box center [390, 599] width 13 height 13
click at [1100, 378] on div "Ajouter un commentaire ﻿ comptabilite comptabilite [DATE] 15:50 [EMAIL_ADDRESS]…" at bounding box center [1150, 425] width 301 height 397
click at [943, 128] on icon at bounding box center [942, 124] width 11 height 11
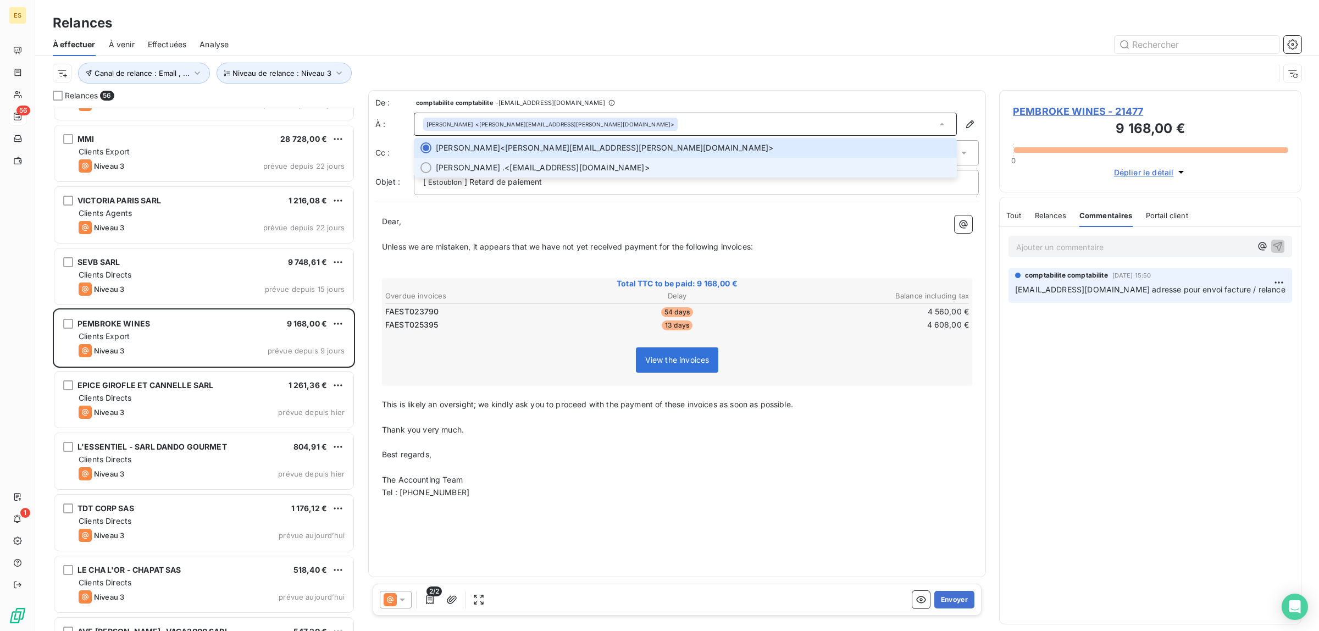
click at [514, 170] on span "[PERSON_NAME] . <[EMAIL_ADDRESS][DOMAIN_NAME]>" at bounding box center [693, 167] width 514 height 11
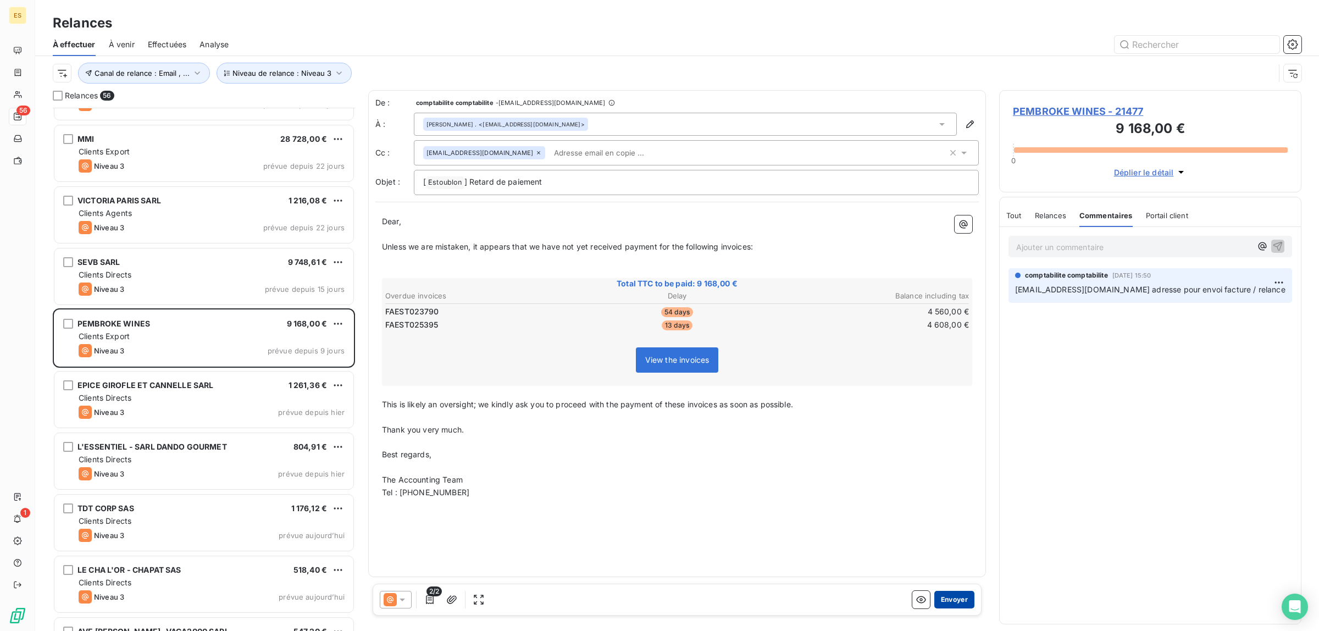
click at [946, 599] on button "Envoyer" at bounding box center [954, 600] width 40 height 18
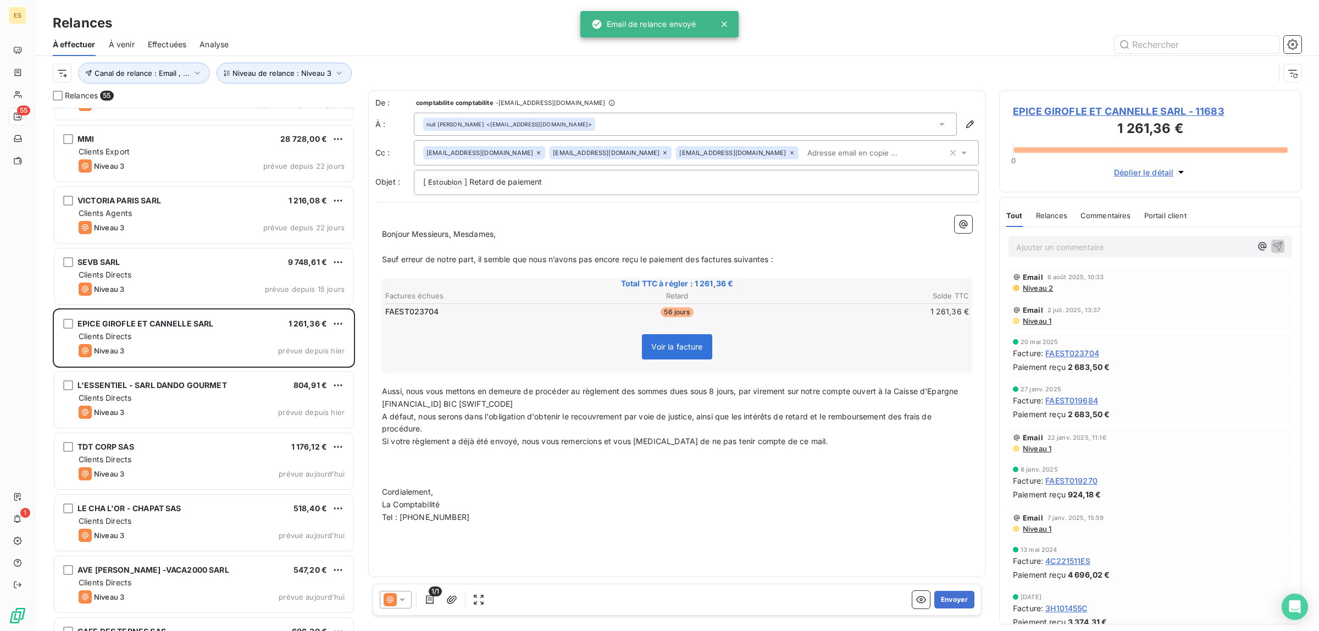
click at [1106, 218] on span "Commentaires" at bounding box center [1106, 215] width 51 height 9
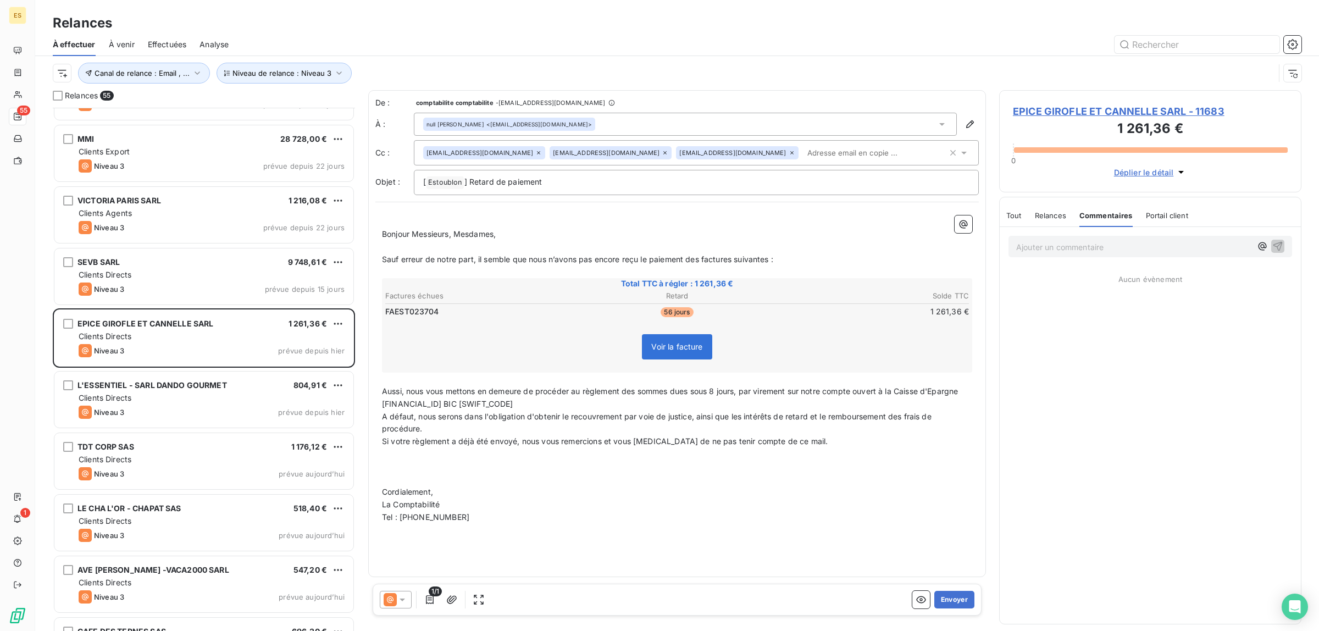
click at [1014, 218] on span "Tout" at bounding box center [1013, 215] width 15 height 9
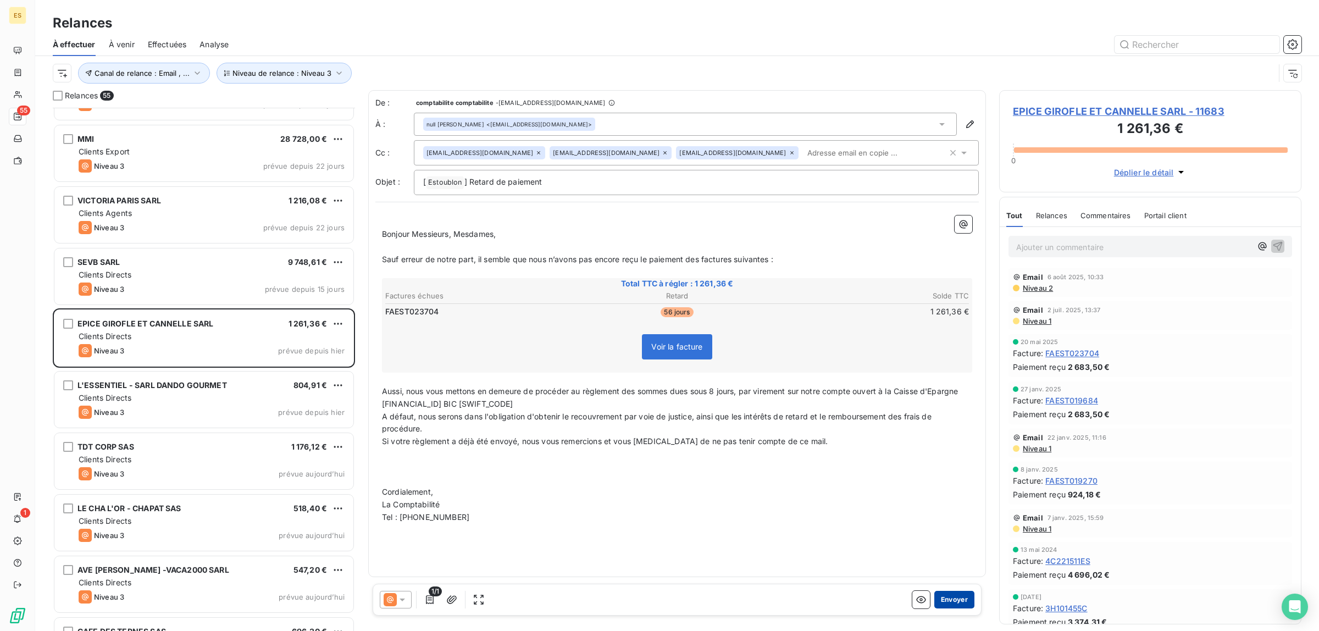
click at [962, 600] on button "Envoyer" at bounding box center [954, 600] width 40 height 18
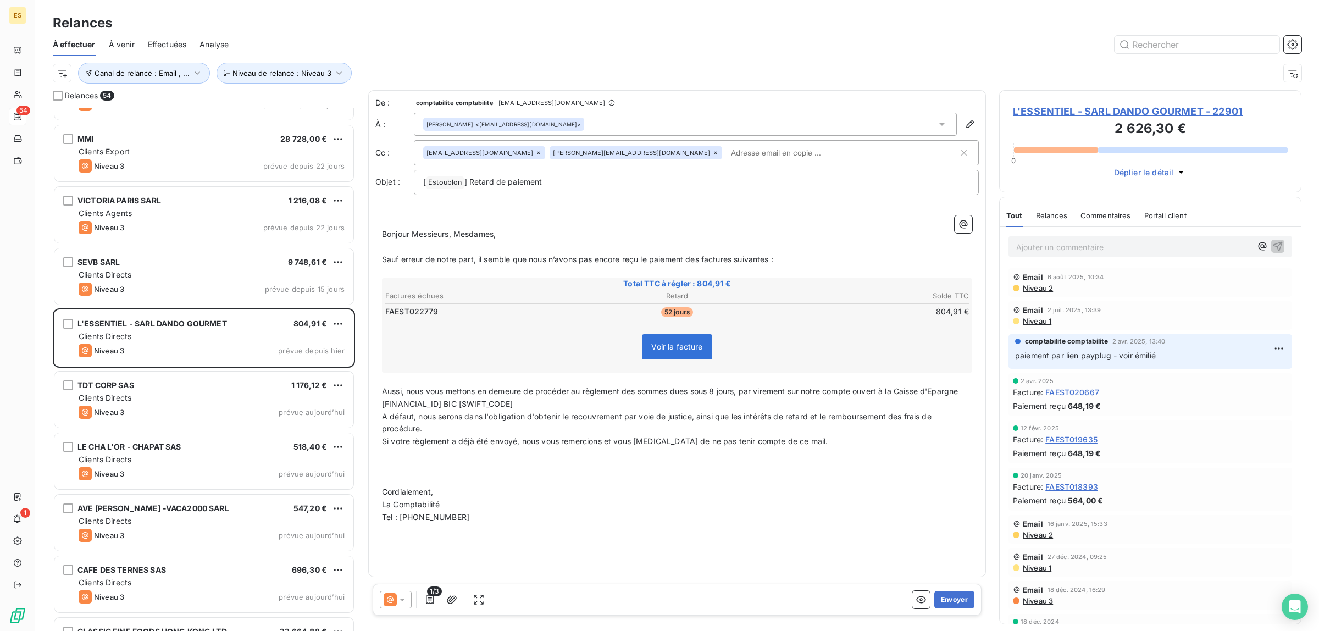
click at [1117, 219] on span "Commentaires" at bounding box center [1106, 215] width 51 height 9
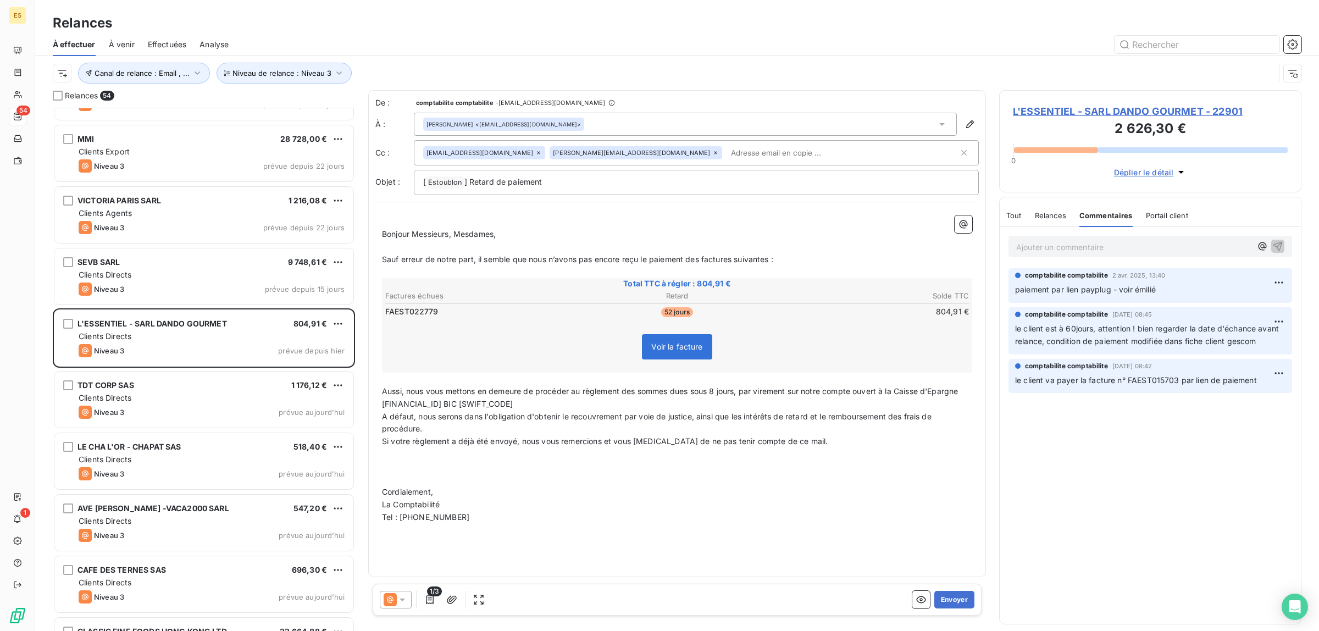
click at [1016, 216] on span "Tout" at bounding box center [1013, 215] width 15 height 9
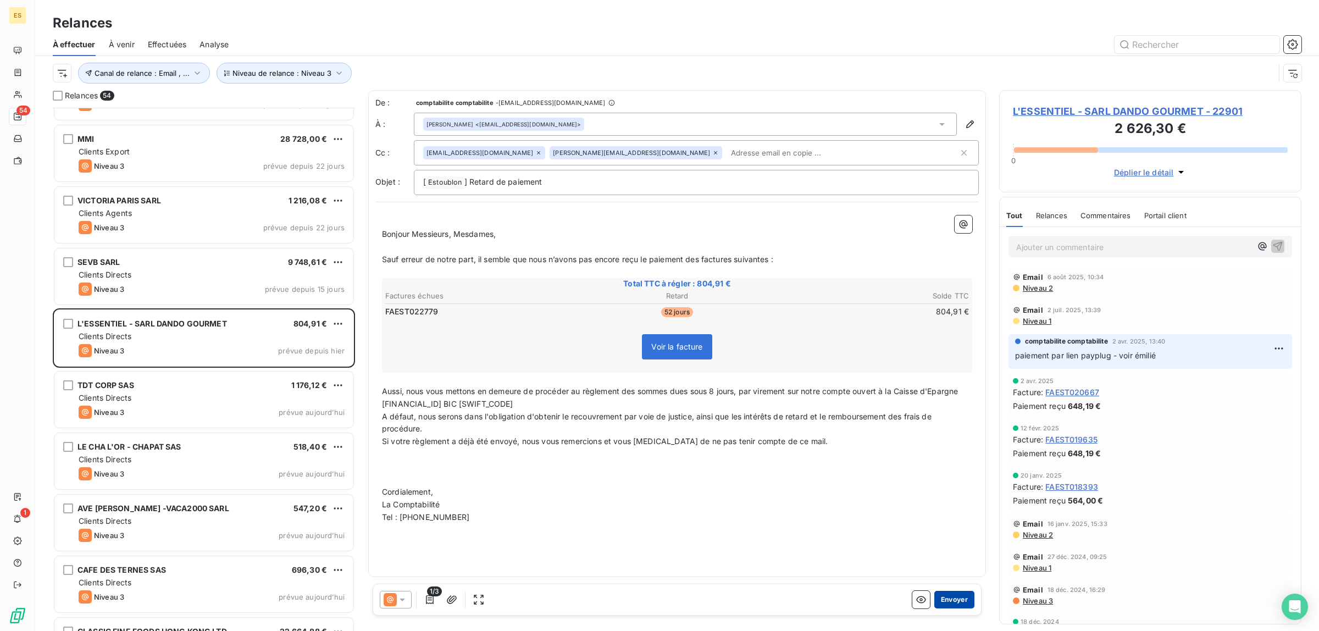
click at [947, 602] on button "Envoyer" at bounding box center [954, 600] width 40 height 18
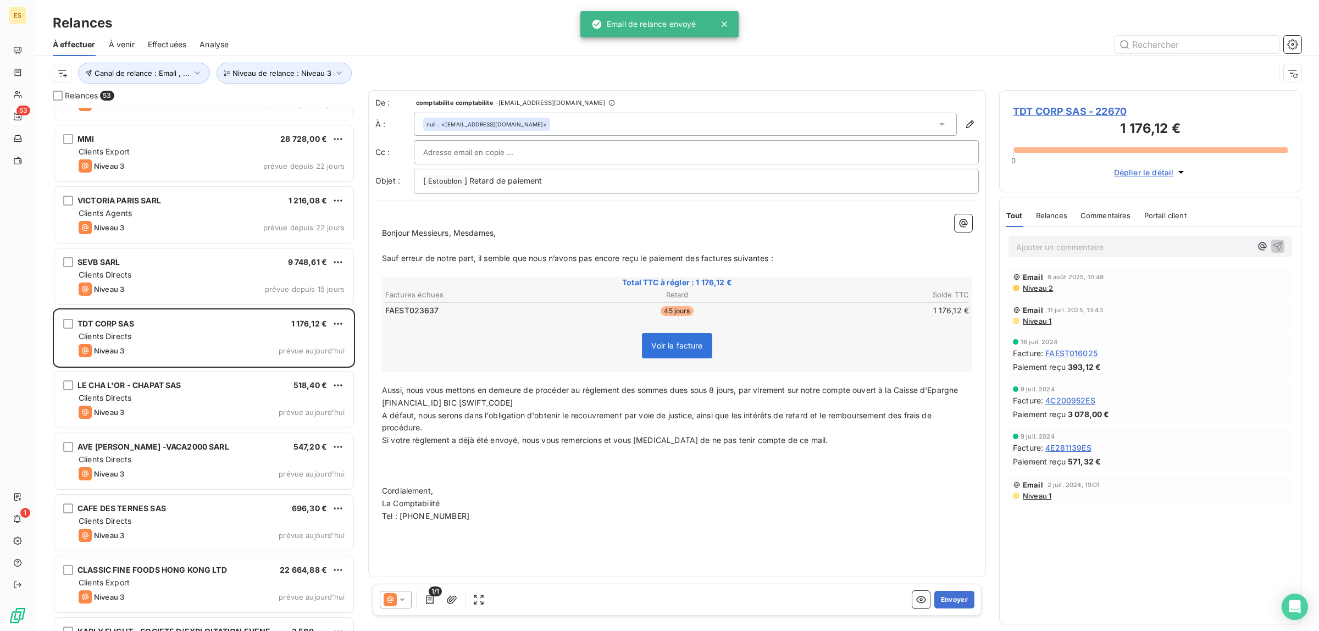
click at [1092, 214] on span "Commentaires" at bounding box center [1106, 215] width 51 height 9
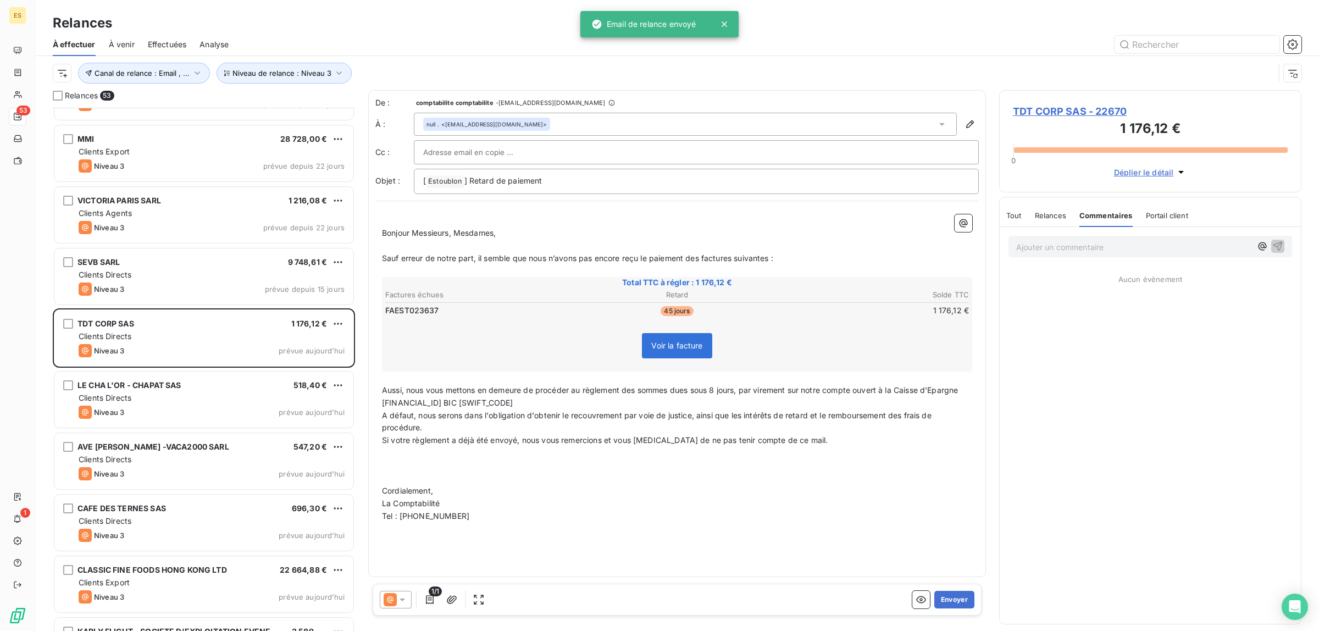
click at [1018, 213] on span "Tout" at bounding box center [1013, 215] width 15 height 9
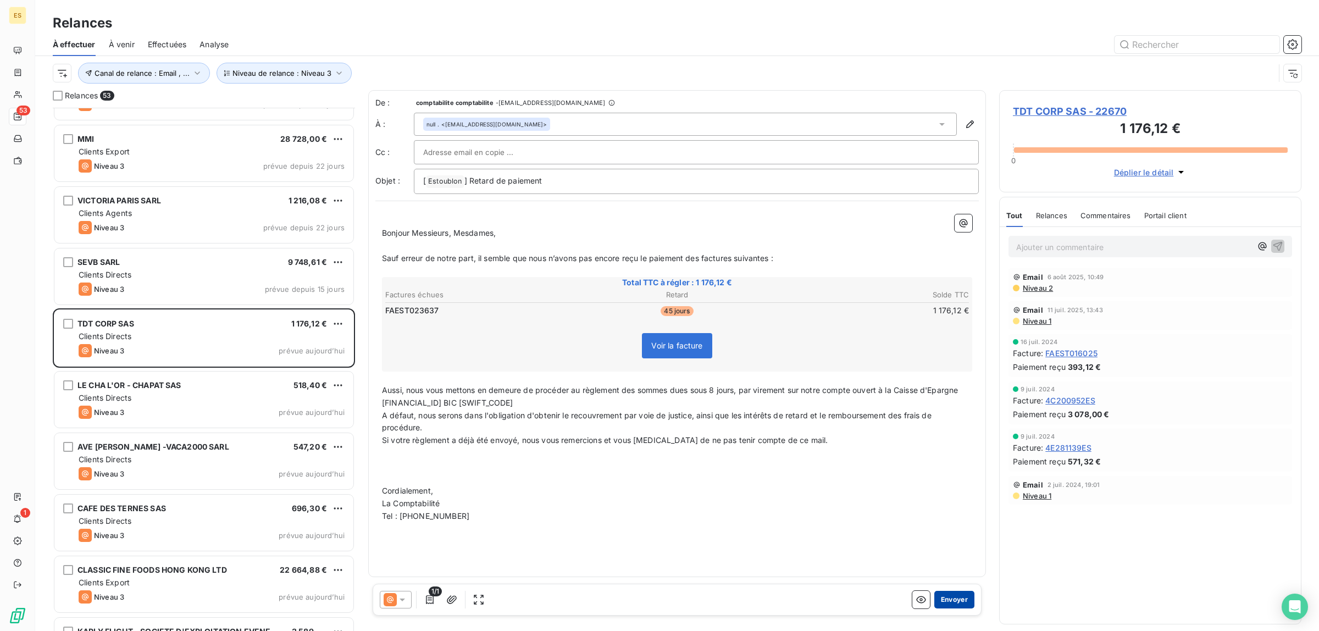
click at [954, 606] on button "Envoyer" at bounding box center [954, 600] width 40 height 18
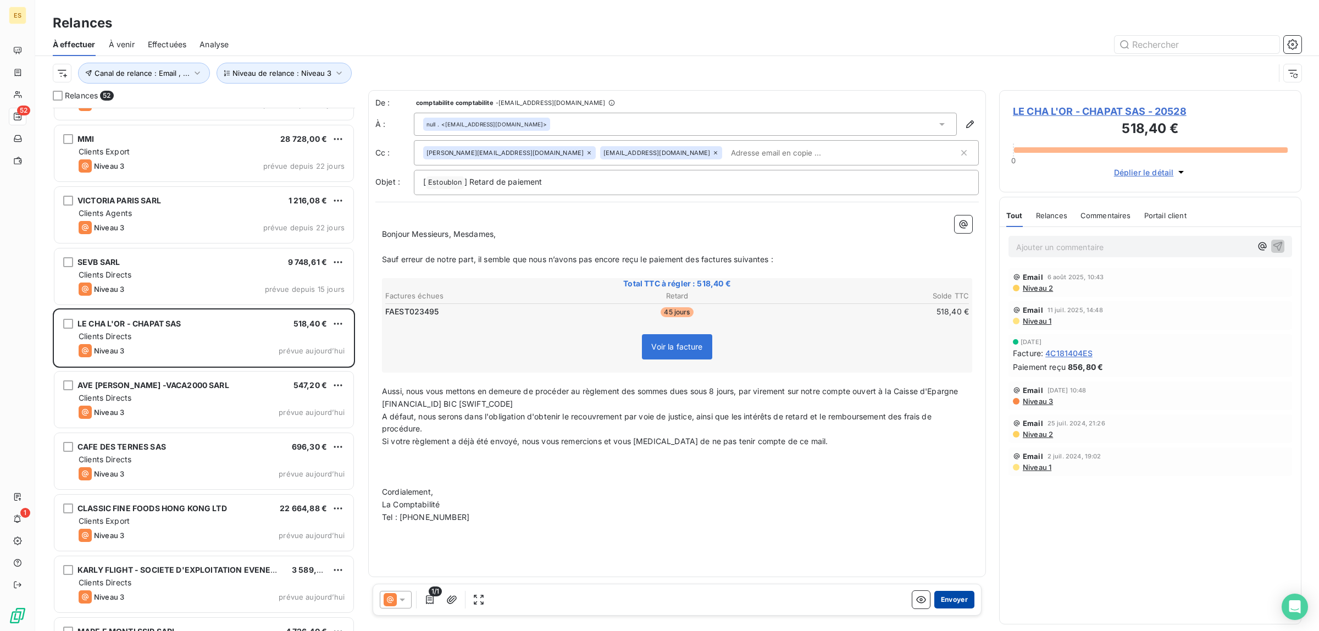
click at [956, 599] on button "Envoyer" at bounding box center [954, 600] width 40 height 18
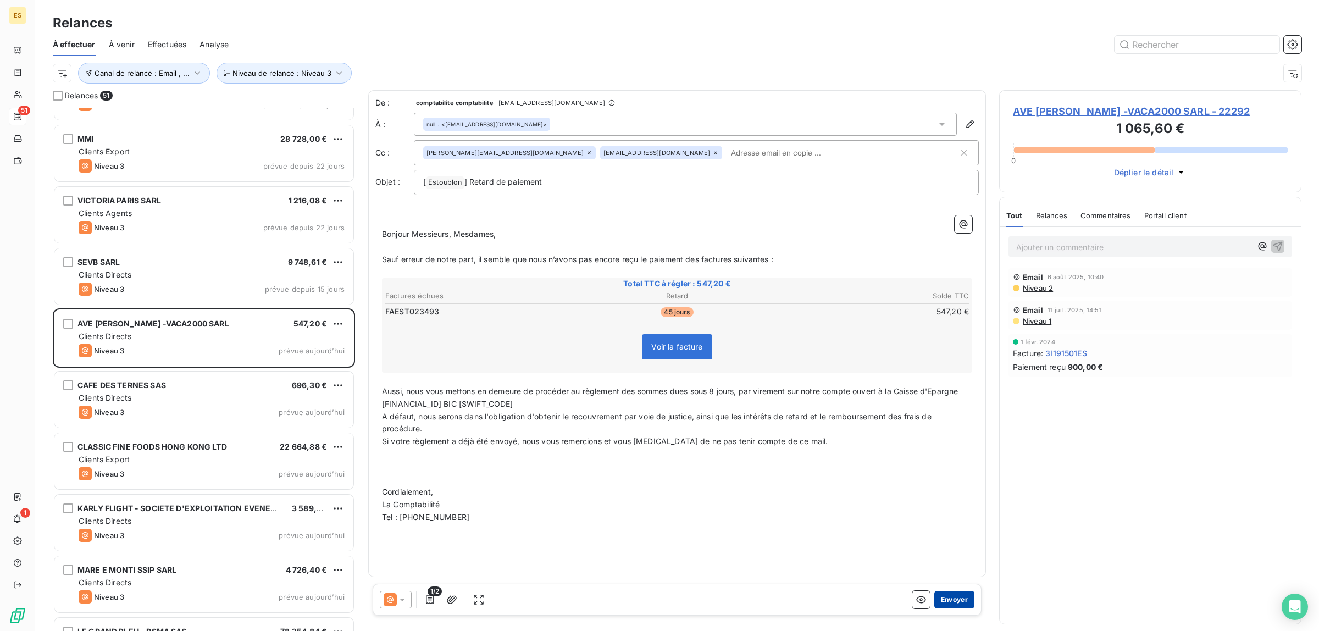
click at [949, 595] on button "Envoyer" at bounding box center [954, 600] width 40 height 18
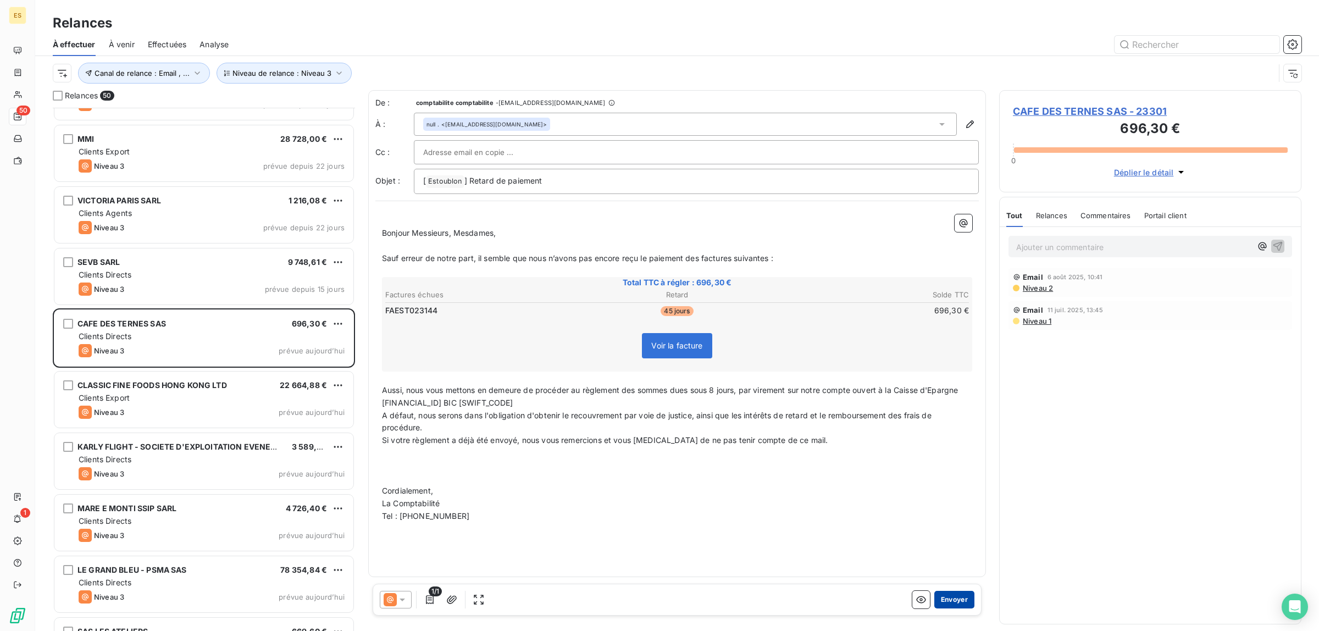
click at [954, 601] on button "Envoyer" at bounding box center [954, 600] width 40 height 18
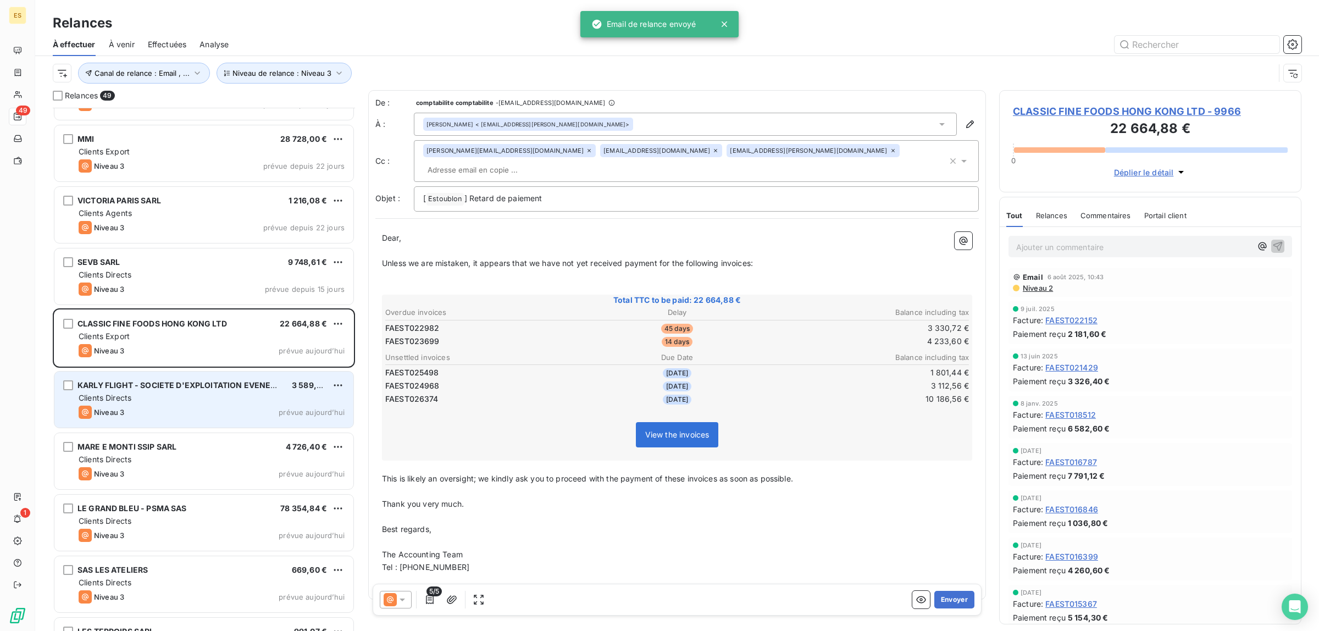
click at [160, 425] on div "KARLY FLIGHT - SOCIETE D'EXPLOITATION EVENEMENTIEL SAS 3 589,20 € Clients Direc…" at bounding box center [203, 400] width 299 height 56
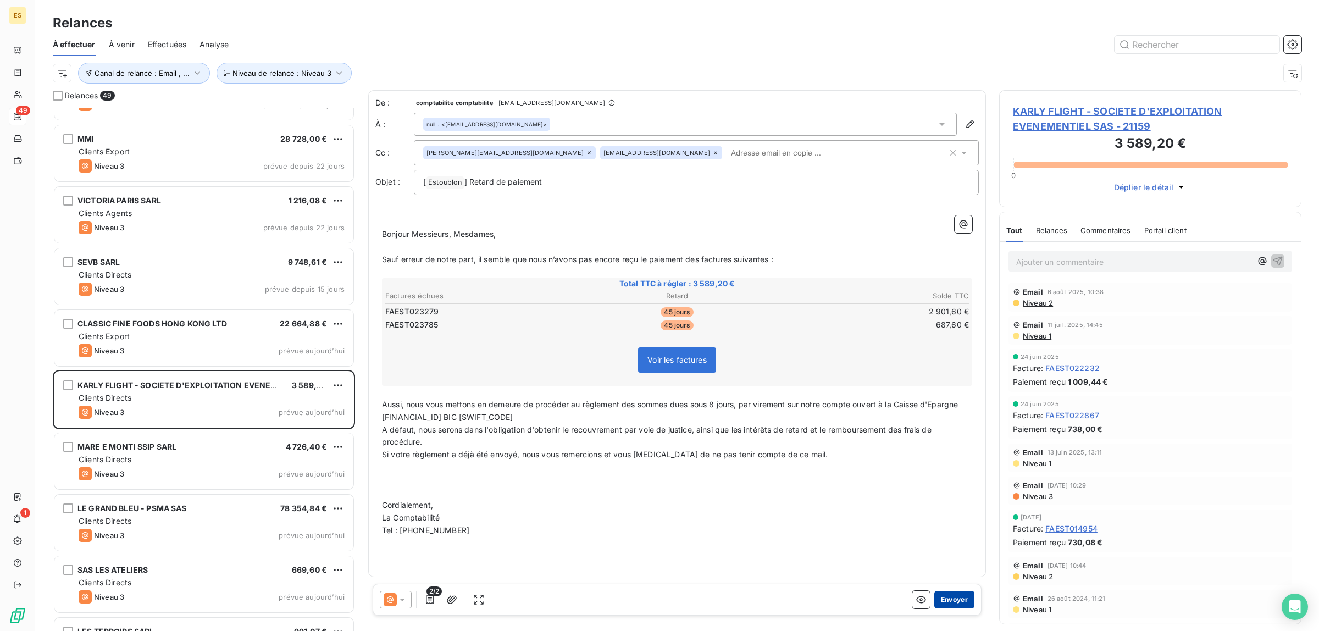
click at [957, 601] on button "Envoyer" at bounding box center [954, 600] width 40 height 18
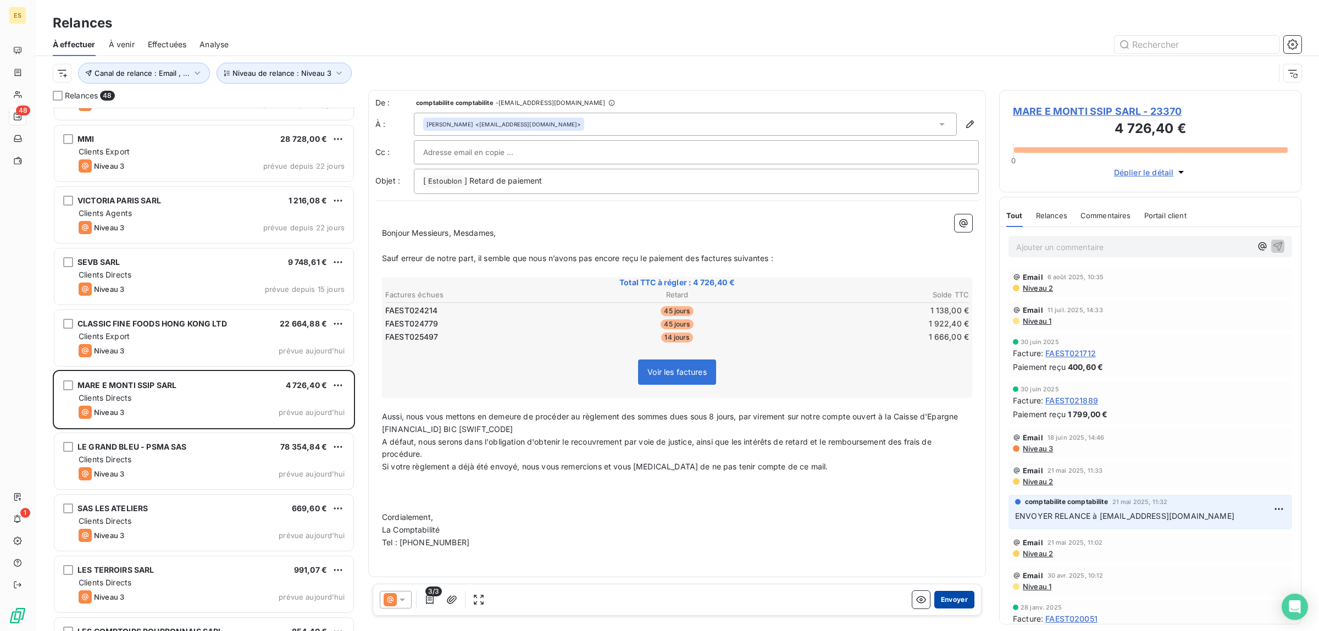
click at [947, 603] on button "Envoyer" at bounding box center [954, 600] width 40 height 18
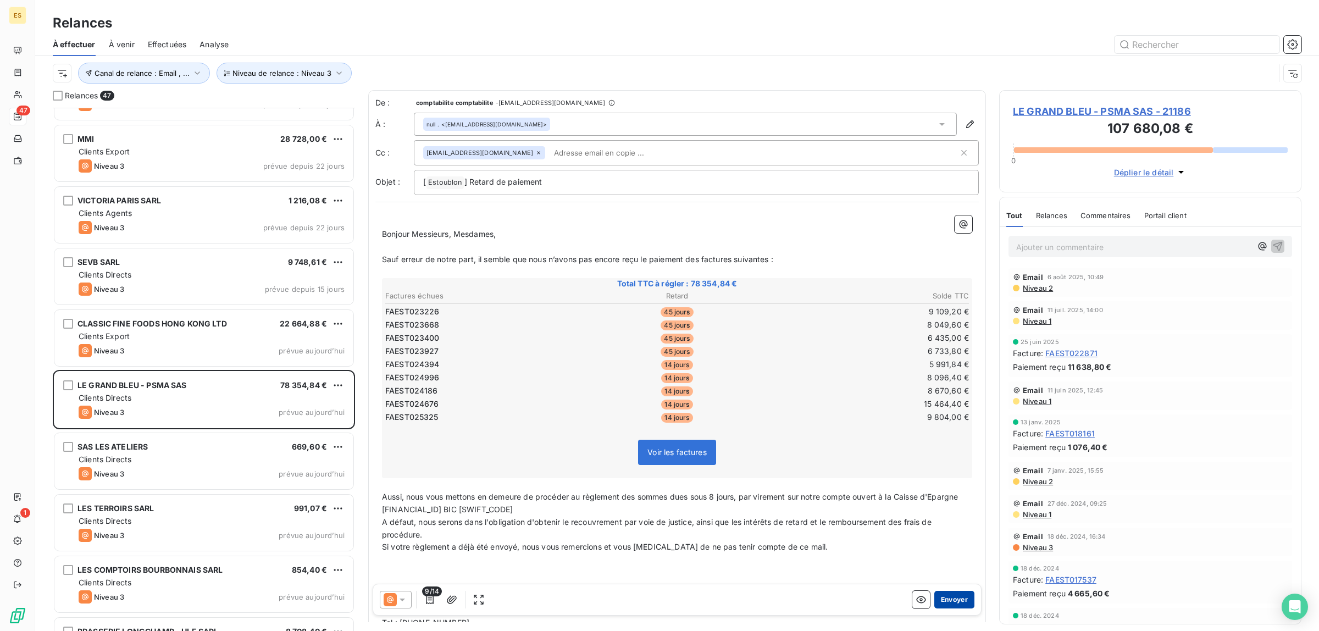
click at [936, 600] on button "Envoyer" at bounding box center [954, 600] width 40 height 18
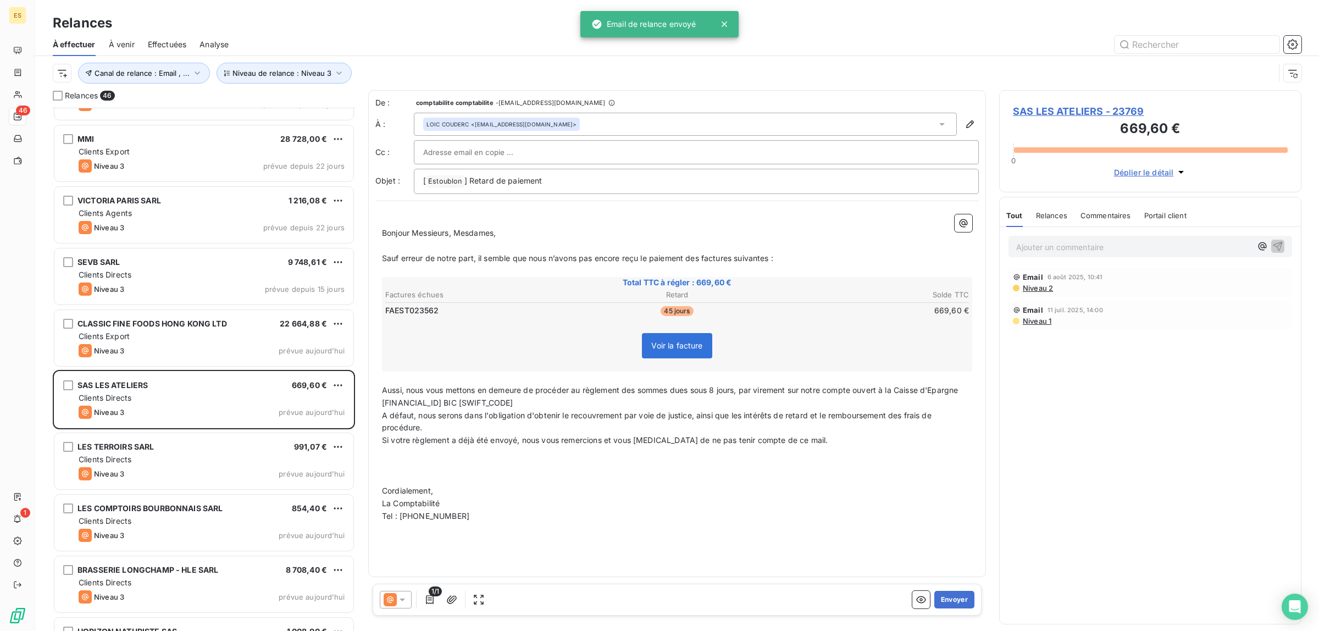
click at [1109, 223] on div "Commentaires" at bounding box center [1106, 215] width 51 height 23
click at [1010, 210] on div "Tout" at bounding box center [1013, 215] width 15 height 23
click at [954, 600] on button "Envoyer" at bounding box center [954, 600] width 40 height 18
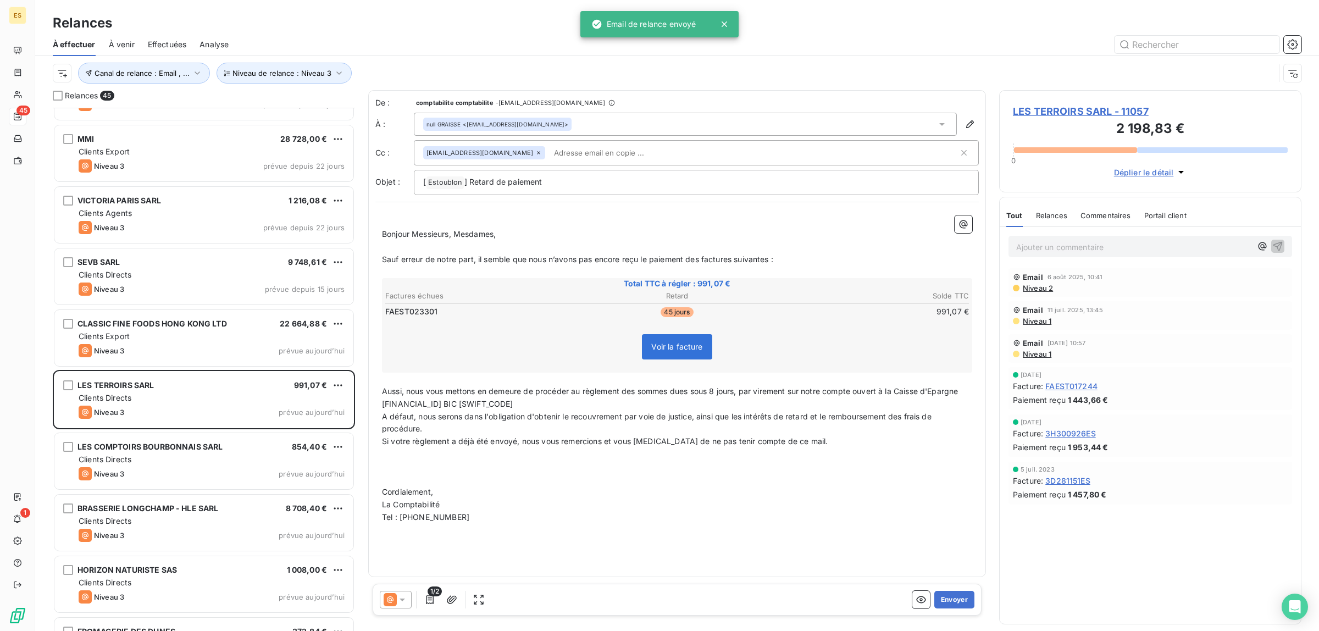
click at [1126, 217] on span "Commentaires" at bounding box center [1106, 215] width 51 height 9
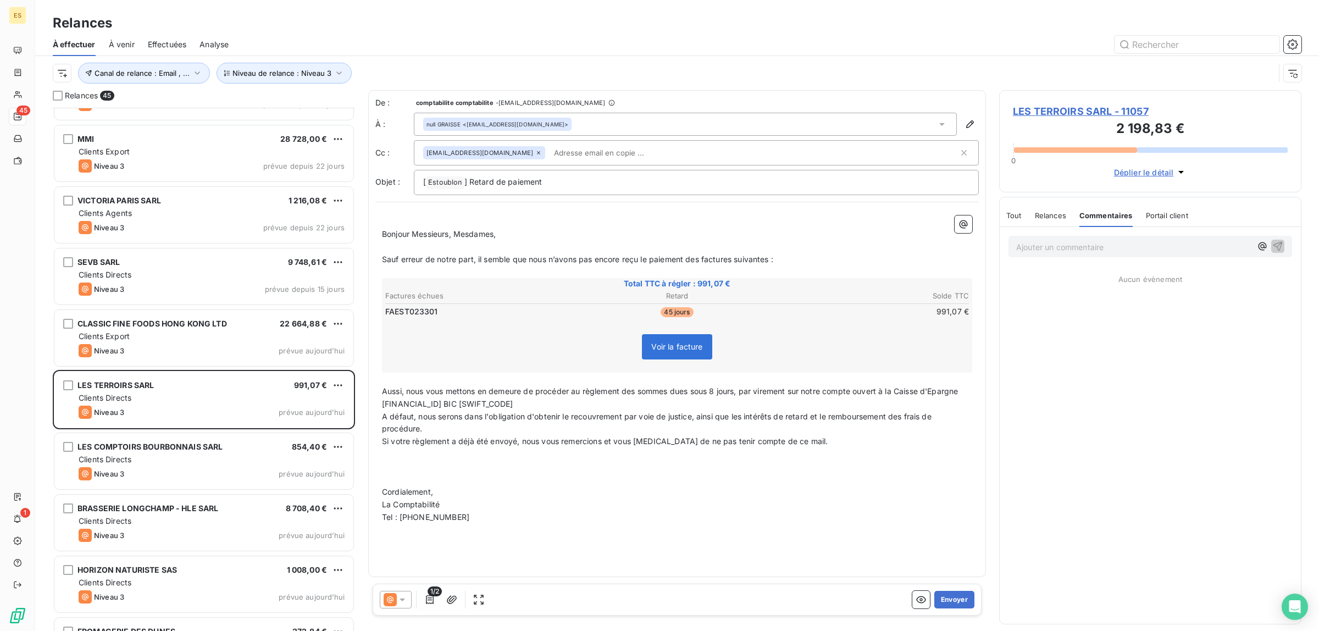
click at [1021, 213] on span "Tout" at bounding box center [1013, 215] width 15 height 9
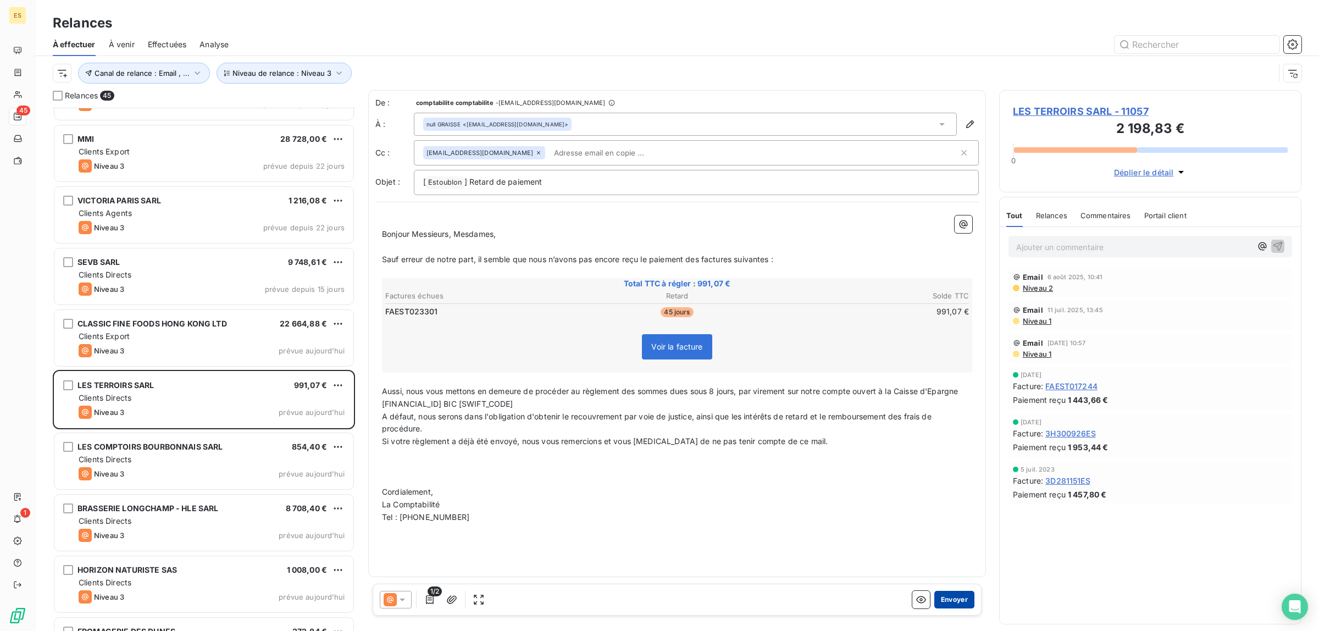
click at [945, 599] on button "Envoyer" at bounding box center [954, 600] width 40 height 18
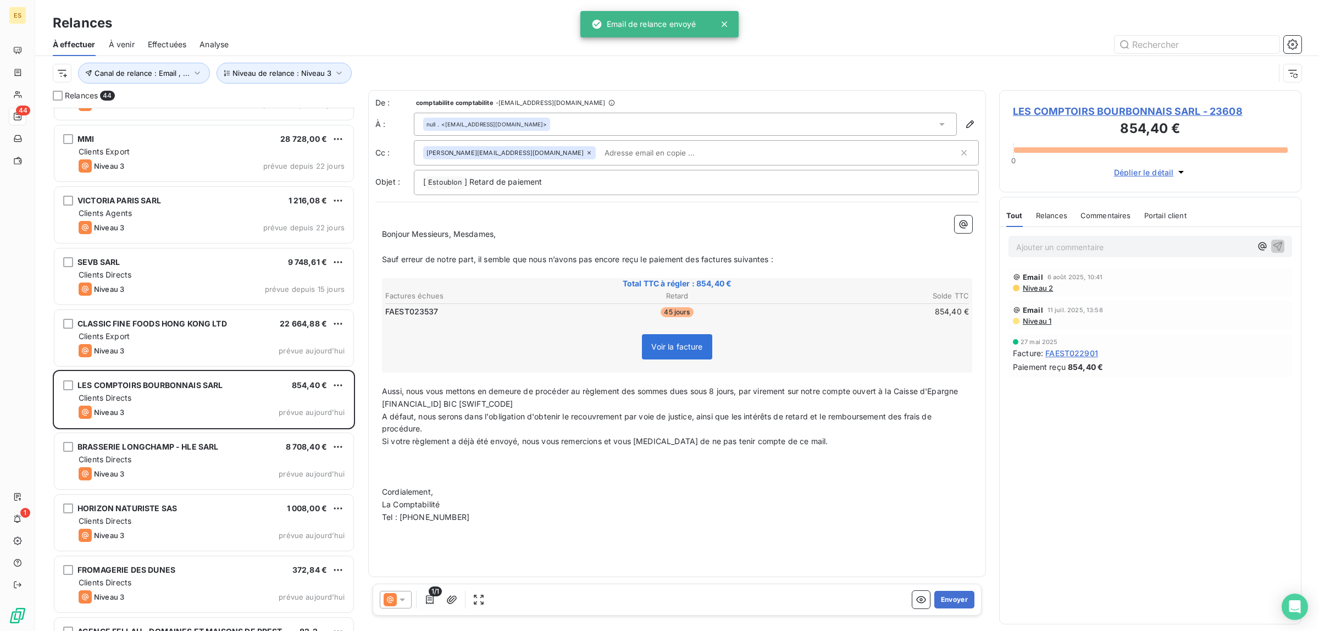
click at [1096, 212] on span "Commentaires" at bounding box center [1106, 215] width 51 height 9
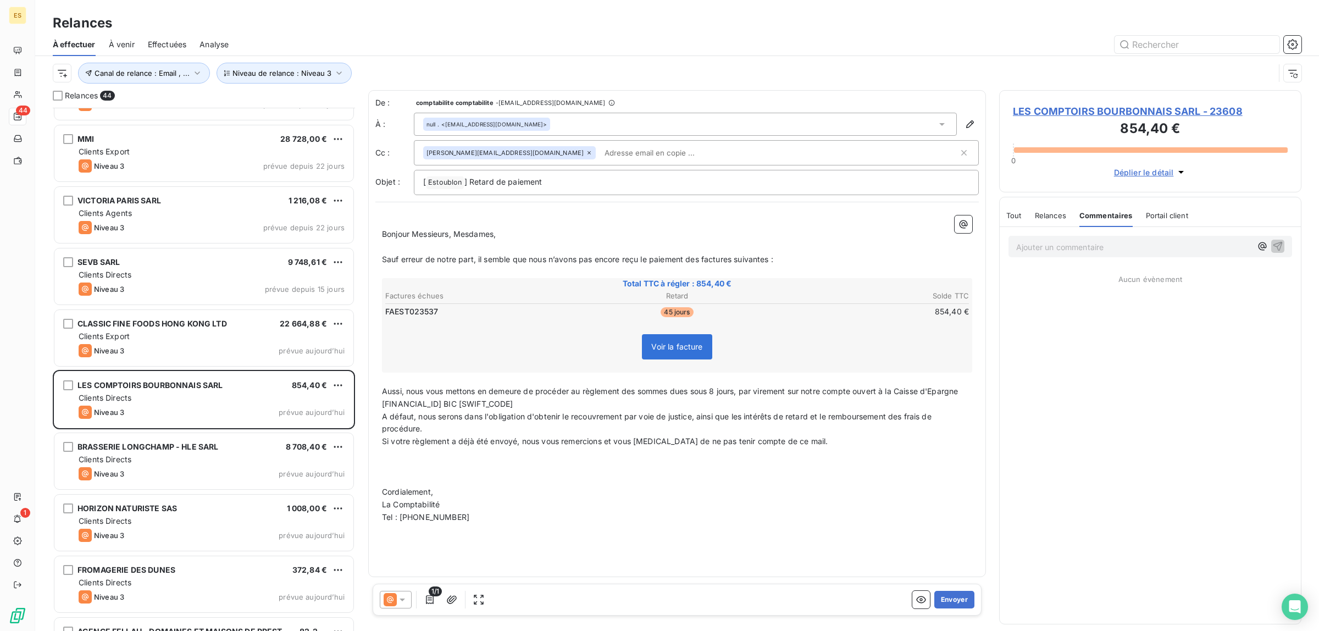
click at [1014, 212] on span "Tout" at bounding box center [1013, 215] width 15 height 9
click at [944, 602] on button "Envoyer" at bounding box center [954, 600] width 40 height 18
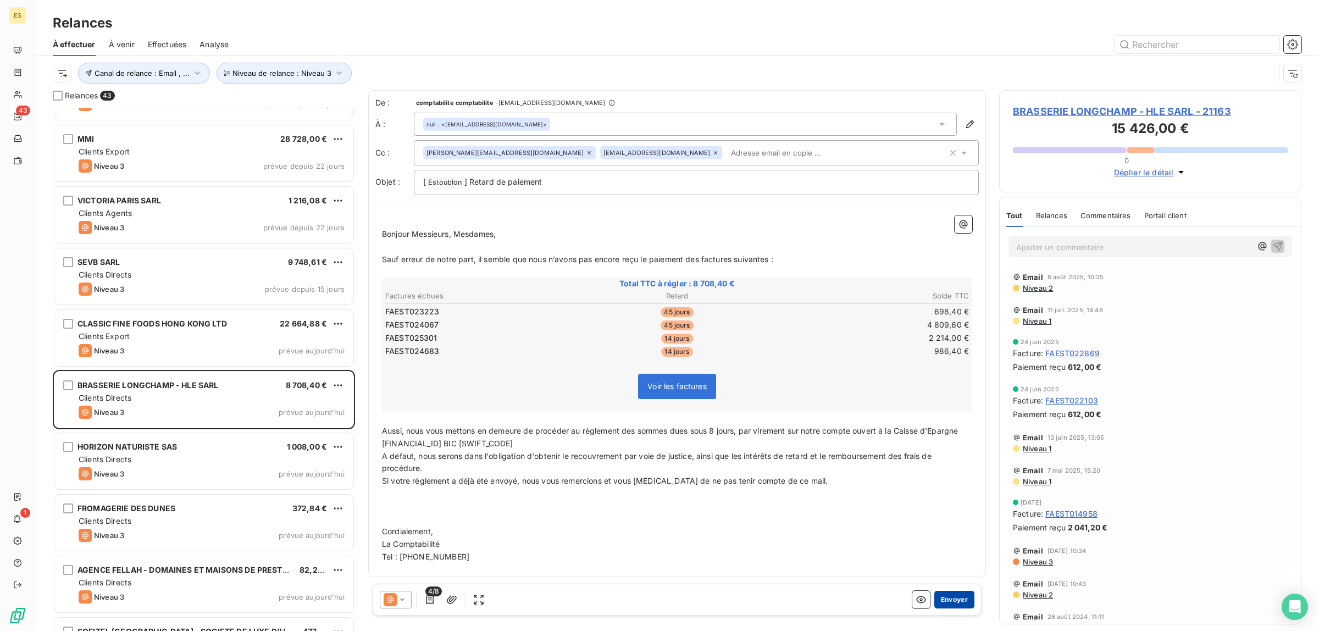
click at [952, 603] on button "Envoyer" at bounding box center [954, 600] width 40 height 18
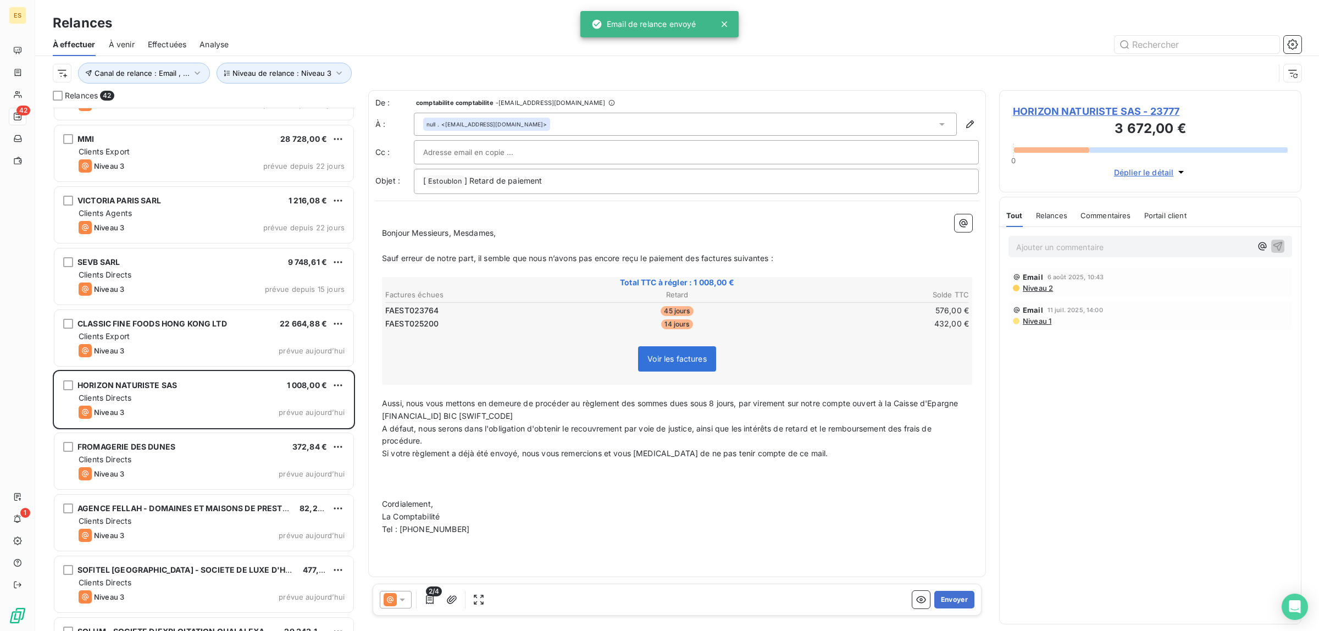
click at [1123, 215] on span "Commentaires" at bounding box center [1106, 215] width 51 height 9
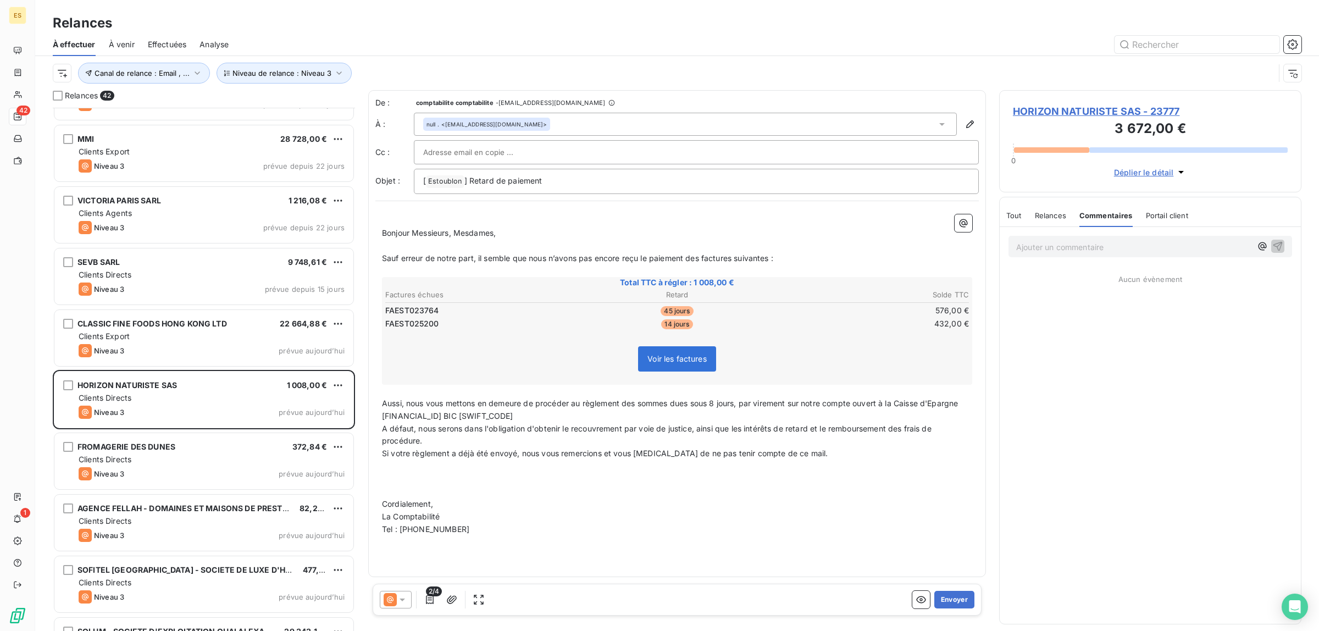
click at [1018, 214] on span "Tout" at bounding box center [1013, 215] width 15 height 9
click at [944, 130] on div "null . <[EMAIL_ADDRESS][DOMAIN_NAME]>" at bounding box center [685, 124] width 543 height 23
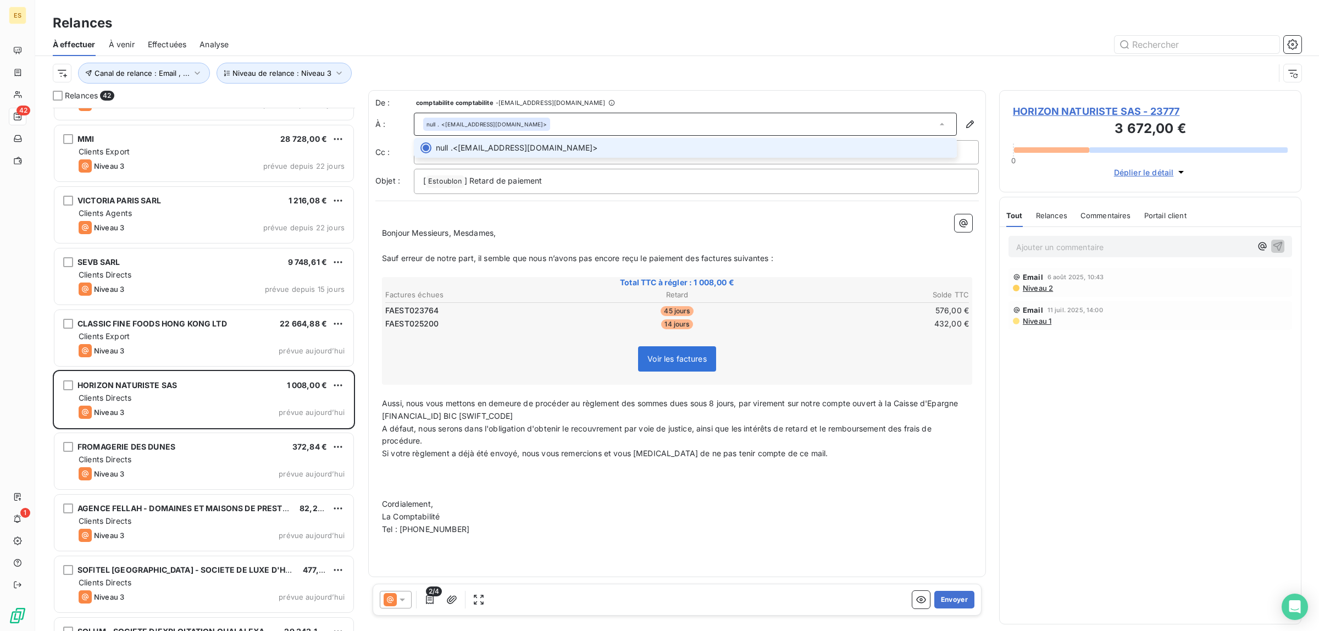
click at [944, 130] on div "null . <[EMAIL_ADDRESS][DOMAIN_NAME]>" at bounding box center [685, 124] width 543 height 23
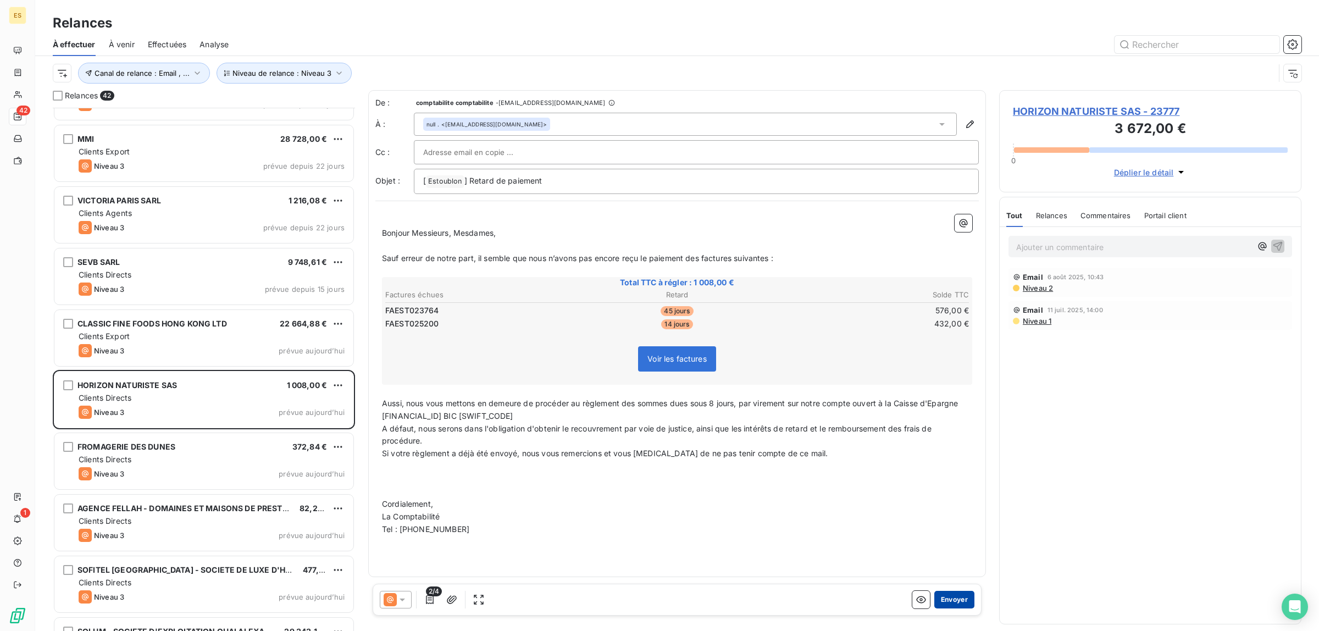
click at [950, 600] on button "Envoyer" at bounding box center [954, 600] width 40 height 18
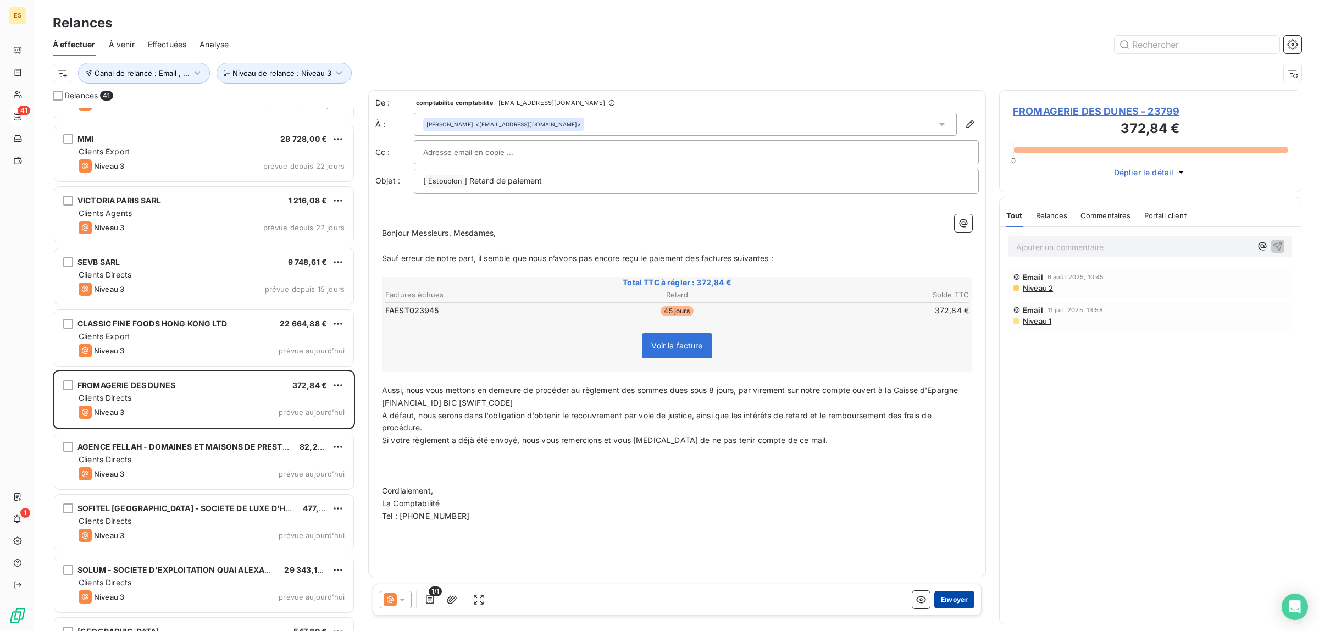
click at [957, 599] on button "Envoyer" at bounding box center [954, 600] width 40 height 18
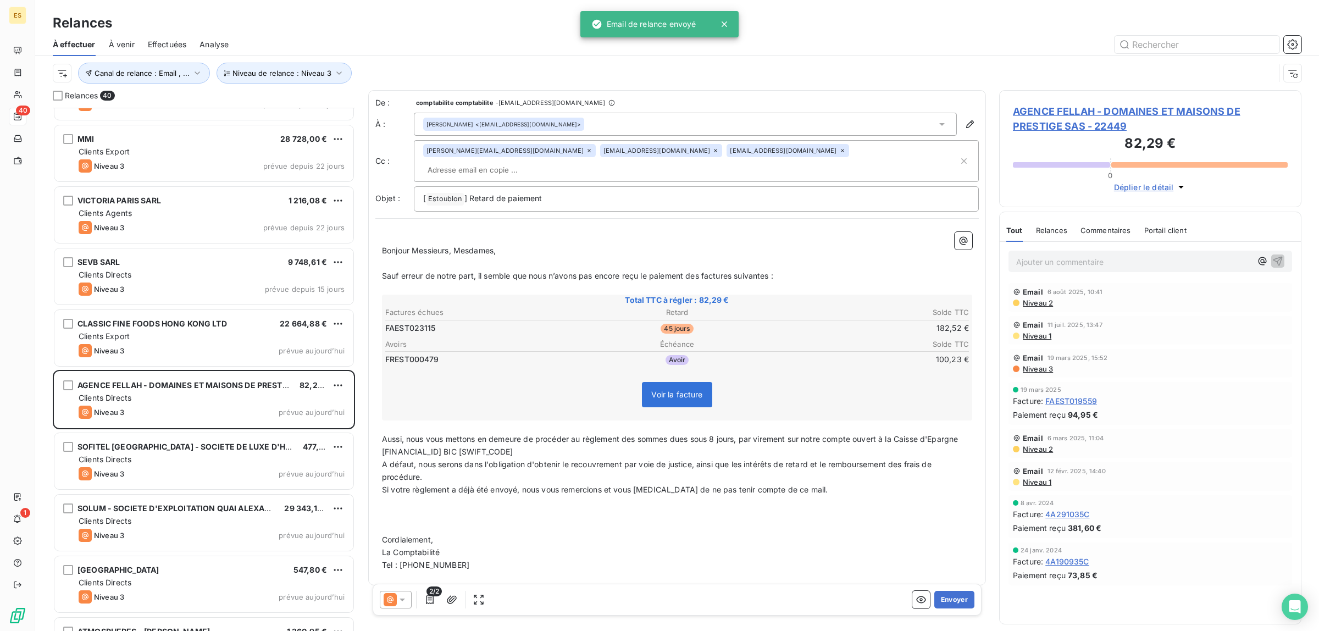
click at [1114, 224] on div "Commentaires" at bounding box center [1106, 230] width 51 height 23
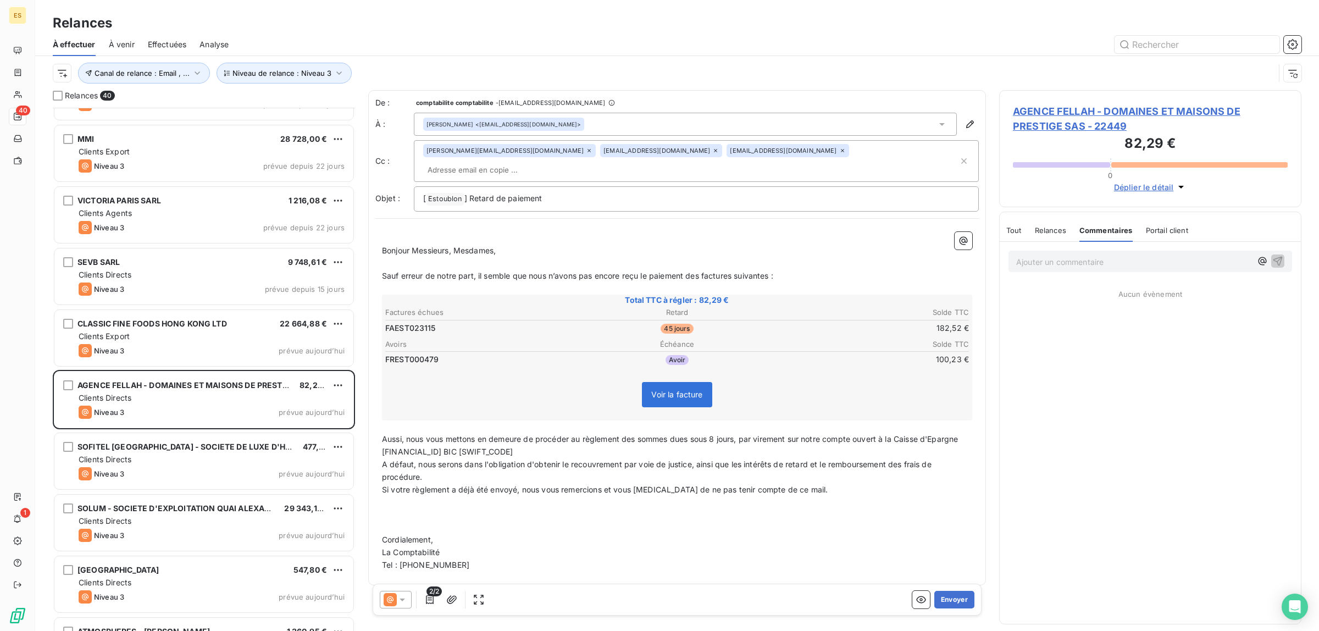
click at [1018, 226] on span "Tout" at bounding box center [1013, 230] width 15 height 9
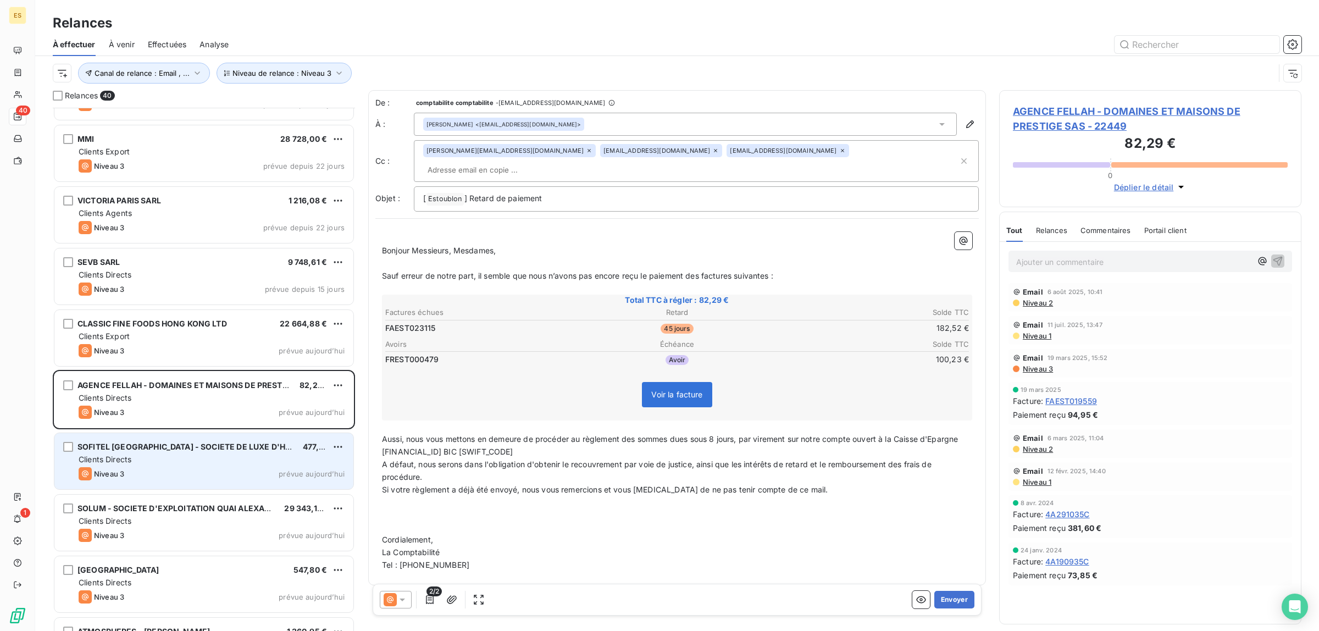
click at [225, 456] on div "Clients Directs" at bounding box center [212, 459] width 266 height 11
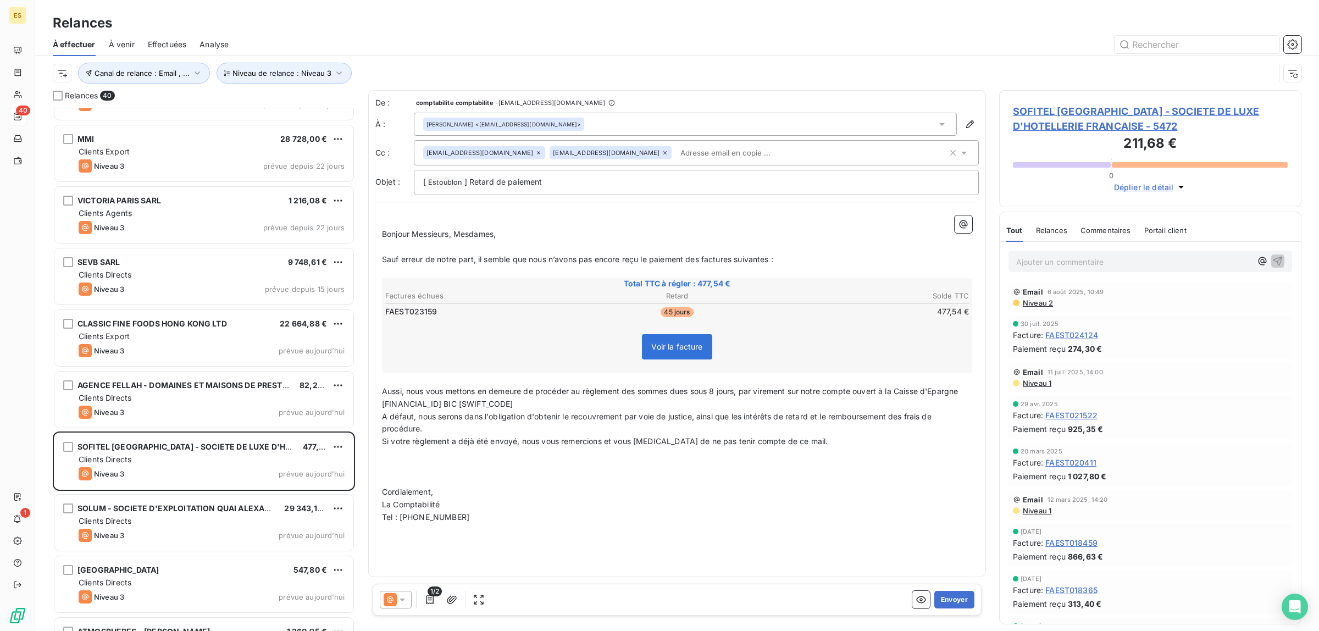
click at [1107, 234] on span "Commentaires" at bounding box center [1106, 230] width 51 height 9
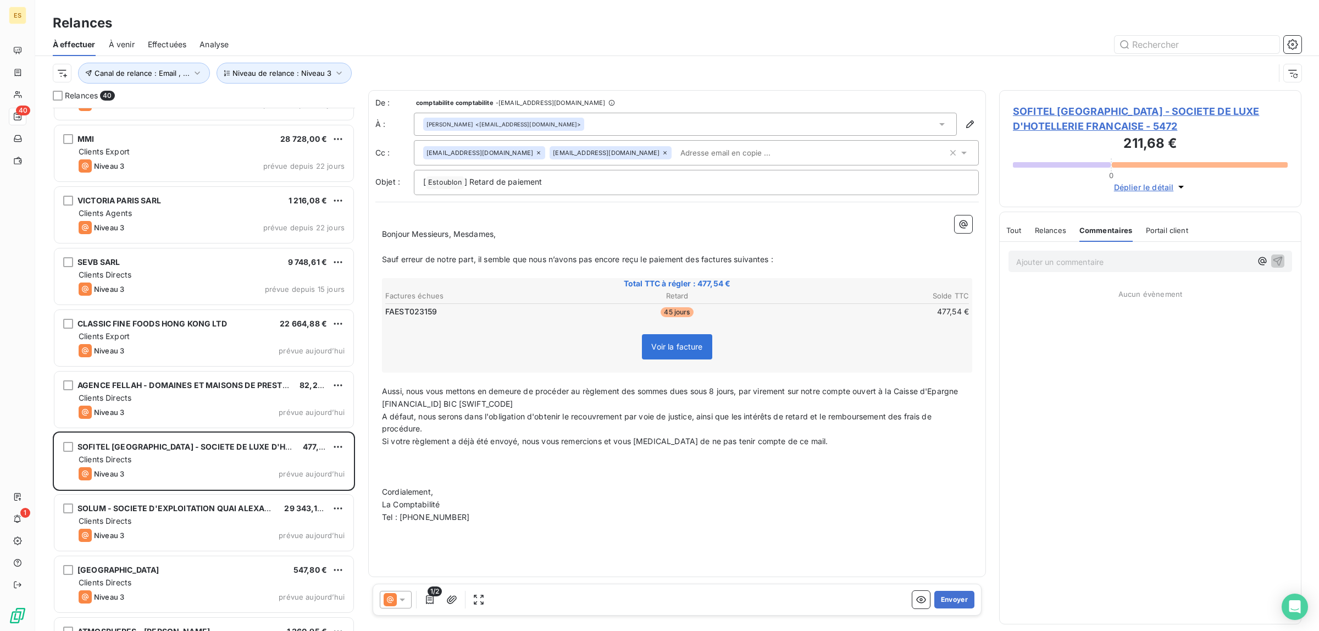
click at [1014, 229] on span "Tout" at bounding box center [1013, 230] width 15 height 9
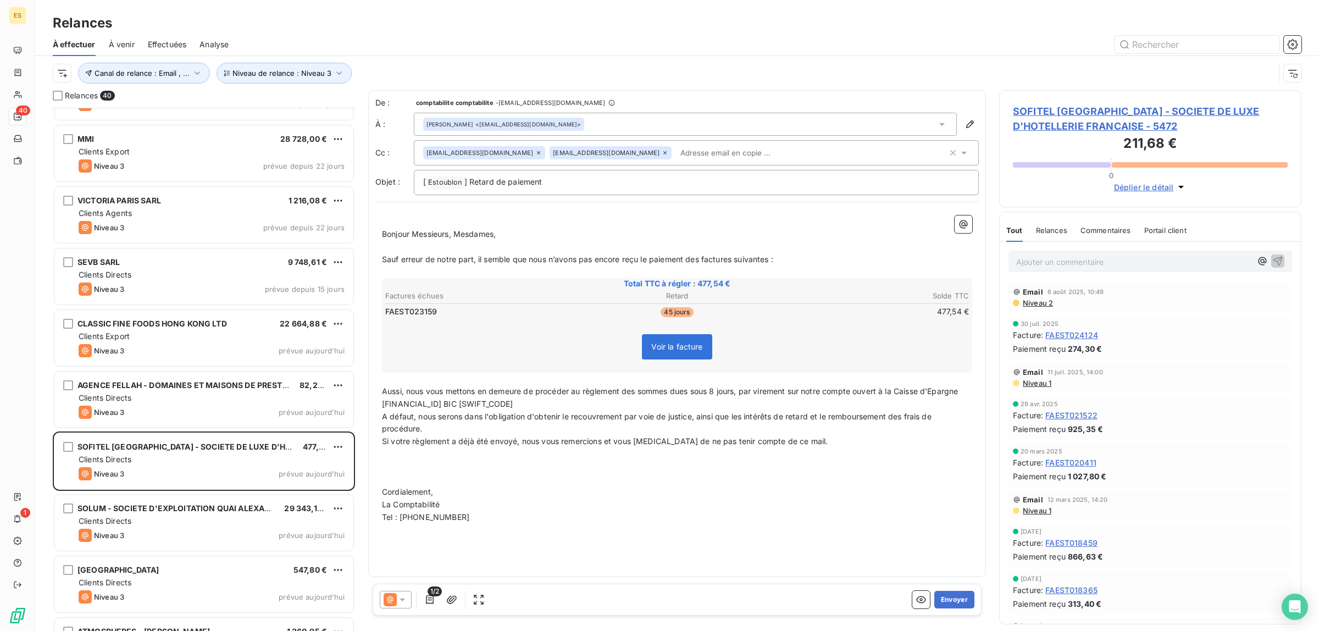
drag, startPoint x: 952, startPoint y: 595, endPoint x: 691, endPoint y: 564, distance: 262.9
click at [691, 564] on div "De : comptabilite comptabilite - [EMAIL_ADDRESS][DOMAIN_NAME] À : [PERSON_NAME]…" at bounding box center [677, 356] width 618 height 532
click at [952, 598] on button "Envoyer" at bounding box center [954, 600] width 40 height 18
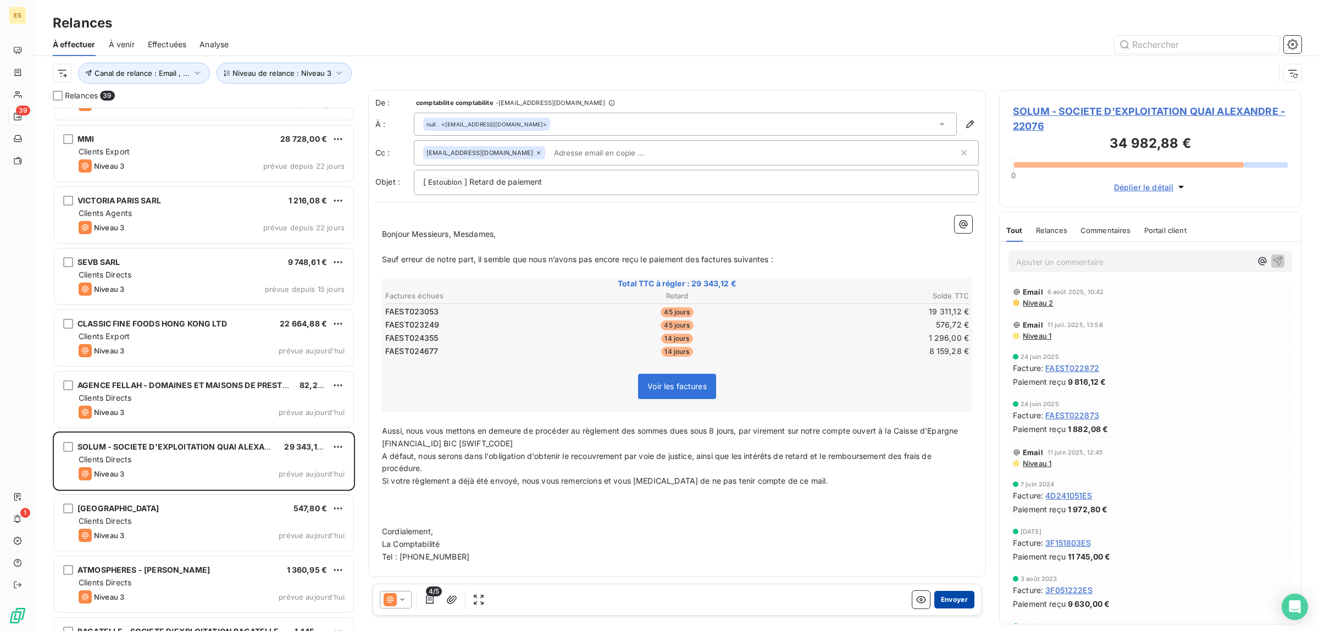
click at [952, 599] on button "Envoyer" at bounding box center [954, 600] width 40 height 18
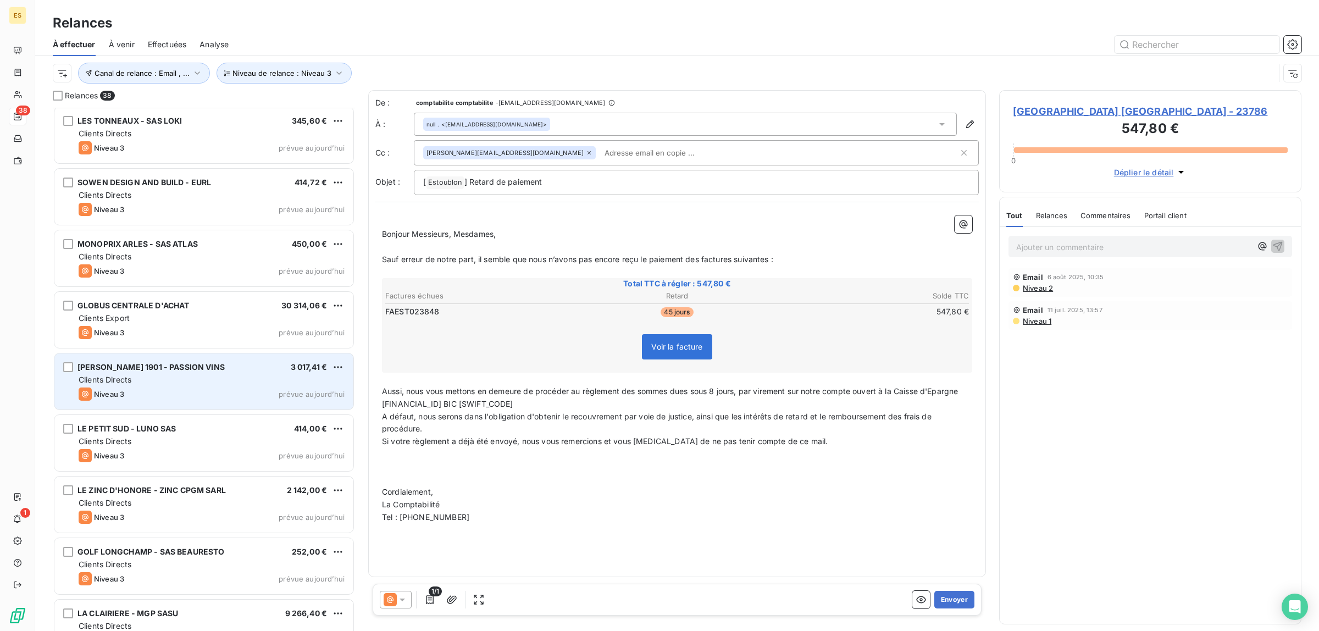
scroll to position [1267, 0]
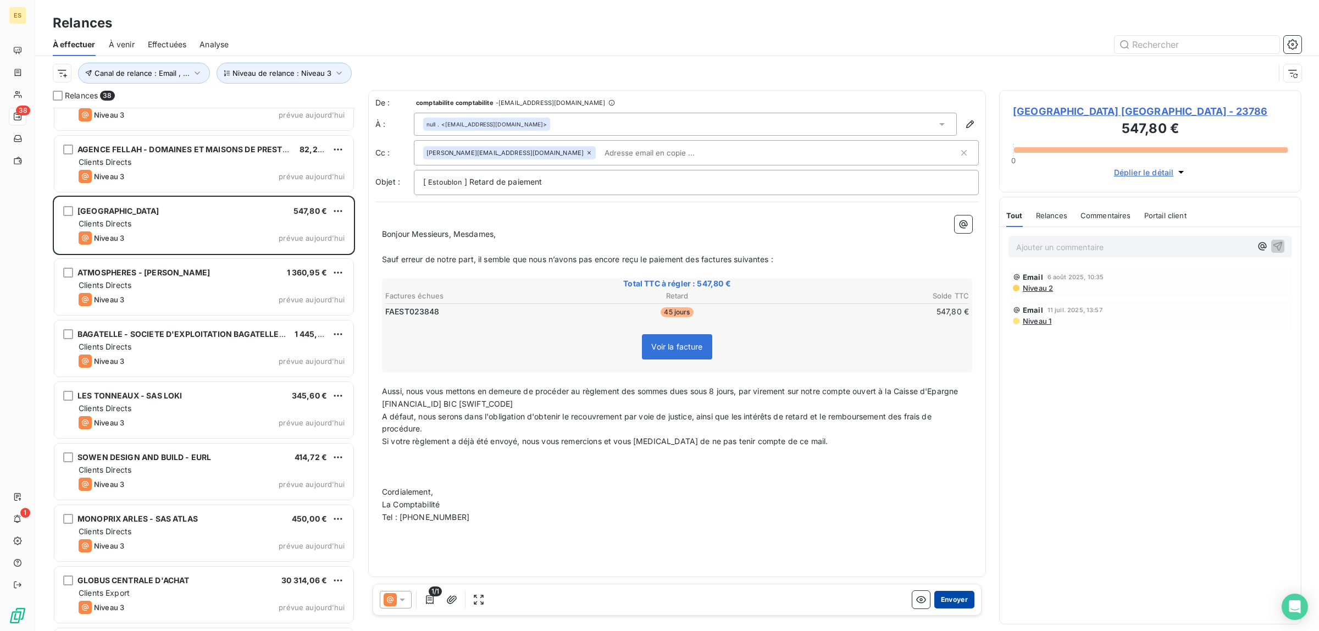
click at [952, 602] on button "Envoyer" at bounding box center [954, 600] width 40 height 18
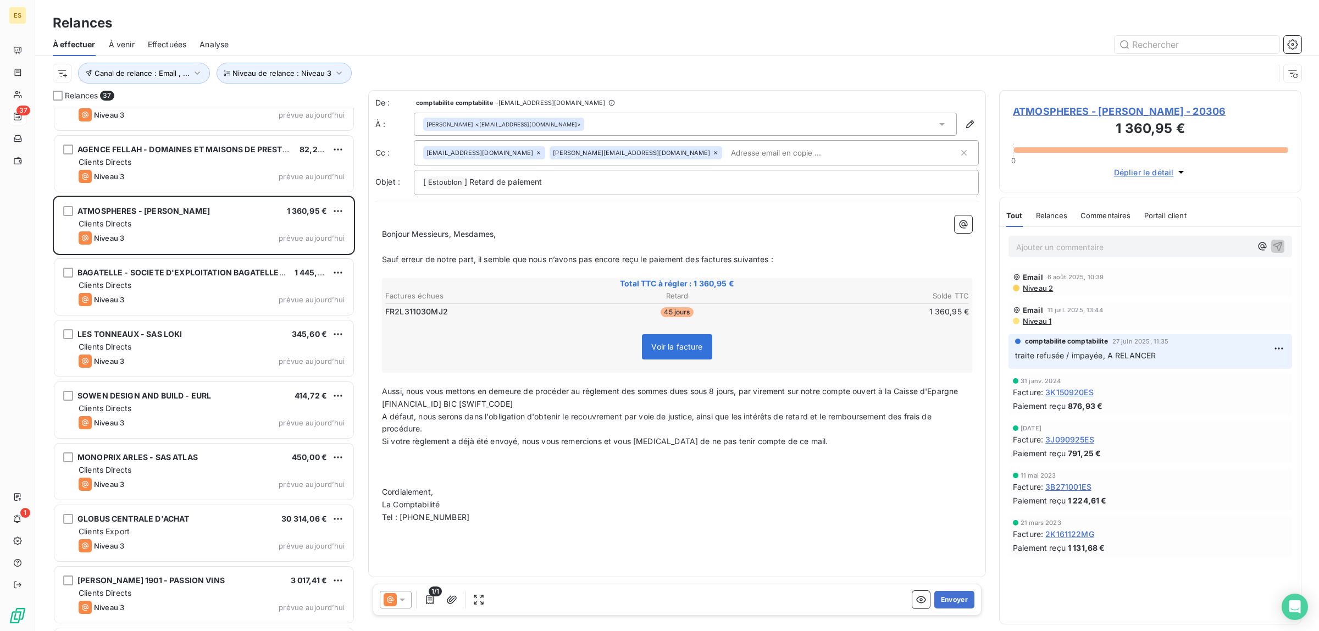
click at [952, 602] on button "Envoyer" at bounding box center [954, 600] width 40 height 18
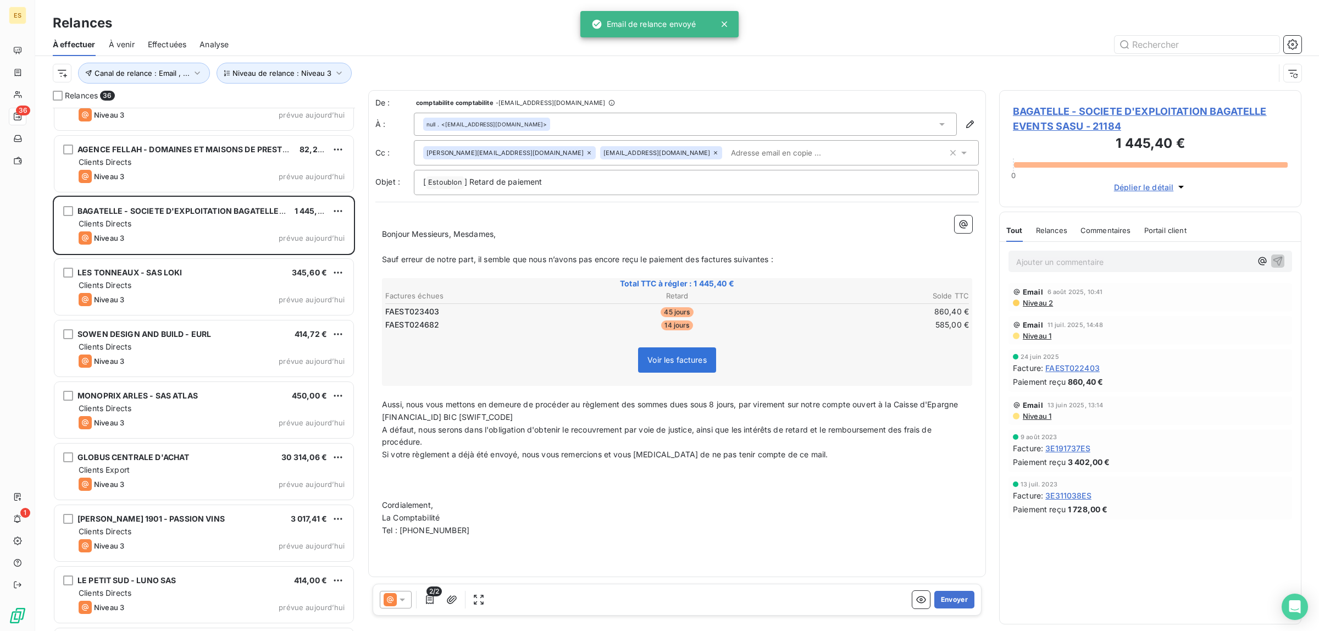
click at [952, 602] on button "Envoyer" at bounding box center [954, 600] width 40 height 18
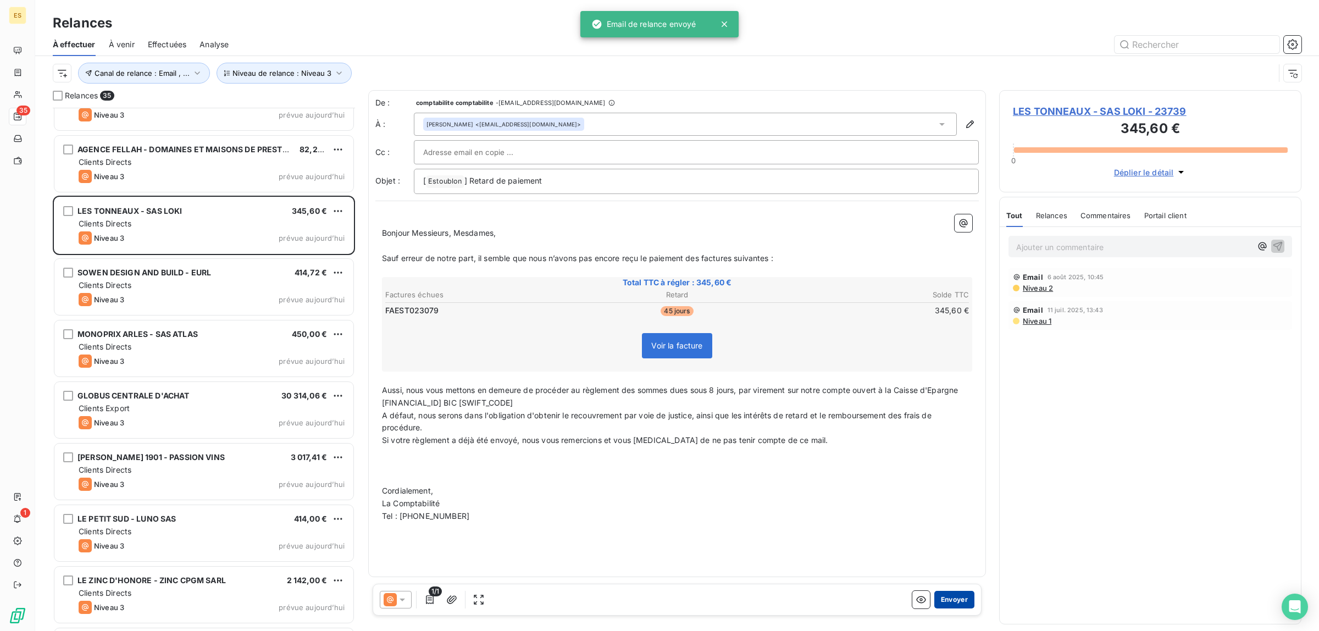
click at [952, 601] on button "Envoyer" at bounding box center [954, 600] width 40 height 18
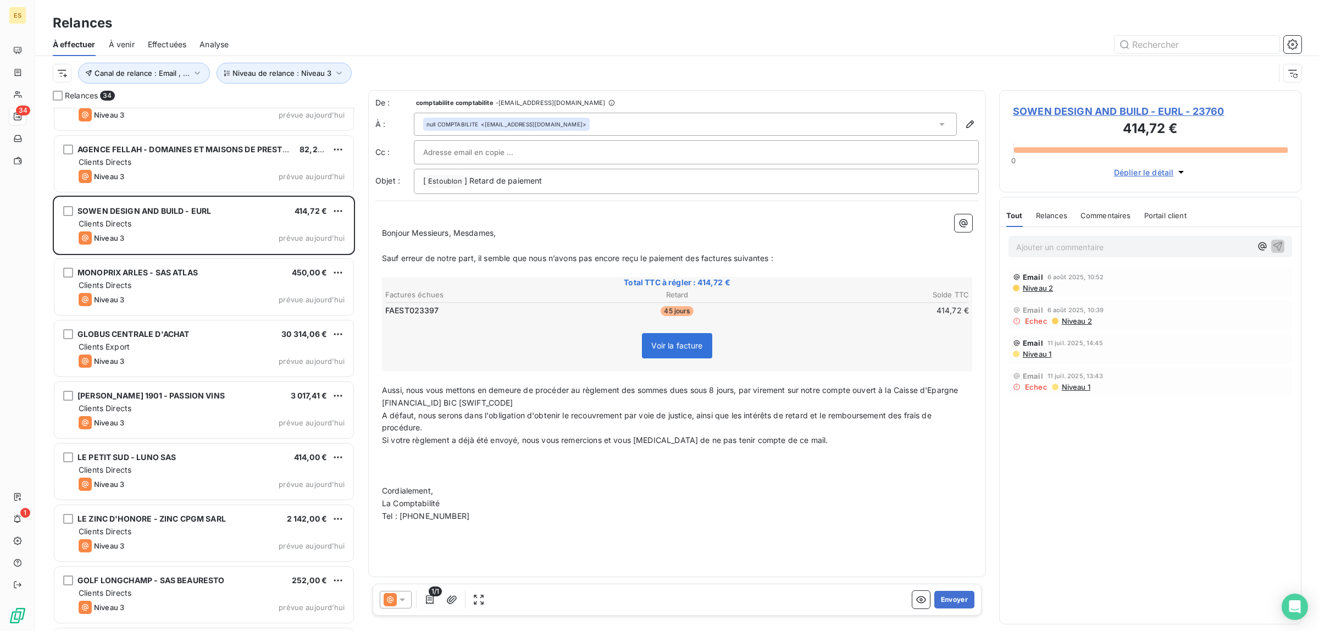
click at [952, 601] on button "Envoyer" at bounding box center [954, 600] width 40 height 18
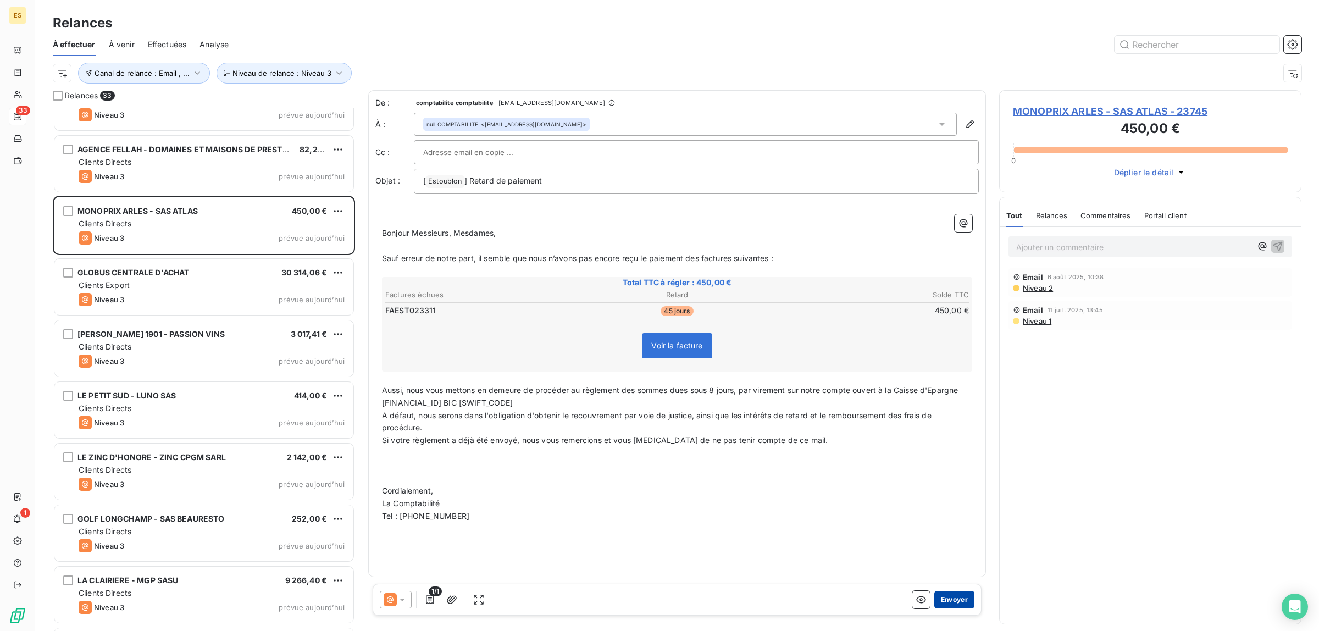
click at [944, 597] on button "Envoyer" at bounding box center [954, 600] width 40 height 18
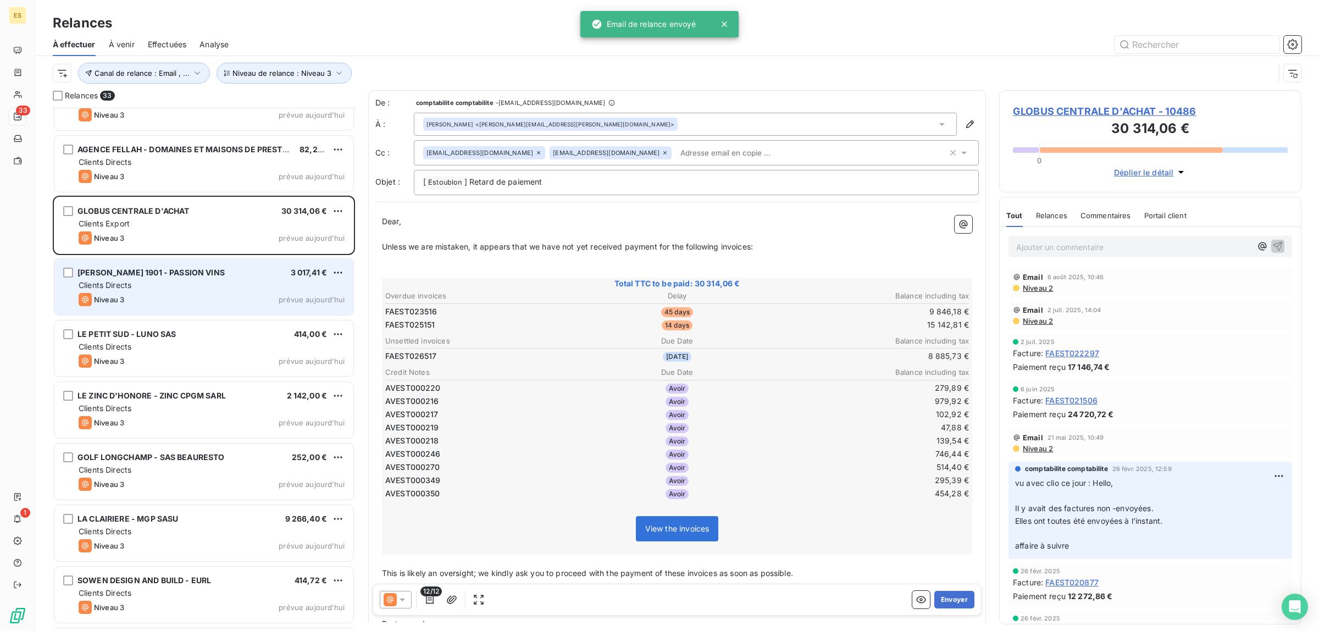
click at [221, 296] on div "Niveau 3 prévue aujourd’hui" at bounding box center [212, 299] width 266 height 13
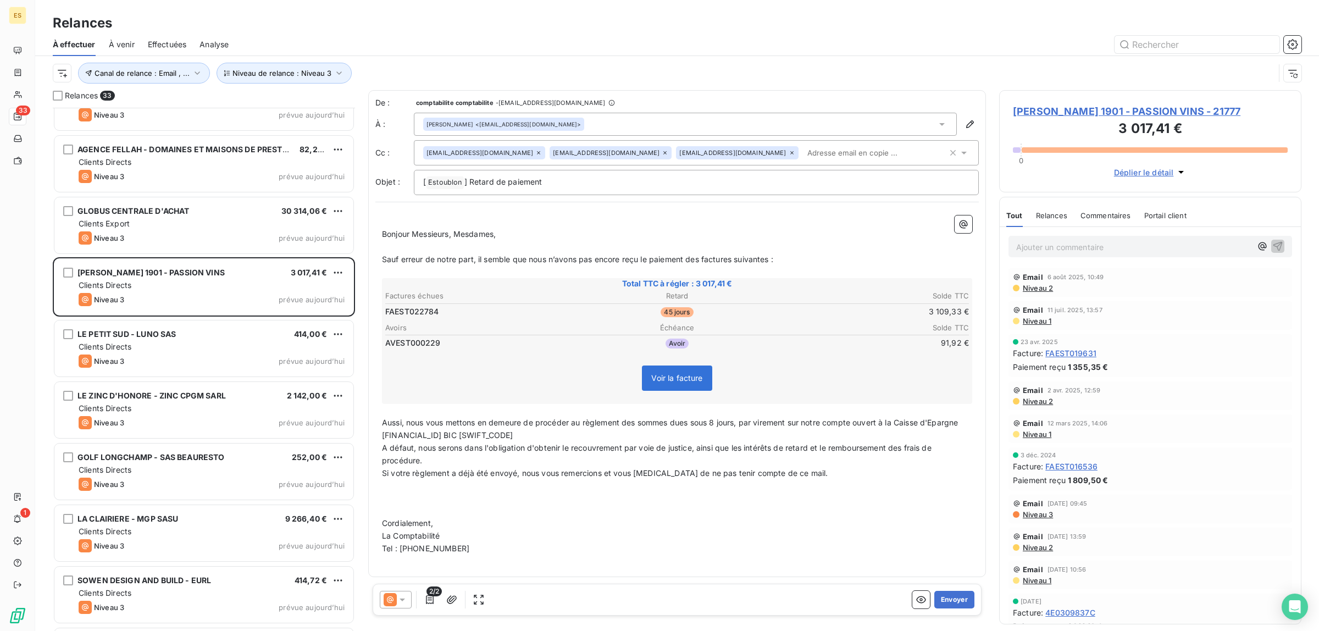
click at [1120, 209] on div "Commentaires" at bounding box center [1106, 215] width 51 height 23
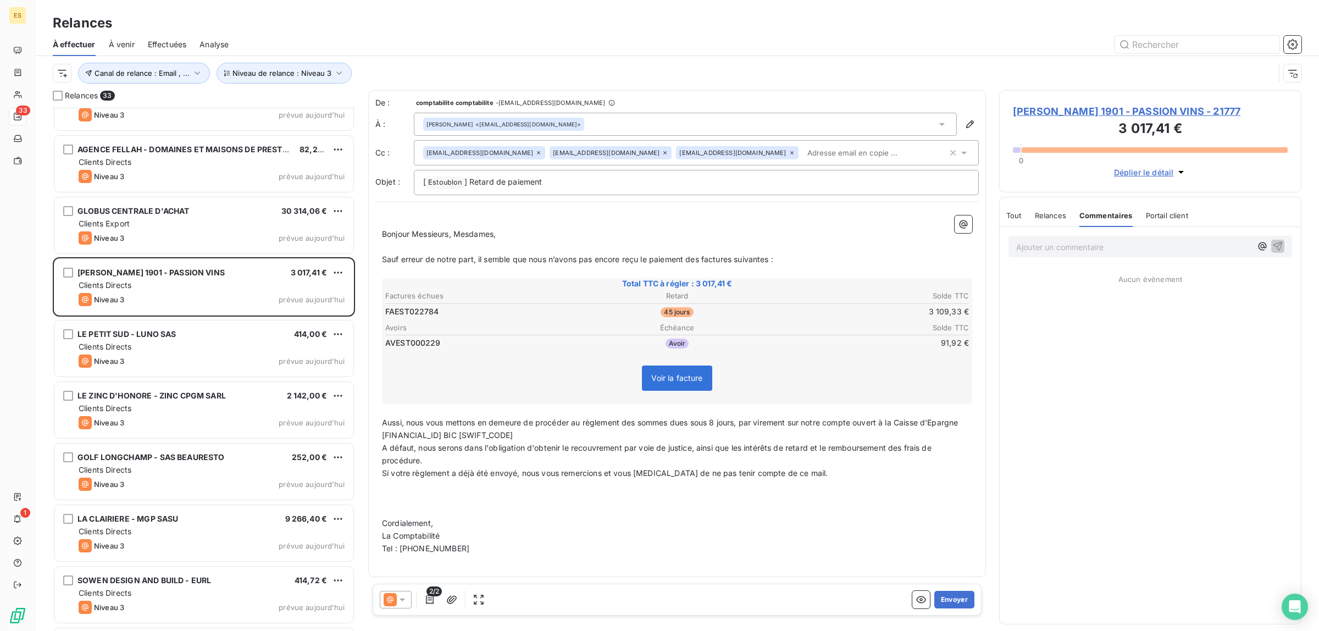
click at [1020, 215] on span "Tout" at bounding box center [1013, 215] width 15 height 9
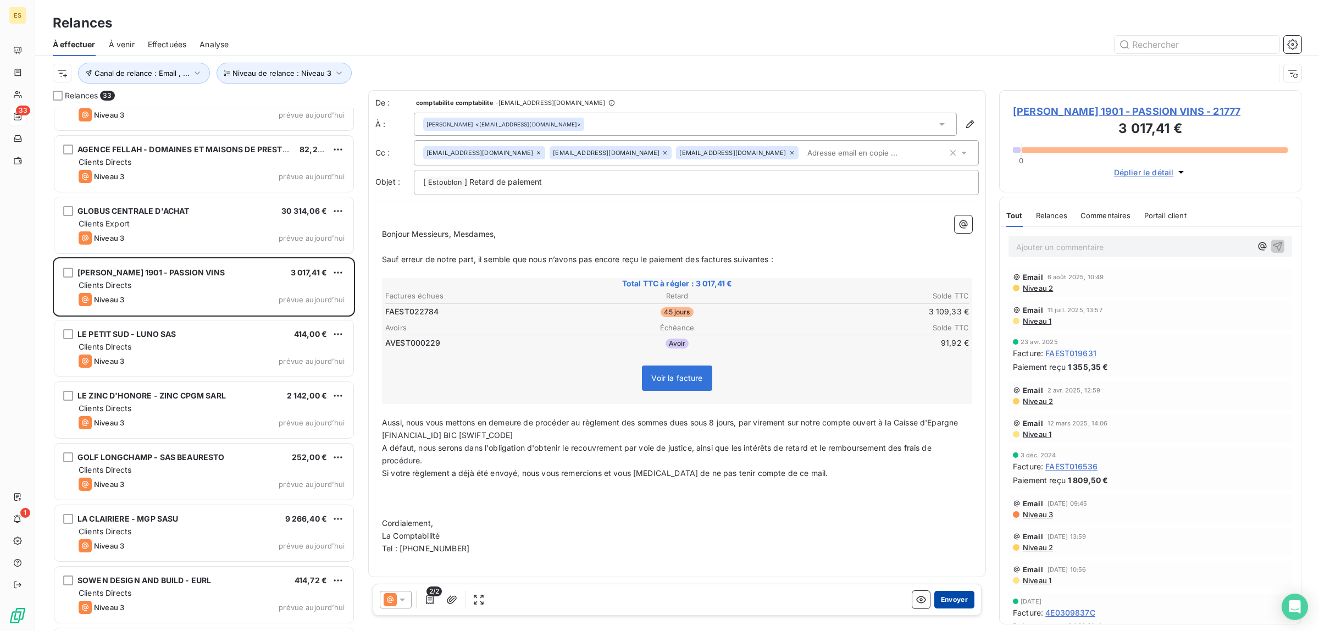
click at [958, 598] on button "Envoyer" at bounding box center [954, 600] width 40 height 18
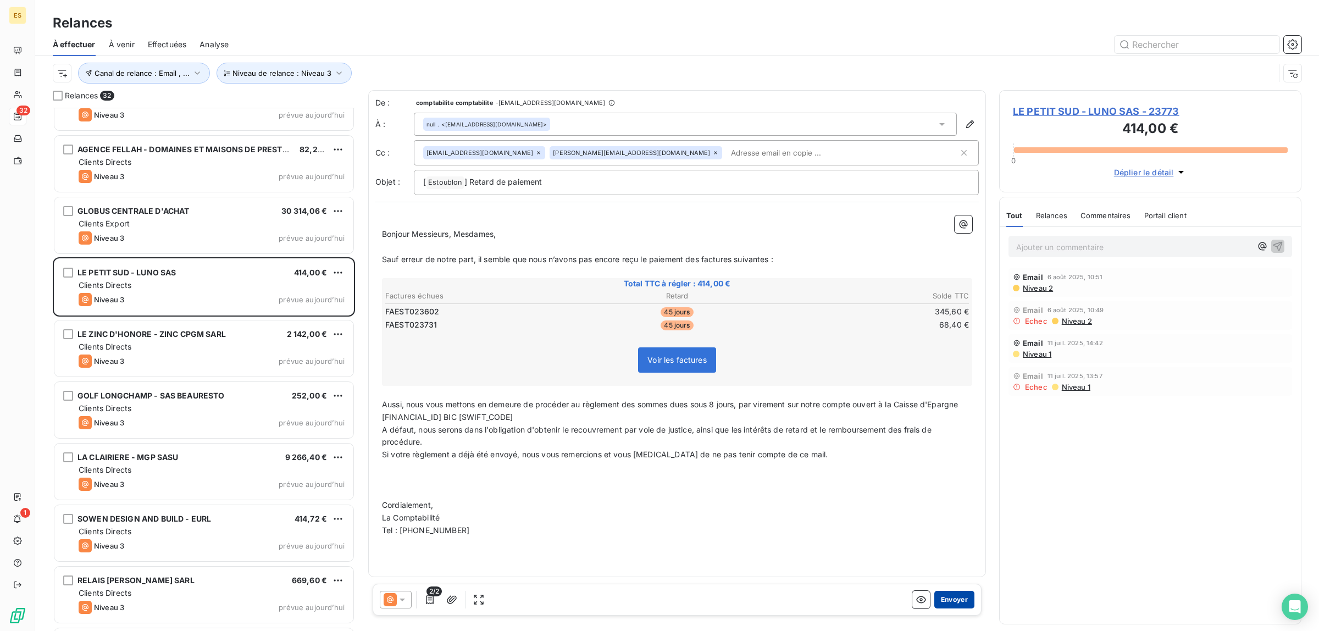
click at [955, 598] on button "Envoyer" at bounding box center [954, 600] width 40 height 18
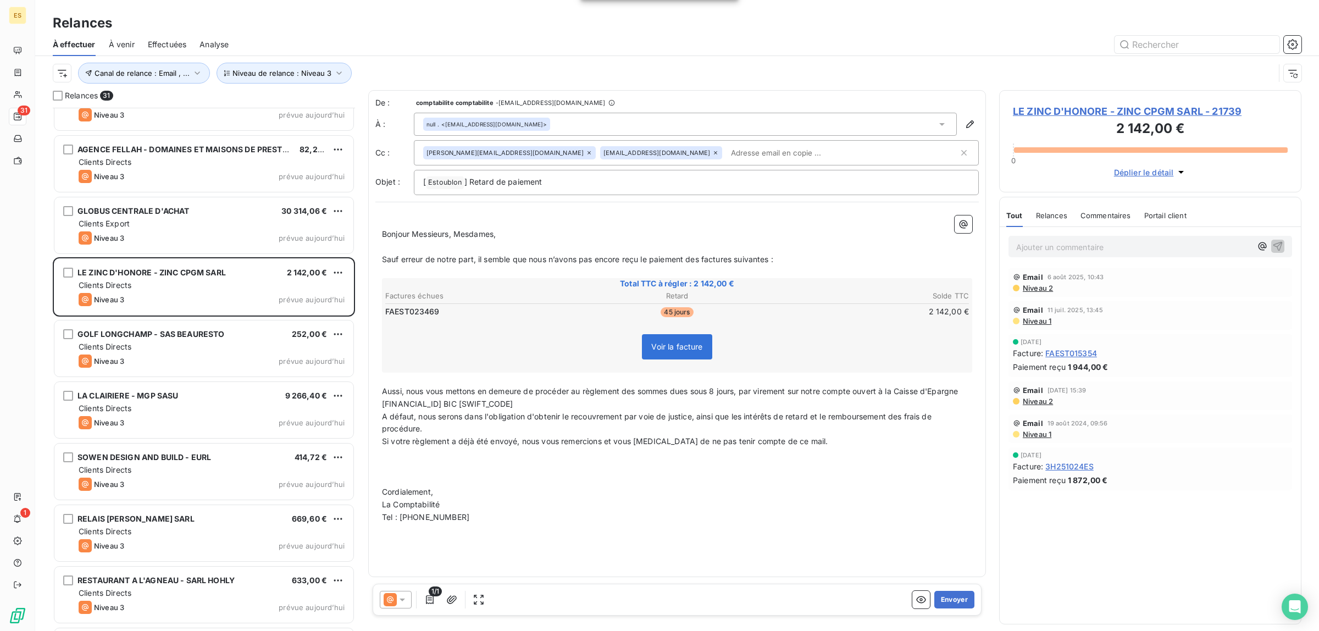
click at [955, 598] on button "Envoyer" at bounding box center [954, 600] width 40 height 18
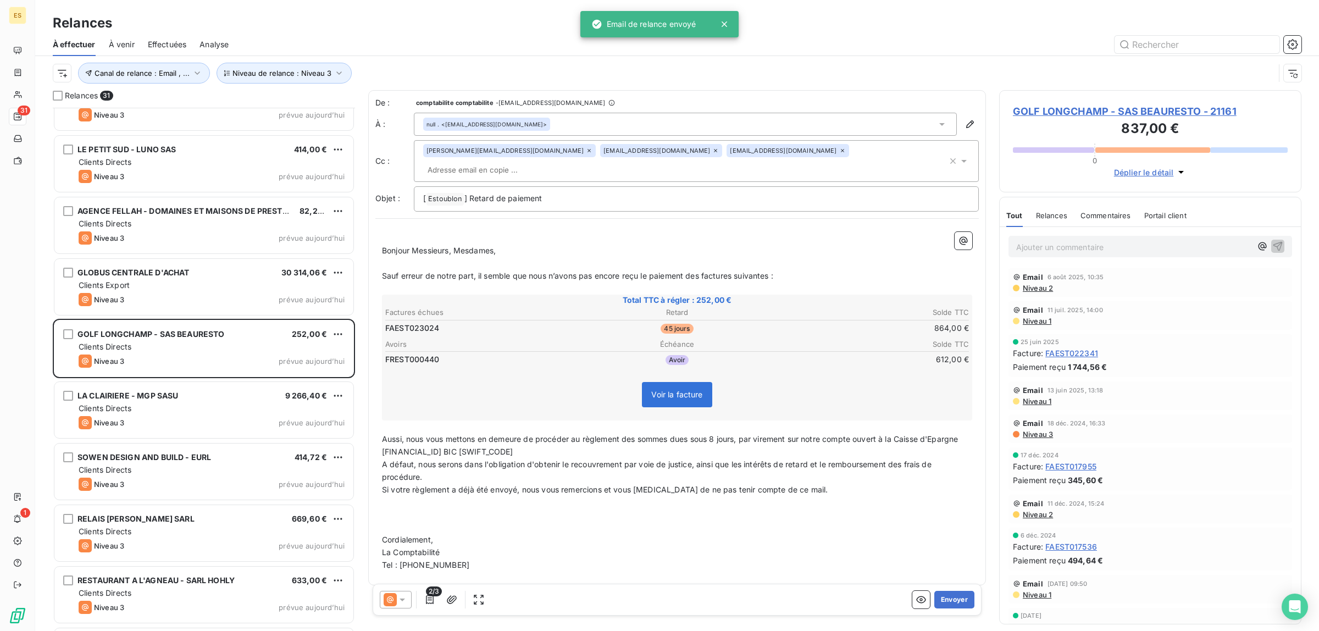
click at [955, 598] on button "Envoyer" at bounding box center [954, 600] width 40 height 18
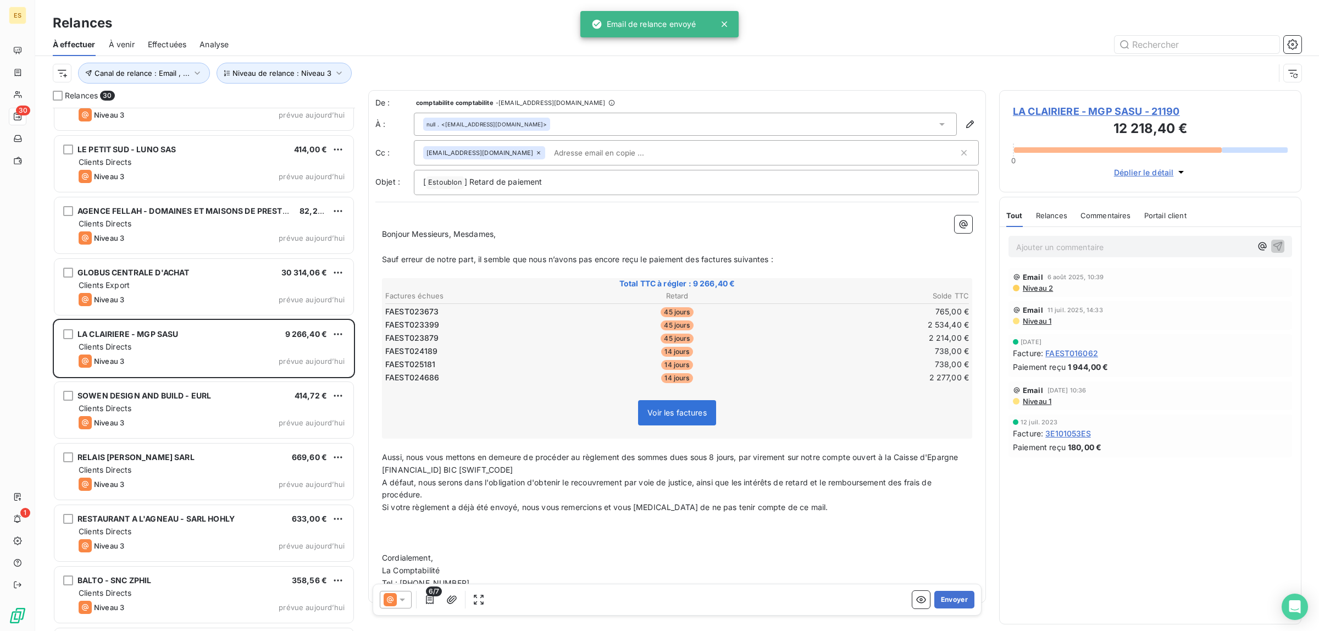
click at [955, 598] on button "Envoyer" at bounding box center [954, 600] width 40 height 18
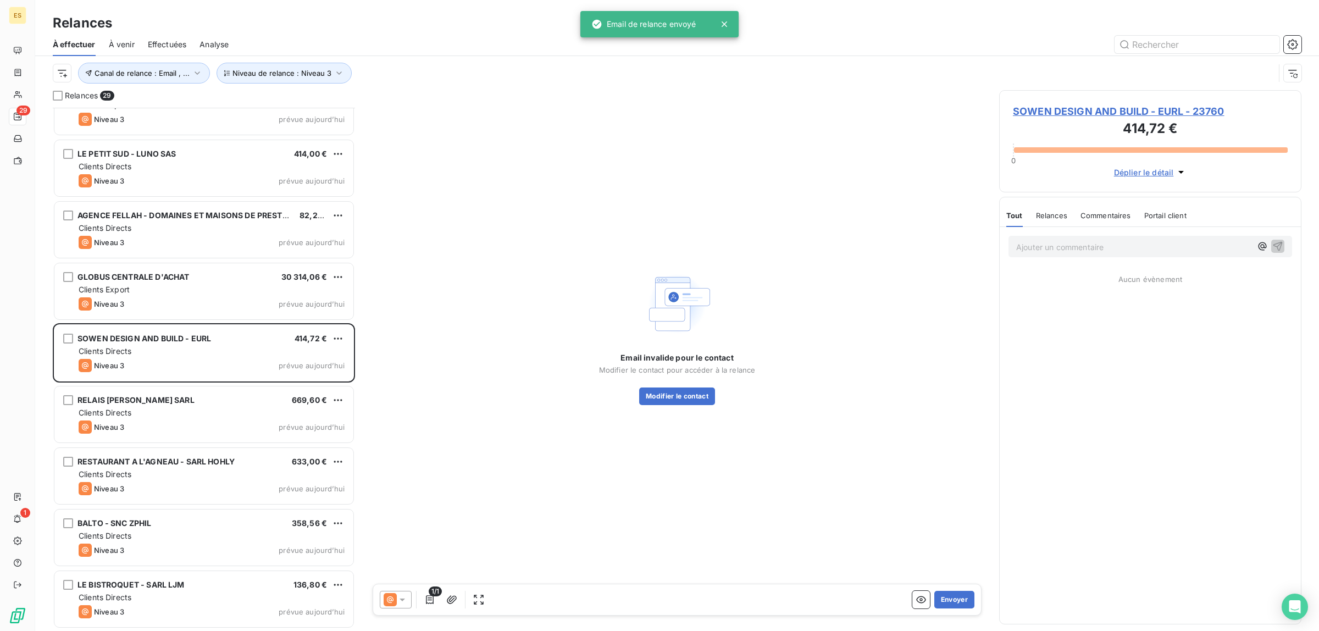
scroll to position [1262, 0]
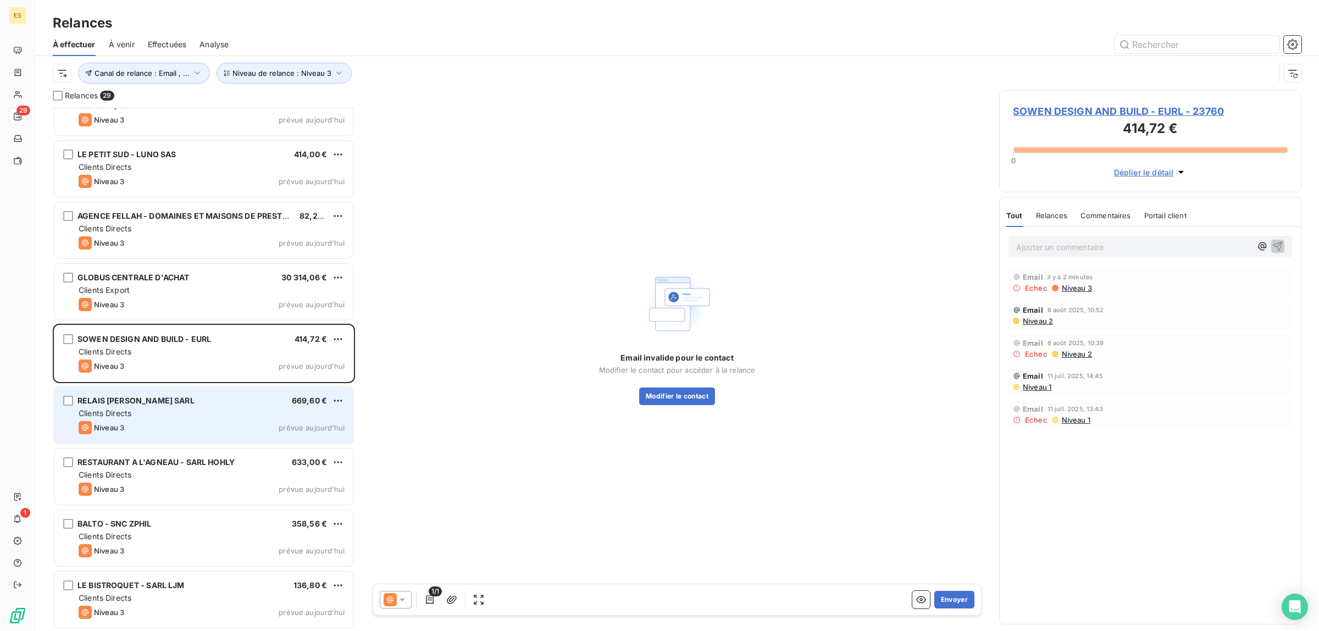
click at [185, 395] on div "RELAIS [PERSON_NAME] SARL 669,60 € Clients Directs Niveau 3 prévue [DATE]" at bounding box center [203, 415] width 299 height 56
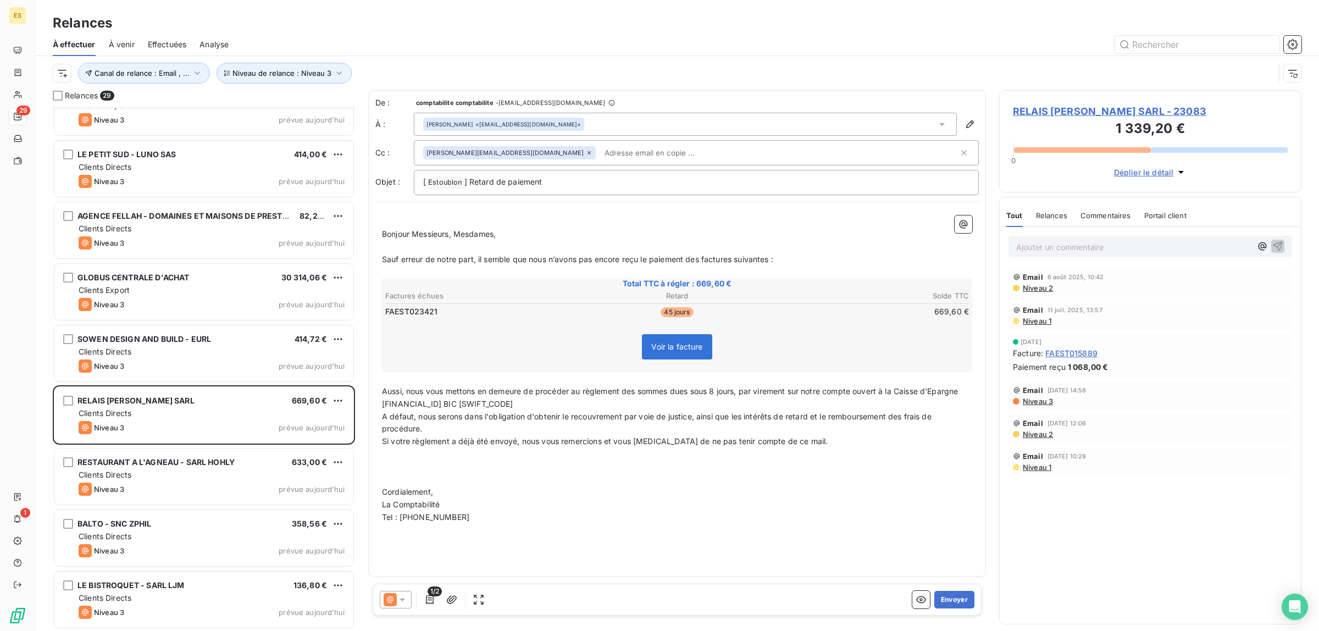
drag, startPoint x: 1097, startPoint y: 215, endPoint x: 1078, endPoint y: 215, distance: 18.7
click at [1098, 215] on span "Commentaires" at bounding box center [1106, 215] width 51 height 9
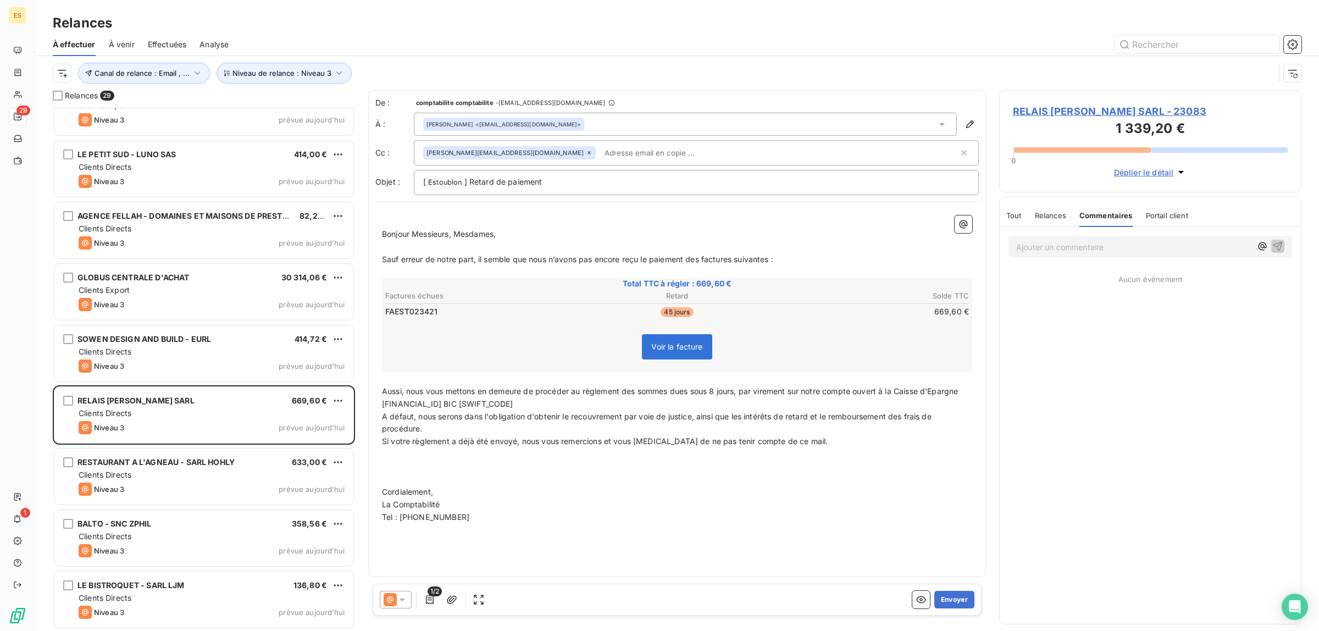
click at [1020, 214] on span "Tout" at bounding box center [1013, 215] width 15 height 9
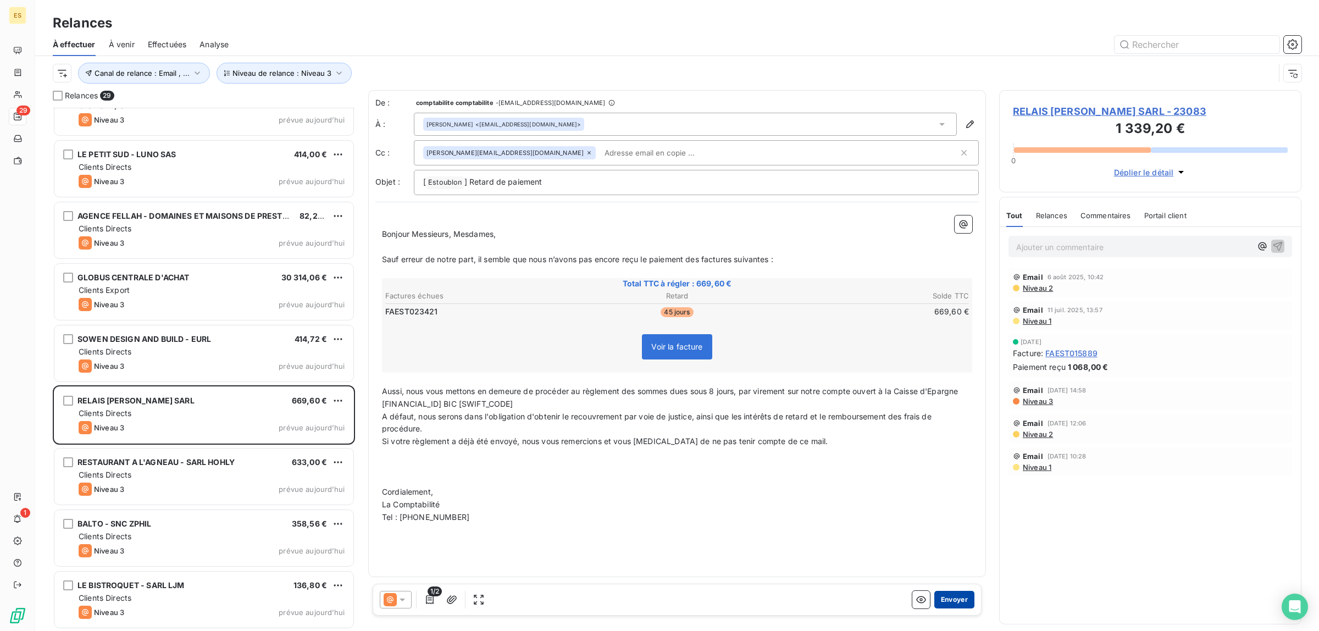
click at [955, 594] on button "Envoyer" at bounding box center [954, 600] width 40 height 18
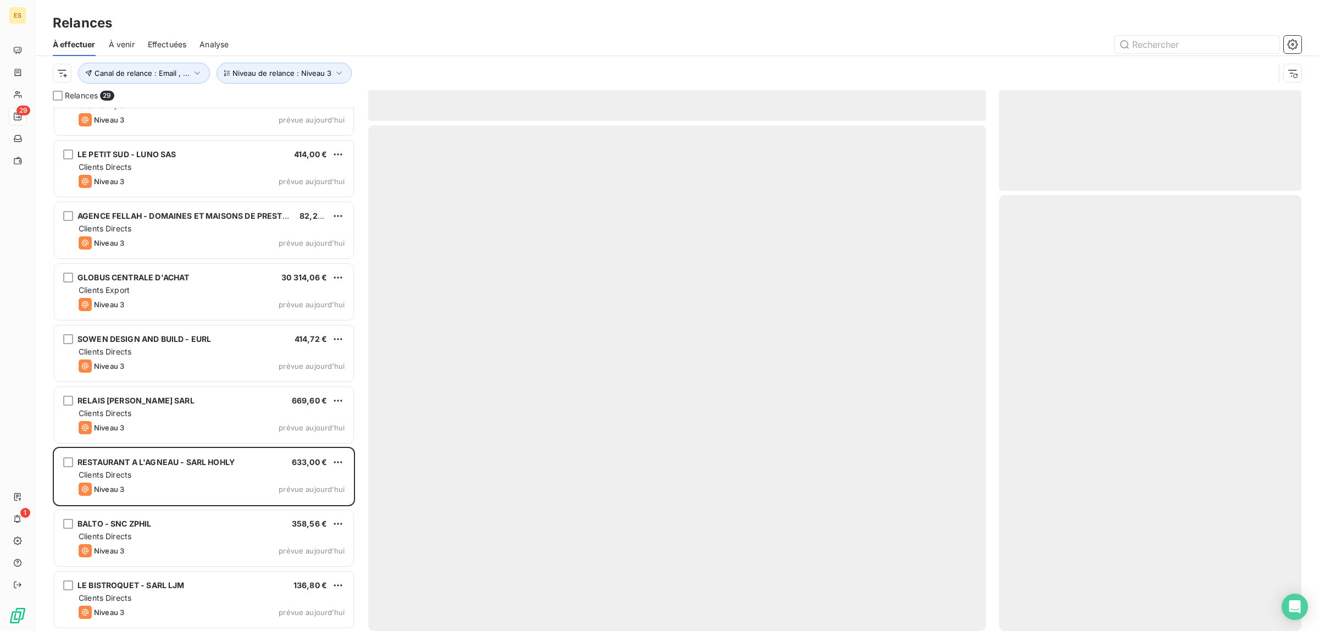
scroll to position [1200, 0]
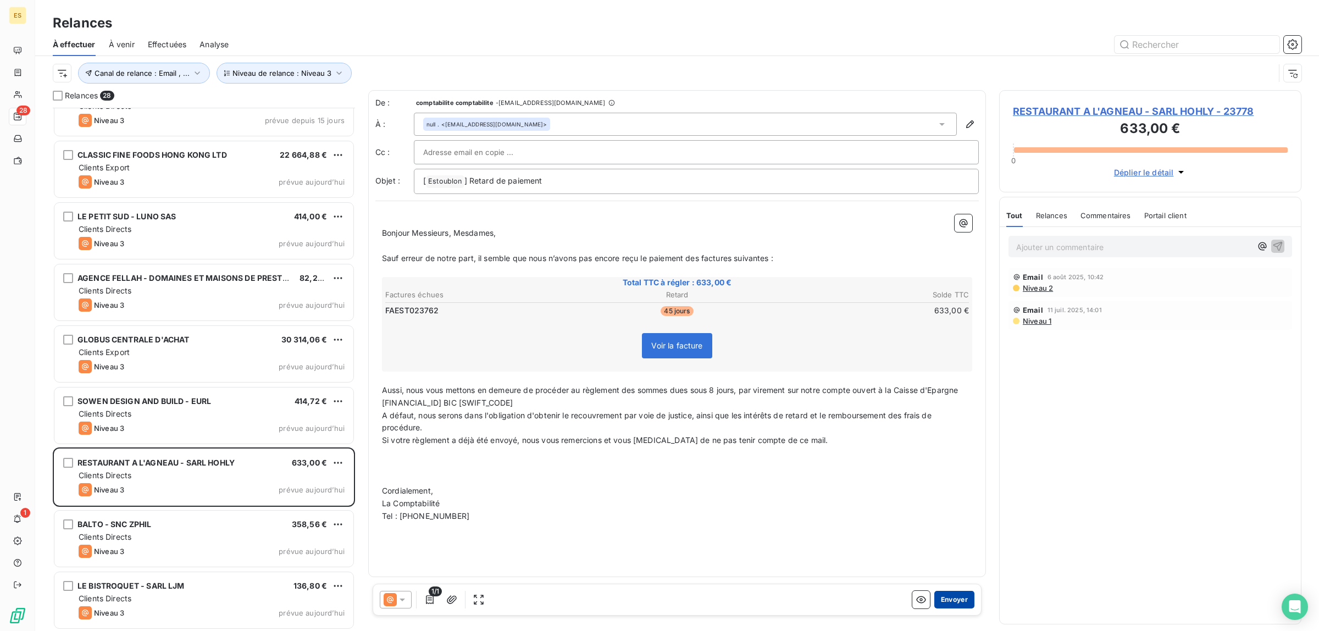
click at [954, 594] on button "Envoyer" at bounding box center [954, 600] width 40 height 18
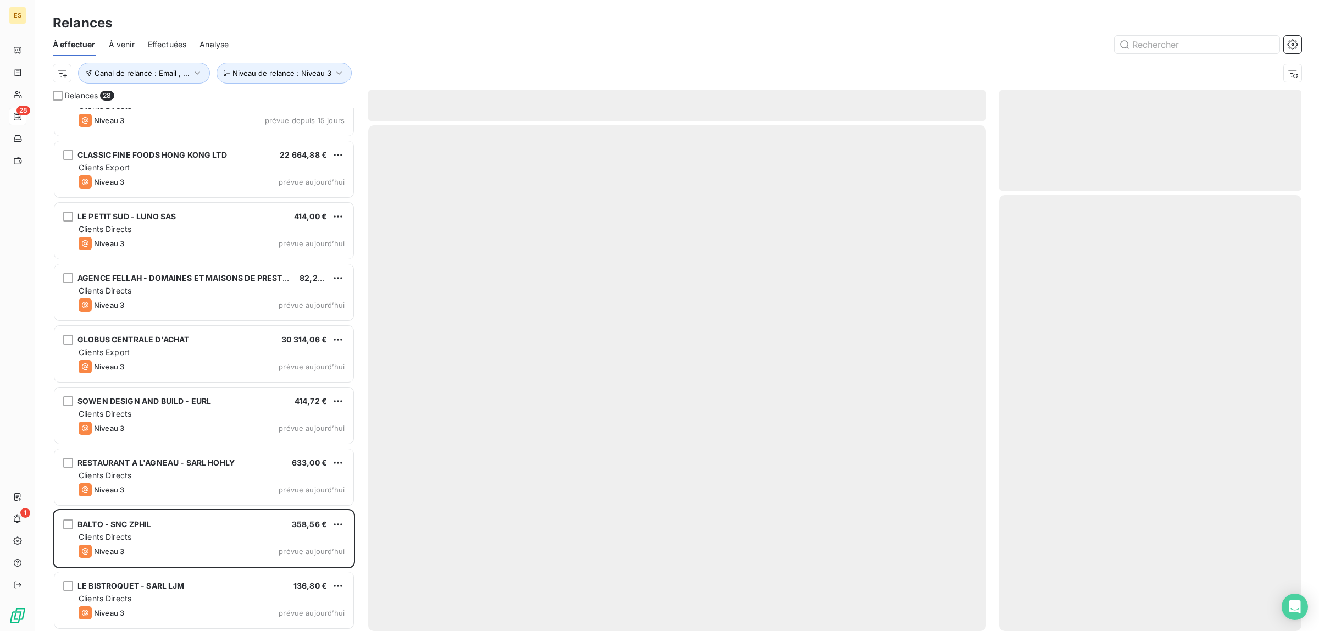
scroll to position [1139, 0]
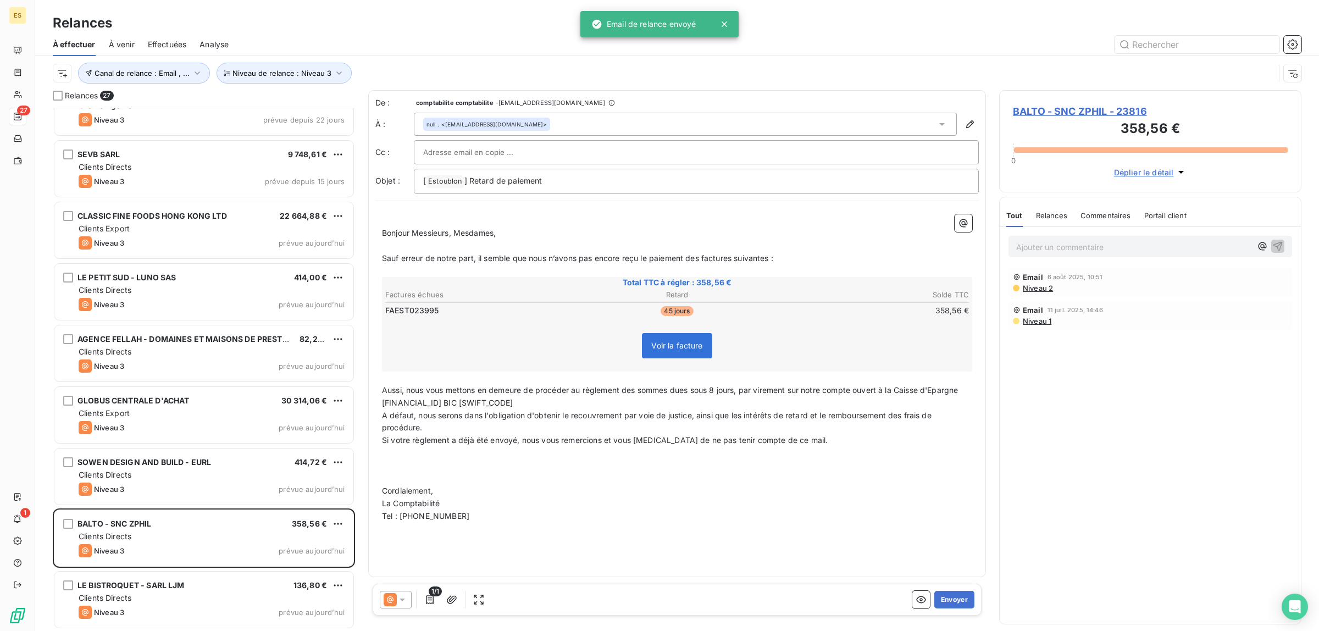
click at [954, 594] on button "Envoyer" at bounding box center [954, 600] width 40 height 18
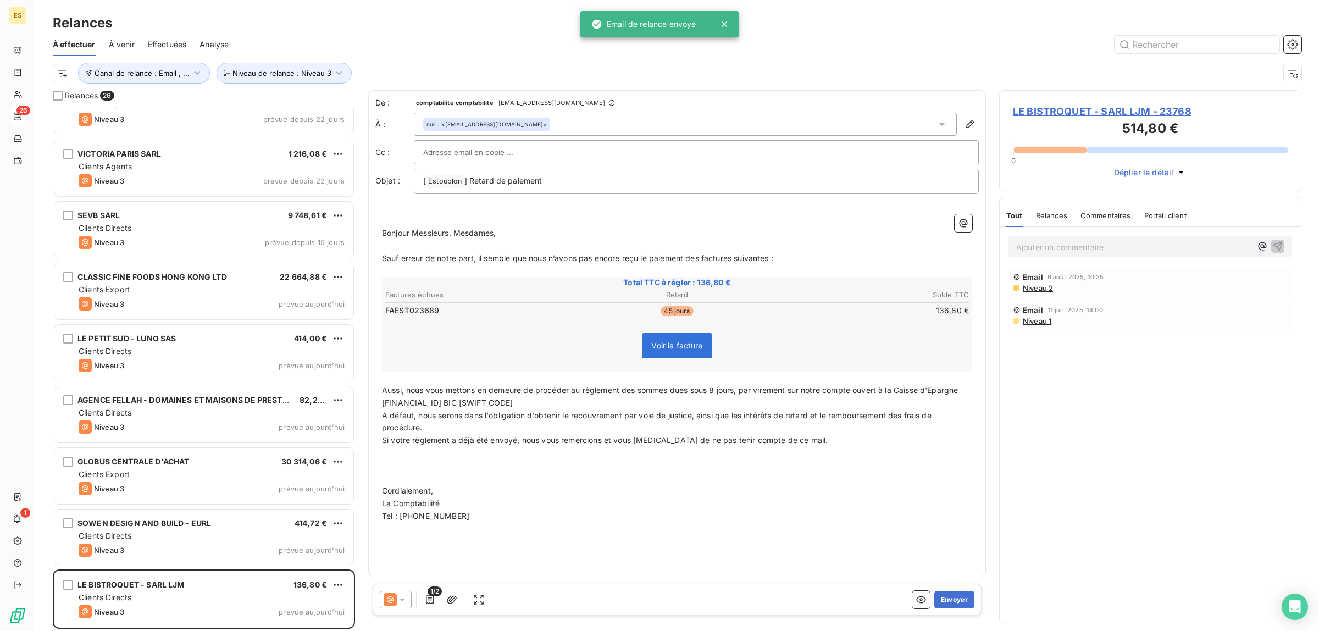
scroll to position [1077, 0]
click at [954, 592] on button "Envoyer" at bounding box center [954, 600] width 40 height 18
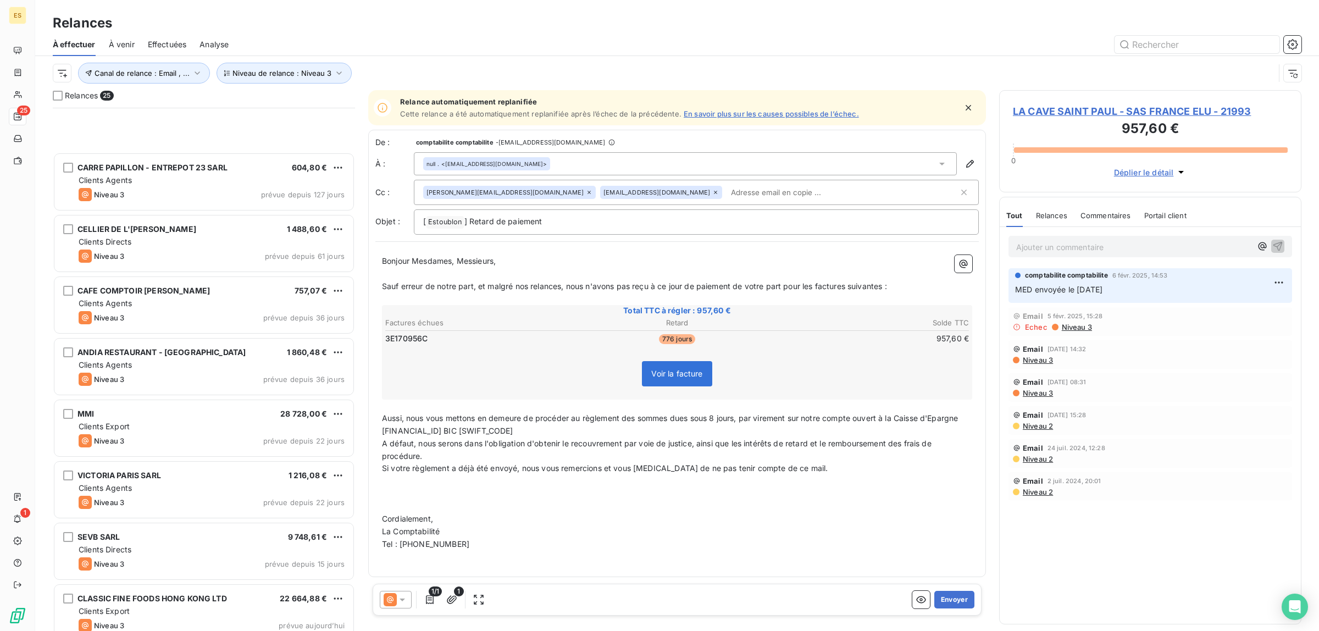
scroll to position [1016, 0]
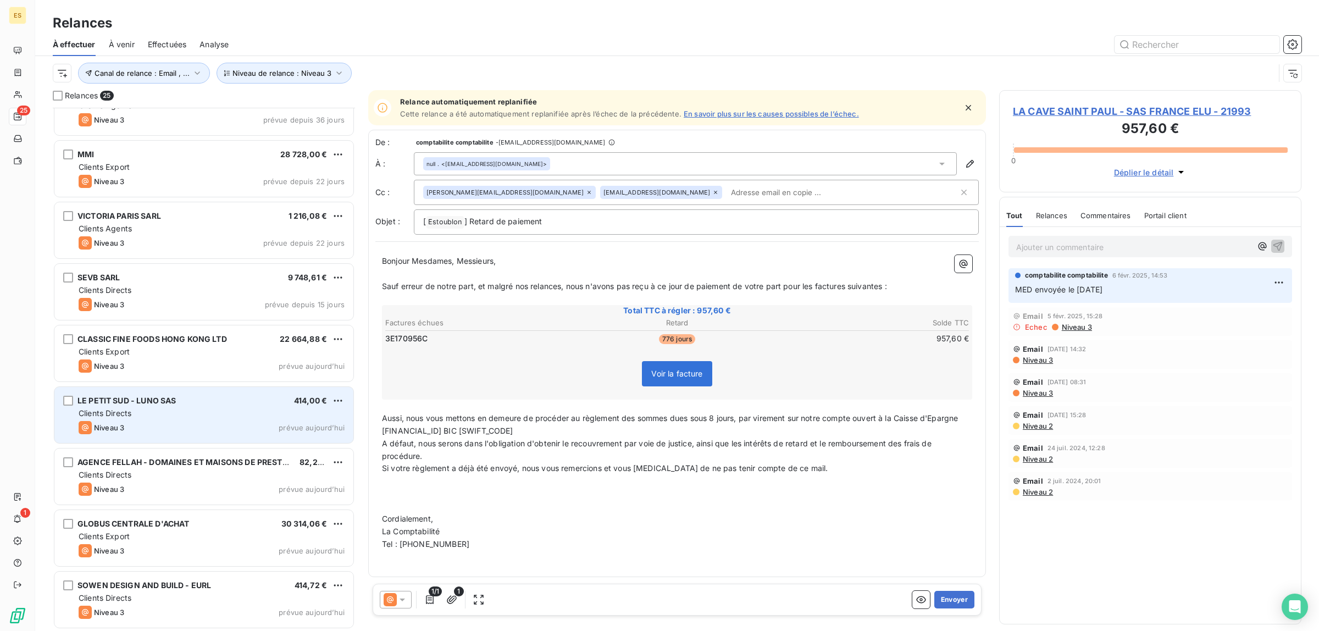
click at [196, 422] on div "Niveau 3 prévue aujourd’hui" at bounding box center [212, 427] width 266 height 13
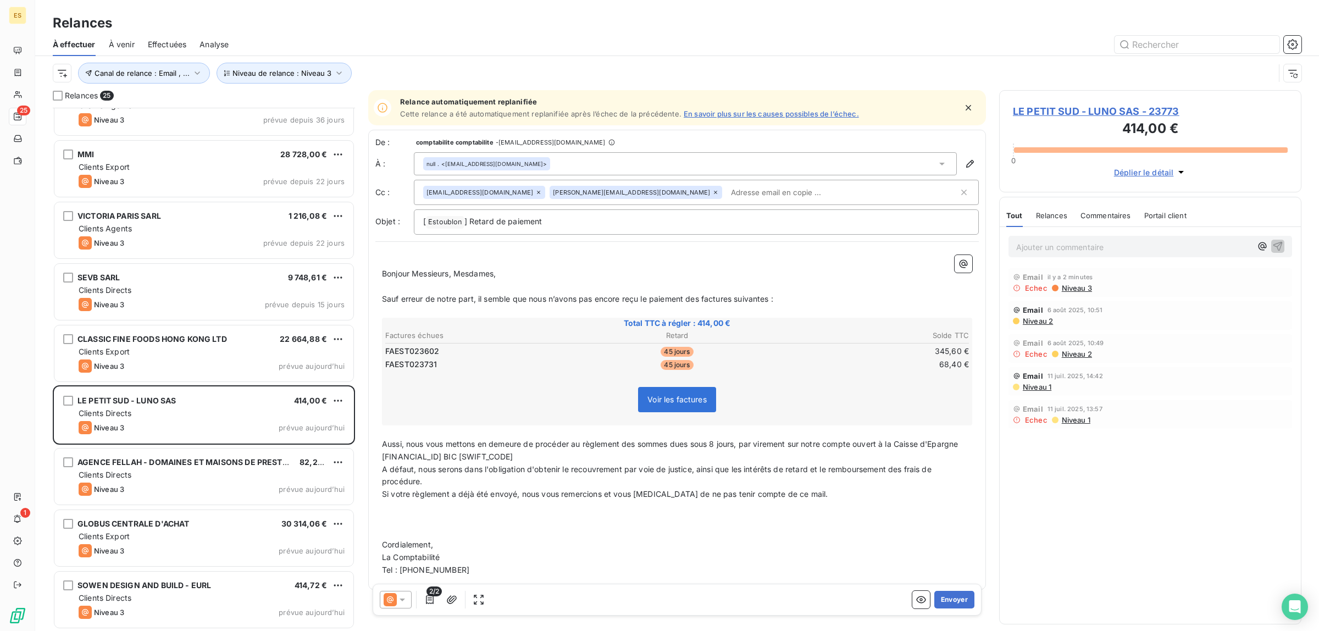
scroll to position [741, 0]
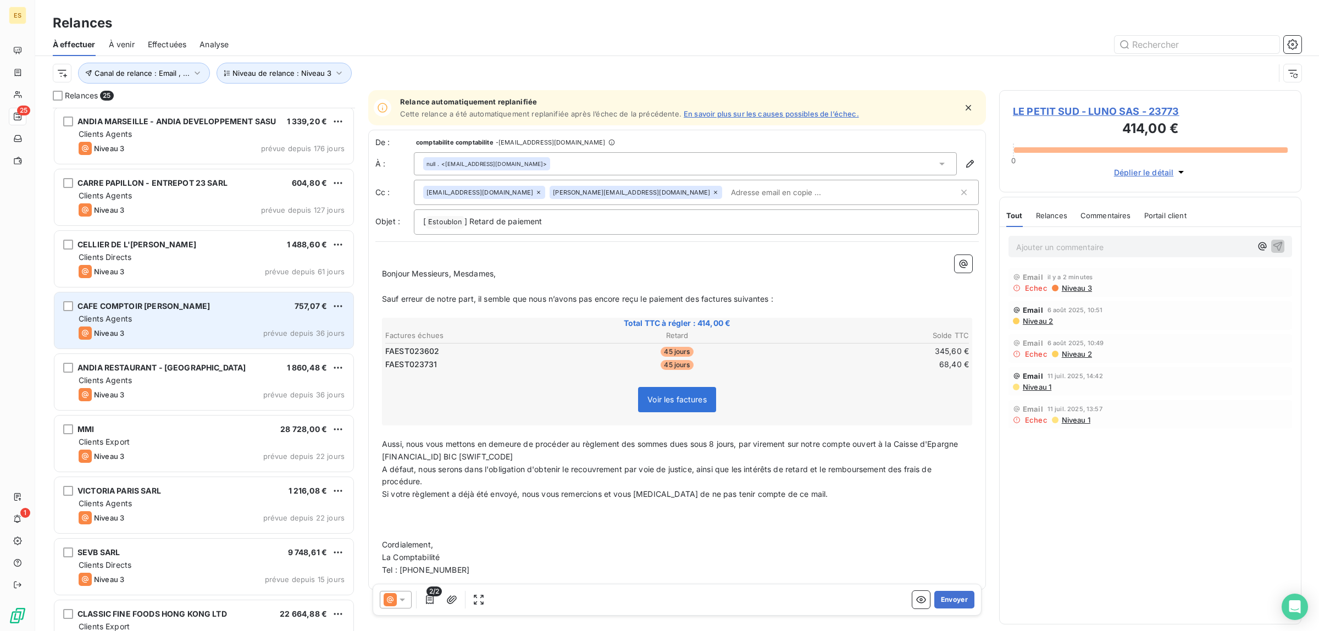
click at [206, 313] on div "Clients Agents" at bounding box center [212, 318] width 266 height 11
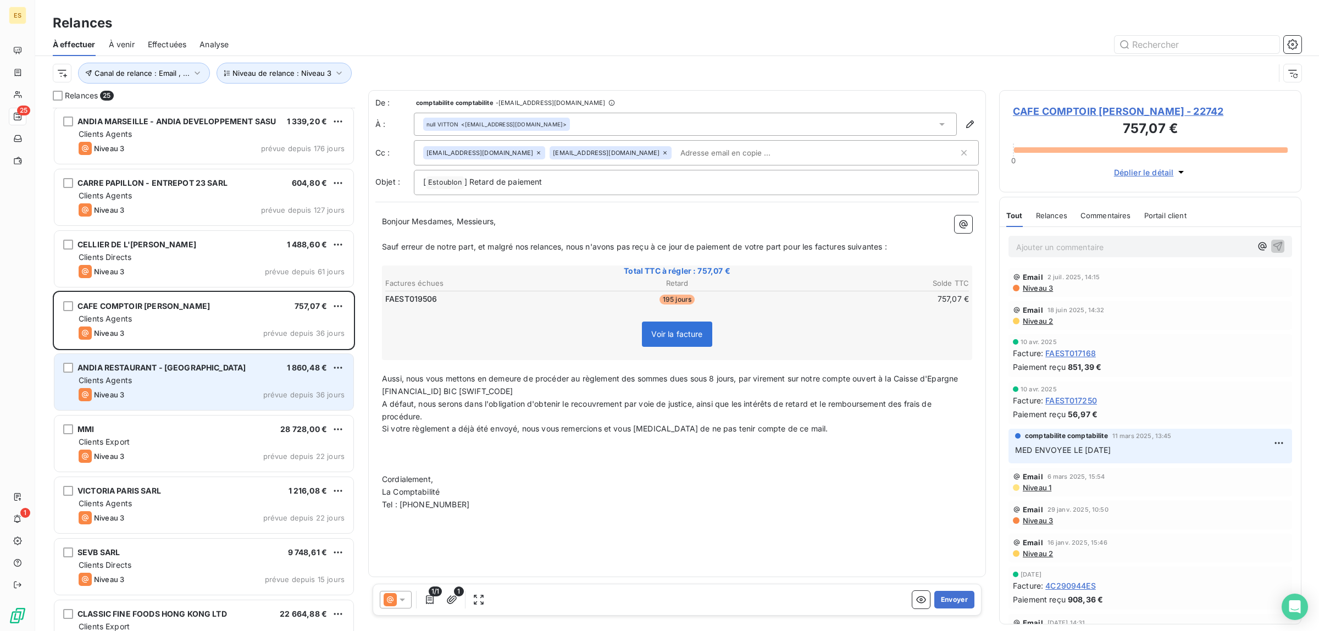
click at [198, 391] on div "Niveau 3 prévue depuis 36 jours" at bounding box center [212, 394] width 266 height 13
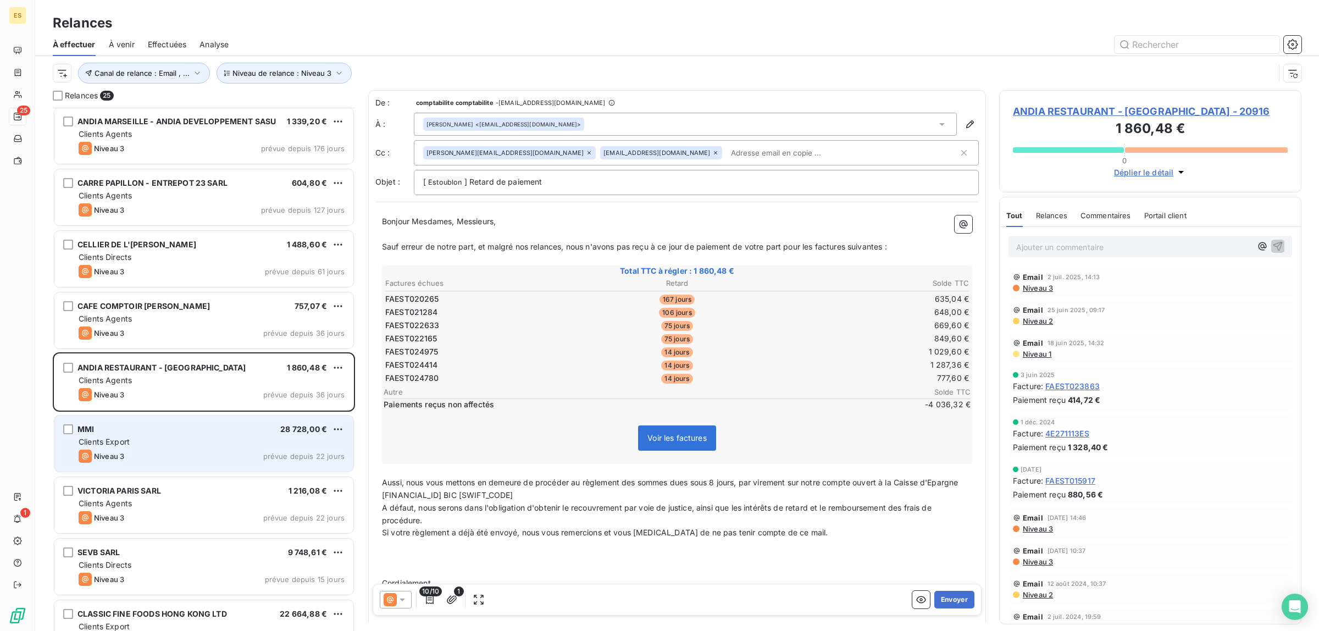
click at [196, 432] on div "MMI 28 728,00 €" at bounding box center [212, 429] width 266 height 10
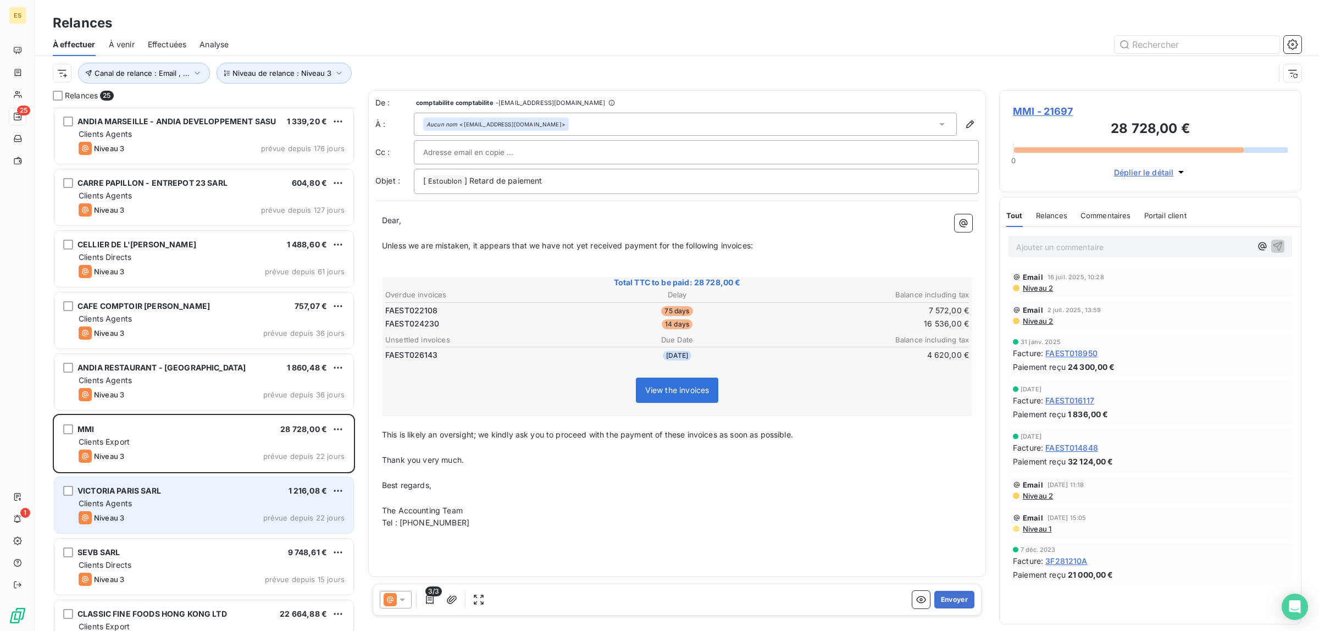
click at [209, 507] on div "Clients Agents" at bounding box center [212, 503] width 266 height 11
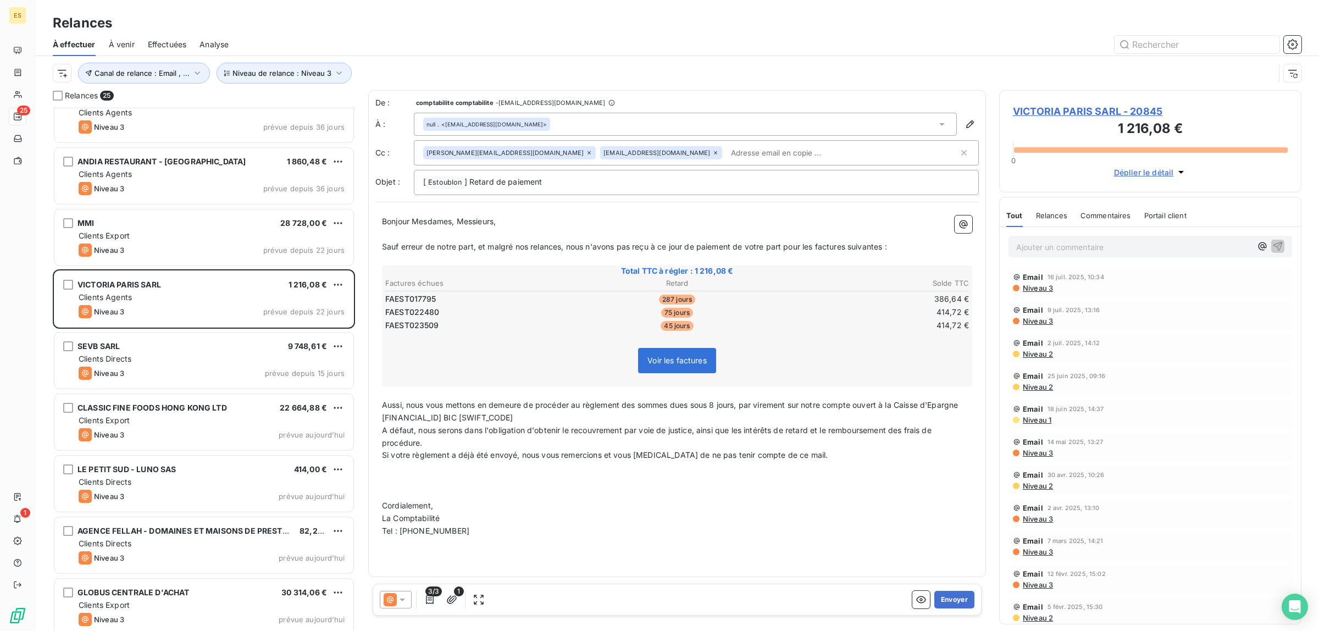
scroll to position [1016, 0]
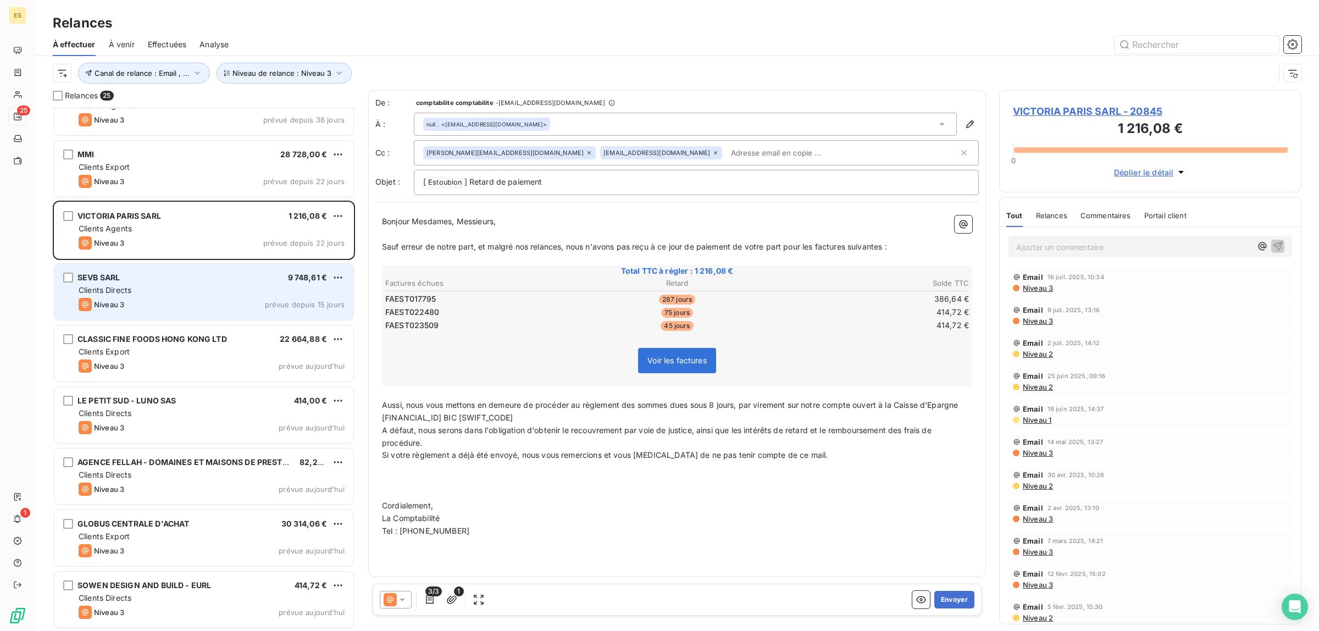
click at [185, 316] on div "SEVB SARL 9 748,61 € Clients Directs Niveau 3 prévue depuis 15 jours" at bounding box center [203, 292] width 299 height 56
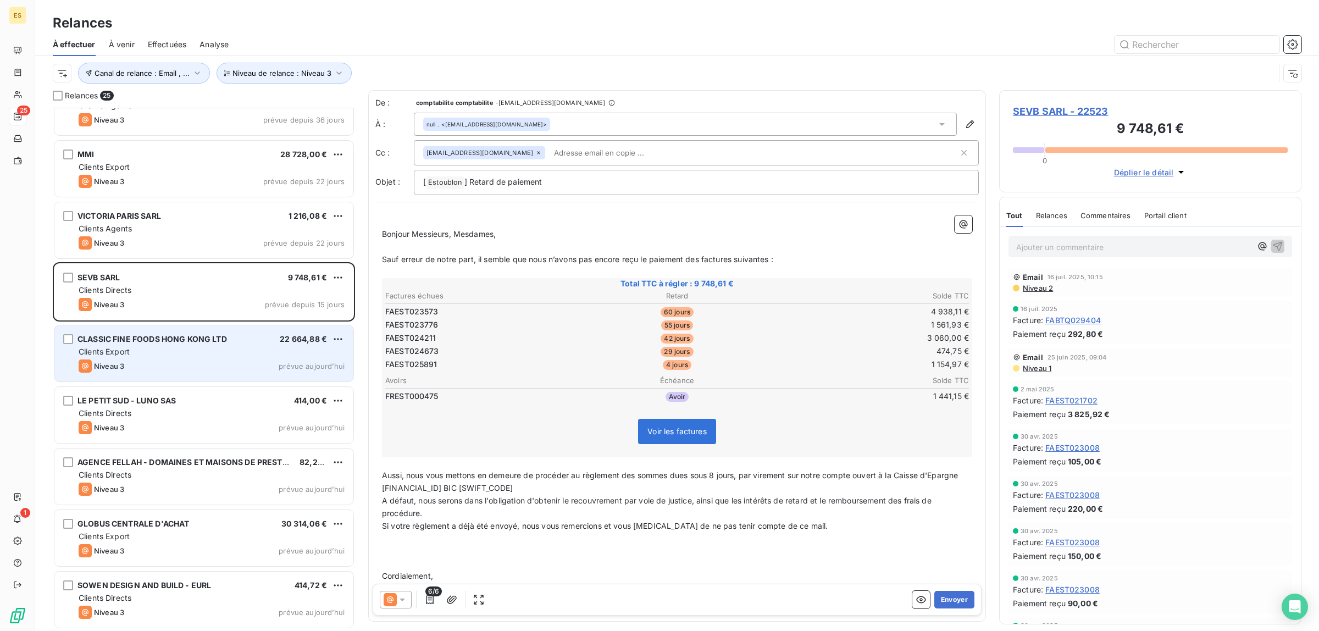
click at [187, 346] on div "Clients Export" at bounding box center [212, 351] width 266 height 11
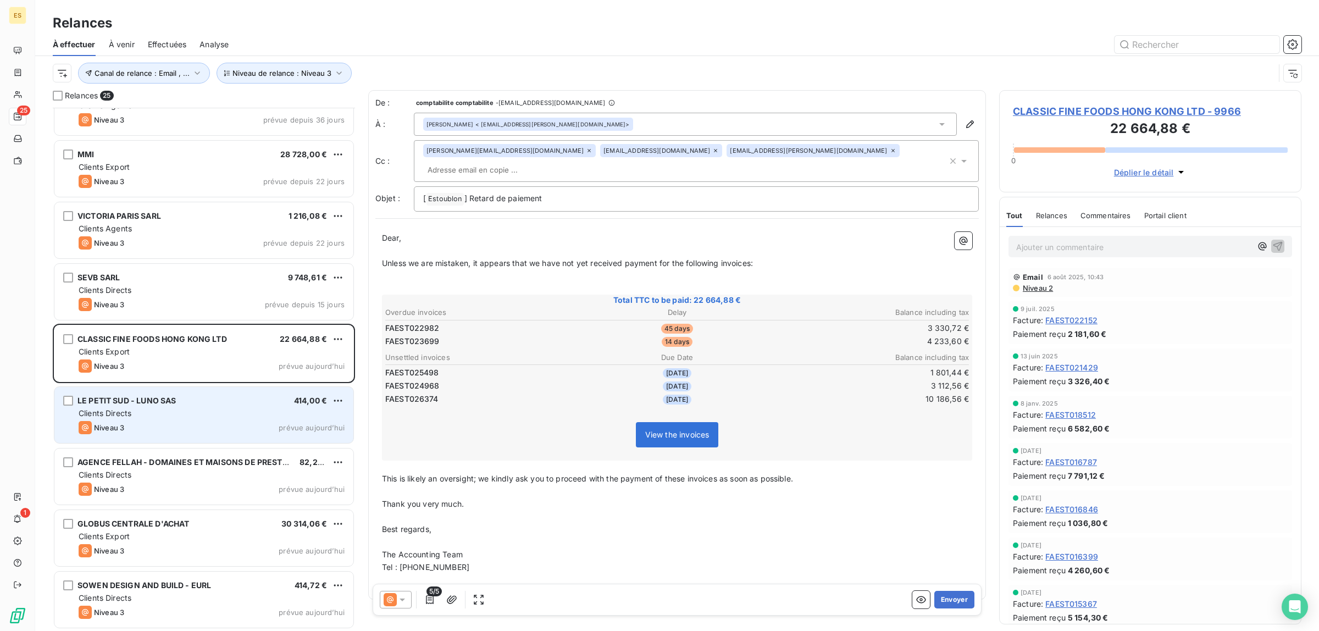
click at [181, 403] on div "LE PETIT SUD - LUNO SAS 414,00 €" at bounding box center [212, 401] width 266 height 10
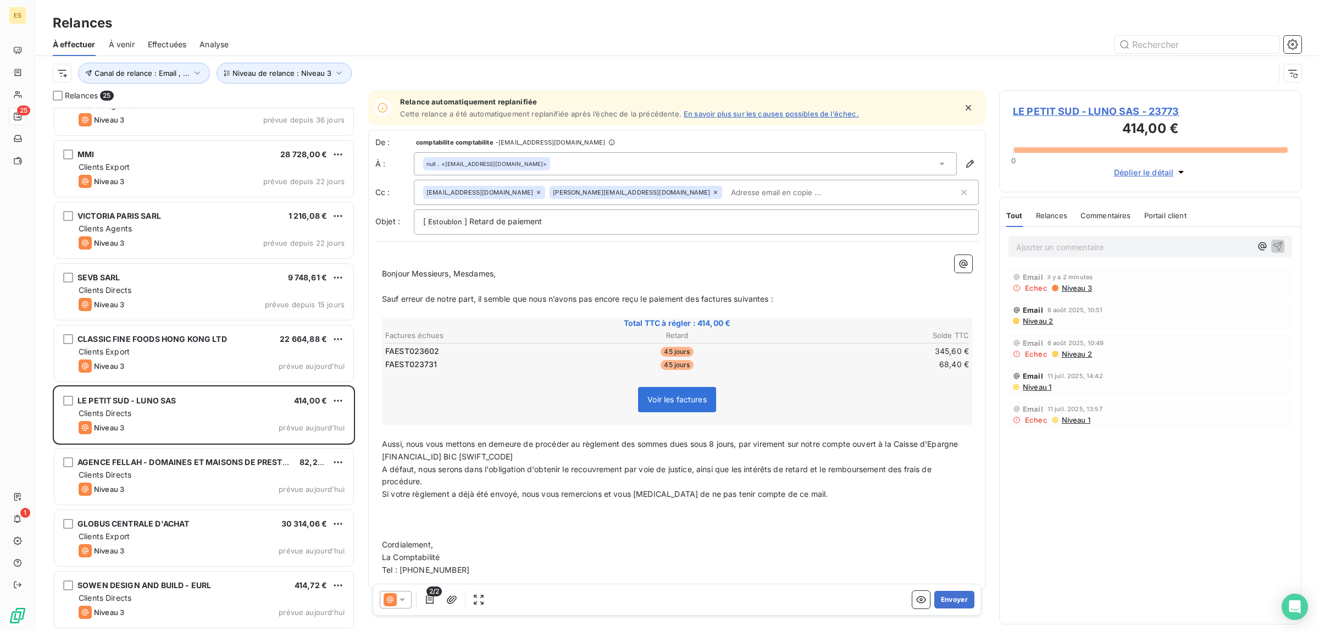
click at [1040, 327] on div "Email 6 août 2025, 10:51 Niveau 2" at bounding box center [1151, 315] width 284 height 29
click at [1042, 323] on span "Niveau 2" at bounding box center [1037, 321] width 31 height 9
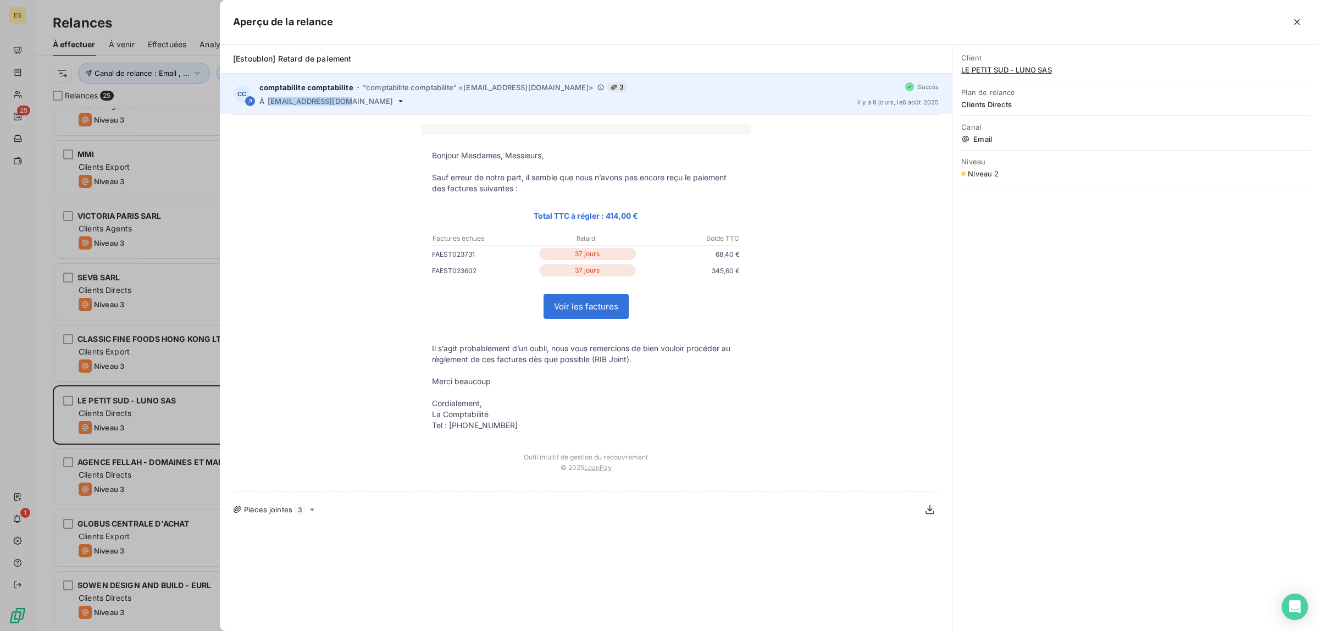
drag, startPoint x: 267, startPoint y: 102, endPoint x: 338, endPoint y: 102, distance: 70.9
click at [338, 102] on div "À [EMAIL_ADDRESS][DOMAIN_NAME]" at bounding box center [553, 101] width 589 height 9
copy span "[EMAIL_ADDRESS][DOMAIN_NAME]"
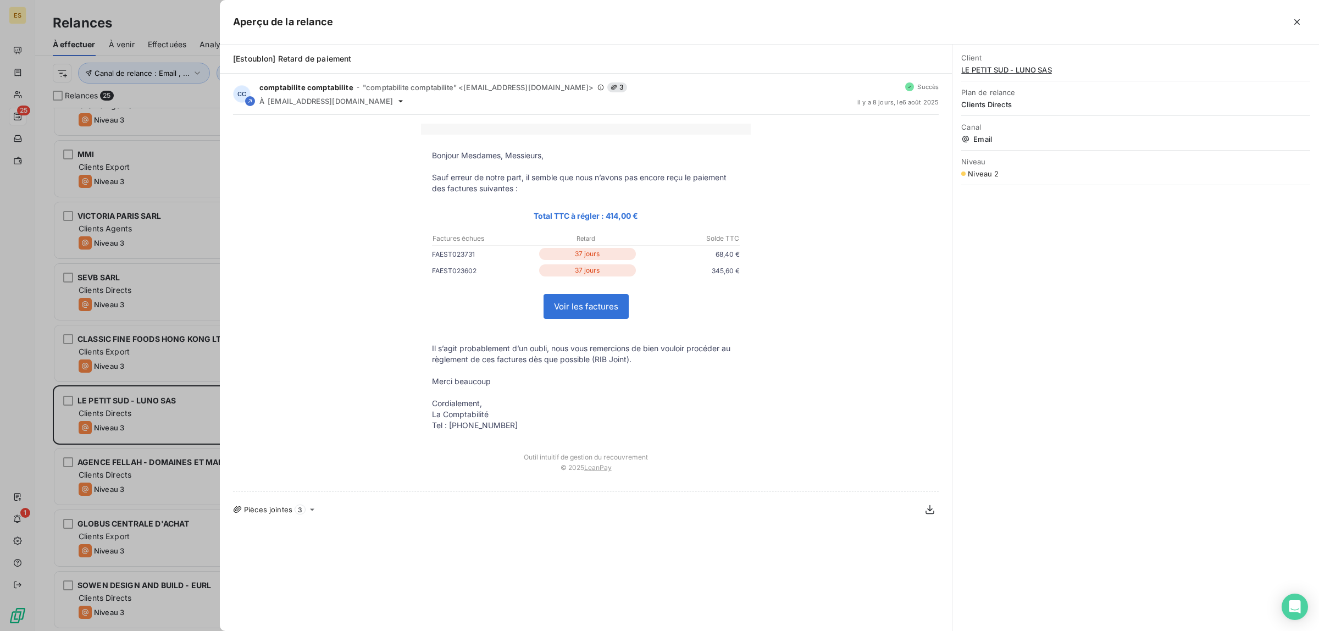
click at [149, 397] on div at bounding box center [659, 315] width 1319 height 631
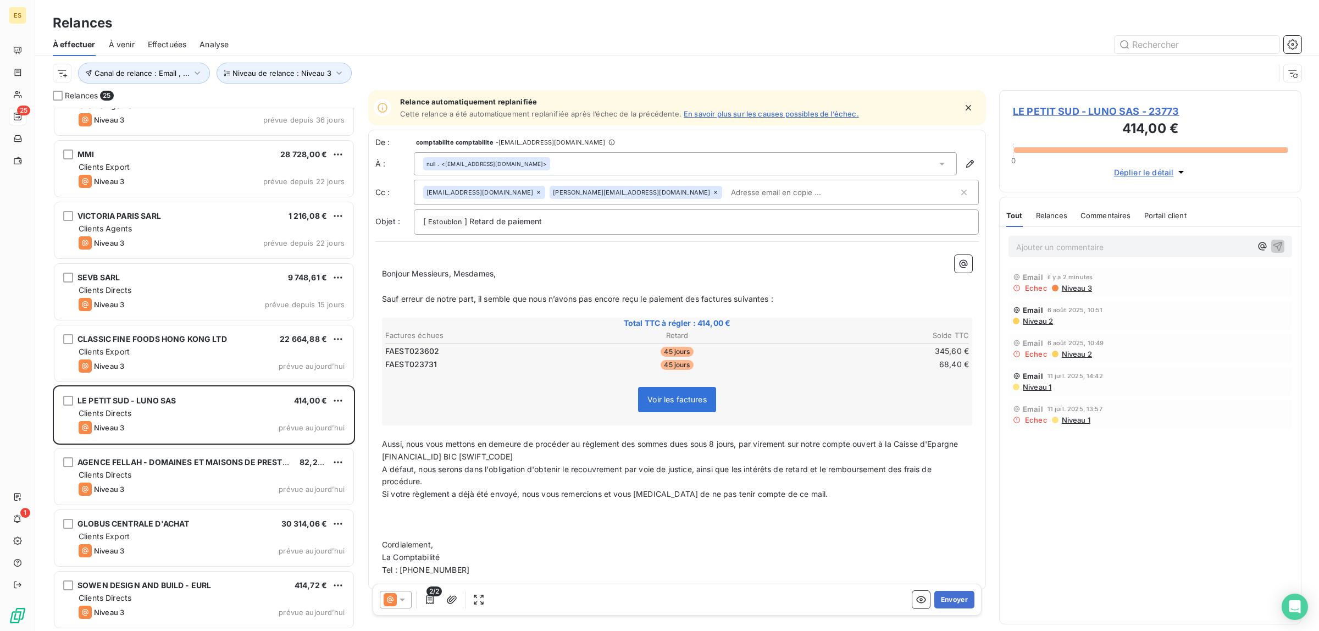
click at [939, 165] on icon at bounding box center [941, 164] width 5 height 3
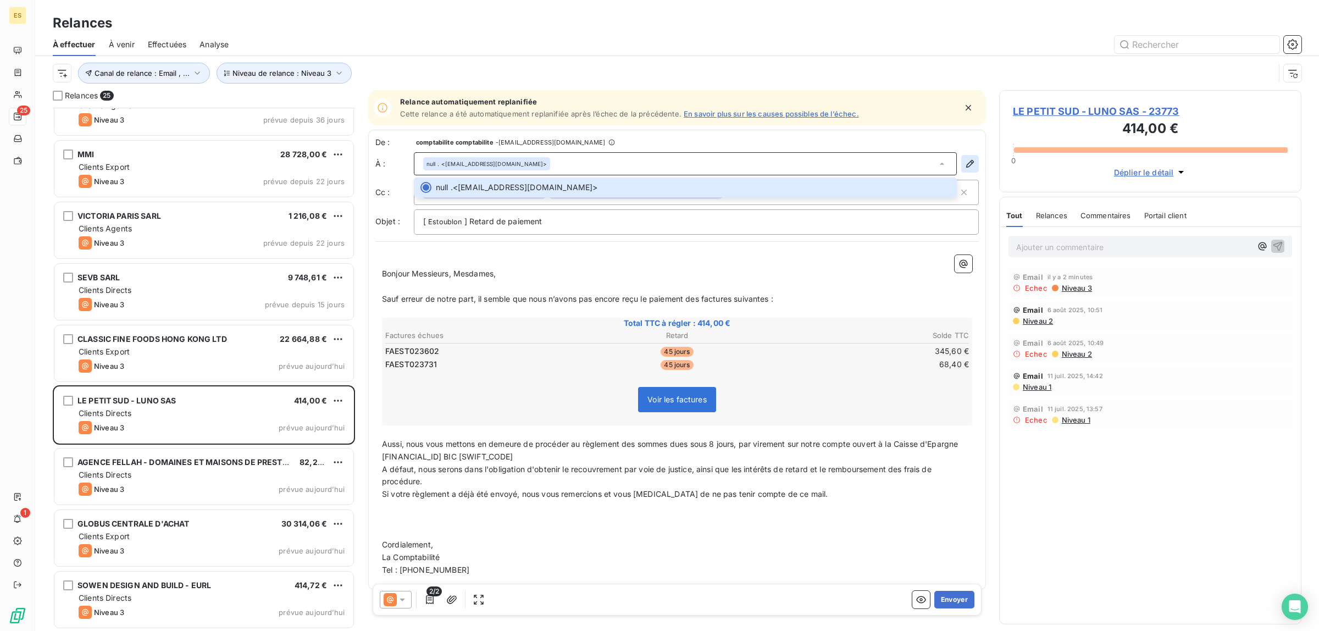
click at [965, 158] on icon "button" at bounding box center [970, 163] width 11 height 11
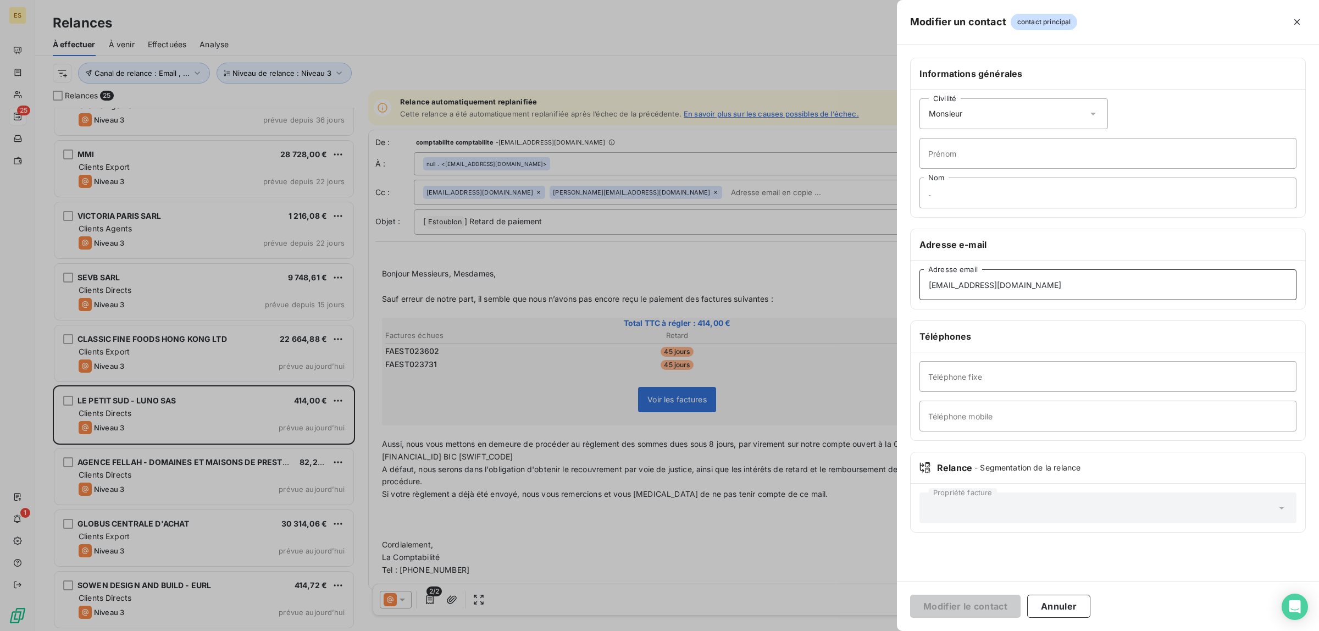
click at [1017, 289] on input "[EMAIL_ADDRESS][DOMAIN_NAME]" at bounding box center [1108, 284] width 377 height 31
type input "[EMAIL_ADDRESS][DOMAIN_NAME]"
click at [978, 613] on button "Modifier le contact" at bounding box center [965, 606] width 110 height 23
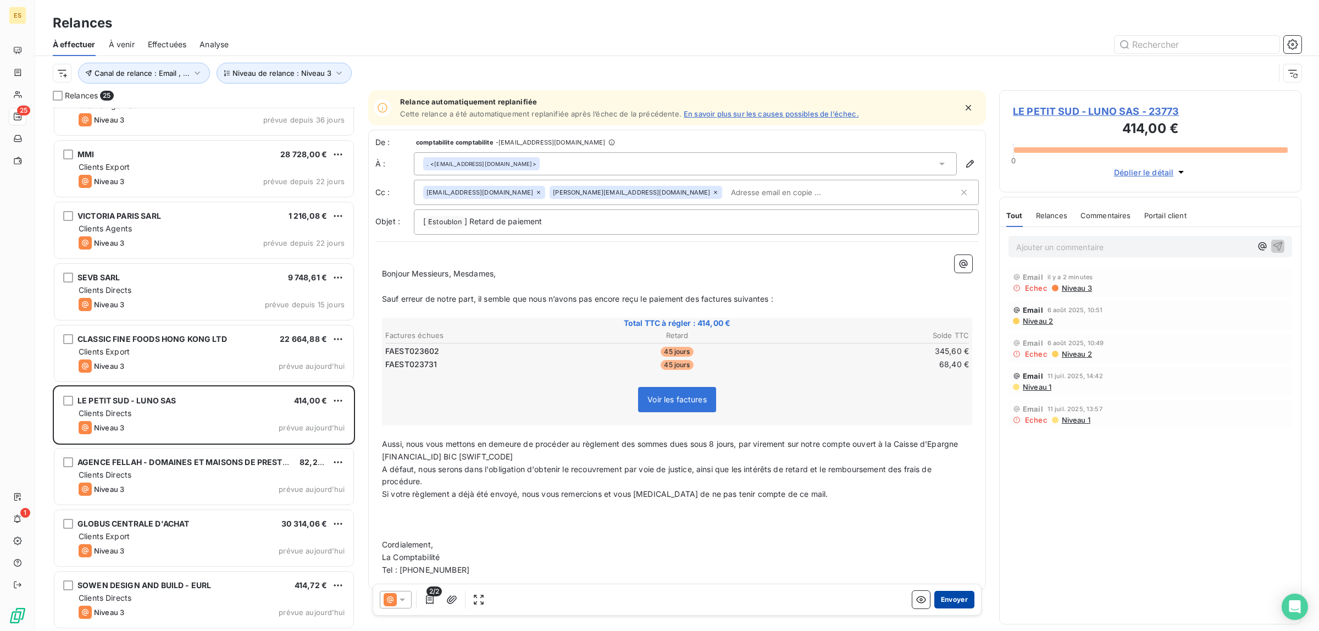
click at [939, 601] on button "Envoyer" at bounding box center [954, 600] width 40 height 18
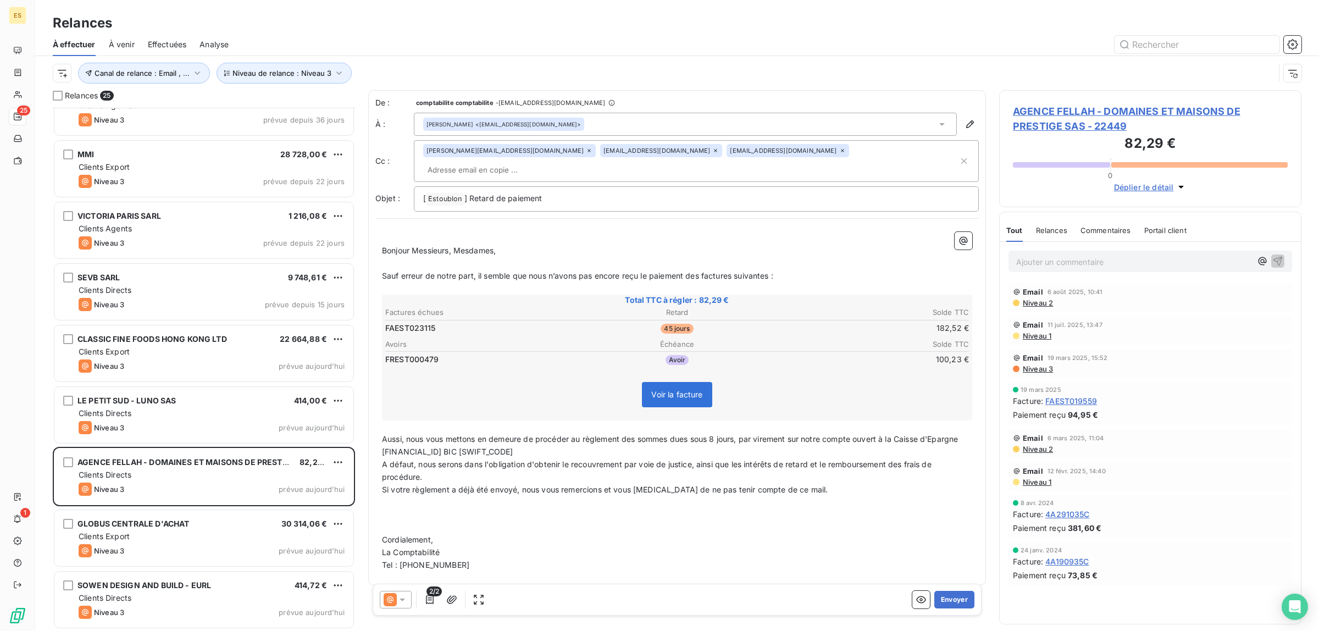
scroll to position [954, 0]
click at [947, 601] on button "Envoyer" at bounding box center [954, 600] width 40 height 18
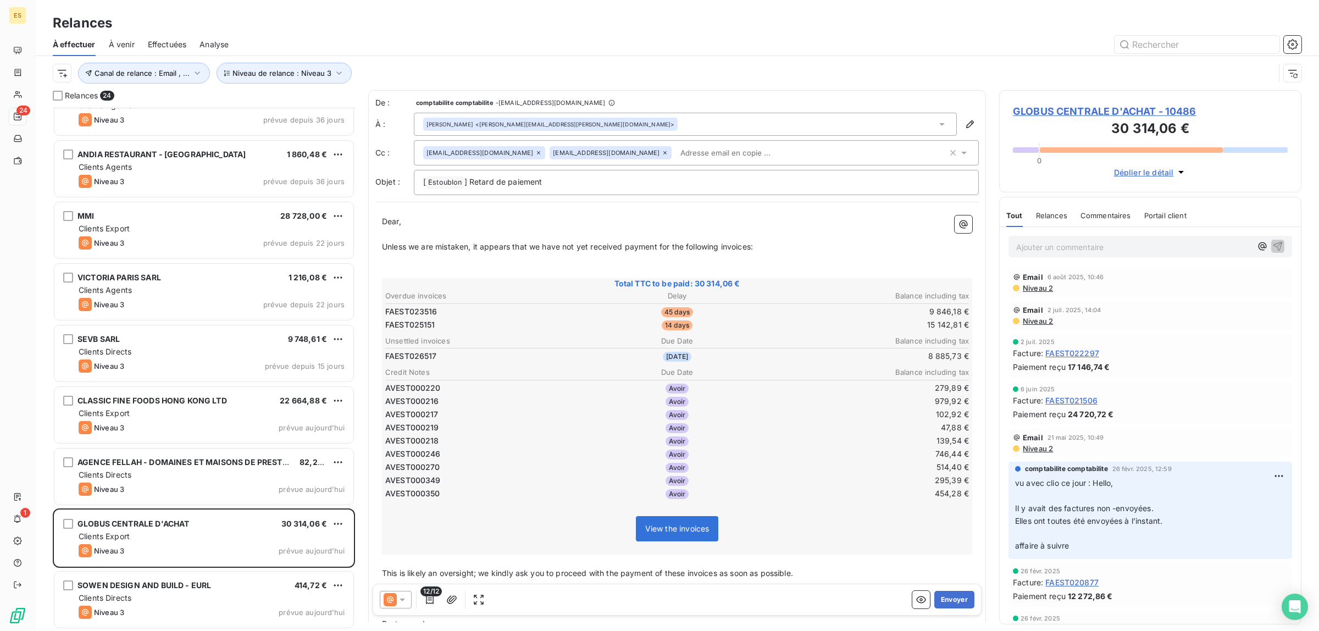
scroll to position [892, 0]
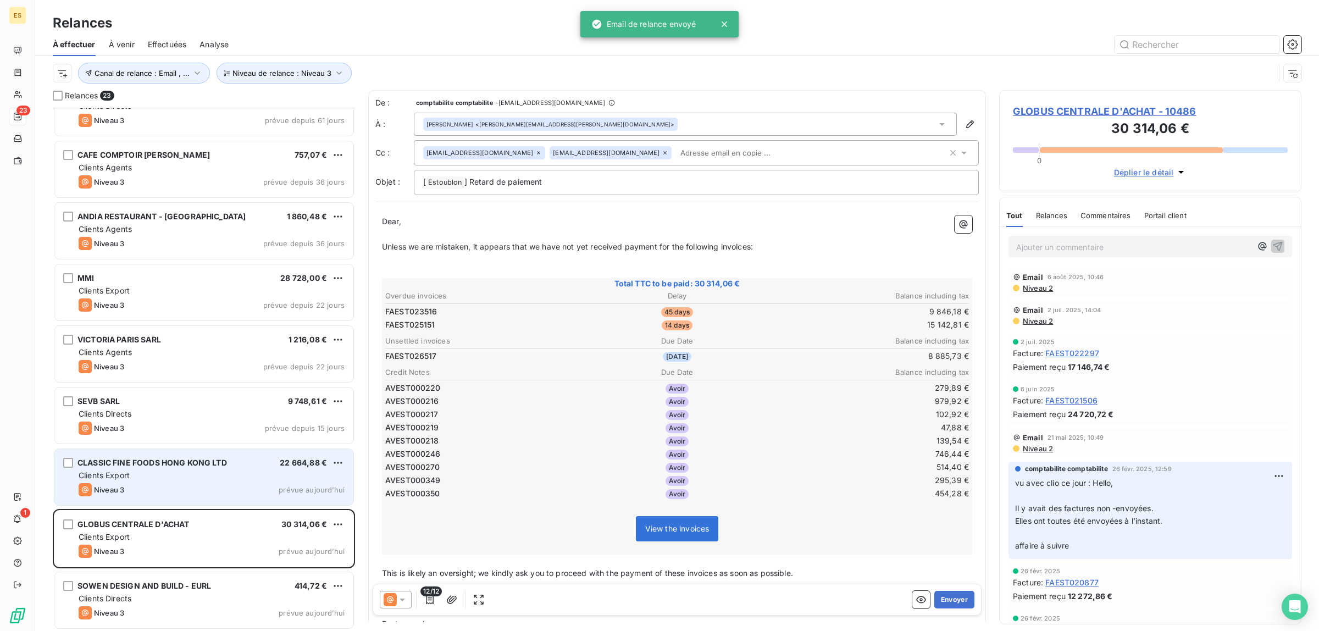
click at [171, 477] on div "Clients Export" at bounding box center [212, 475] width 266 height 11
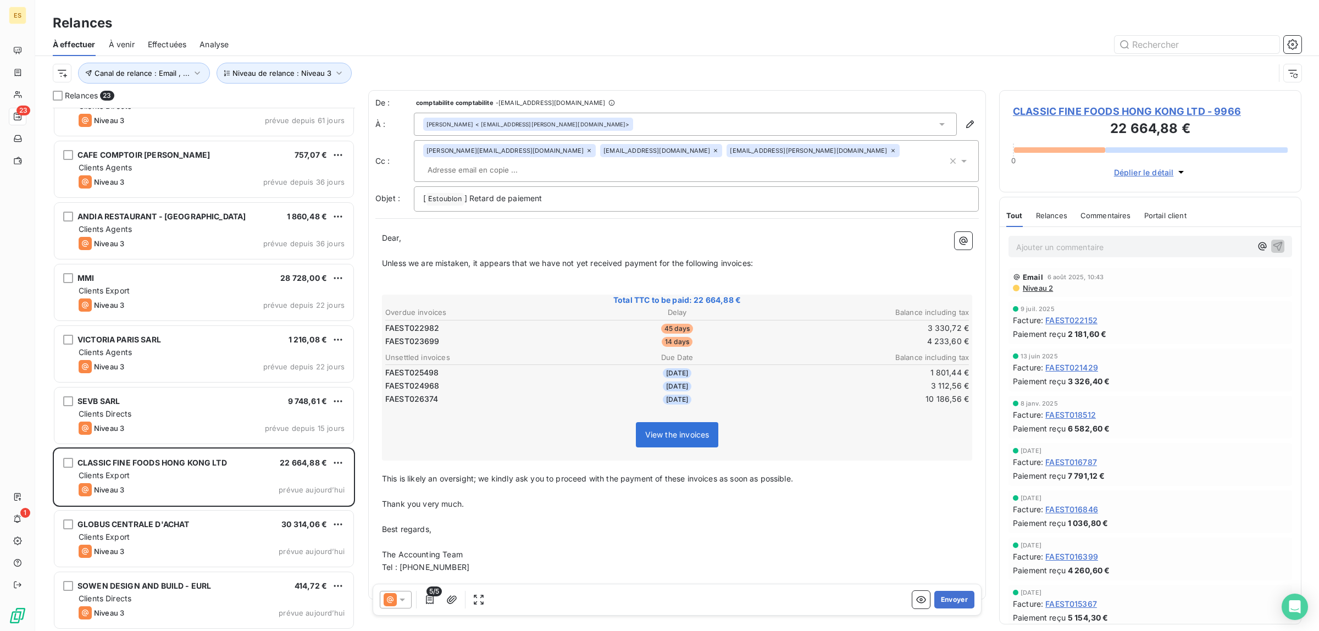
scroll to position [893, 0]
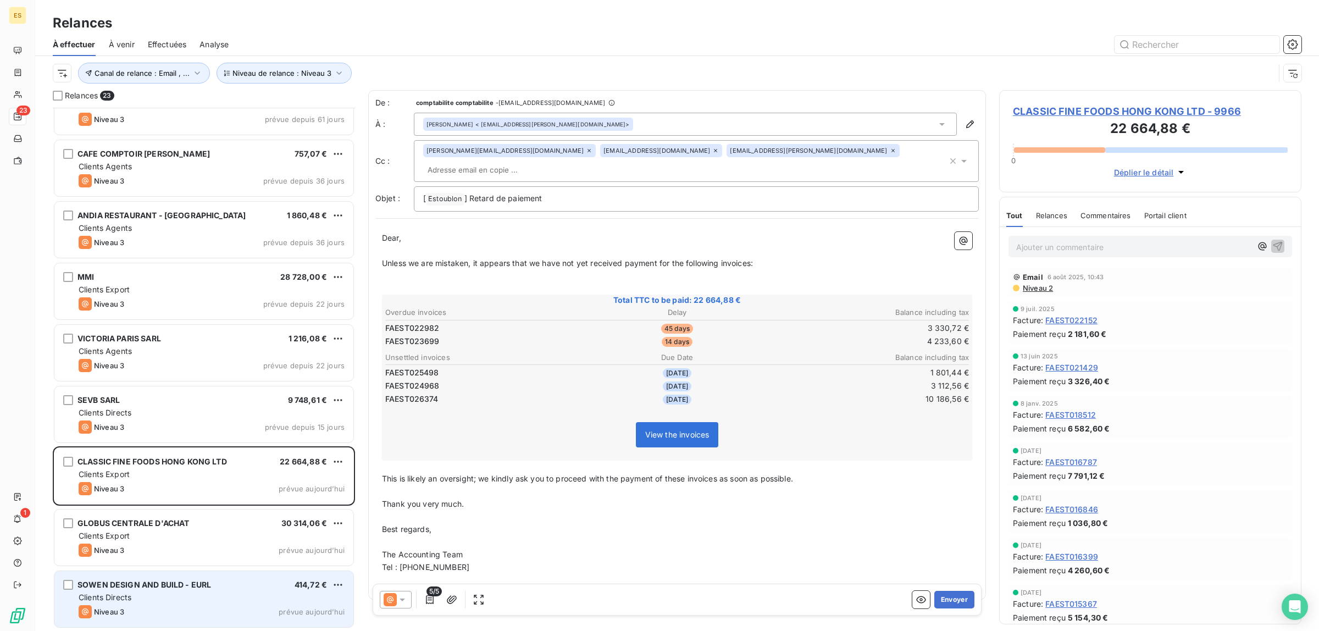
click at [194, 597] on div "Clients Directs" at bounding box center [212, 597] width 266 height 11
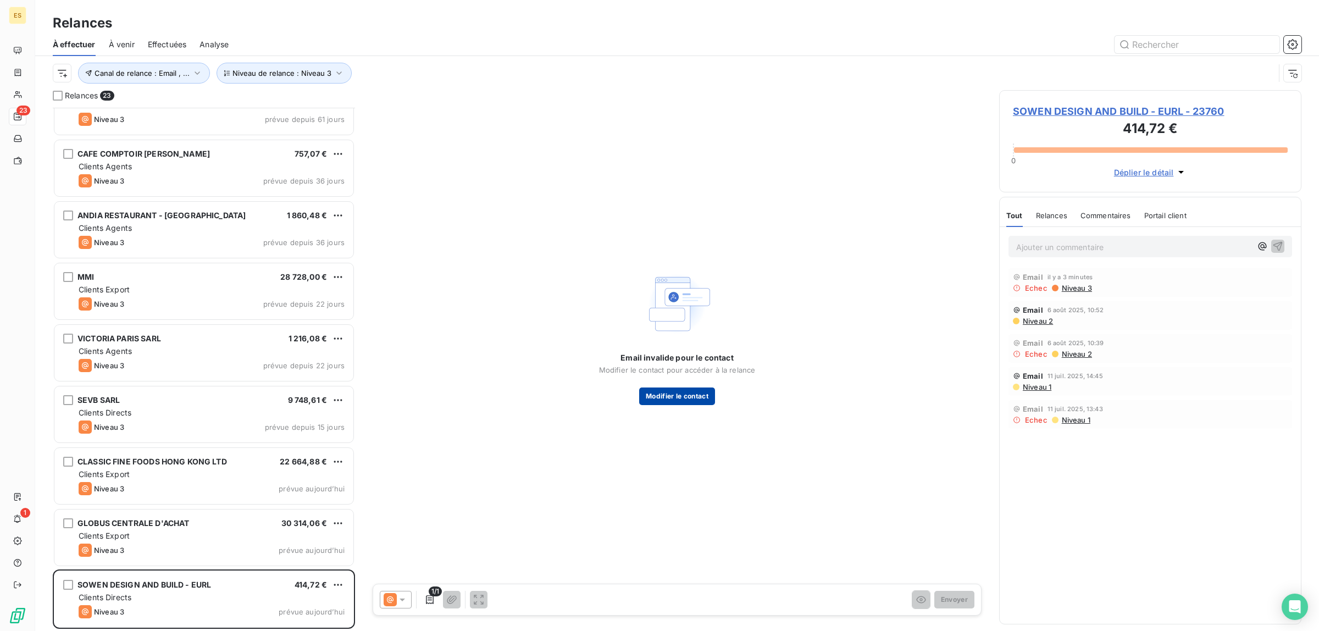
click at [661, 396] on button "Modifier le contact" at bounding box center [677, 396] width 76 height 18
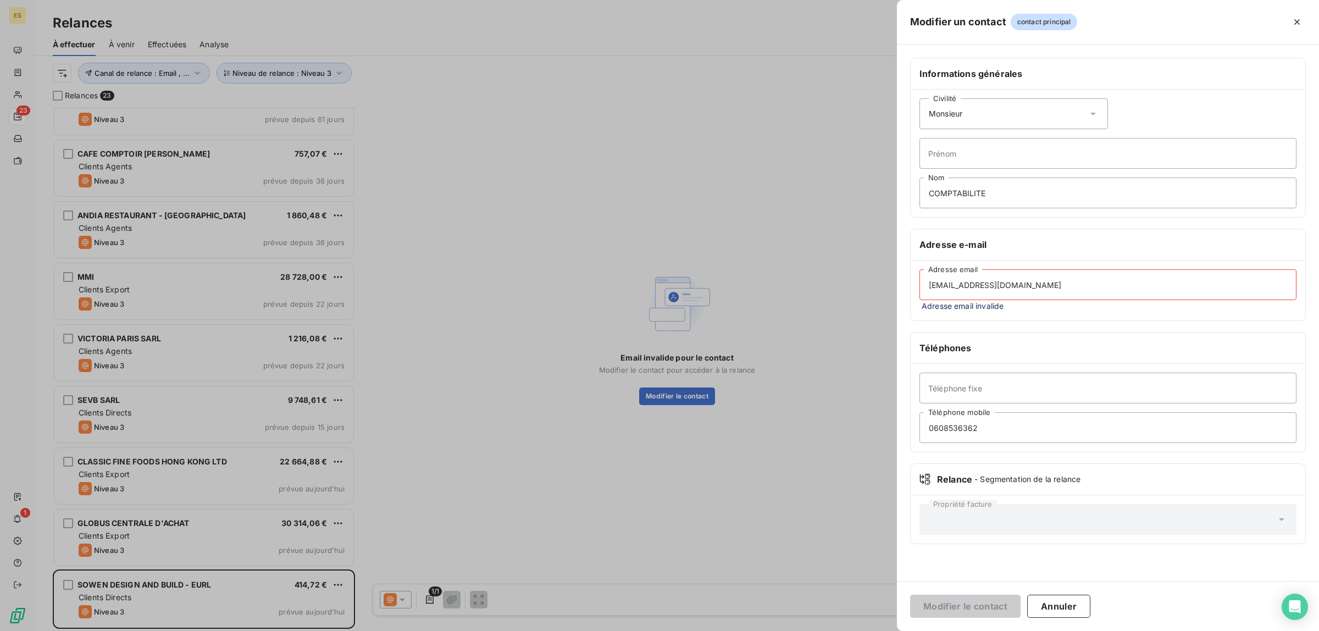
click at [1070, 286] on input "[EMAIL_ADDRESS][DOMAIN_NAME]" at bounding box center [1108, 284] width 377 height 31
click at [931, 296] on input "[EMAIL_ADDRESS][DOMAIN_NAME]" at bounding box center [1108, 284] width 377 height 31
click at [806, 340] on div at bounding box center [659, 315] width 1319 height 631
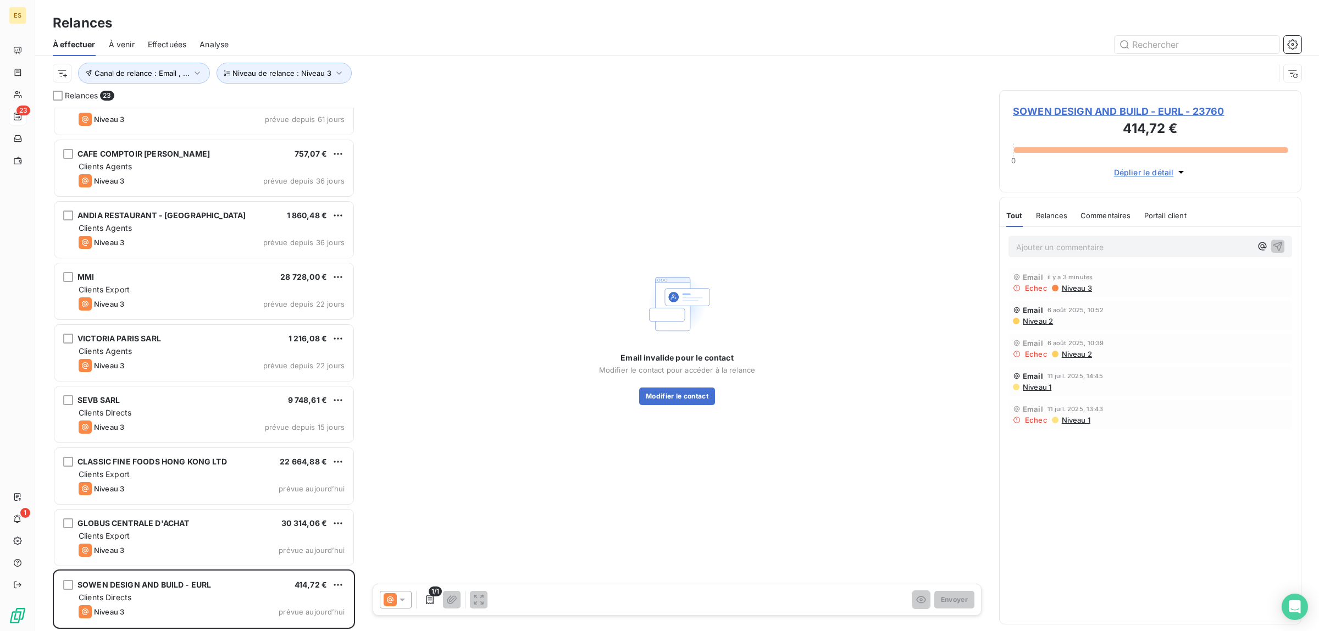
click at [1040, 323] on span "Niveau 2" at bounding box center [1037, 321] width 31 height 9
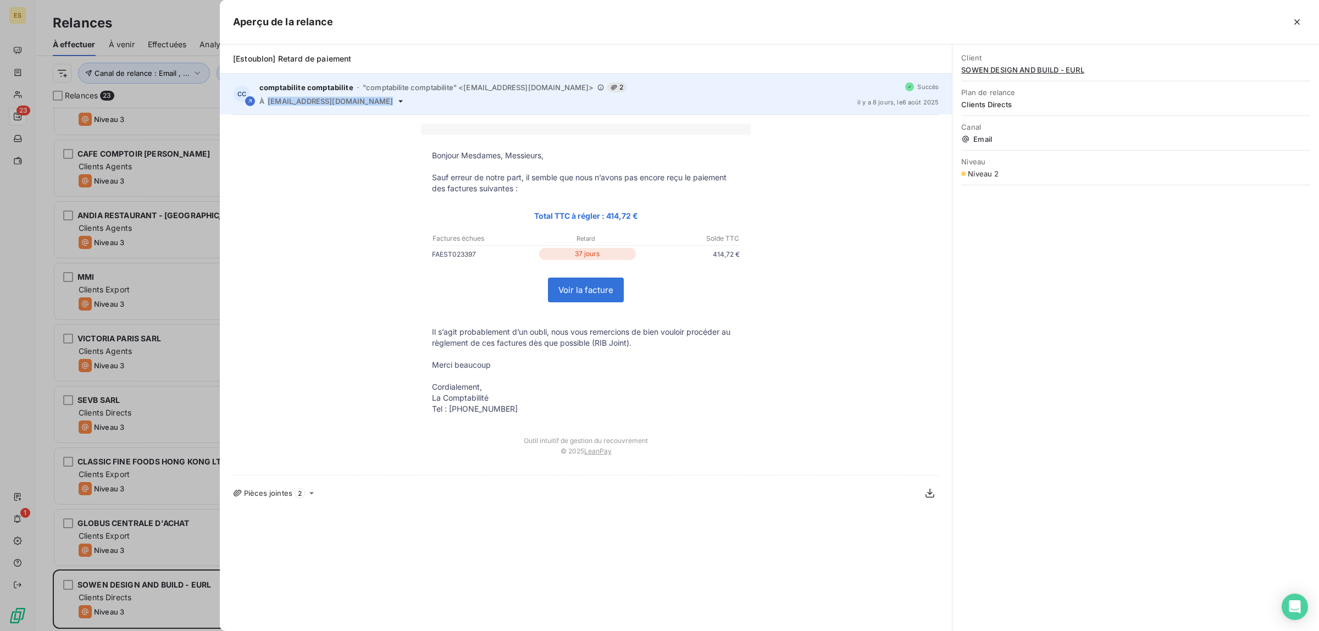
drag, startPoint x: 267, startPoint y: 100, endPoint x: 347, endPoint y: 102, distance: 80.3
click at [347, 102] on div "À [EMAIL_ADDRESS][DOMAIN_NAME]" at bounding box center [553, 101] width 589 height 9
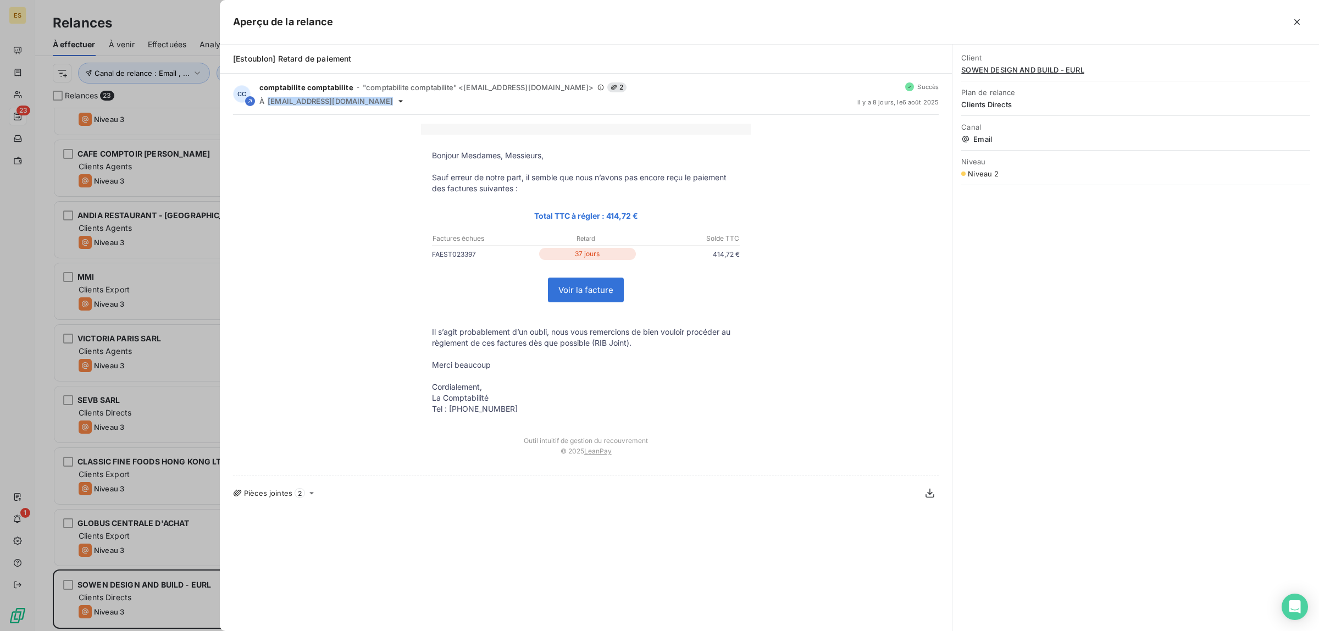
copy div "[EMAIL_ADDRESS][DOMAIN_NAME]"
click at [172, 605] on div at bounding box center [659, 315] width 1319 height 631
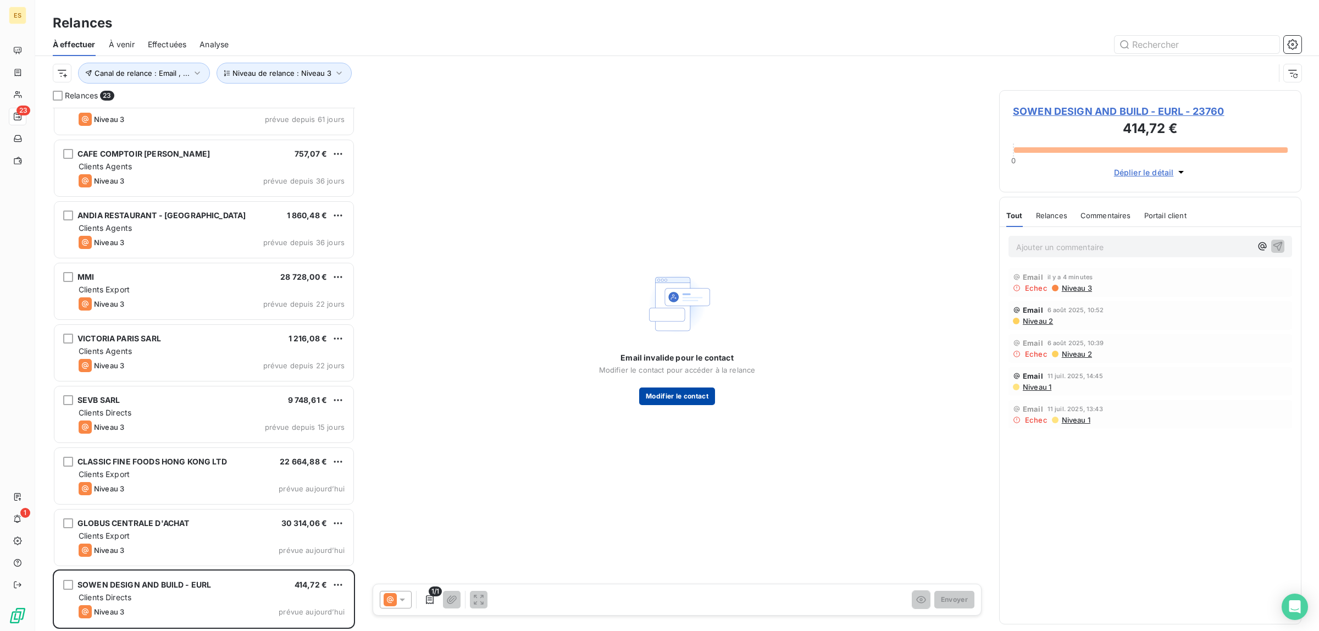
click at [662, 394] on button "Modifier le contact" at bounding box center [677, 396] width 76 height 18
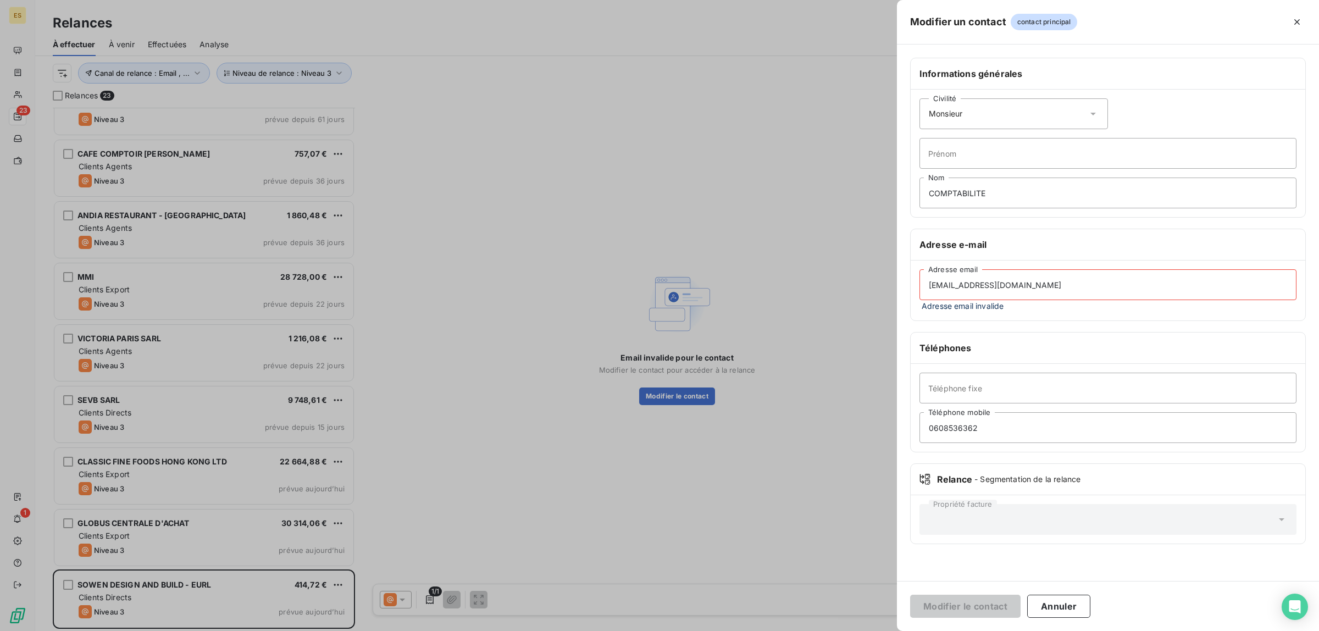
drag, startPoint x: 1105, startPoint y: 284, endPoint x: 793, endPoint y: 334, distance: 316.1
click at [813, 630] on div "Modifier un contact contact principal Informations générales Civilité Monsieur …" at bounding box center [659, 631] width 1319 height 0
paste input "hello"
type input "[EMAIL_ADDRESS][DOMAIN_NAME]"
click at [977, 608] on button "Modifier le contact" at bounding box center [965, 606] width 110 height 23
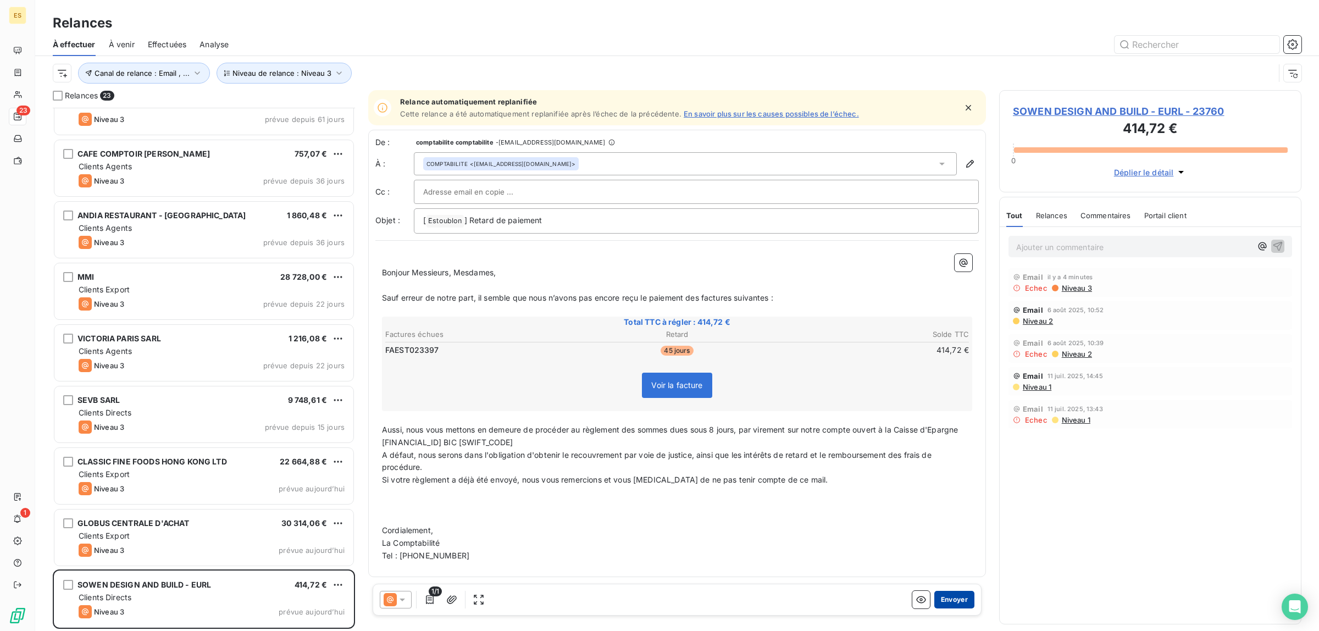
click at [951, 595] on button "Envoyer" at bounding box center [954, 600] width 40 height 18
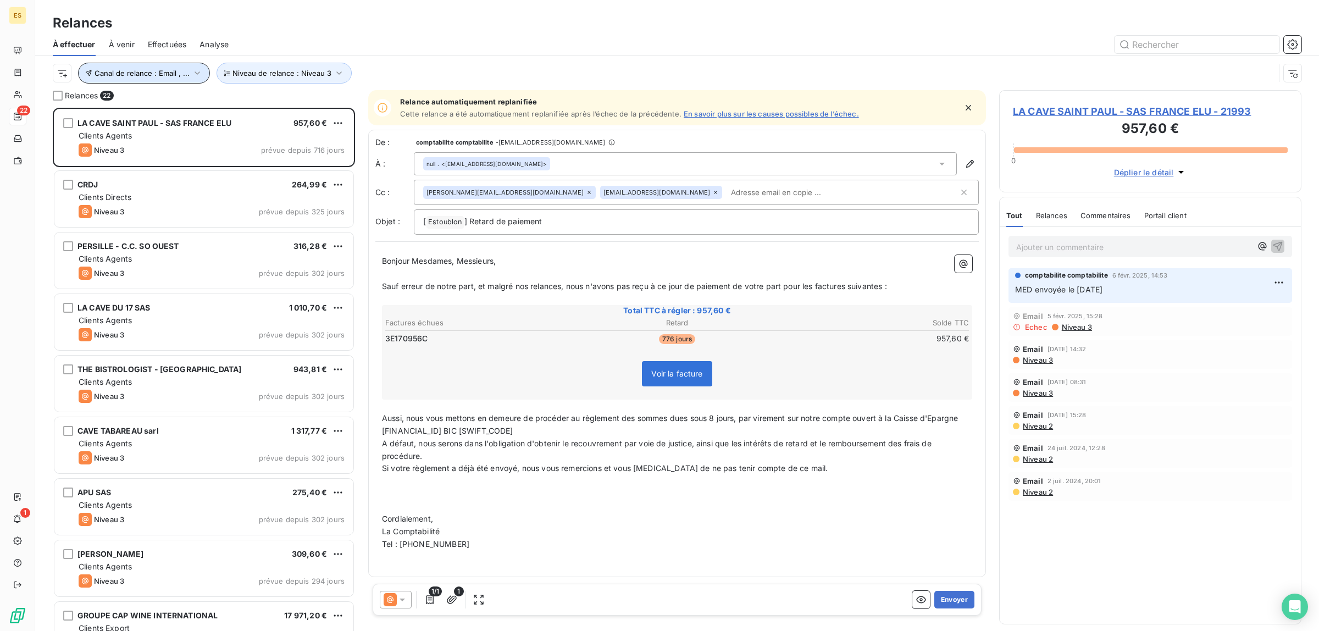
click at [168, 73] on span "Canal de relance : Email , ..." at bounding box center [142, 73] width 95 height 9
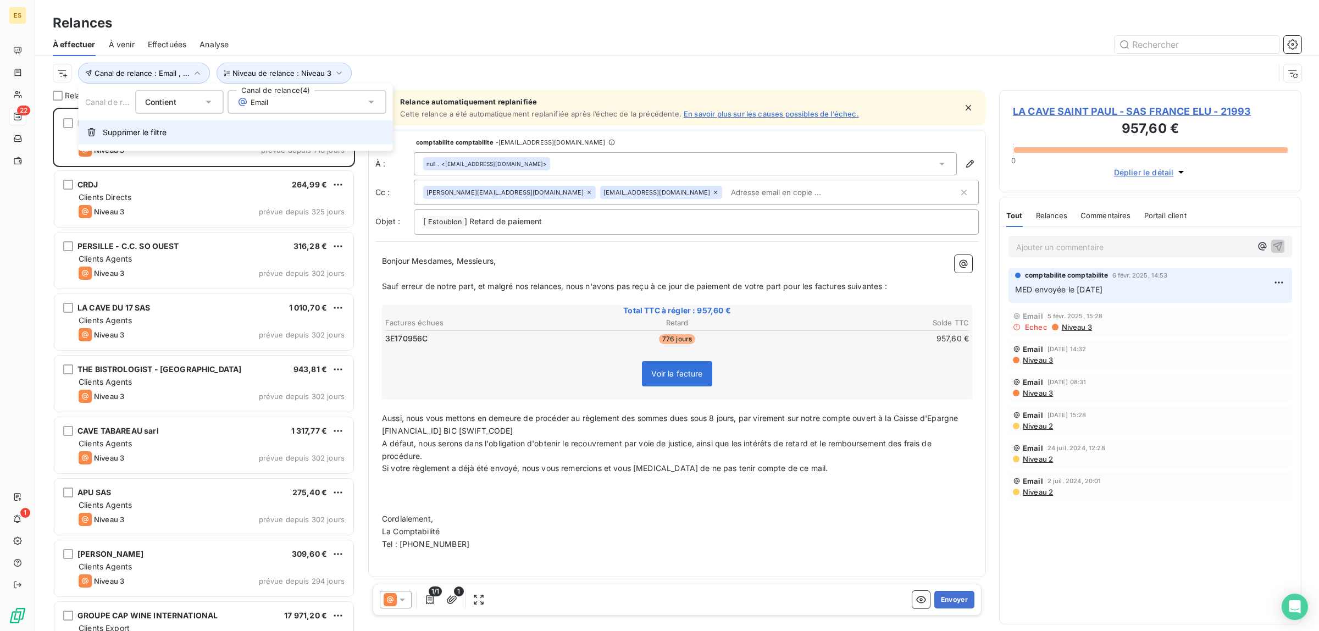
click at [146, 122] on button "Supprimer le filtre" at bounding box center [236, 132] width 314 height 24
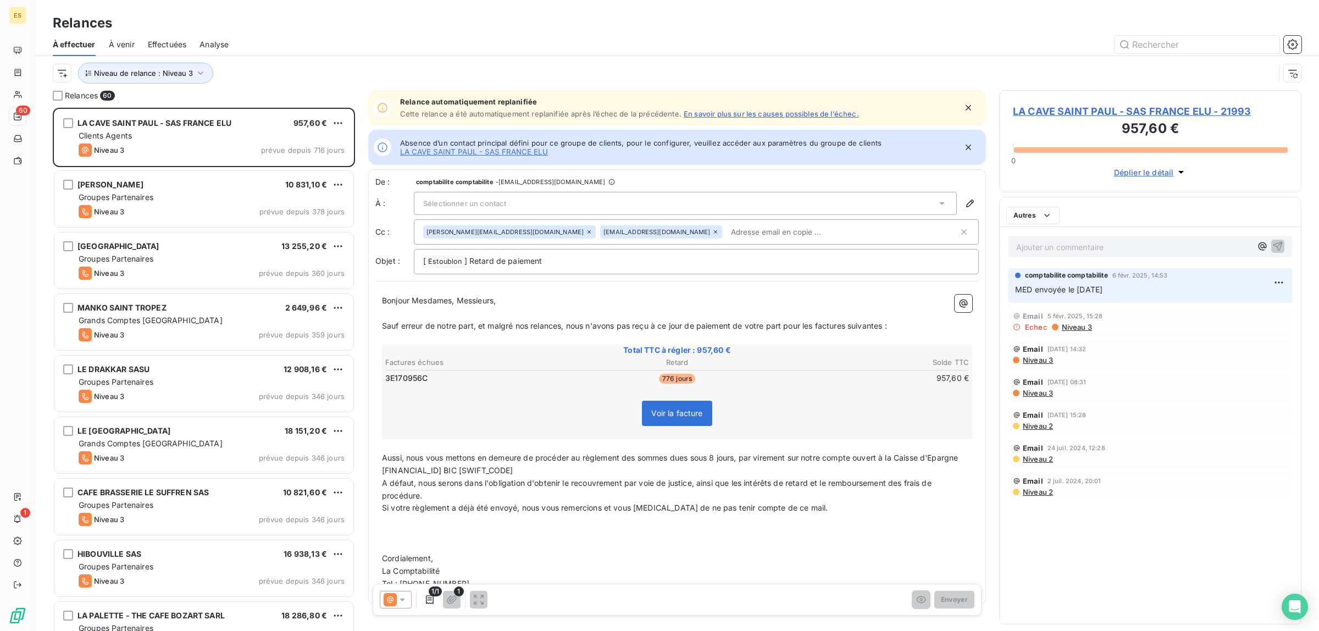
scroll to position [513, 292]
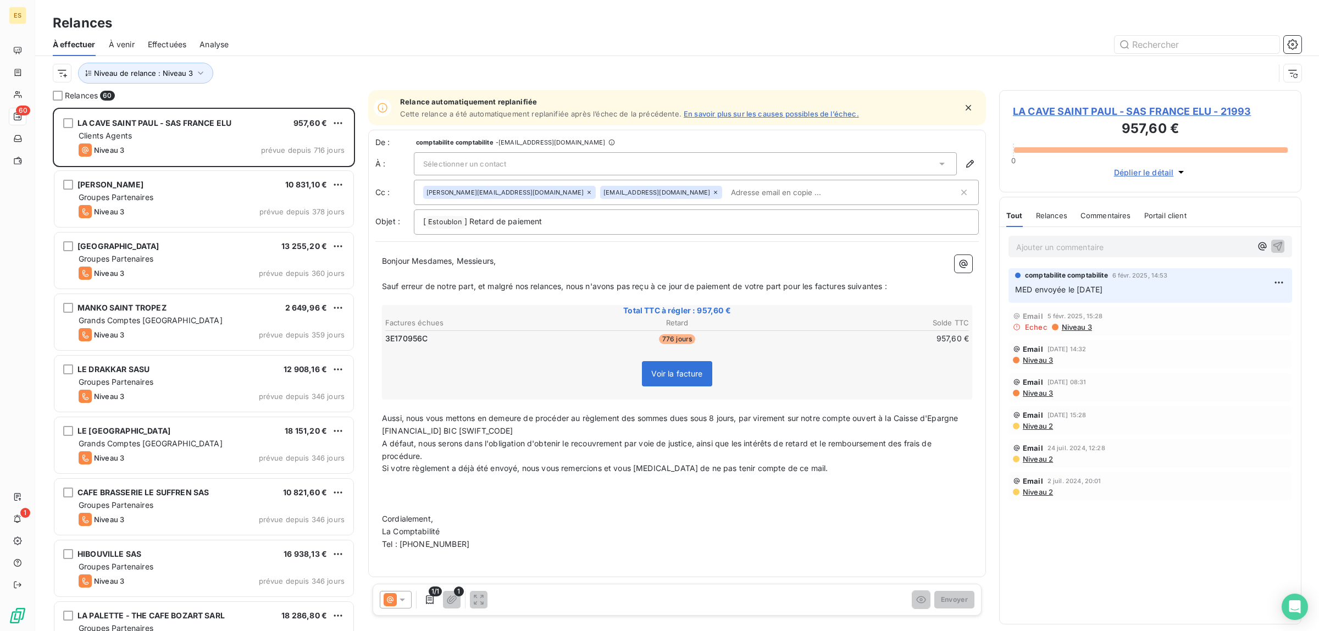
click at [317, 29] on div "Relances" at bounding box center [677, 23] width 1284 height 20
click at [223, 42] on span "Analyse" at bounding box center [214, 44] width 29 height 11
